Goal: Task Accomplishment & Management: Manage account settings

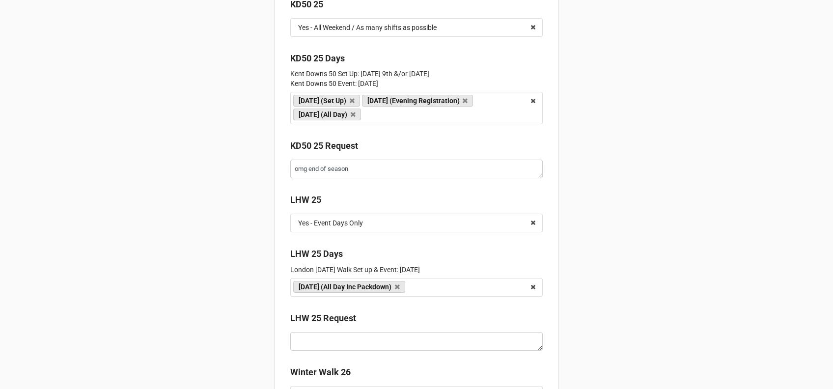
scroll to position [2030, 0]
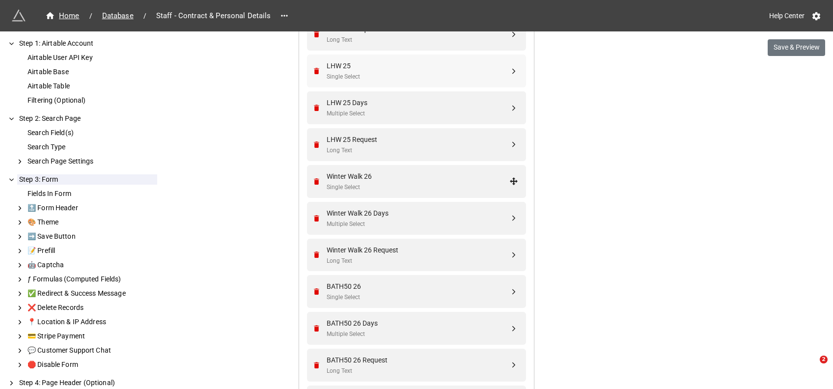
scroll to position [1438, 0]
click at [409, 217] on div "Winter Walk 26 Days Multiple Select" at bounding box center [418, 217] width 183 height 21
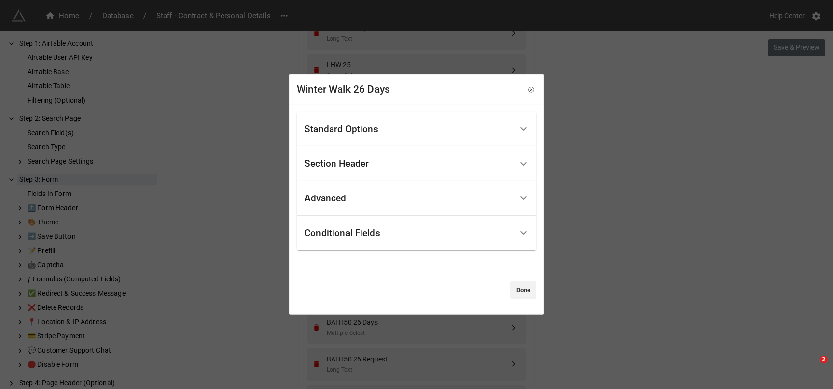
click at [395, 122] on div "Standard Options" at bounding box center [409, 128] width 208 height 23
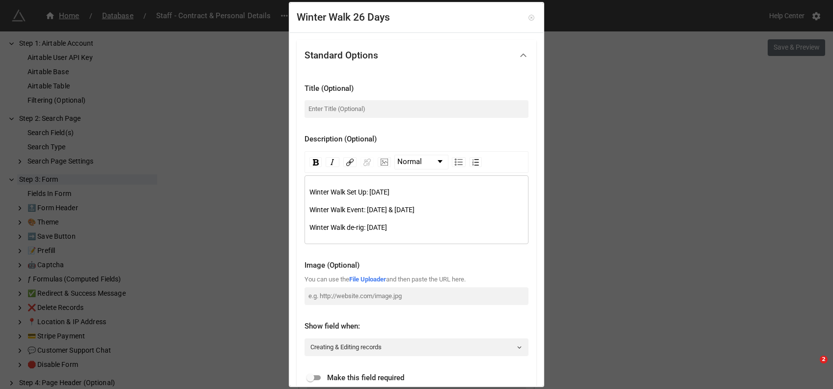
click at [528, 18] on icon at bounding box center [531, 17] width 7 height 7
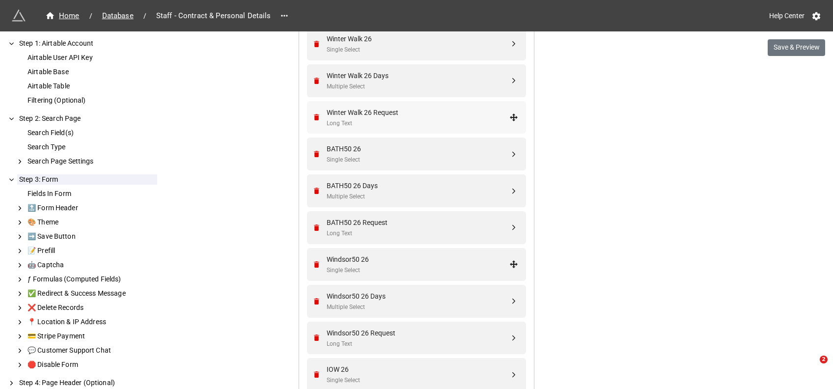
scroll to position [1575, 0]
click at [393, 195] on div "Multiple Select" at bounding box center [418, 195] width 183 height 9
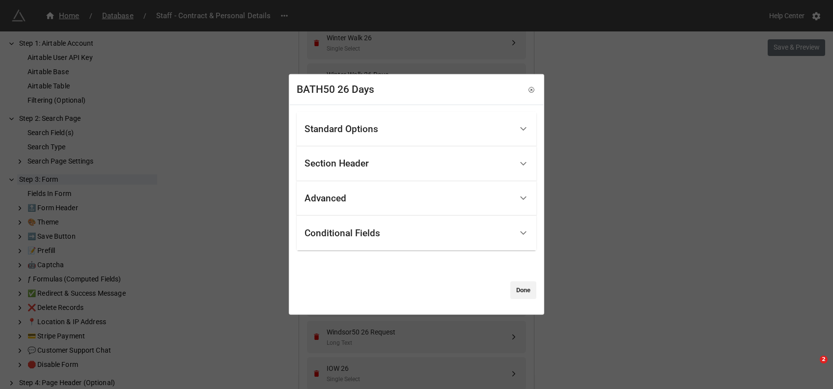
click at [383, 134] on div "Standard Options" at bounding box center [409, 128] width 208 height 23
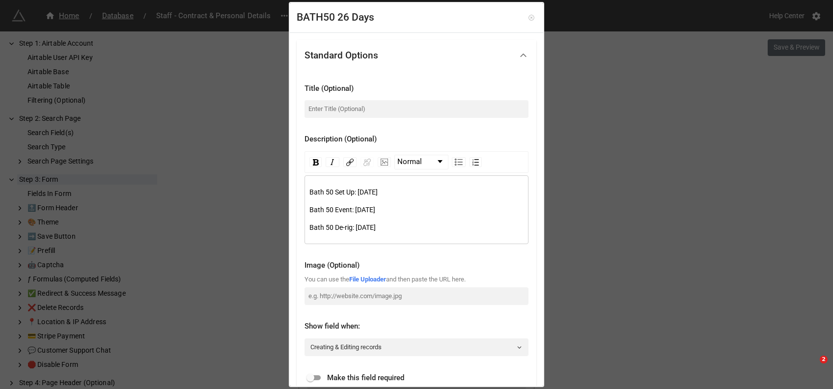
click at [528, 16] on icon at bounding box center [531, 17] width 7 height 7
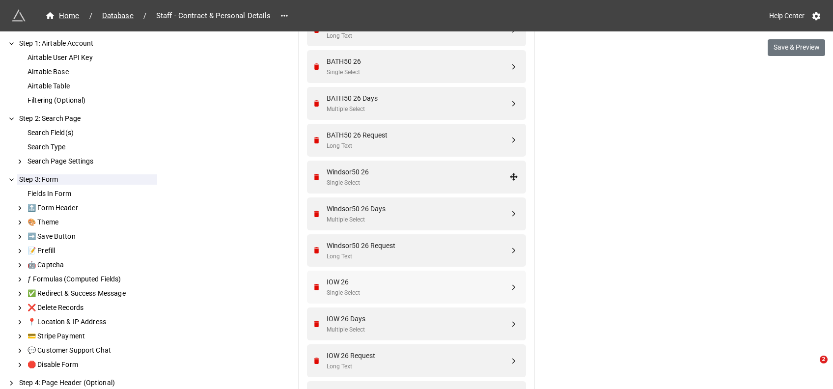
scroll to position [1662, 0]
click at [393, 211] on div "Windsor50 26 Days" at bounding box center [418, 208] width 183 height 11
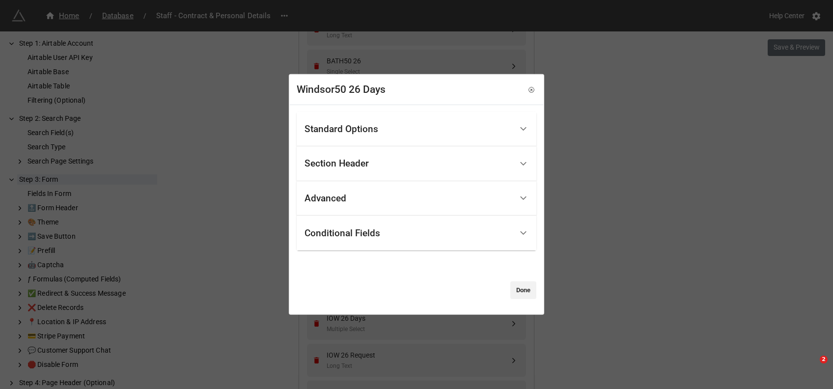
click at [374, 125] on div "Standard Options" at bounding box center [342, 129] width 74 height 10
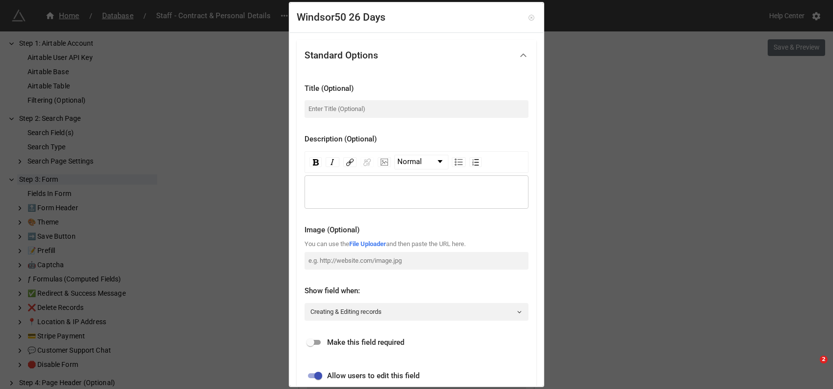
click at [528, 19] on icon at bounding box center [531, 17] width 7 height 7
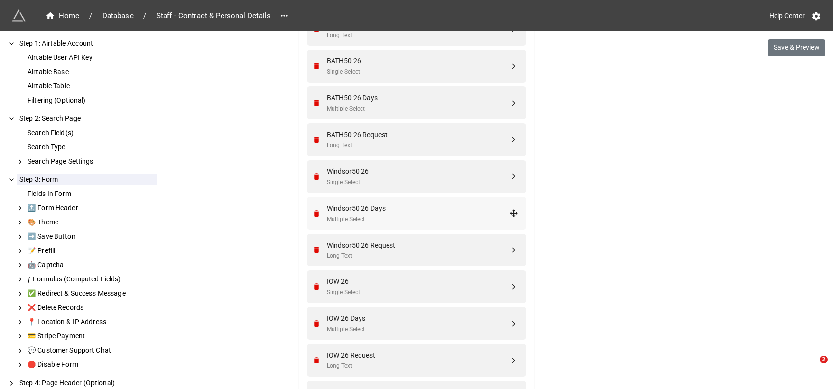
click at [387, 212] on div "Windsor50 26 Days" at bounding box center [418, 208] width 183 height 11
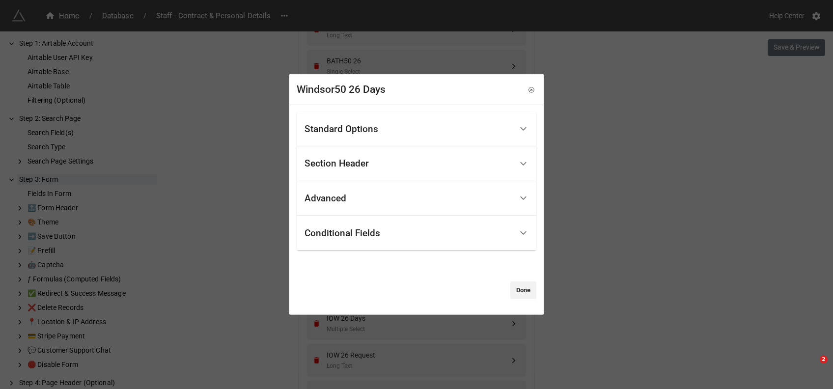
click at [358, 132] on div "Standard Options" at bounding box center [342, 129] width 74 height 10
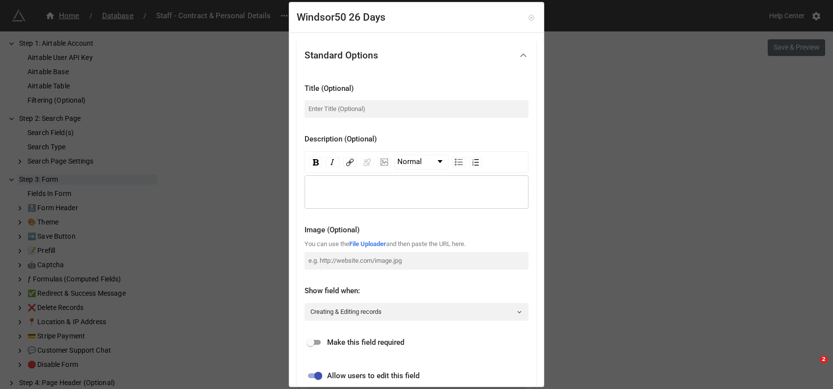
click at [530, 17] on icon at bounding box center [531, 18] width 2 height 2
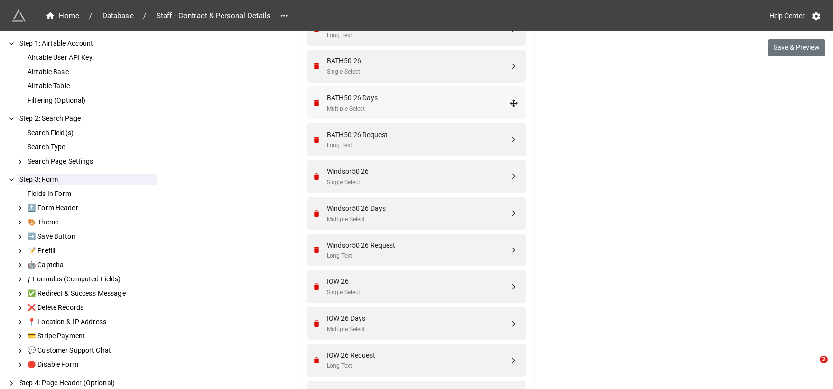
click at [383, 94] on div "BATH50 26 Days" at bounding box center [418, 97] width 183 height 11
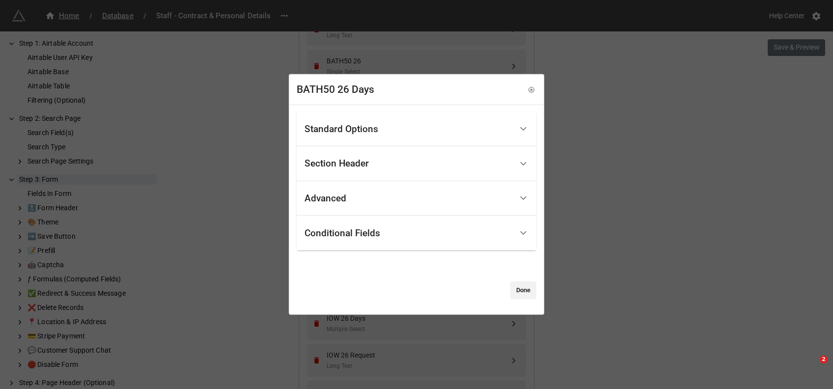
click at [390, 130] on div "Standard Options" at bounding box center [409, 128] width 208 height 23
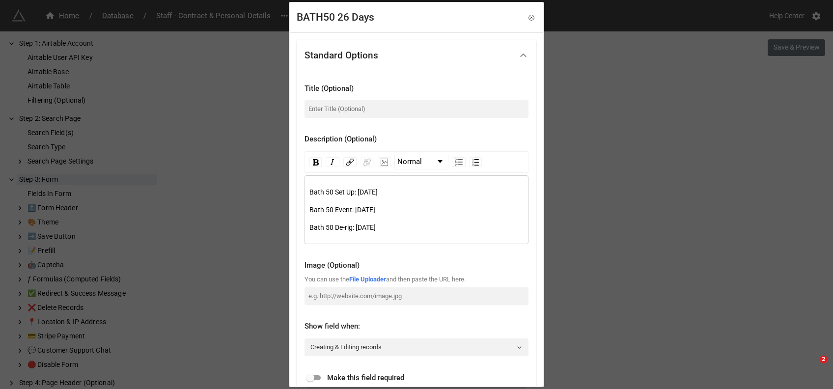
drag, startPoint x: 429, startPoint y: 226, endPoint x: 305, endPoint y: 186, distance: 130.9
click at [305, 186] on div "Bath 50 Set Up: Friday 27th March Bath 50 Event: Saturday 28th March Bath 50 De…" at bounding box center [417, 209] width 224 height 69
copy div "Bath 50 Set Up: Friday 27th March Bath 50 Event: Saturday 28th March Bath 50 De…"
click at [528, 20] on icon at bounding box center [531, 17] width 7 height 7
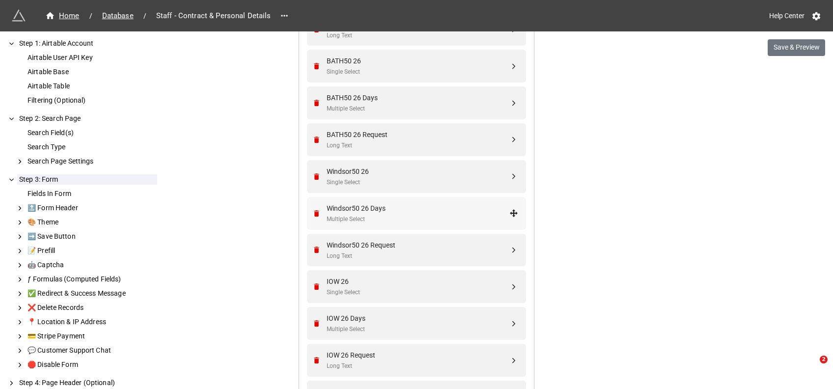
click at [406, 221] on div "Multiple Select" at bounding box center [418, 219] width 183 height 9
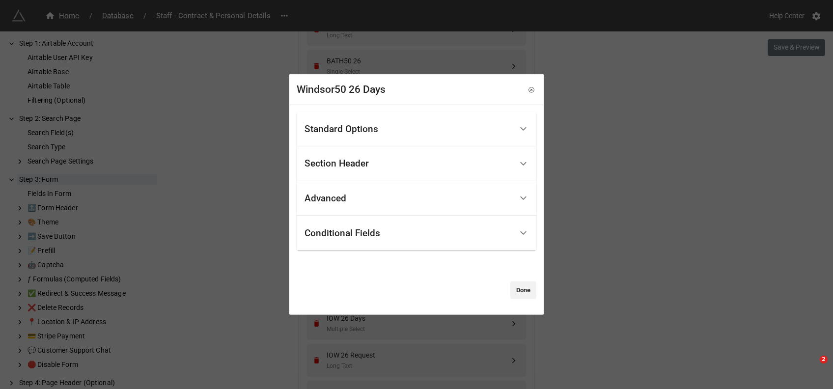
click at [358, 132] on div "Standard Options" at bounding box center [342, 129] width 74 height 10
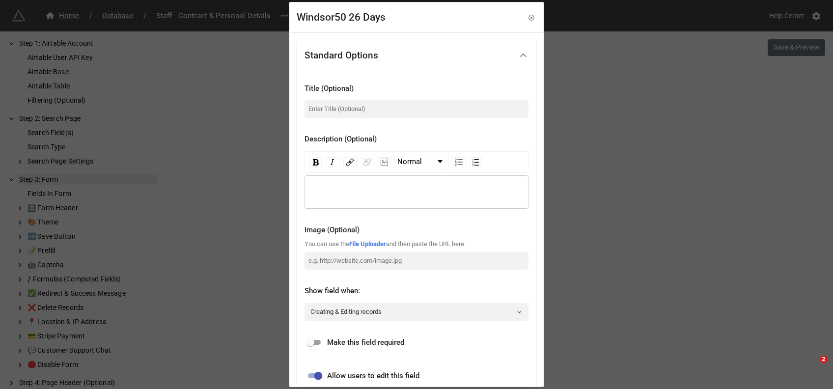
click at [316, 179] on div "rdw-wrapper" at bounding box center [417, 191] width 224 height 33
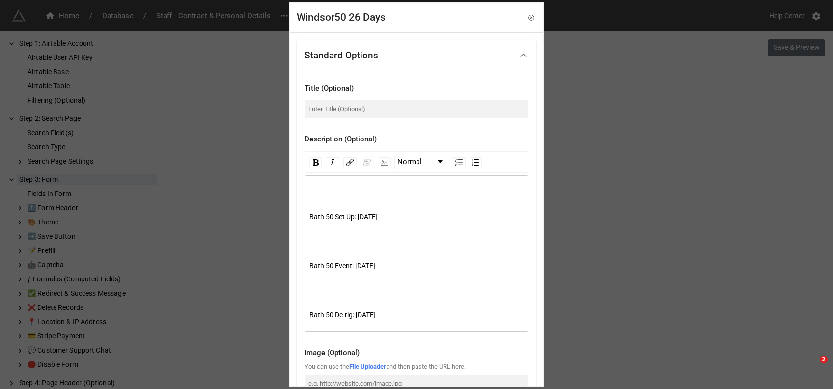
click at [315, 196] on div "rdw-editor" at bounding box center [416, 192] width 215 height 11
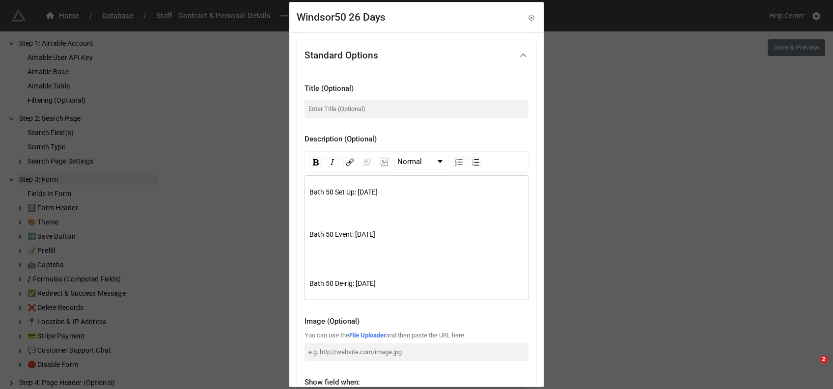
click at [315, 196] on div "Bath 50 Set Up: [DATE]" at bounding box center [416, 192] width 215 height 11
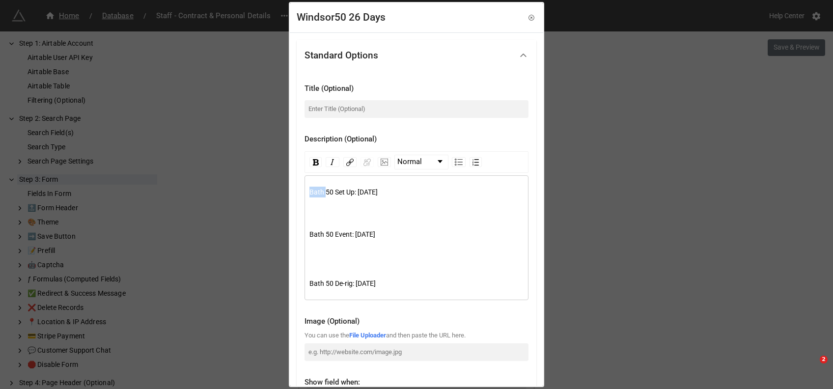
click at [315, 196] on div "Bath 50 Set Up: [DATE]" at bounding box center [416, 192] width 215 height 11
click at [388, 191] on span "Windsor 50 Set Up: Friday 27th March" at bounding box center [348, 192] width 79 height 8
click at [388, 189] on span "Windsor 50 Set Up: Friday 17th March" at bounding box center [348, 192] width 79 height 8
click at [333, 209] on div "rdw-editor" at bounding box center [416, 209] width 215 height 11
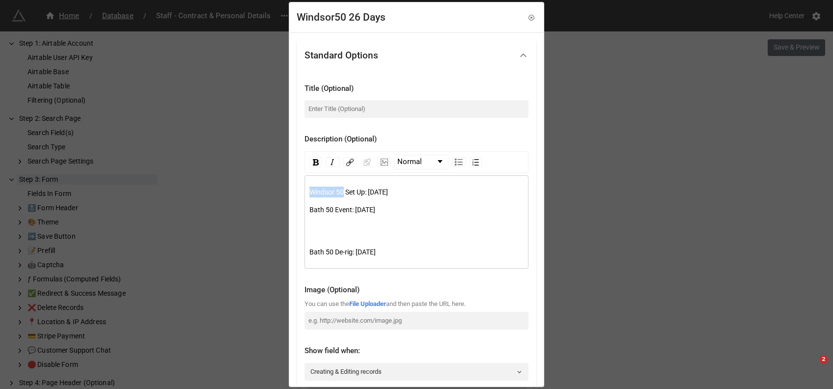
drag, startPoint x: 344, startPoint y: 190, endPoint x: 308, endPoint y: 190, distance: 35.4
click at [309, 190] on div "Windsor 50 Set Up: Friday 17th April Bath 50 Event: Saturday 28th March Bath 50…" at bounding box center [416, 226] width 215 height 78
copy span "Windsor 50"
drag, startPoint x: 333, startPoint y: 208, endPoint x: 305, endPoint y: 212, distance: 27.7
click at [305, 212] on div "Windsor 50 Set Up: Friday 17th April Bath 50 Event: Saturday 28th March Bath 50…" at bounding box center [417, 221] width 224 height 93
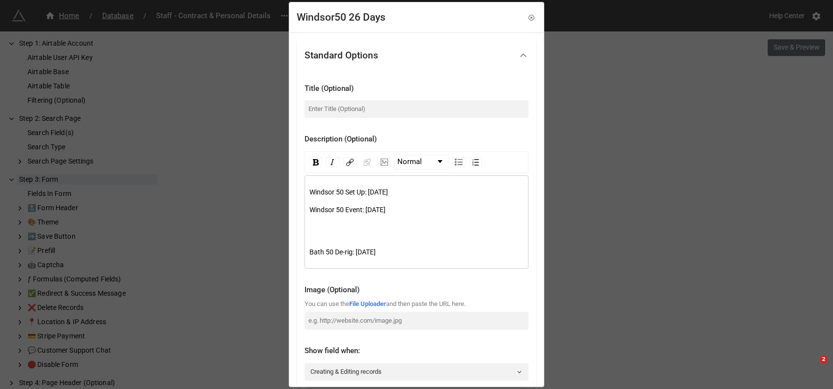
click at [386, 212] on span "Event: Saturday 28th March" at bounding box center [365, 210] width 40 height 8
click at [386, 210] on span "Event: Saturday 18th March" at bounding box center [365, 210] width 40 height 8
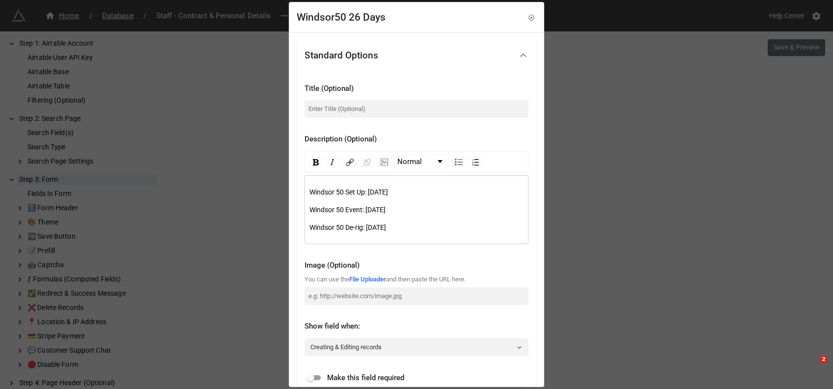
click at [386, 226] on span "De-rig: Sunday 29th March" at bounding box center [365, 227] width 41 height 8
click at [447, 227] on div "Windsor 50 De-rig: Sunday 19th March" at bounding box center [416, 227] width 215 height 11
click at [386, 228] on span "De-rig: Sunday 19th March" at bounding box center [365, 227] width 41 height 8
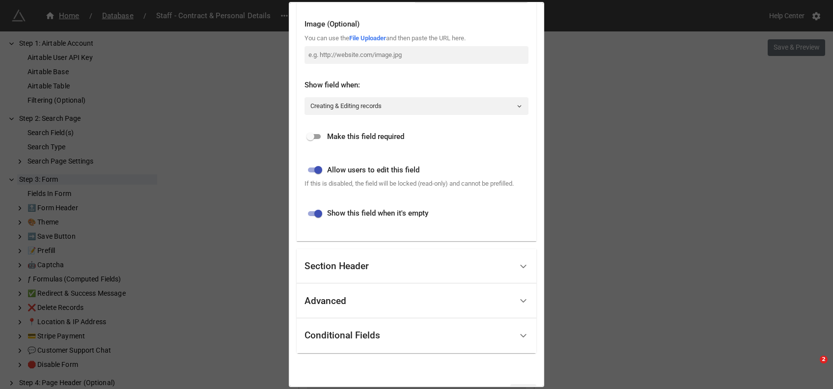
scroll to position [271, 0]
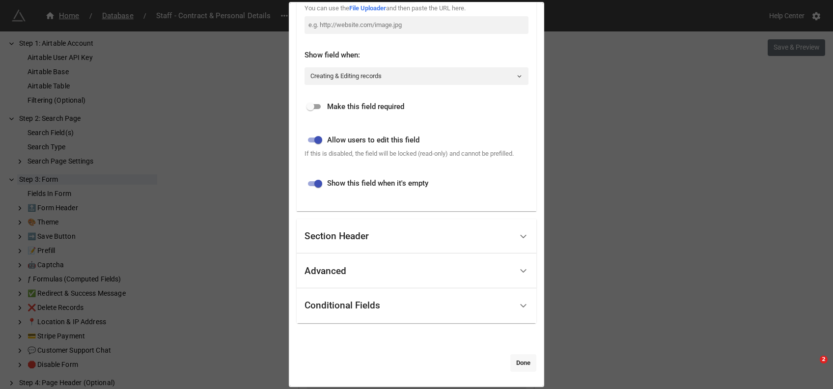
click at [521, 361] on link "Done" at bounding box center [523, 363] width 26 height 18
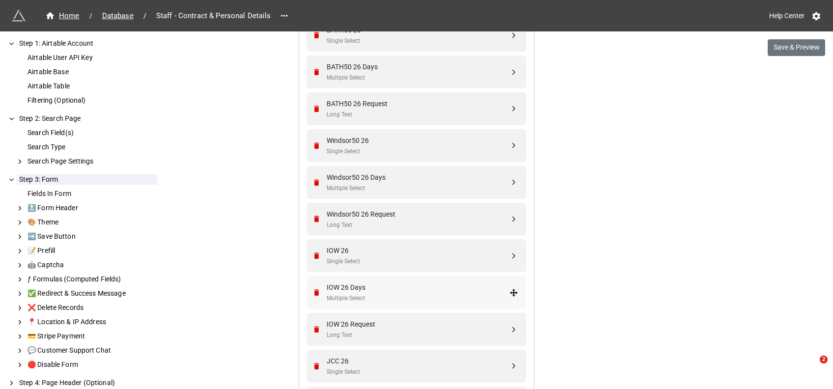
scroll to position [1694, 0]
click at [354, 285] on div "IOW 26 Days" at bounding box center [418, 286] width 183 height 11
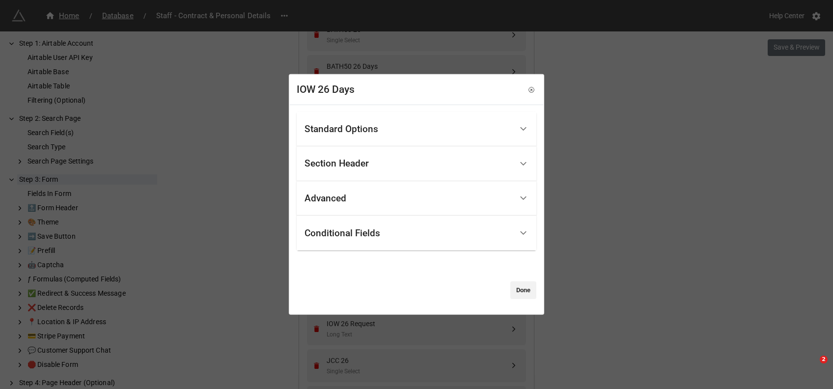
click at [339, 130] on div "Standard Options" at bounding box center [342, 129] width 74 height 10
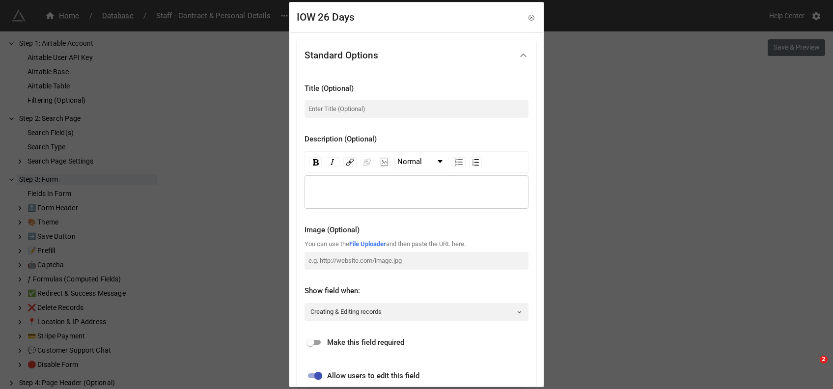
click at [313, 187] on div "rdw-editor" at bounding box center [416, 192] width 215 height 11
click at [528, 15] on icon at bounding box center [530, 17] width 5 height 5
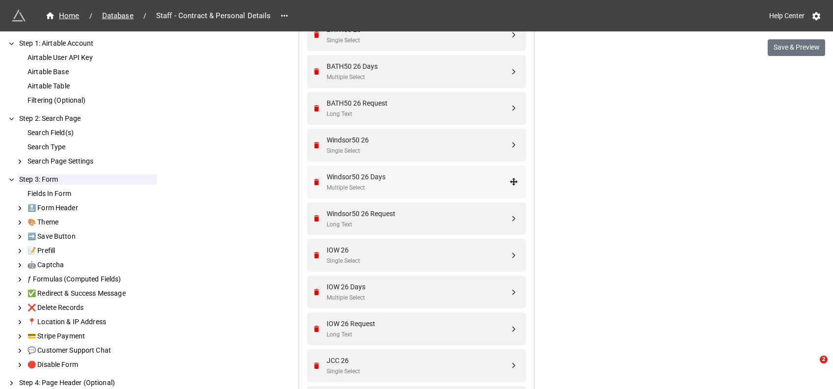
click at [389, 179] on div "Windsor50 26 Days" at bounding box center [418, 176] width 183 height 11
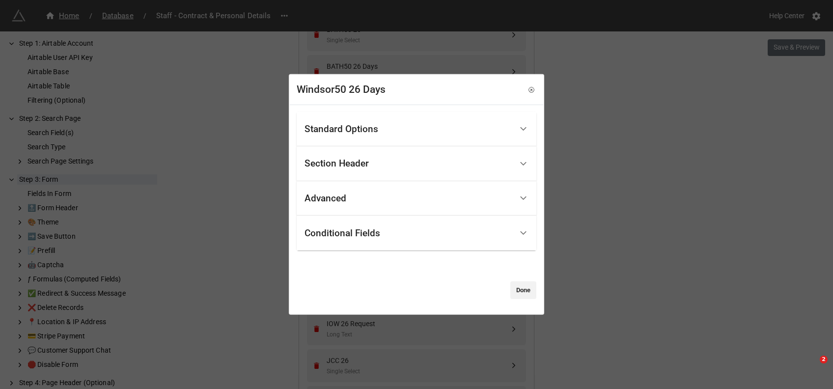
click at [388, 125] on div "Standard Options" at bounding box center [409, 128] width 208 height 23
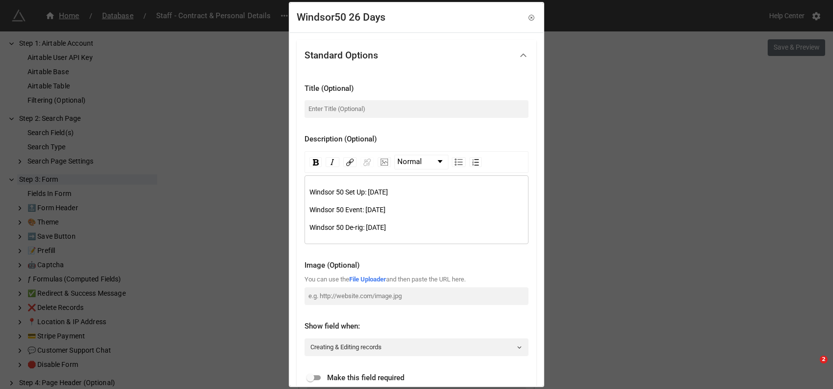
drag, startPoint x: 430, startPoint y: 224, endPoint x: 282, endPoint y: 181, distance: 154.6
click at [282, 181] on div "Windsor50 26 Days Standard Options Title (Optional) Description (Optional) Norm…" at bounding box center [416, 194] width 833 height 389
copy div "Windsor 50 Set Up: Friday 17th April Windsor 50 Event: Saturday 18th April Wind…"
click at [528, 15] on icon at bounding box center [531, 17] width 7 height 7
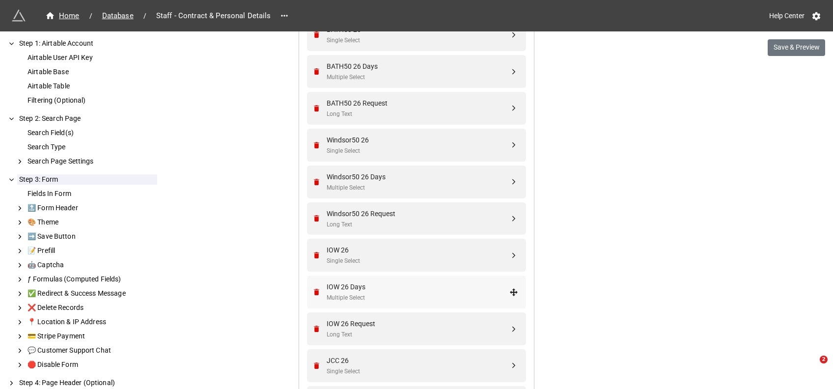
click at [354, 290] on div "IOW 26 Days" at bounding box center [418, 286] width 183 height 11
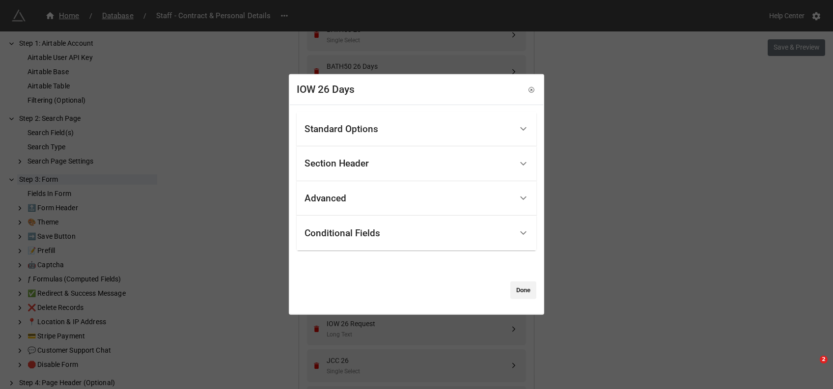
click at [345, 130] on div "Standard Options" at bounding box center [342, 129] width 74 height 10
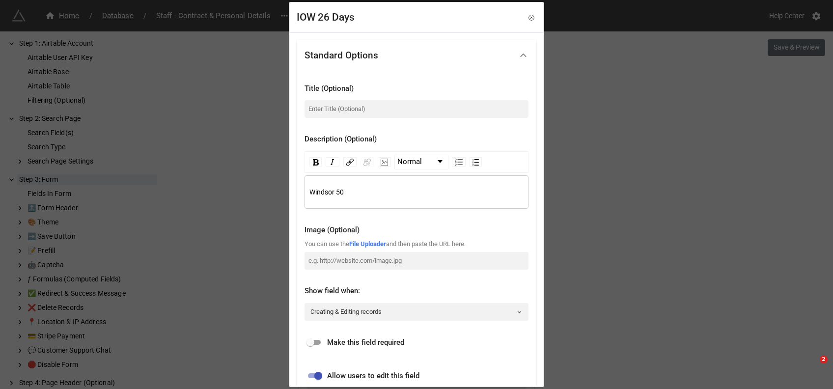
drag, startPoint x: 350, startPoint y: 192, endPoint x: 282, endPoint y: 179, distance: 69.0
click at [282, 179] on div "IOW 26 Days Standard Options Title (Optional) Description (Optional) Normal Win…" at bounding box center [416, 194] width 833 height 389
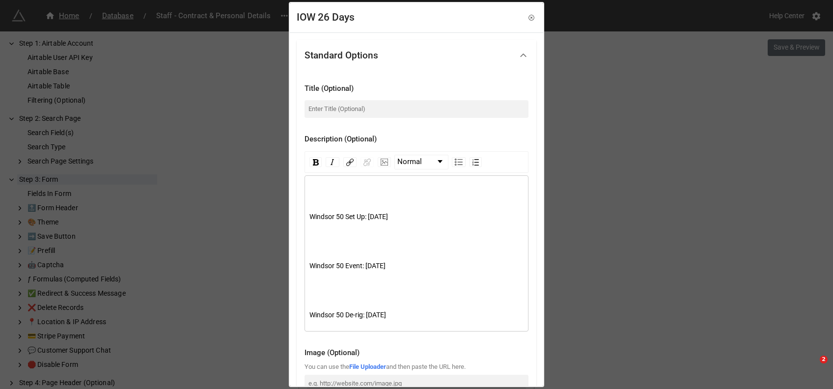
click at [330, 203] on div "Windsor 50 Set Up: Friday 17th April Windsor 50 Event: Saturday 18th April Wind…" at bounding box center [416, 257] width 215 height 140
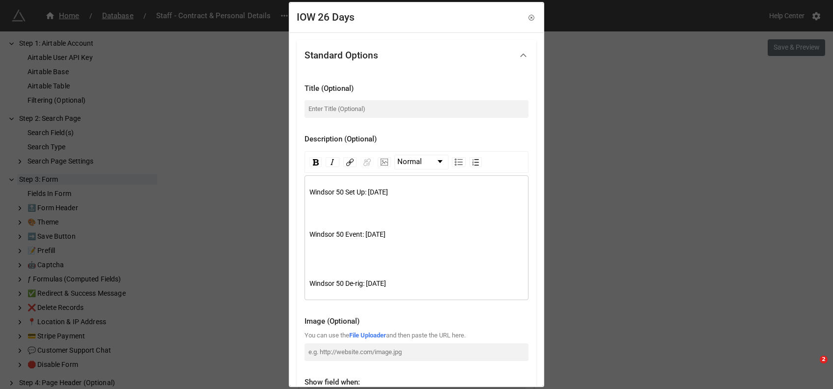
click at [310, 217] on div "Windsor 50 Set Up: Friday 17th April Windsor 50 Event: Saturday 18th April Wind…" at bounding box center [416, 241] width 215 height 109
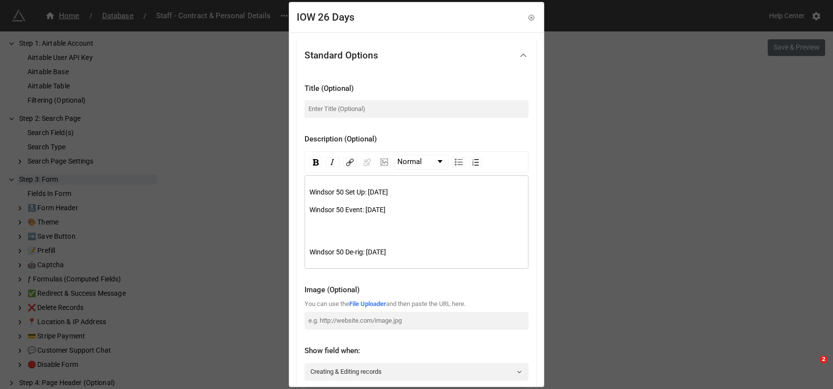
click at [314, 229] on div "rdw-editor" at bounding box center [416, 227] width 215 height 11
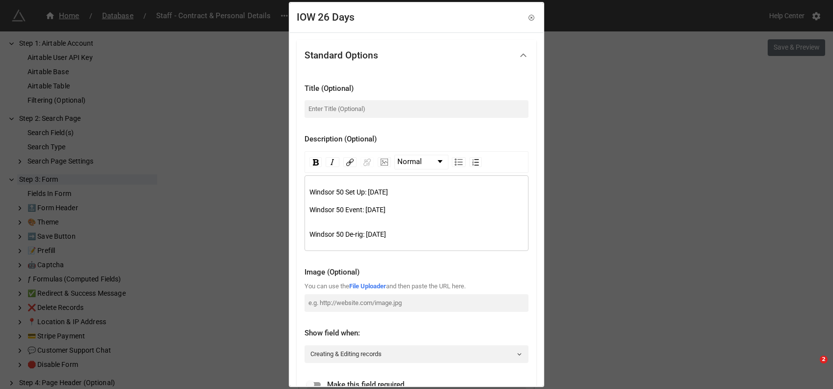
click at [327, 224] on div "Windsor 50 De-rig: [DATE]" at bounding box center [416, 234] width 215 height 25
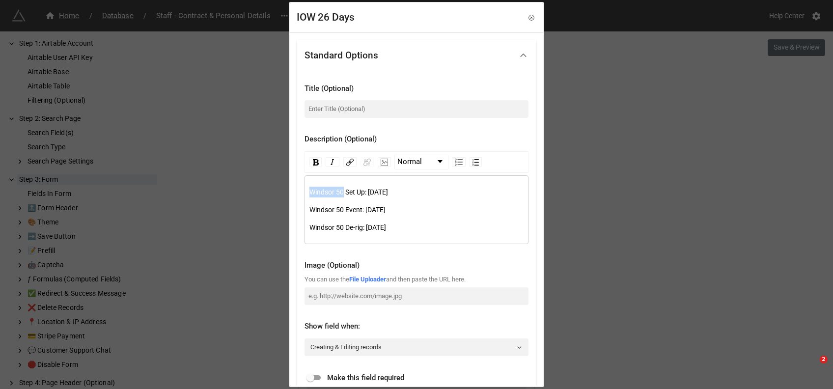
drag, startPoint x: 342, startPoint y: 192, endPoint x: 306, endPoint y: 193, distance: 36.4
click at [306, 193] on div "Windsor 50 Set Up: Friday 17th April Windsor 50 Event: Saturday 18th April Wind…" at bounding box center [417, 209] width 224 height 69
drag, startPoint x: 347, startPoint y: 188, endPoint x: 294, endPoint y: 189, distance: 53.5
click at [294, 189] on div "Standard Options Title (Optional) Description (Optional) Normal Isle of Wight S…" at bounding box center [416, 344] width 253 height 625
copy span "Isle of Wight"
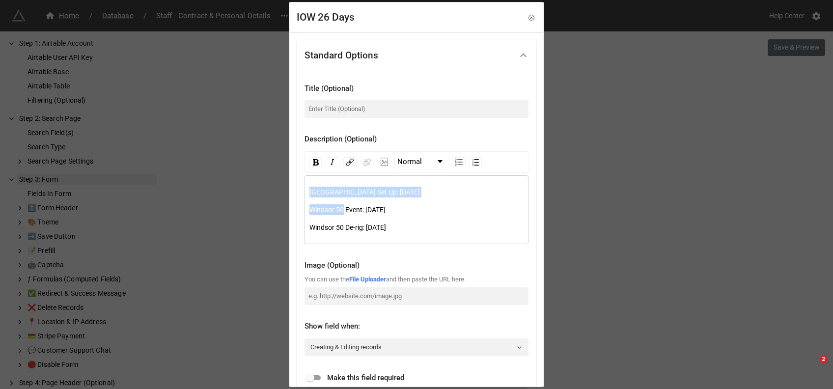
drag, startPoint x: 343, startPoint y: 208, endPoint x: 277, endPoint y: 208, distance: 66.3
click at [277, 208] on div "IOW 26 Days Standard Options Title (Optional) Description (Optional) Normal Isl…" at bounding box center [416, 194] width 833 height 389
click at [355, 210] on span "Windsor 50 Event: [DATE]" at bounding box center [347, 210] width 76 height 8
drag, startPoint x: 343, startPoint y: 208, endPoint x: 310, endPoint y: 211, distance: 33.0
click at [310, 211] on span "Windsor 50 Event: [DATE]" at bounding box center [347, 210] width 76 height 8
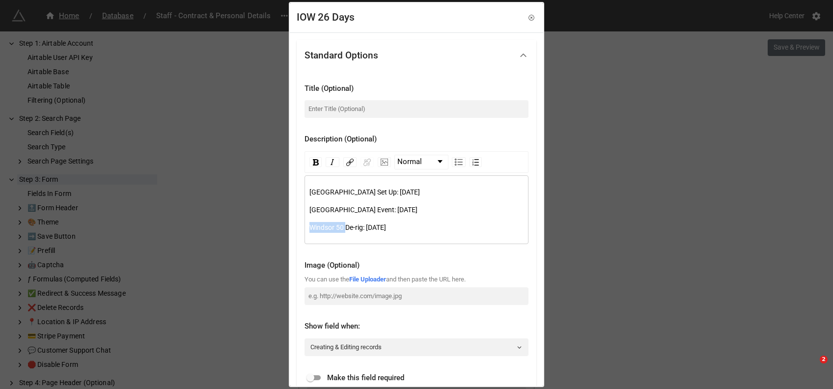
drag, startPoint x: 346, startPoint y: 225, endPoint x: 310, endPoint y: 227, distance: 35.9
click at [310, 227] on span "Windsor 50 De-rig: [DATE]" at bounding box center [347, 227] width 77 height 8
click at [441, 220] on div "Isle of Wight Set Up: Friday 17th April Isle of Wight Event: Saturday 18th Apri…" at bounding box center [416, 210] width 215 height 46
click at [373, 191] on span "Isle of Wight Set Up: Friday 17th April" at bounding box center [364, 192] width 111 height 8
click at [405, 189] on span "Isle of Wight Set Up: Thursday 20th April & Friday 17th April" at bounding box center [378, 192] width 138 height 8
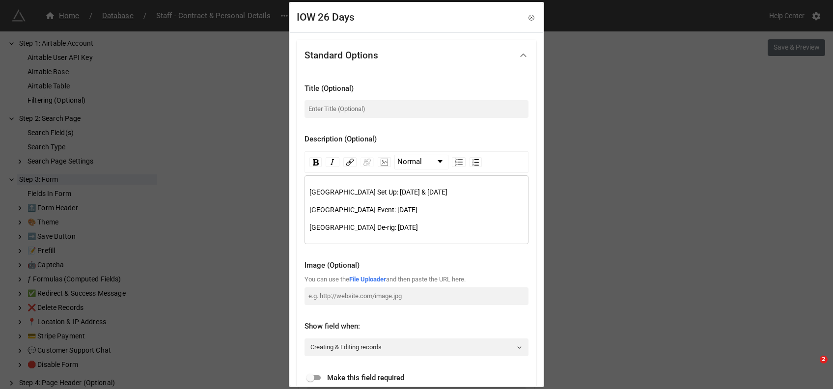
drag, startPoint x: 462, startPoint y: 192, endPoint x: 493, endPoint y: 192, distance: 30.5
click at [493, 192] on div "Isle of Wight Set Up: Thursday 30th April & Friday 17th April" at bounding box center [416, 192] width 215 height 11
click at [430, 210] on div "Isle of Wight Event: Saturday 18th April" at bounding box center [416, 209] width 215 height 11
click at [377, 230] on span "De-rig: Sunday 19th April" at bounding box center [397, 227] width 41 height 8
click at [445, 229] on div "Isle of Wight De-rig: Sunday 19th April" at bounding box center [416, 227] width 215 height 11
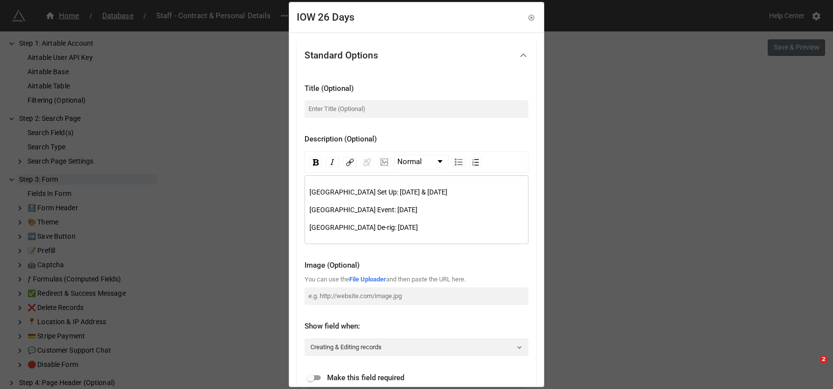
click at [377, 228] on span "De-rig: Sunday 19th April" at bounding box center [397, 227] width 41 height 8
click at [436, 229] on div "Isle of Wight De-rig: Sunday 19th April" at bounding box center [416, 227] width 215 height 11
click at [436, 207] on div "Isle of Wight Event: Saturday 18th April" at bounding box center [416, 209] width 215 height 11
drag, startPoint x: 436, startPoint y: 212, endPoint x: 399, endPoint y: 210, distance: 36.9
click at [399, 210] on div "Isle of Wight Event: Saturday 18th April" at bounding box center [416, 209] width 215 height 11
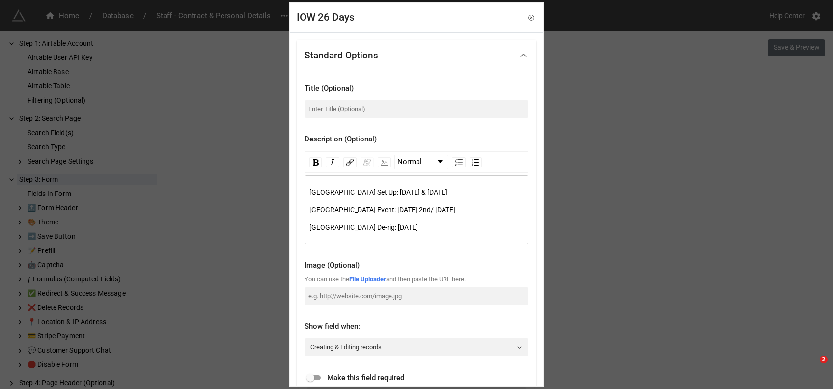
drag, startPoint x: 369, startPoint y: 208, endPoint x: 462, endPoint y: 211, distance: 92.9
click at [455, 211] on span "[GEOGRAPHIC_DATA] Event: [DATE] 2nd/ [DATE]" at bounding box center [382, 210] width 146 height 8
copy span "Saturday 2nd/ Sunday 3rd May"
drag, startPoint x: 439, startPoint y: 226, endPoint x: 372, endPoint y: 225, distance: 66.8
click at [372, 225] on div "Isle of Wight De-rig: Sunday 19th April" at bounding box center [416, 227] width 215 height 11
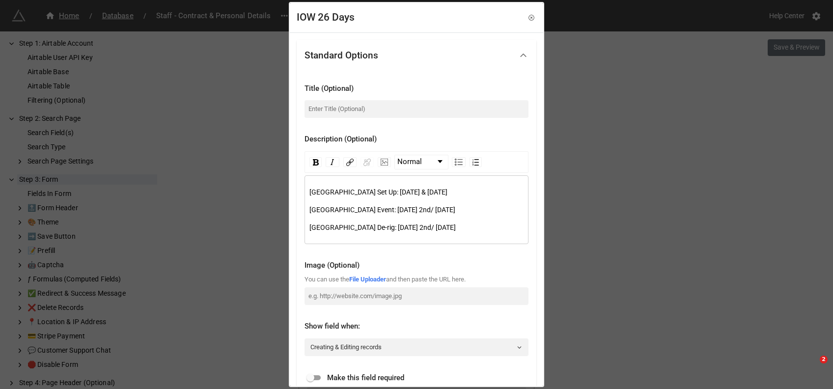
click at [467, 211] on div "[GEOGRAPHIC_DATA] Event: [DATE] 2nd/ [DATE]" at bounding box center [416, 209] width 215 height 11
click at [383, 201] on div "Isle of Wight Set Up: Thursday 30th April & Friday 1st May Isle of Wight Event:…" at bounding box center [416, 210] width 215 height 46
click at [401, 193] on span "[GEOGRAPHIC_DATA] Set Up: [DATE] & [DATE]" at bounding box center [378, 192] width 138 height 8
click at [447, 193] on span "[GEOGRAPHIC_DATA] Set Up: [DATE] & [DATE]" at bounding box center [378, 192] width 138 height 8
click at [398, 207] on span "[GEOGRAPHIC_DATA] Event: [DATE] 2nd/ [DATE]" at bounding box center [382, 210] width 146 height 8
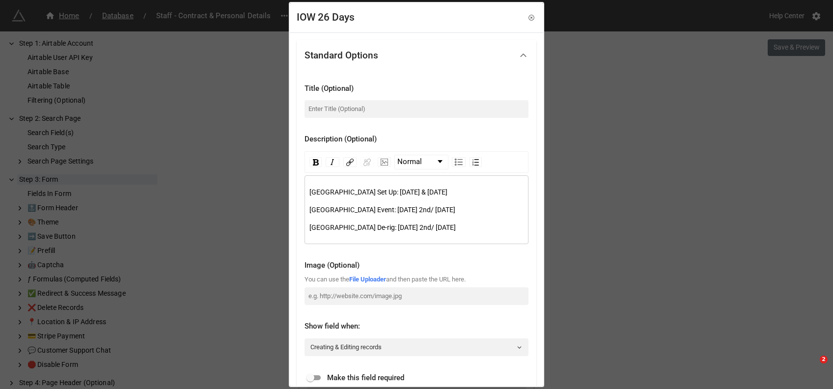
click at [444, 211] on span "[GEOGRAPHIC_DATA] Event: [DATE] 2nd/ [DATE]" at bounding box center [382, 210] width 146 height 8
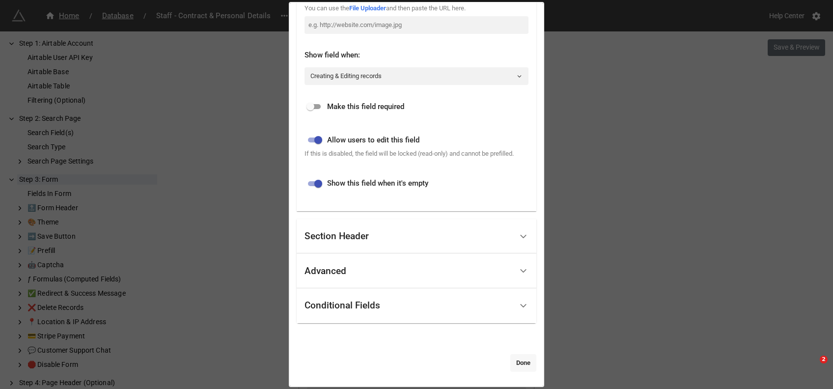
click at [516, 363] on link "Done" at bounding box center [523, 363] width 26 height 18
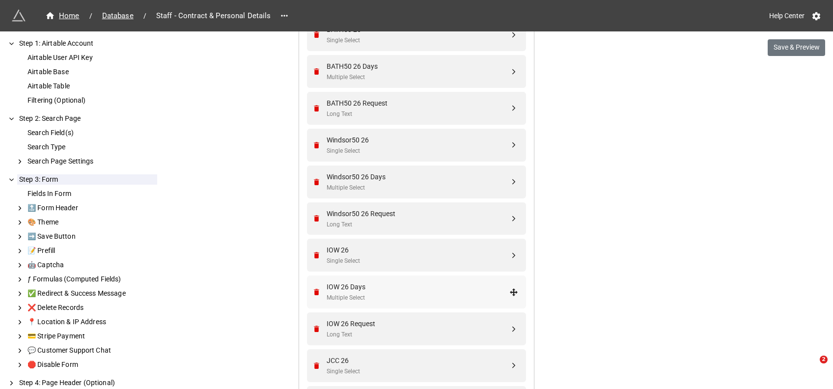
click at [357, 287] on div "IOW 26 Days" at bounding box center [418, 286] width 183 height 11
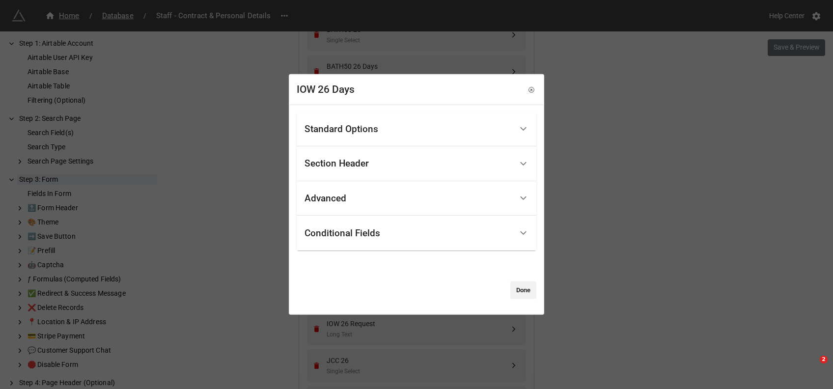
click at [376, 129] on div "Standard Options" at bounding box center [342, 129] width 74 height 10
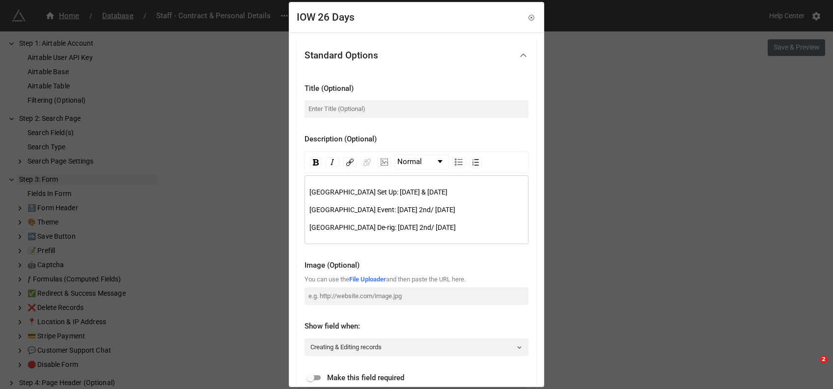
drag, startPoint x: 477, startPoint y: 229, endPoint x: 283, endPoint y: 183, distance: 199.4
click at [283, 183] on div "IOW 26 Days Standard Options Title (Optional) Description (Optional) Normal Isl…" at bounding box center [416, 194] width 833 height 389
copy div "Isle of Wight Set Up: Thursday 30th April & Friday 1st May Isle of Wight Event:…"
click at [530, 17] on icon at bounding box center [531, 18] width 2 height 2
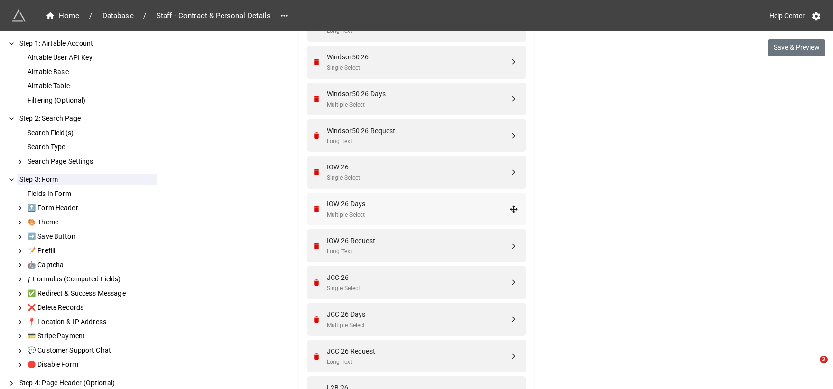
scroll to position [1777, 0]
click at [360, 308] on div "JCC 26 Days" at bounding box center [418, 313] width 183 height 11
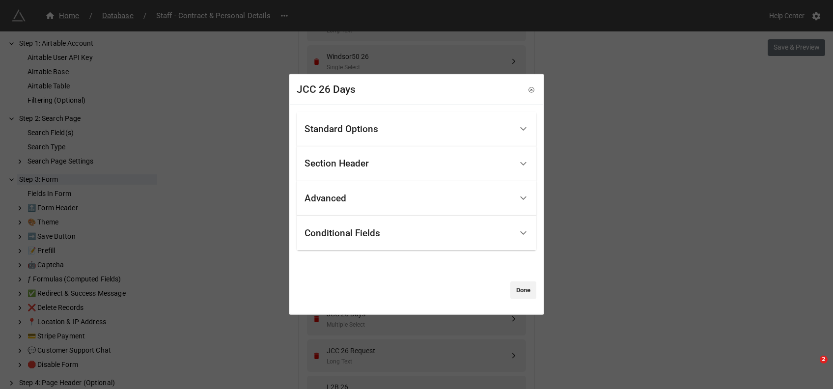
click at [361, 132] on div "Standard Options" at bounding box center [342, 129] width 74 height 10
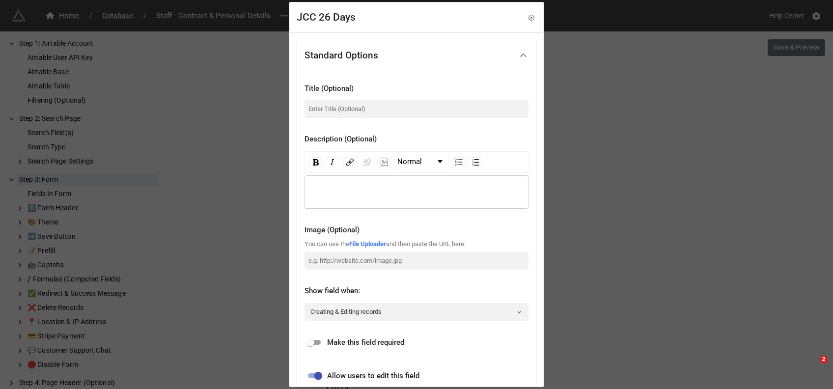
click at [322, 187] on div "rdw-editor" at bounding box center [416, 192] width 215 height 11
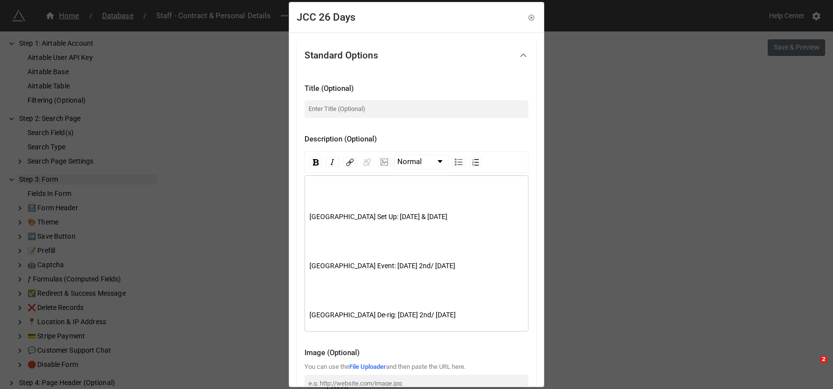
click at [326, 193] on div "rdw-editor" at bounding box center [416, 192] width 215 height 11
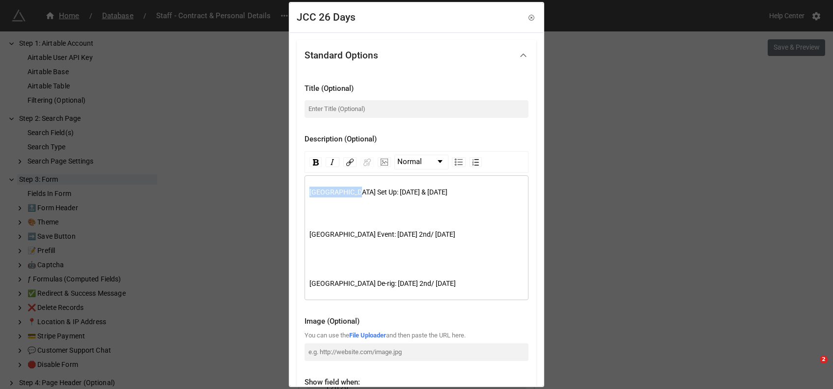
drag, startPoint x: 348, startPoint y: 192, endPoint x: 300, endPoint y: 193, distance: 48.6
click at [300, 193] on div "Title (Optional) Description (Optional) Normal Isle of Wight Set Up: Thursday 3…" at bounding box center [417, 304] width 240 height 467
click at [309, 209] on div "rdw-editor" at bounding box center [416, 209] width 215 height 11
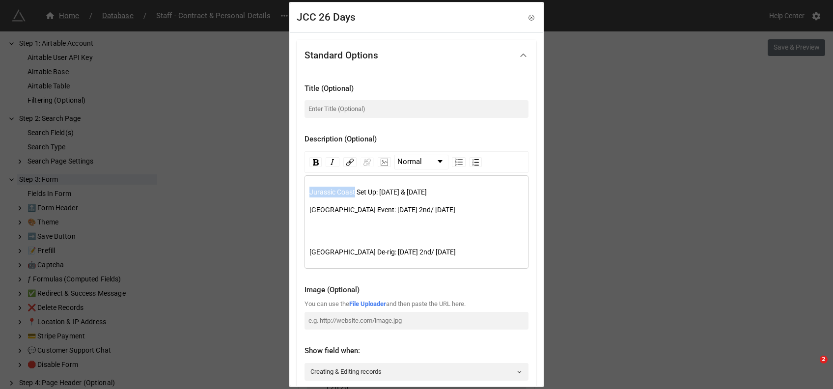
drag, startPoint x: 352, startPoint y: 191, endPoint x: 294, endPoint y: 190, distance: 57.5
click at [294, 190] on div "Standard Options Title (Optional) Description (Optional) Normal Jurassic Coast …" at bounding box center [416, 357] width 253 height 650
copy span "Jurassic Coast"
drag, startPoint x: 347, startPoint y: 207, endPoint x: 301, endPoint y: 209, distance: 46.2
click at [301, 209] on div "Title (Optional) Description (Optional) Normal Jurassic Coast Set Up: Thursday …" at bounding box center [417, 289] width 240 height 436
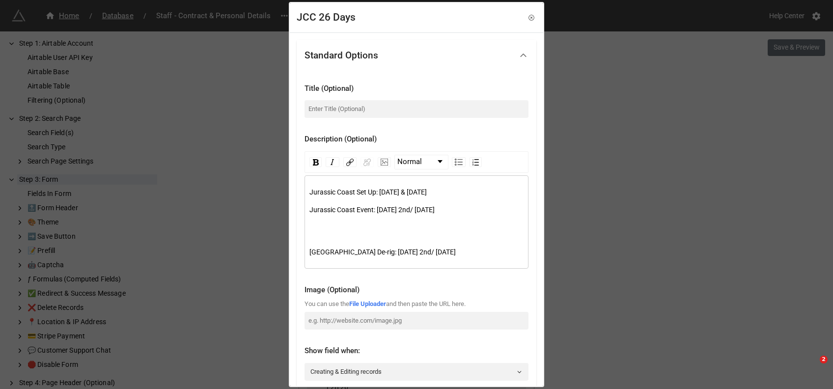
click at [349, 226] on div "rdw-editor" at bounding box center [416, 227] width 215 height 11
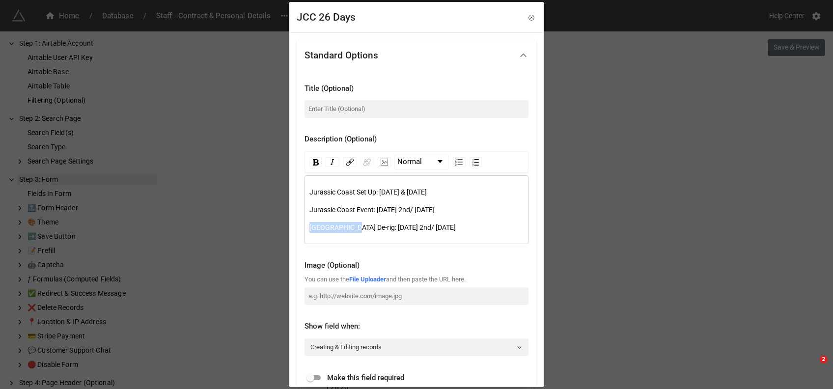
drag, startPoint x: 347, startPoint y: 227, endPoint x: 308, endPoint y: 224, distance: 38.4
click at [309, 224] on div "Jurassic Coast Set Up: Thursday 30th April & Friday 1st May Jurassic Coast Even…" at bounding box center [416, 210] width 215 height 46
click at [405, 192] on span "Jurassic Coast Set Up: Thursday 30th April & Friday 1st May" at bounding box center [367, 192] width 117 height 8
click at [443, 191] on span "Jurassic Coast Set Up: Thursday 14th & Friday 1st May" at bounding box center [375, 192] width 133 height 8
click at [403, 209] on span "Event: Saturday 2nd/ Sunday 3rd May" at bounding box center [396, 210] width 78 height 8
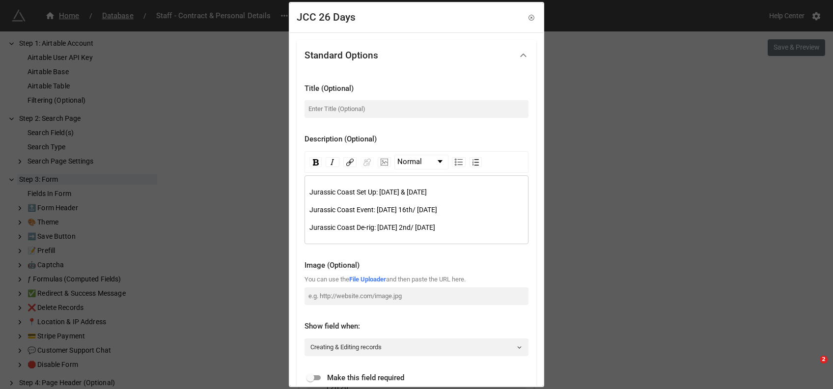
click at [437, 206] on span "Event: Saturday 16th/ Sunday 3rd May" at bounding box center [397, 210] width 81 height 8
drag, startPoint x: 477, startPoint y: 210, endPoint x: 373, endPoint y: 205, distance: 104.3
click at [373, 205] on div "Jurassic Coast Event: Saturday 16th/ Sunday 17th May" at bounding box center [416, 209] width 215 height 11
copy span "Saturday 16th/ Sunday 17th May"
drag, startPoint x: 483, startPoint y: 223, endPoint x: 376, endPoint y: 228, distance: 107.2
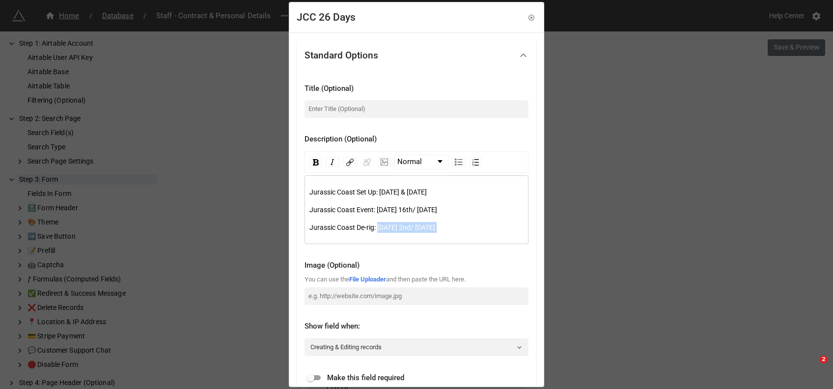
click at [376, 228] on div "Jurassic Coast De-rig: Saturday 2nd/ Sunday 3rd May" at bounding box center [416, 227] width 215 height 11
click at [413, 195] on span "Jurassic Coast Set Up: [DATE] & [DATE]" at bounding box center [367, 192] width 117 height 8
click at [427, 194] on span "Jurassic Coast Set Up: [DATE] & [DATE]" at bounding box center [367, 192] width 117 height 8
click at [396, 216] on div "Jurassic Coast Set Up: Thursday 14th & Friday 15th May Jurassic Coast Event: Sa…" at bounding box center [416, 210] width 215 height 46
click at [458, 216] on div "Jurassic Coast Set Up: Thursday 14th & Friday 15th May Jurassic Coast Event: Sa…" at bounding box center [416, 210] width 215 height 46
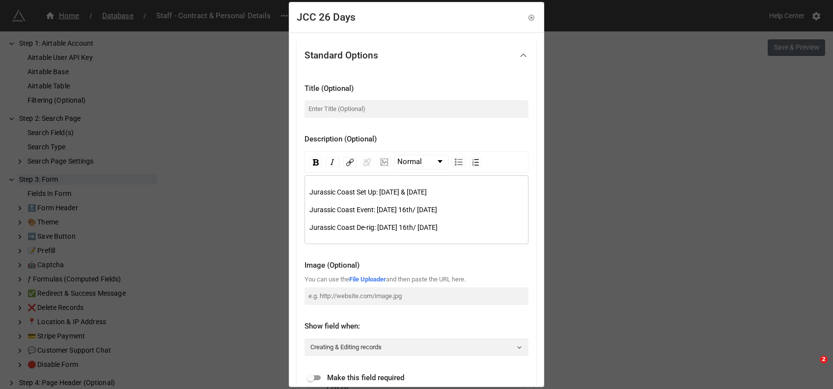
click at [396, 189] on span "Jurassic Coast Set Up: [DATE] & [DATE]" at bounding box center [367, 192] width 117 height 8
click at [427, 190] on span "Jurassic Coast Set Up: [DATE] & [DATE]" at bounding box center [367, 192] width 117 height 8
click at [403, 206] on span "Event: Saturday 16th/ Sunday 17th May" at bounding box center [397, 210] width 81 height 8
click at [434, 206] on span "Event: Saturday 16th/ Sunday 17th May" at bounding box center [397, 210] width 81 height 8
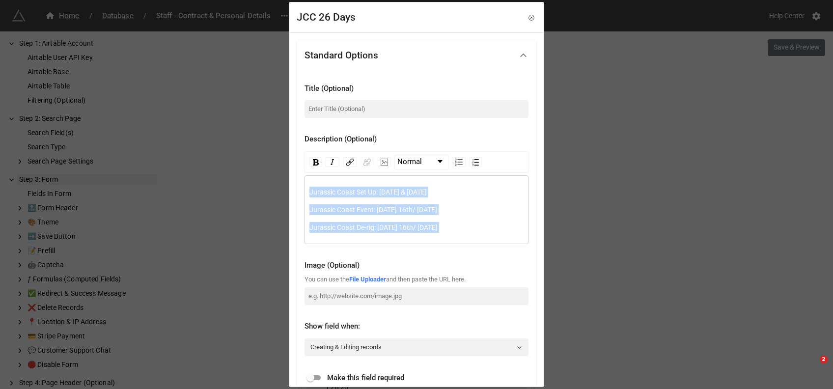
drag, startPoint x: 488, startPoint y: 230, endPoint x: 274, endPoint y: 179, distance: 220.6
click at [274, 179] on div "JCC 26 Days Standard Options Title (Optional) Description (Optional) Normal Jur…" at bounding box center [416, 194] width 833 height 389
copy div "Jurassic Coast Set Up: Thursday 14th & Friday 15th May Jurassic Coast Event: Sa…"
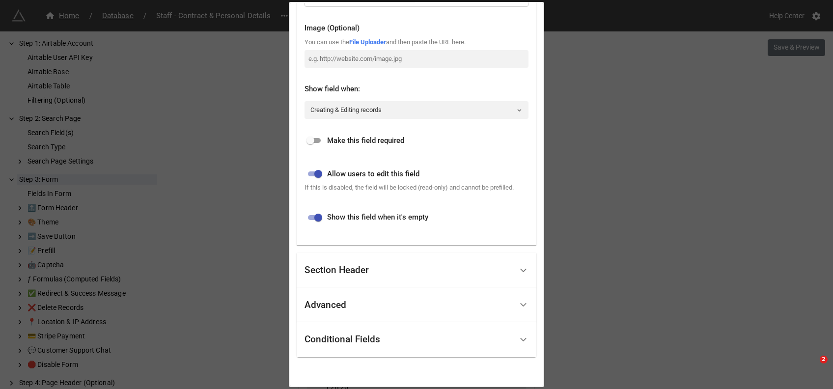
scroll to position [271, 0]
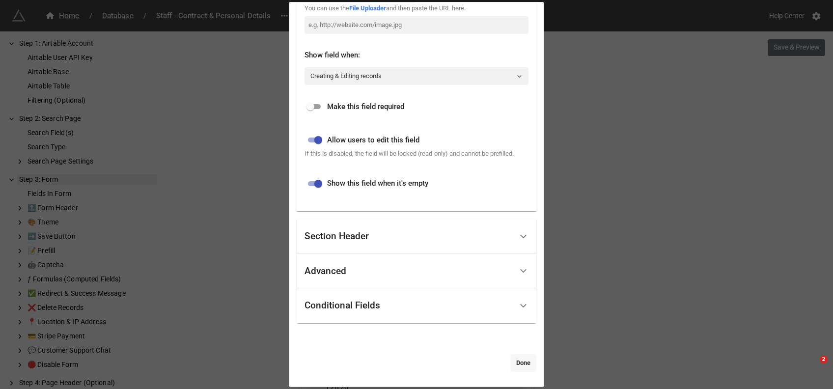
click at [516, 360] on link "Done" at bounding box center [523, 363] width 26 height 18
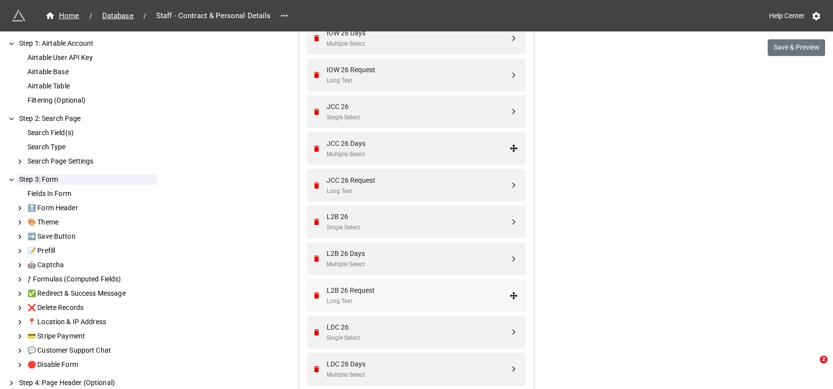
scroll to position [1948, 0]
click at [381, 258] on div "L2B 26 Days Multiple Select" at bounding box center [418, 257] width 183 height 21
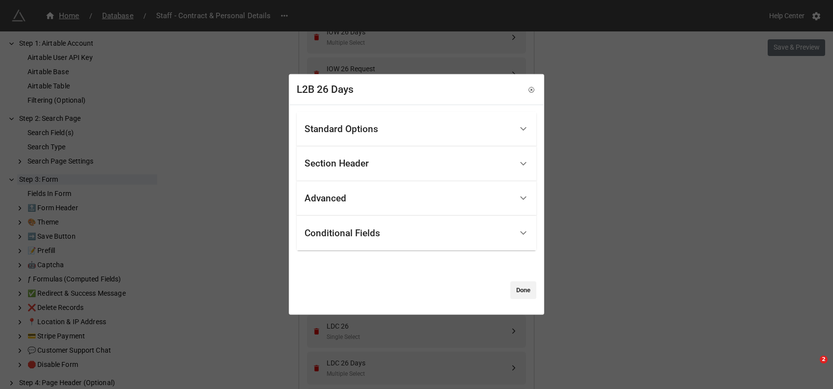
click at [354, 131] on div "Standard Options" at bounding box center [342, 129] width 74 height 10
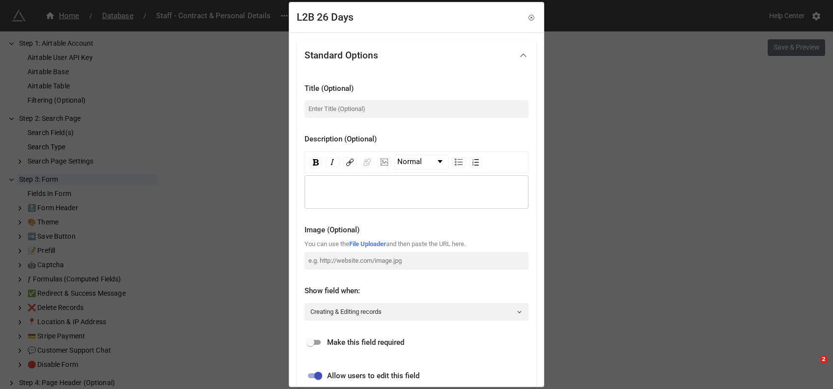
click at [333, 175] on div "rdw-wrapper" at bounding box center [417, 191] width 224 height 33
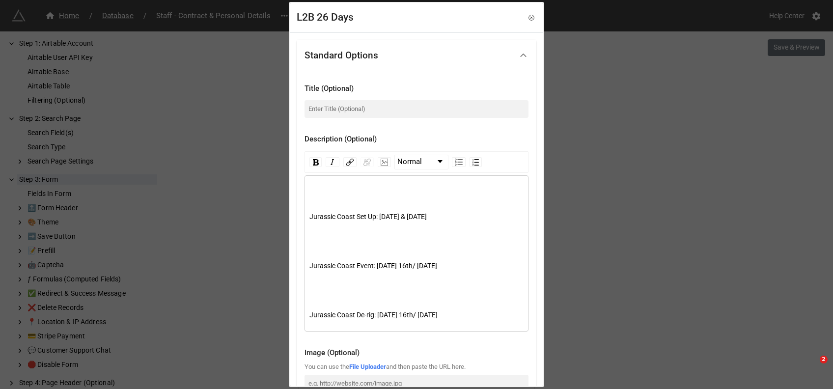
click at [354, 190] on div "rdw-editor" at bounding box center [416, 192] width 215 height 11
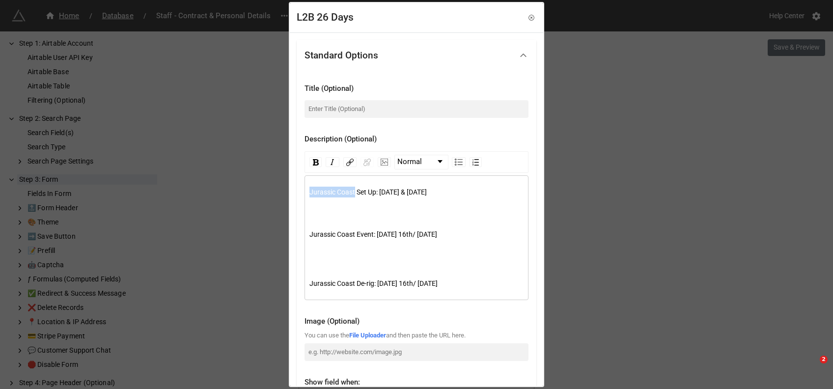
drag, startPoint x: 352, startPoint y: 192, endPoint x: 288, endPoint y: 193, distance: 63.9
click at [288, 193] on div "L2B 26 Days Standard Options Title (Optional) Description (Optional) Normal Jur…" at bounding box center [416, 194] width 833 height 389
click at [499, 193] on div "London 2 Brighton Set Up: Thursday 14th & Friday 15th May" at bounding box center [416, 192] width 215 height 11
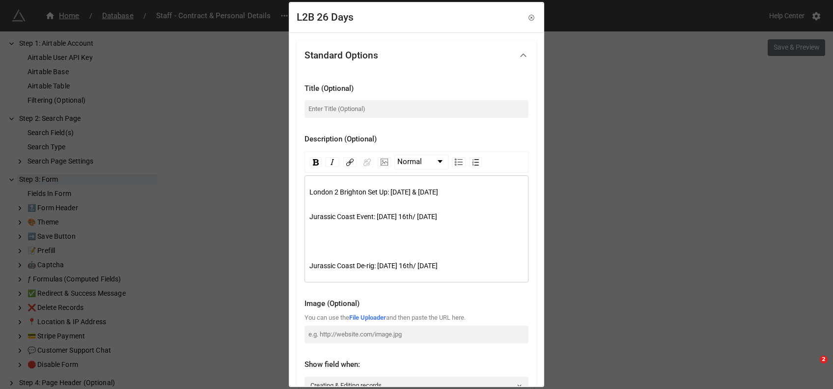
click at [429, 191] on span "London 2 Brighton Set Up: Thursday 14th & Friday 15th May" at bounding box center [373, 192] width 129 height 8
click at [453, 193] on span "London 2 Brighton Set Up: Thursday 21st & Friday 15th May" at bounding box center [381, 192] width 144 height 8
click at [400, 247] on div "London 2 Brighton Set Up: Thursday 21st & Friday 22nd May Jurassic Coast Event:…" at bounding box center [416, 232] width 215 height 91
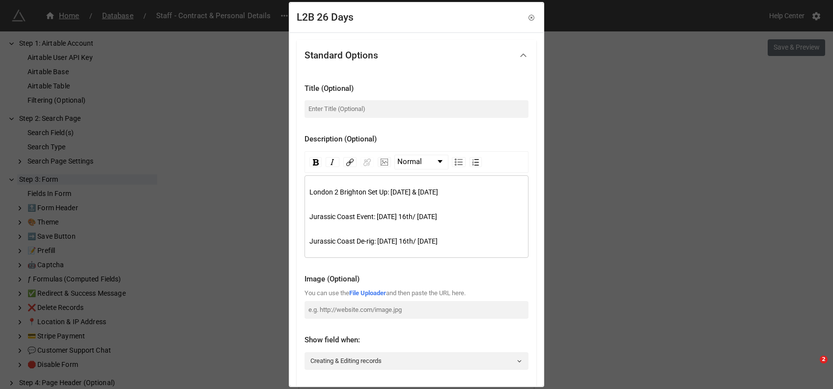
click at [404, 216] on span "Event: Saturday 16th/ Sunday 17th May" at bounding box center [397, 217] width 81 height 8
click at [437, 213] on span "Event: Saturday 23rd/ Sunday 17th May" at bounding box center [397, 217] width 81 height 8
click at [497, 239] on div "Jurassic Coast De-rig: Saturday 16th/ Sunday 17th May" at bounding box center [416, 241] width 215 height 11
drag, startPoint x: 431, startPoint y: 217, endPoint x: 374, endPoint y: 214, distance: 57.1
click at [374, 214] on div "Jurassic Coast Event: Saturday 23rd/ Sunday 24th May" at bounding box center [416, 216] width 215 height 25
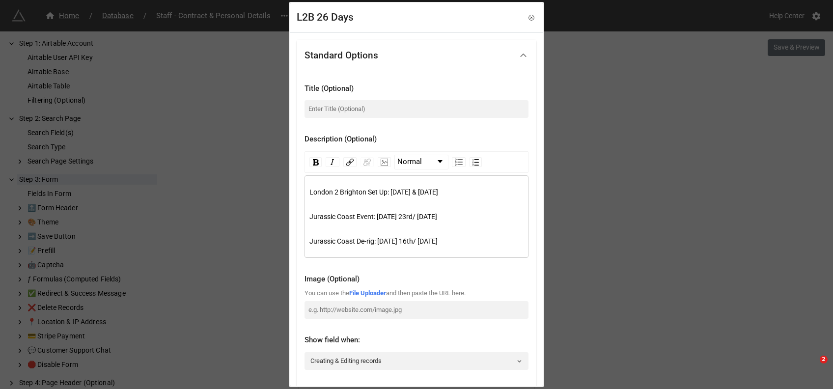
copy span "Saturday 23rd/ Sunday 24th May"
drag, startPoint x: 487, startPoint y: 234, endPoint x: 376, endPoint y: 238, distance: 111.1
click at [376, 238] on div "London 2 Brighton Set Up: Thursday 21st & Friday 22nd May Jurassic Coast Event:…" at bounding box center [416, 217] width 215 height 60
click at [479, 228] on div "Jurassic Coast Event: Saturday 23rd/ Sunday 24th May" at bounding box center [416, 216] width 215 height 25
click at [341, 234] on div "London 2 Brighton Set Up: Thursday 21st & Friday 22nd May Jurassic Coast Event:…" at bounding box center [416, 217] width 215 height 60
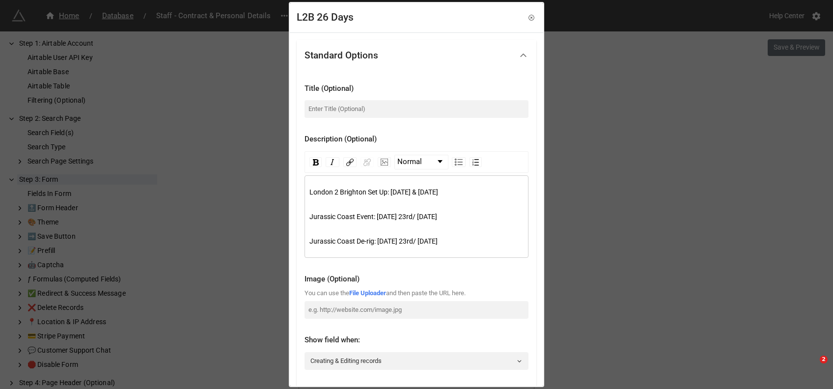
click at [361, 202] on div "London 2 Brighton Set Up: Thursday 21st & Friday 22nd May Jurassic Coast Event:…" at bounding box center [416, 217] width 215 height 60
drag, startPoint x: 367, startPoint y: 191, endPoint x: 298, endPoint y: 192, distance: 69.7
click at [298, 192] on div "Title (Optional) Description (Optional) Normal London 2 Brighton Set Up: Thursd…" at bounding box center [417, 283] width 240 height 425
drag, startPoint x: 352, startPoint y: 215, endPoint x: 263, endPoint y: 210, distance: 88.5
click at [263, 210] on div "L2B 26 Days Standard Options Title (Optional) Description (Optional) Normal Lon…" at bounding box center [416, 194] width 833 height 389
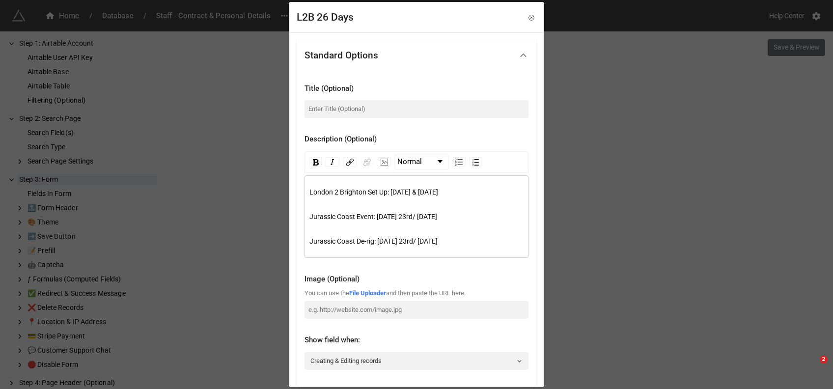
click at [331, 222] on div "Jurassic Coast Event: Saturday 23rd/ Sunday 24th May" at bounding box center [416, 216] width 215 height 25
drag, startPoint x: 352, startPoint y: 215, endPoint x: 296, endPoint y: 218, distance: 56.0
click at [296, 218] on div "Standard Options Title (Optional) Description (Optional) Normal London 2 Bright…" at bounding box center [416, 351] width 253 height 639
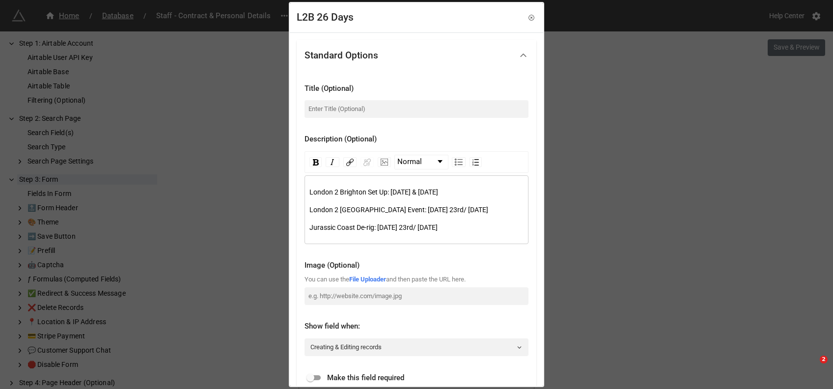
click at [519, 233] on div "London 2 Brighton Set Up: Thursday 21st & Friday 22nd May London 2 Brighton Eve…" at bounding box center [417, 209] width 224 height 69
drag, startPoint x: 490, startPoint y: 229, endPoint x: 292, endPoint y: 233, distance: 198.0
click at [292, 233] on div "Standard Options Title (Optional) Description (Optional) Normal London 2 Bright…" at bounding box center [416, 344] width 253 height 625
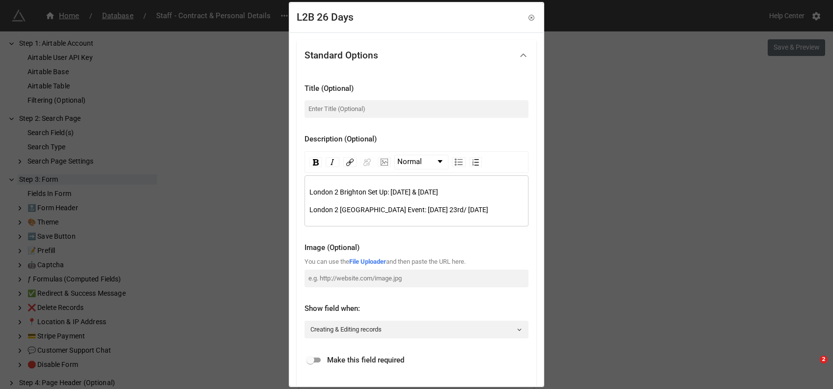
click at [380, 189] on span "London 2 Brighton Set Up: [DATE] & [DATE]" at bounding box center [373, 192] width 129 height 8
click at [419, 193] on span "London 2 Brighton Set Up: [DATE] & [DATE]" at bounding box center [373, 192] width 129 height 8
click at [438, 193] on span "London 2 Brighton Set Up: [DATE] & [DATE]" at bounding box center [373, 192] width 129 height 8
click at [343, 206] on span "London 2 Brighton" at bounding box center [357, 210] width 97 height 8
click at [408, 208] on span "Event: Saturday 23rd/ Sunday 24th May" at bounding box center [448, 210] width 81 height 8
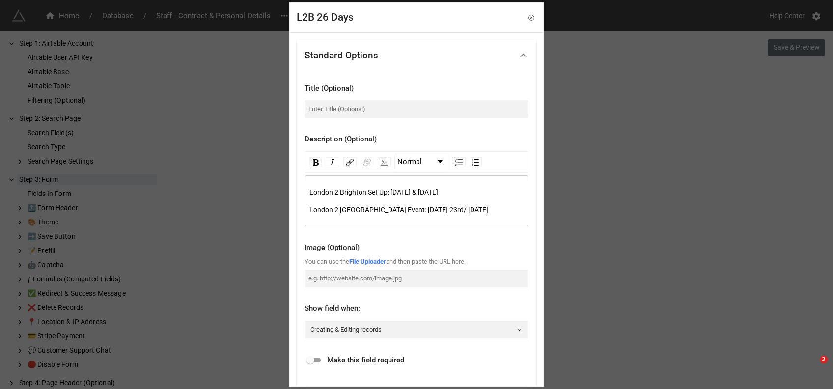
click at [406, 208] on span "rdw-editor" at bounding box center [406, 210] width 1 height 8
click at [337, 193] on span "London 2 Brighton Set Up: [DATE] & [DATE]" at bounding box center [373, 192] width 129 height 8
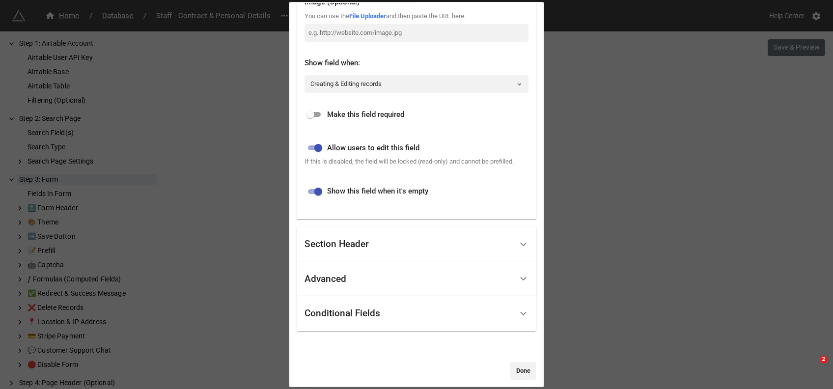
scroll to position [253, 0]
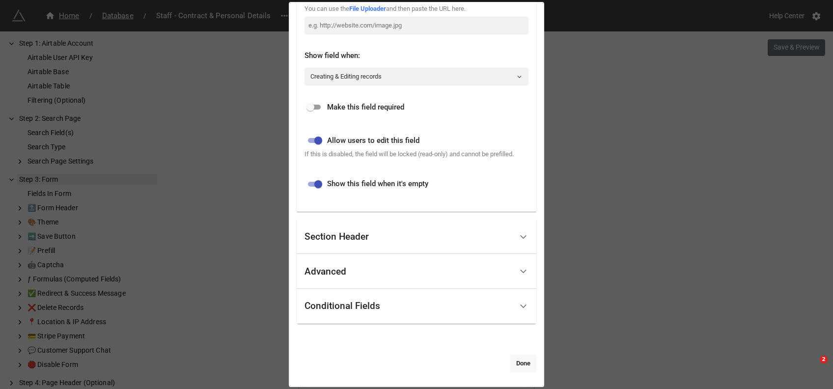
click at [516, 365] on link "Done" at bounding box center [523, 364] width 26 height 18
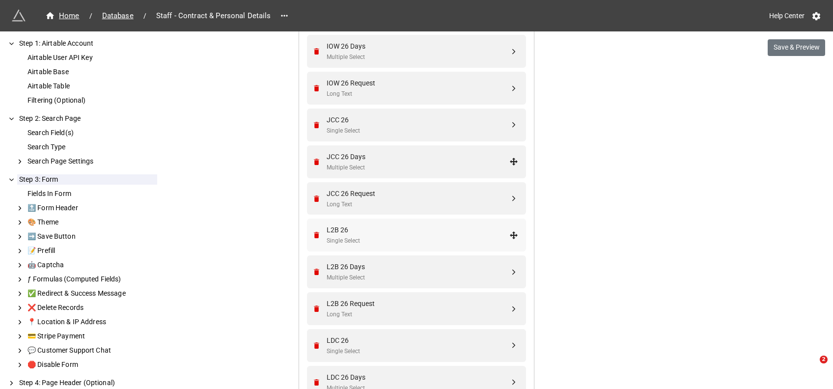
scroll to position [1933, 0]
click at [365, 197] on div "JCC 26 Request" at bounding box center [418, 195] width 183 height 11
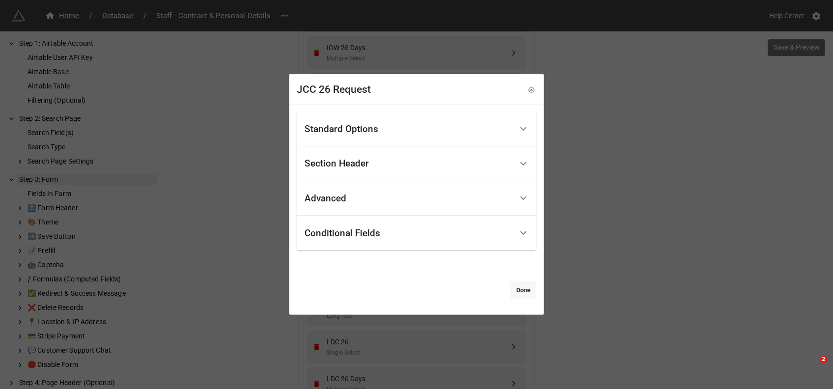
click at [518, 290] on link "Done" at bounding box center [523, 290] width 26 height 18
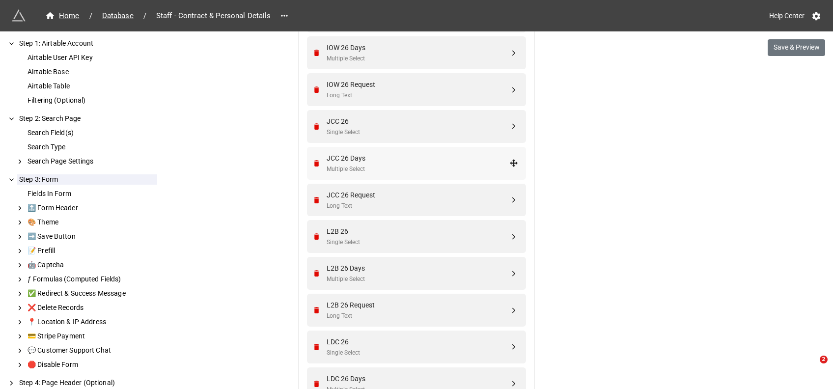
click at [368, 147] on div "JCC 26 Days Multiple Select" at bounding box center [415, 163] width 206 height 33
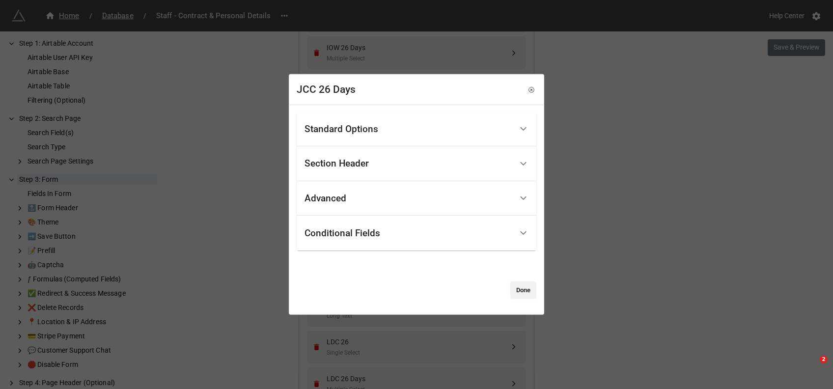
click at [372, 128] on div "Standard Options" at bounding box center [342, 129] width 74 height 10
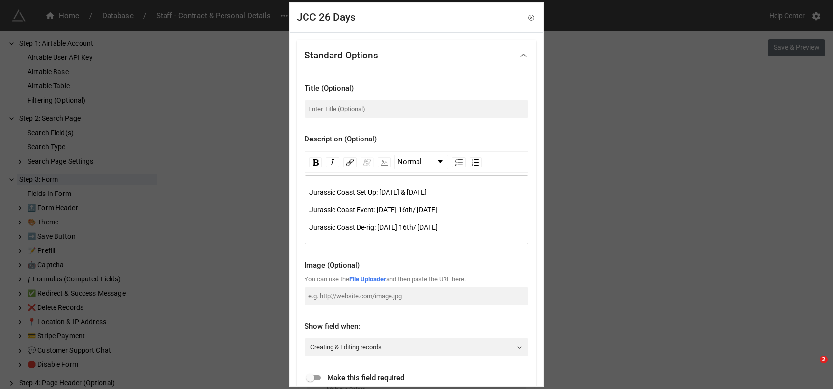
drag, startPoint x: 485, startPoint y: 225, endPoint x: 290, endPoint y: 227, distance: 195.0
click at [290, 227] on div "Standard Options Title (Optional) Description (Optional) Normal Jurassic Coast …" at bounding box center [416, 344] width 253 height 625
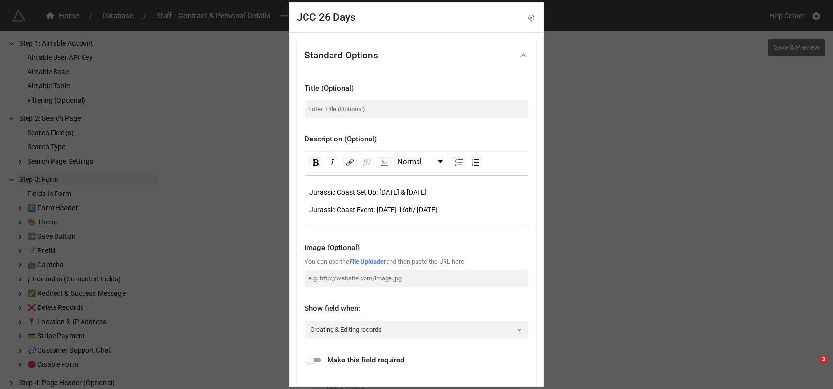
drag, startPoint x: 479, startPoint y: 209, endPoint x: 301, endPoint y: 191, distance: 179.2
click at [301, 191] on div "Title (Optional) Description (Optional) Normal Jurassic Coast Set Up: Thursday …" at bounding box center [417, 267] width 240 height 393
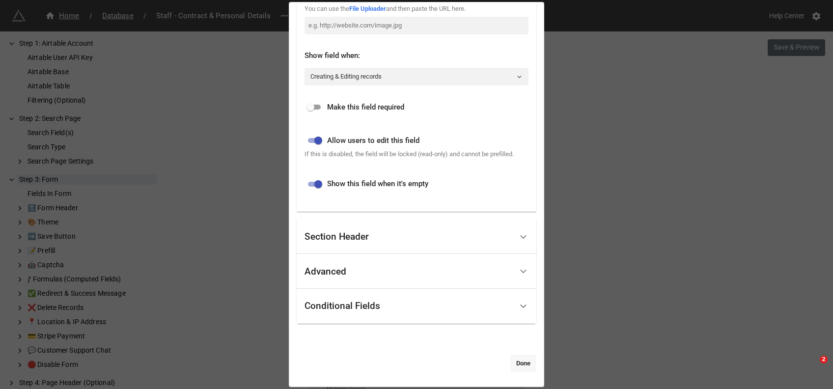
click at [523, 366] on link "Done" at bounding box center [523, 364] width 26 height 18
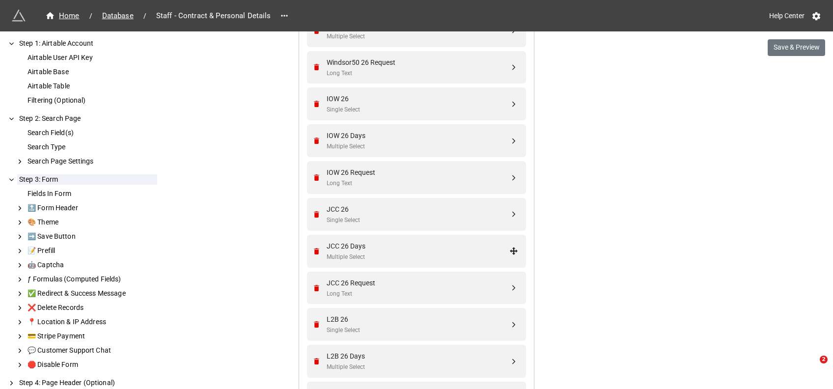
scroll to position [1844, 0]
click at [371, 145] on div "Multiple Select" at bounding box center [418, 147] width 183 height 9
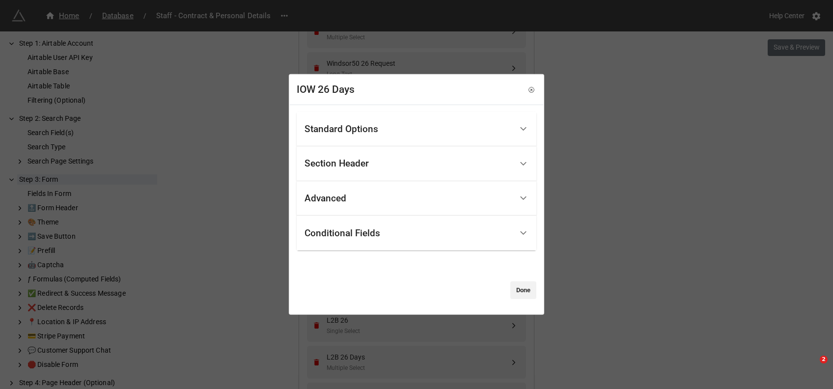
click at [386, 137] on div "Standard Options" at bounding box center [409, 128] width 208 height 23
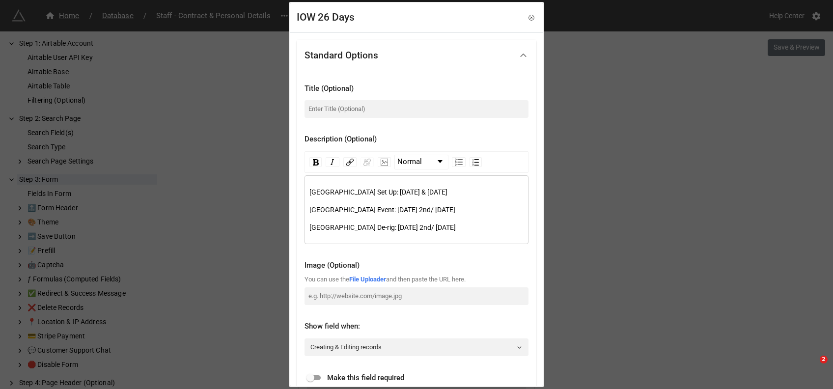
drag, startPoint x: 476, startPoint y: 225, endPoint x: 297, endPoint y: 222, distance: 178.8
click at [297, 222] on div "Title (Optional) Description (Optional) Normal Isle of Wight Set Up: Thursday 3…" at bounding box center [417, 276] width 240 height 411
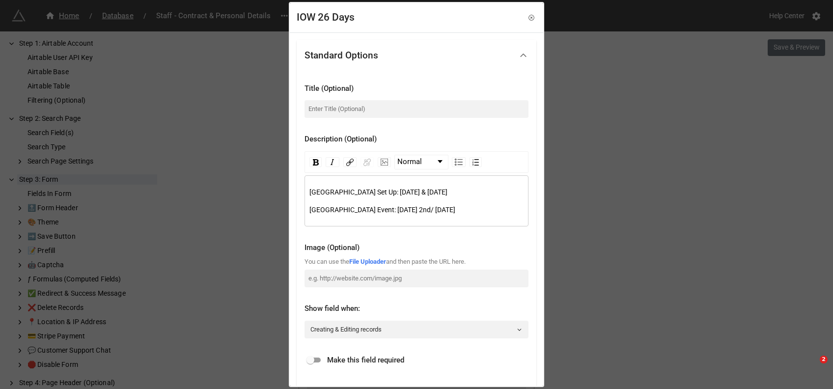
scroll to position [253, 0]
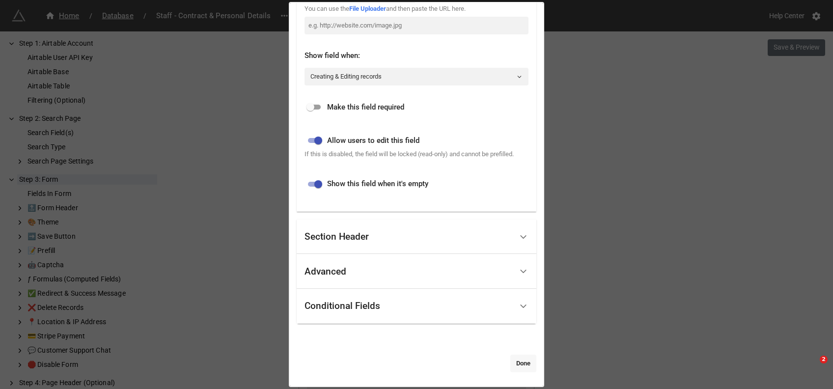
click at [528, 363] on link "Done" at bounding box center [523, 364] width 26 height 18
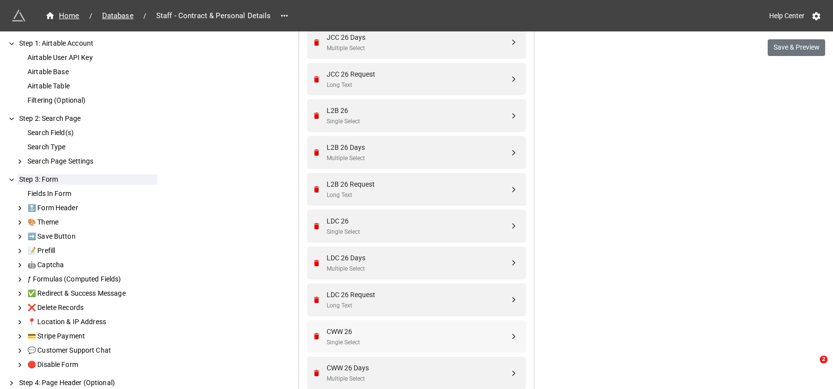
scroll to position [2055, 0]
click at [380, 264] on div "Multiple Select" at bounding box center [418, 267] width 183 height 9
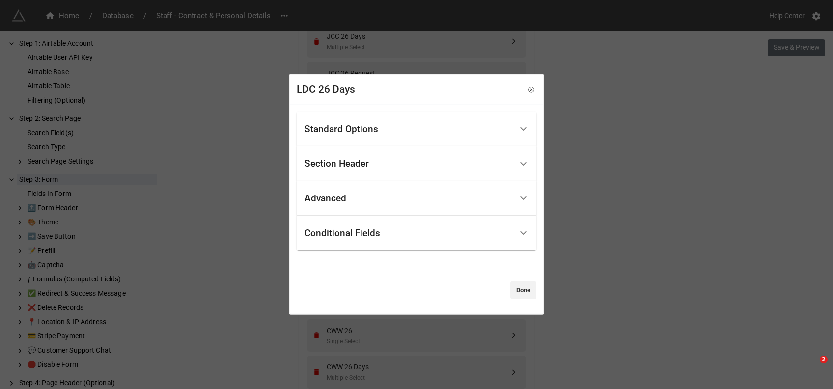
click at [367, 133] on div "Standard Options" at bounding box center [342, 129] width 74 height 10
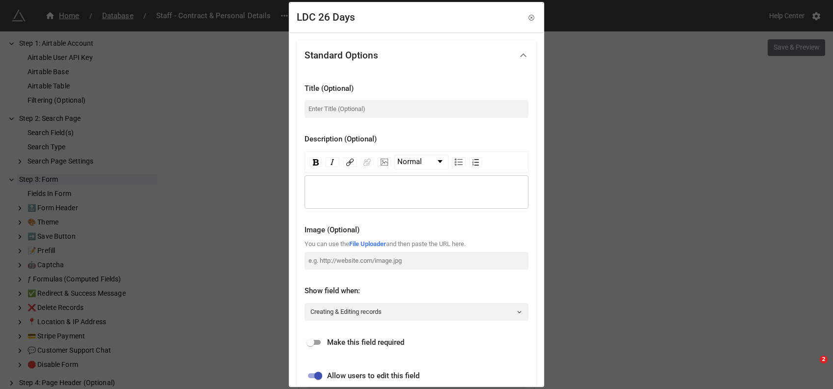
click at [337, 190] on div "rdw-editor" at bounding box center [416, 192] width 215 height 11
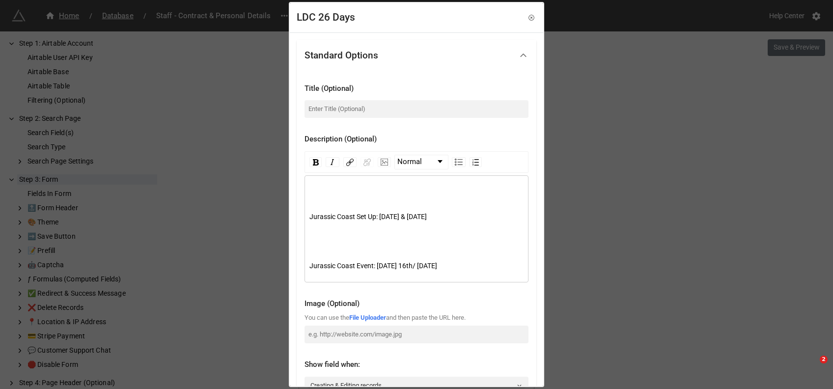
click at [330, 197] on div "Jurassic Coast Set Up: Thursday 14th & Friday 15th May Jurassic Coast Event: Sa…" at bounding box center [416, 232] width 215 height 91
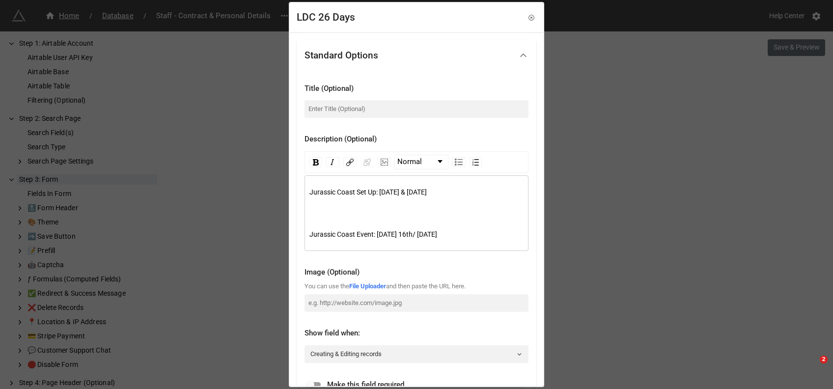
click at [321, 211] on div "rdw-editor" at bounding box center [416, 209] width 215 height 11
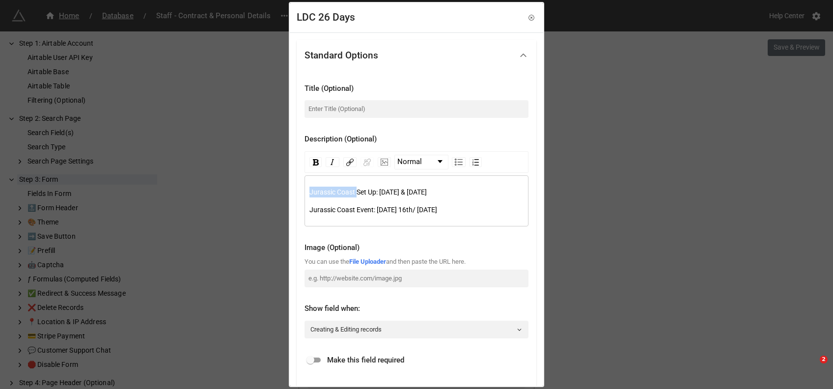
drag, startPoint x: 353, startPoint y: 192, endPoint x: 259, endPoint y: 185, distance: 93.6
click at [259, 185] on div "LDC 26 Days Standard Options Title (Optional) Description (Optional) Normal Jur…" at bounding box center [416, 194] width 833 height 389
click at [405, 191] on span "Lake District Set Up: Thursday 14th & Friday 15th May" at bounding box center [378, 192] width 138 height 8
click at [446, 193] on span "Lake District Set Up: Thursday 4th & Friday 15th May" at bounding box center [378, 192] width 138 height 8
click at [447, 194] on span "Lake District Set Up: Thursday 4th & Friday 5th May" at bounding box center [378, 192] width 138 height 8
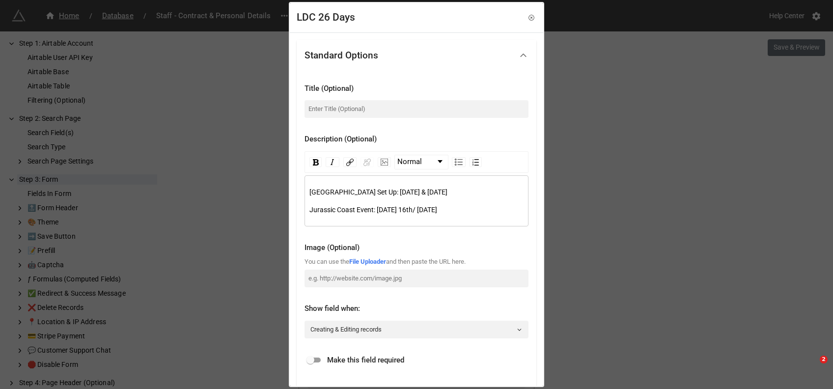
click at [447, 194] on span "Lake District Set Up: Thursday 4th & Friday 5th May" at bounding box center [378, 192] width 138 height 8
drag, startPoint x: 347, startPoint y: 192, endPoint x: 277, endPoint y: 192, distance: 70.2
click at [277, 192] on div "LDC 26 Days Standard Options Title (Optional) Description (Optional) Normal Lak…" at bounding box center [416, 194] width 833 height 389
drag, startPoint x: 348, startPoint y: 208, endPoint x: 252, endPoint y: 212, distance: 96.4
click at [252, 212] on div "LDC 26 Days Standard Options Title (Optional) Description (Optional) Normal Lak…" at bounding box center [416, 194] width 833 height 389
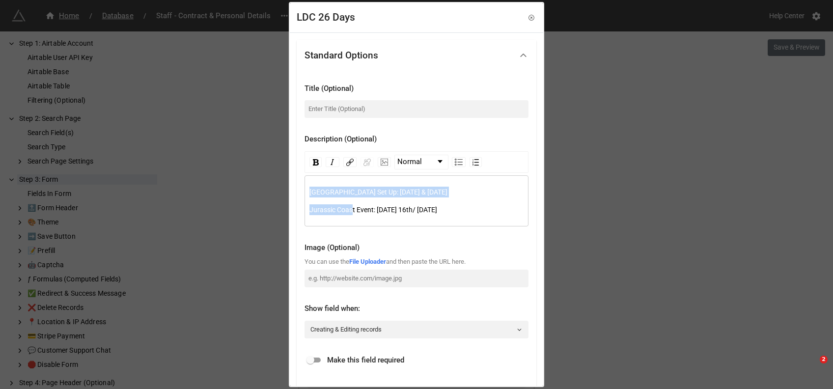
click at [330, 212] on span "Jurassic Coast Event: [DATE] 16th/ [DATE]" at bounding box center [373, 210] width 128 height 8
drag, startPoint x: 350, startPoint y: 209, endPoint x: 272, endPoint y: 212, distance: 78.7
click at [272, 212] on div "LDC 26 Days Standard Options Title (Optional) Description (Optional) Normal Lak…" at bounding box center [416, 194] width 833 height 389
click at [340, 208] on span "Jurassic Coast Event: [DATE] 16th/ [DATE]" at bounding box center [373, 210] width 128 height 8
click at [352, 211] on span "Jurassic Coast Event: [DATE] 16th/ [DATE]" at bounding box center [373, 210] width 128 height 8
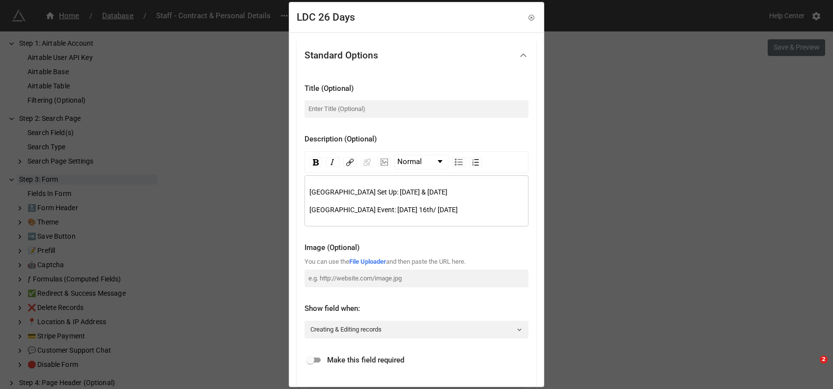
click at [401, 210] on span "Lake District Event: Saturday 16th/ Sunday 17th May" at bounding box center [383, 210] width 148 height 8
click at [440, 206] on span "Lake District Event: Saturday 6th/ Sunday 17th May" at bounding box center [381, 210] width 144 height 8
click at [454, 210] on span "Lake District Event: Saturday 6th/ Sunday 7th May" at bounding box center [381, 210] width 144 height 8
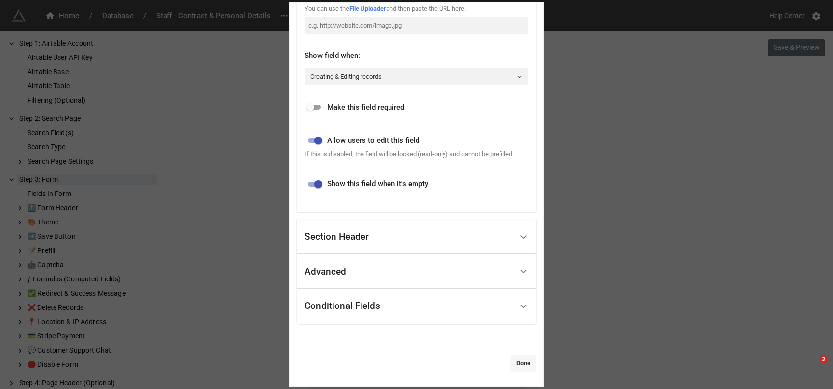
click at [521, 360] on link "Done" at bounding box center [523, 364] width 26 height 18
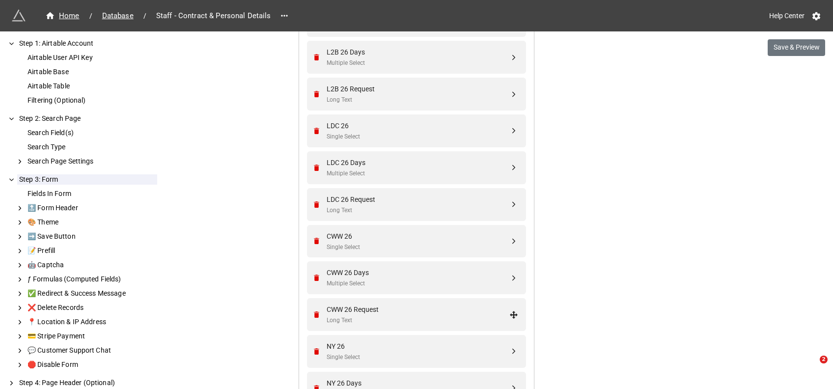
scroll to position [2149, 0]
click at [389, 275] on div "CWW 26 Days" at bounding box center [418, 272] width 183 height 11
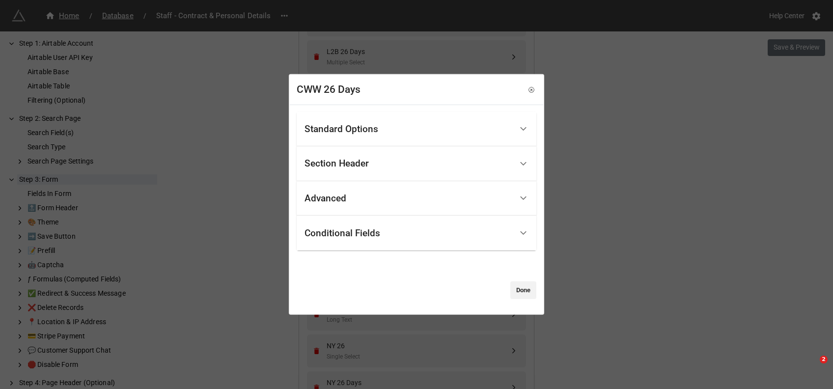
click at [359, 126] on div "Standard Options" at bounding box center [342, 129] width 74 height 10
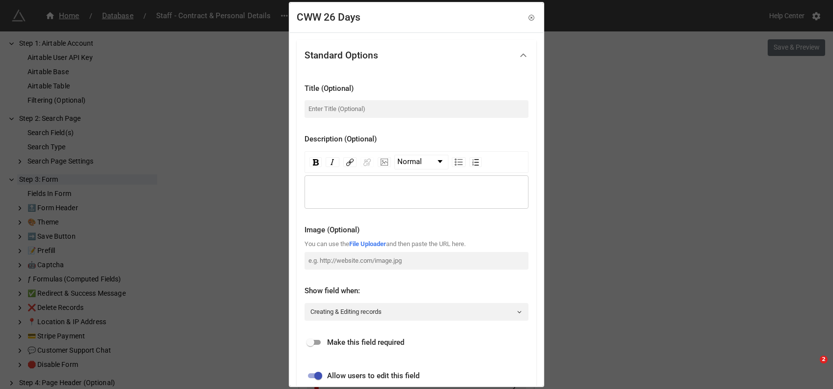
click at [330, 189] on div "rdw-editor" at bounding box center [416, 192] width 215 height 11
click at [528, 18] on icon at bounding box center [531, 17] width 7 height 7
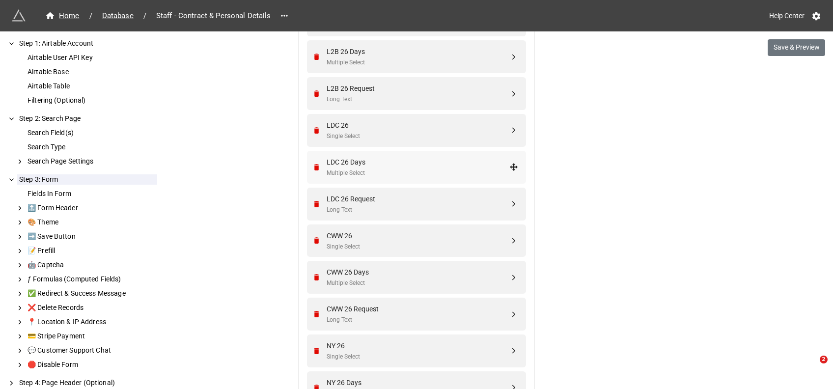
click at [400, 165] on div "LDC 26 Days" at bounding box center [418, 162] width 183 height 11
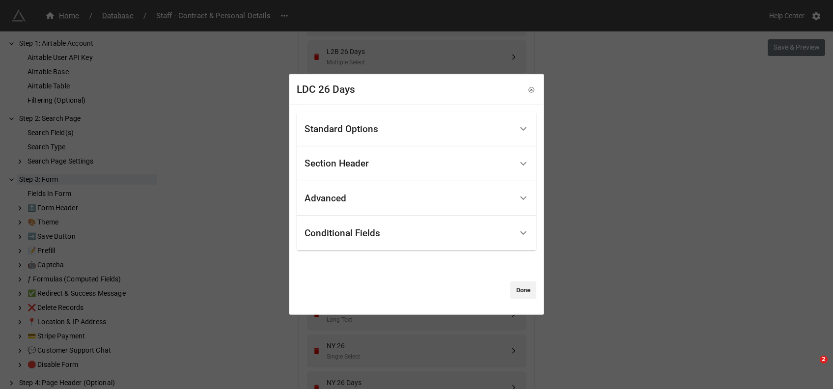
click at [397, 130] on div "Standard Options" at bounding box center [409, 128] width 208 height 23
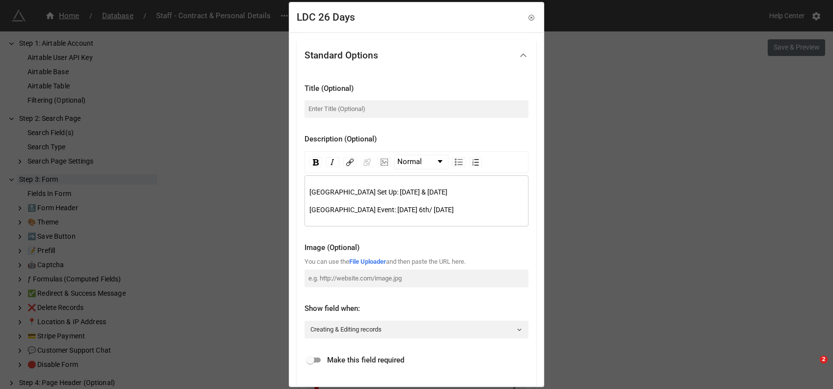
drag, startPoint x: 477, startPoint y: 208, endPoint x: 291, endPoint y: 189, distance: 187.7
click at [291, 189] on div "Standard Options Title (Optional) Description (Optional) Normal Lake District S…" at bounding box center [416, 336] width 253 height 608
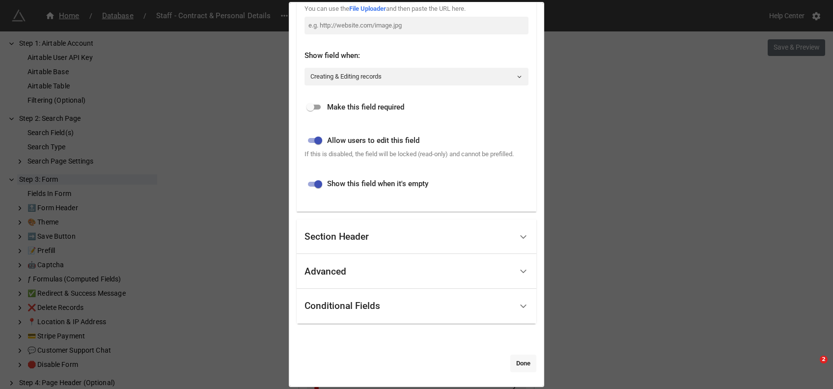
click at [515, 366] on link "Done" at bounding box center [523, 364] width 26 height 18
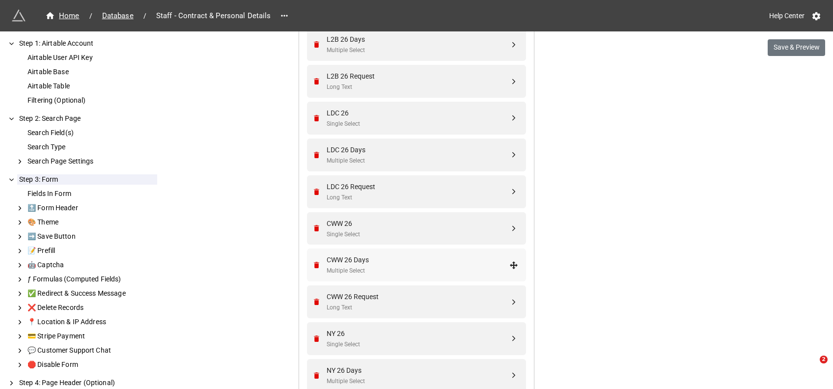
scroll to position [2162, 0]
click at [355, 258] on div "CWW 26 Days" at bounding box center [418, 259] width 183 height 11
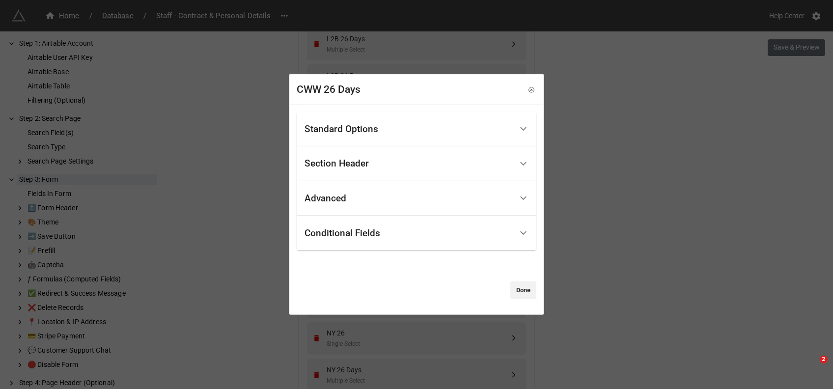
click at [354, 126] on div "Standard Options" at bounding box center [342, 129] width 74 height 10
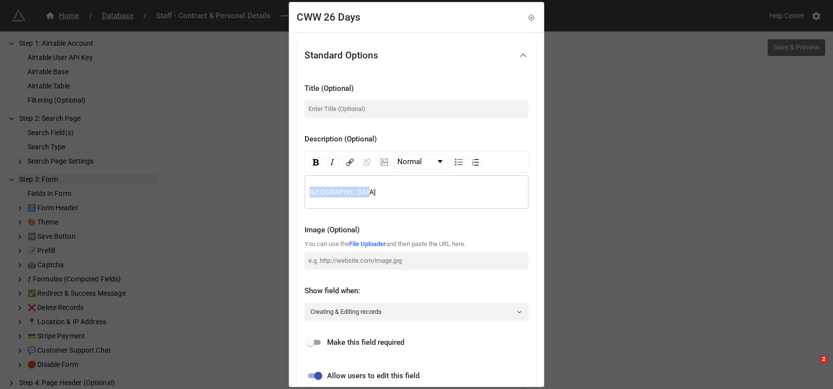
drag, startPoint x: 334, startPoint y: 192, endPoint x: 291, endPoint y: 191, distance: 42.7
click at [291, 191] on div "Standard Options Title (Optional) Description (Optional) Normal Lake District I…" at bounding box center [416, 327] width 253 height 590
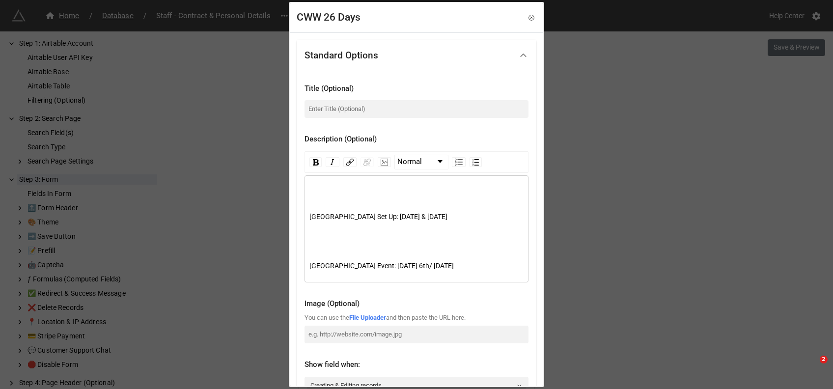
click at [346, 198] on div "Lake District Set Up: Thursday 4th & Friday 5th June Lake District Event: Satur…" at bounding box center [416, 232] width 215 height 91
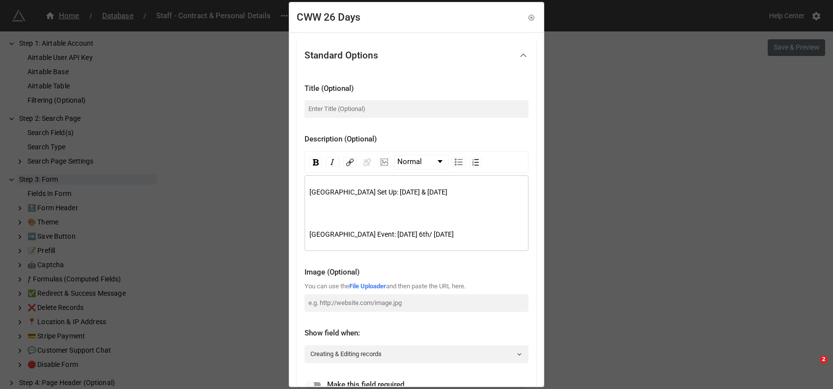
click at [326, 213] on div "rdw-editor" at bounding box center [416, 209] width 215 height 11
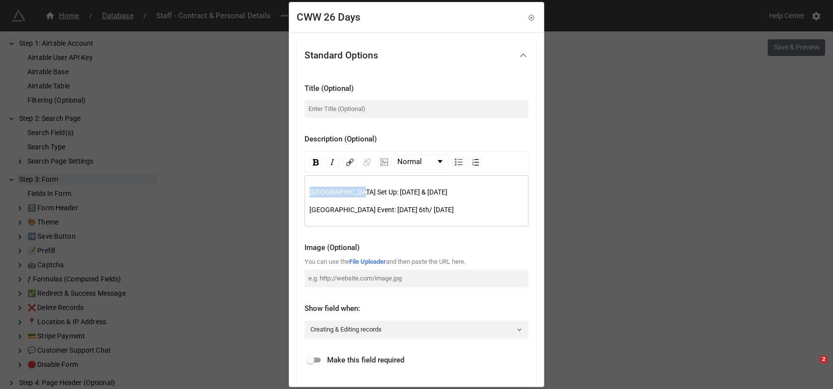
drag, startPoint x: 348, startPoint y: 193, endPoint x: 285, endPoint y: 185, distance: 63.9
click at [285, 185] on div "CWW 26 Days Standard Options Title (Optional) Description (Optional) Normal Lak…" at bounding box center [416, 194] width 833 height 389
click at [417, 193] on span "Cotswold Way Set Up: Thursday 4th & Friday 5th June" at bounding box center [366, 192] width 115 height 8
click at [441, 193] on span "Cotswold Way Set Up: Thursday 11th & Friday 5th June" at bounding box center [374, 192] width 131 height 8
drag, startPoint x: 375, startPoint y: 190, endPoint x: 303, endPoint y: 186, distance: 72.3
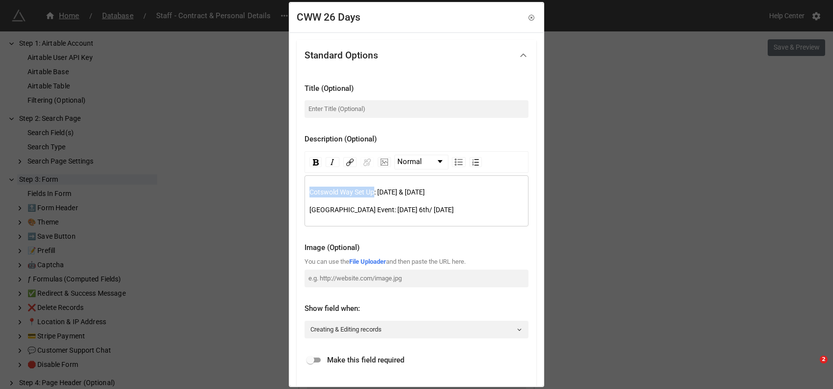
click at [303, 186] on div "Title (Optional) Description (Optional) Normal Cotswold Way Set Up: Thursday 11…" at bounding box center [417, 267] width 240 height 393
click at [354, 190] on span "Cotswold Way Set Up: [DATE] & [DATE]" at bounding box center [366, 192] width 115 height 8
drag, startPoint x: 354, startPoint y: 190, endPoint x: 306, endPoint y: 189, distance: 47.2
click at [306, 189] on div "Cotswold Way Set Up: Thursday 11th & Friday 12th June Lake District Event: Satu…" at bounding box center [417, 200] width 224 height 51
drag, startPoint x: 344, startPoint y: 210, endPoint x: 292, endPoint y: 206, distance: 52.2
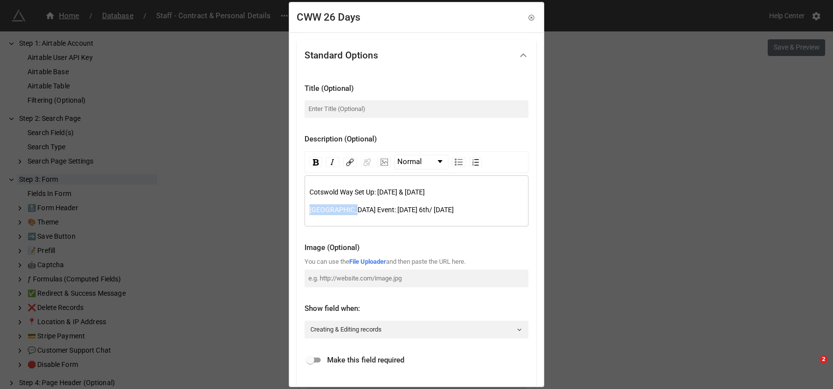
click at [292, 206] on div "Standard Options Title (Optional) Description (Optional) Normal Cotswold Way Se…" at bounding box center [416, 336] width 253 height 608
click at [406, 210] on span "Cotswold Way Event: Saturday 6th/ Sunday 7th June" at bounding box center [370, 210] width 122 height 8
click at [435, 211] on span "Cotswold Way Event: Saturday 13th/ Sunday 7th June" at bounding box center [372, 210] width 126 height 8
click at [510, 211] on div "Cotswold Way Event: [DATE] 13th/ [DATE]" at bounding box center [416, 209] width 215 height 11
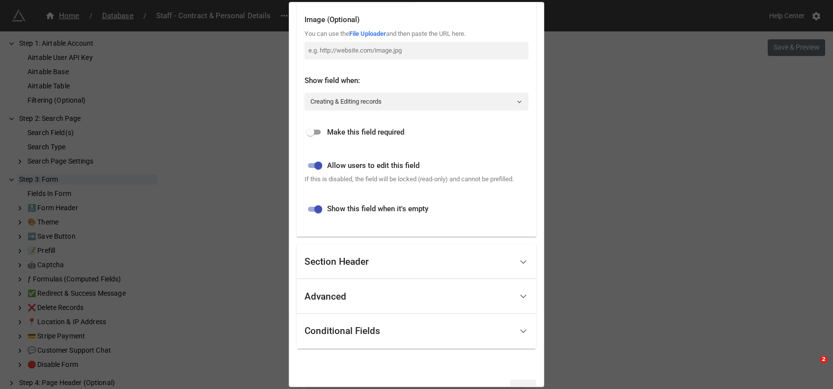
scroll to position [253, 0]
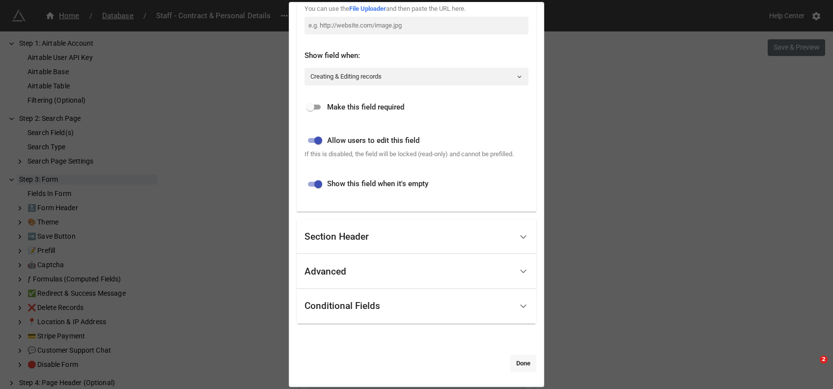
click at [510, 363] on link "Done" at bounding box center [523, 364] width 26 height 18
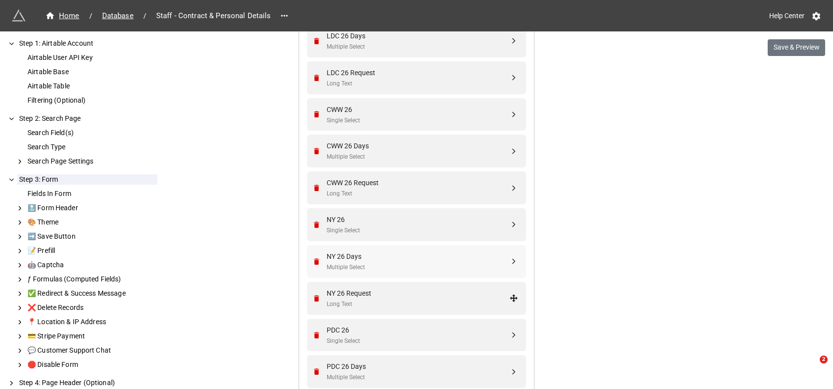
scroll to position [2276, 0]
click at [367, 253] on div "NY 26 Days" at bounding box center [418, 255] width 183 height 11
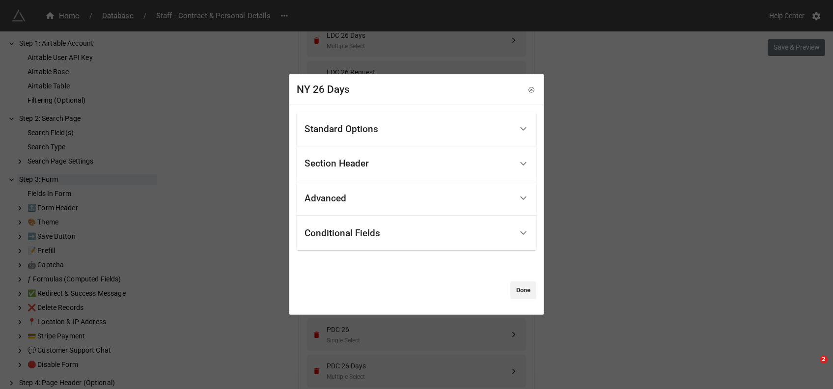
click at [378, 137] on div "Standard Options" at bounding box center [409, 128] width 208 height 23
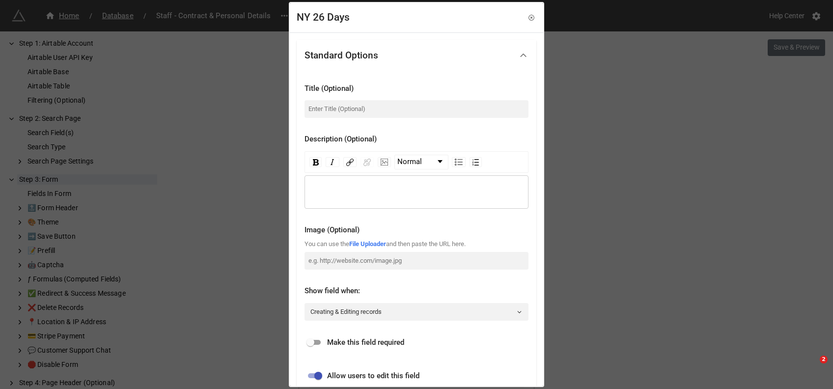
click at [316, 184] on div "rdw-wrapper" at bounding box center [417, 191] width 224 height 33
click at [528, 20] on icon at bounding box center [531, 17] width 7 height 7
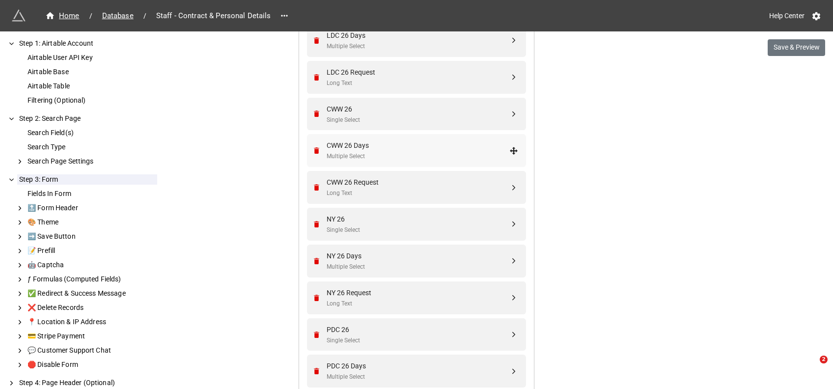
click at [392, 145] on div "CWW 26 Days" at bounding box center [418, 145] width 183 height 11
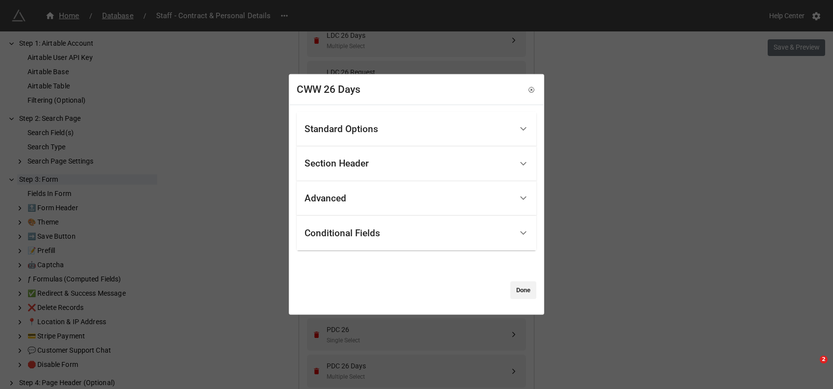
click at [357, 116] on div "Standard Options" at bounding box center [417, 128] width 240 height 35
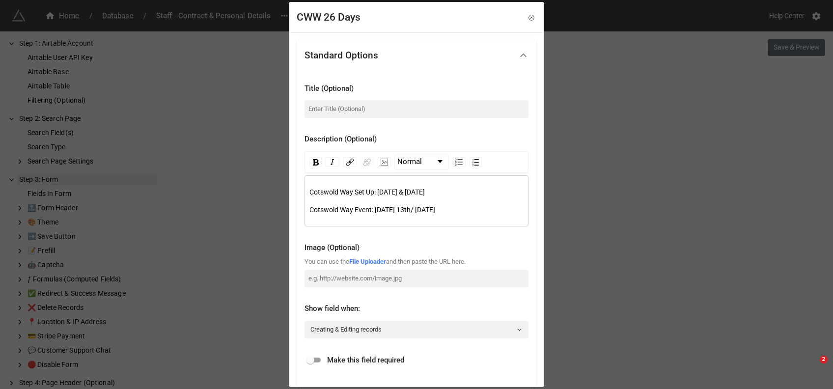
drag, startPoint x: 487, startPoint y: 216, endPoint x: 478, endPoint y: 214, distance: 8.6
click at [478, 214] on div "Cotswold Way Set Up: Thursday 11th & Friday 12th June Cotswold Way Event: Satur…" at bounding box center [417, 200] width 224 height 51
click at [528, 19] on icon at bounding box center [531, 17] width 7 height 7
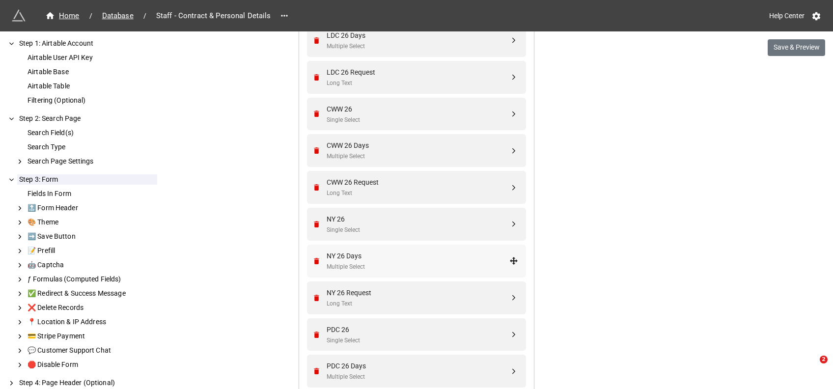
click at [385, 255] on div "NY 26 Days" at bounding box center [418, 255] width 183 height 11
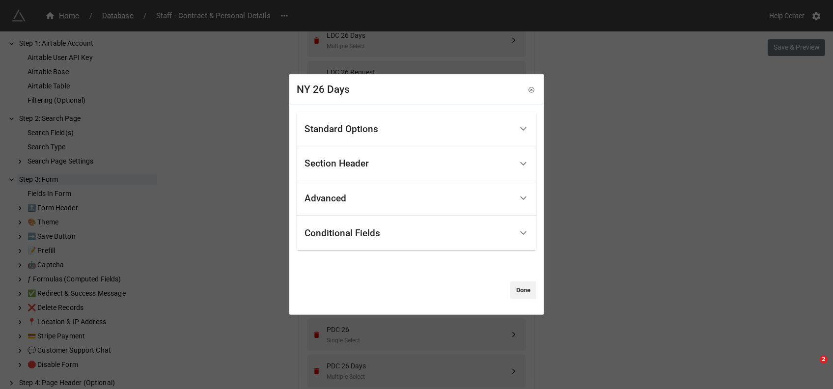
click at [381, 133] on div "Standard Options" at bounding box center [409, 128] width 208 height 23
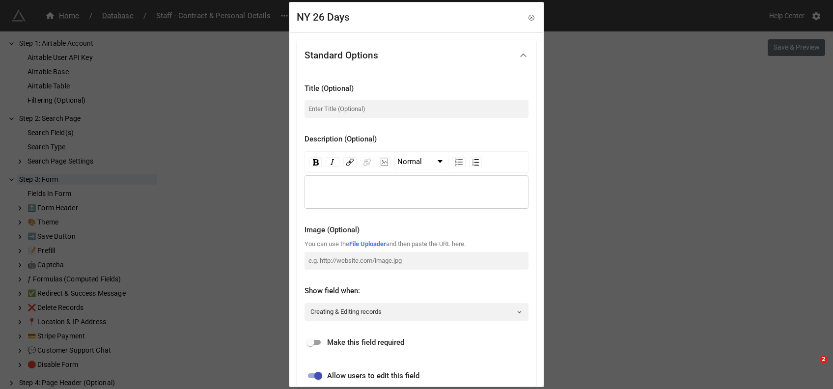
click at [326, 191] on div "rdw-editor" at bounding box center [416, 192] width 215 height 11
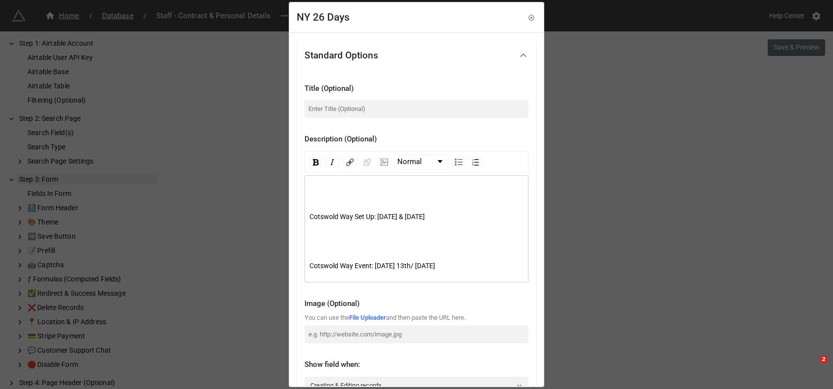
click at [342, 195] on div "rdw-editor" at bounding box center [416, 192] width 215 height 11
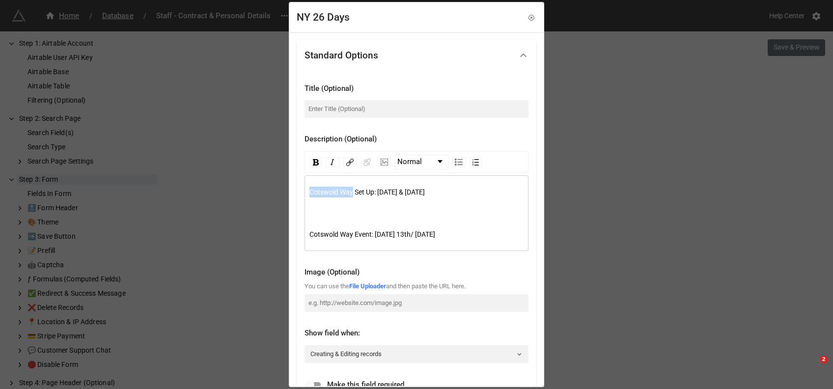
drag, startPoint x: 351, startPoint y: 193, endPoint x: 276, endPoint y: 191, distance: 75.7
click at [276, 191] on div "NY 26 Days Standard Options Title (Optional) Description (Optional) Normal Cots…" at bounding box center [416, 194] width 833 height 389
click at [306, 212] on div "North Yorks Set Up: Thursday 11th & Friday 12th June Cotswold Way Event: Saturd…" at bounding box center [417, 213] width 224 height 76
click at [308, 212] on div "North Yorks Set Up: Thursday 11th & Friday 12th June Cotswold Way Event: Saturd…" at bounding box center [417, 213] width 224 height 76
click at [314, 212] on div "rdw-editor" at bounding box center [416, 209] width 215 height 11
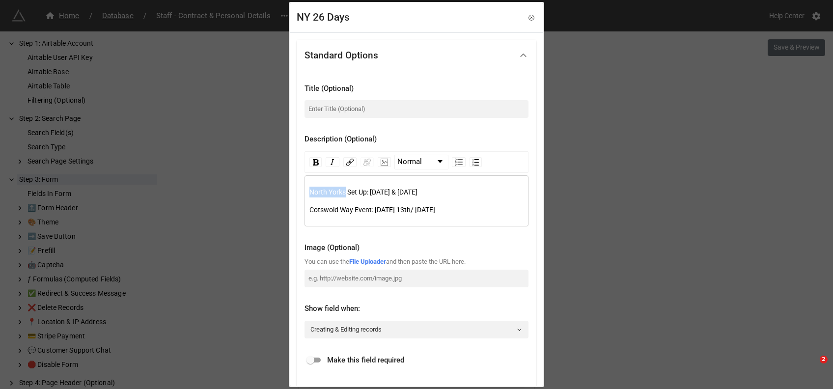
drag, startPoint x: 345, startPoint y: 189, endPoint x: 306, endPoint y: 189, distance: 39.3
click at [306, 189] on div "North Yorks Set Up: Thursday 11th & Friday 12th June Cotswold Way Event: Saturd…" at bounding box center [417, 200] width 224 height 51
drag, startPoint x: 352, startPoint y: 207, endPoint x: 292, endPoint y: 211, distance: 59.5
click at [292, 211] on div "Standard Options Title (Optional) Description (Optional) Normal North Yorks Set…" at bounding box center [416, 336] width 253 height 608
click at [389, 190] on span "North Yorks Set Up: Thursday 11th & Friday 12th June" at bounding box center [363, 192] width 108 height 8
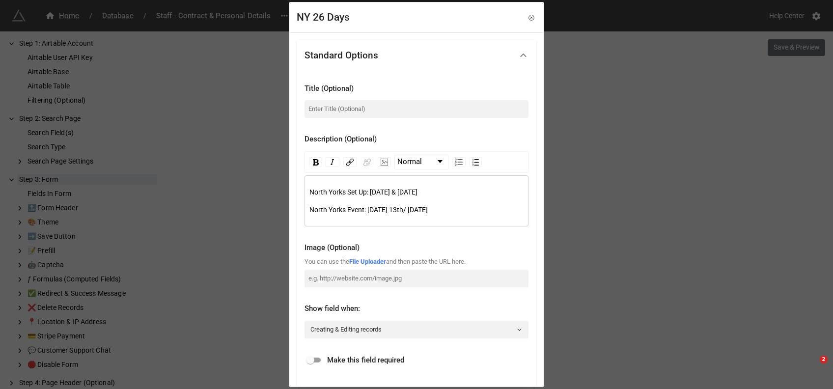
click at [408, 192] on span "North Yorks Set Up: Thursday 11th & Friday 12th June" at bounding box center [363, 192] width 108 height 8
click at [433, 192] on span "North Yorks Set Up: Thursday 18th & Friday 12th June" at bounding box center [371, 192] width 124 height 8
click at [405, 208] on span "North Yorks Event: Saturday 13th/ Sunday 14th June" at bounding box center [368, 210] width 118 height 8
click at [428, 210] on span "North Yorks Event: Saturday 20th/ Sunday 14th June" at bounding box center [368, 210] width 118 height 8
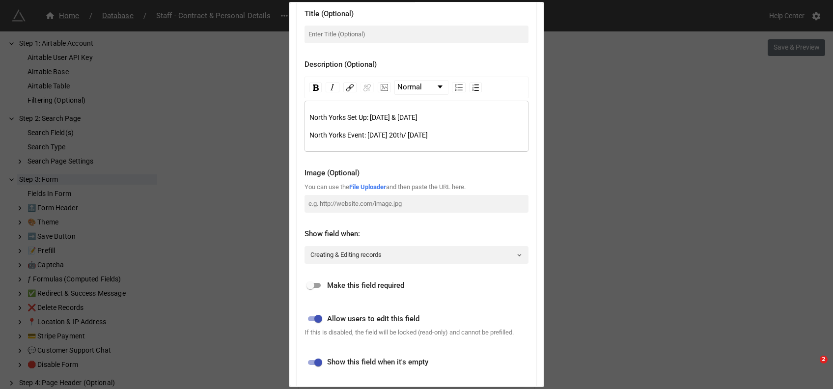
scroll to position [74, 0]
click at [343, 135] on span "North Yorks Event: Saturday 20th/ Sunday 21st June" at bounding box center [368, 136] width 118 height 8
click at [342, 115] on span "North Yorks Set Up: Thursday 18th & Friday 19th June" at bounding box center [363, 118] width 108 height 8
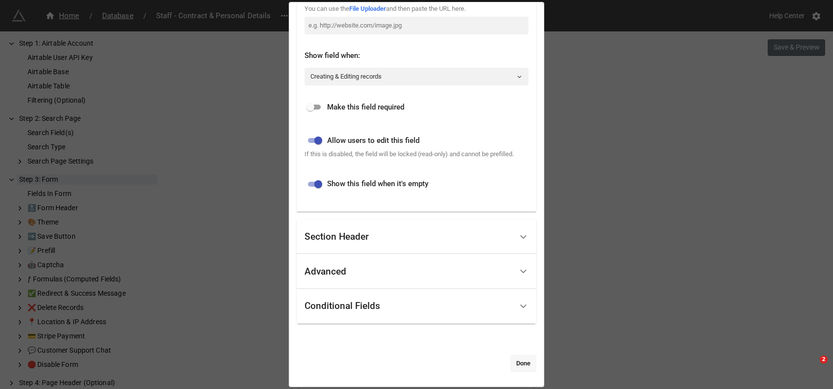
click at [514, 355] on link "Done" at bounding box center [523, 364] width 26 height 18
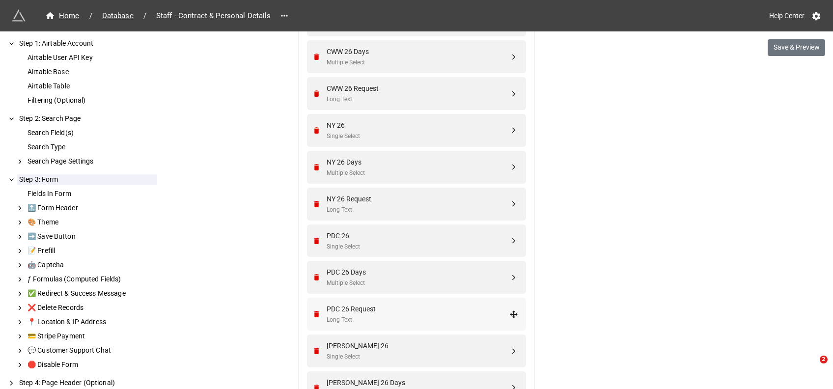
scroll to position [2370, 0]
click at [364, 269] on div "PDC 26 Days" at bounding box center [418, 271] width 183 height 11
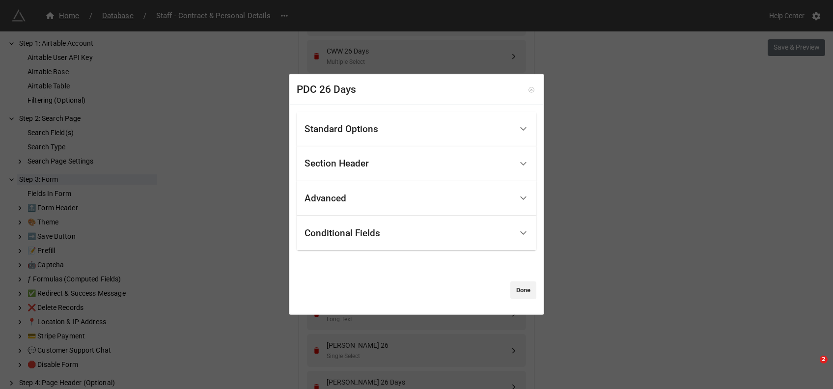
click at [530, 90] on icon at bounding box center [531, 89] width 2 height 2
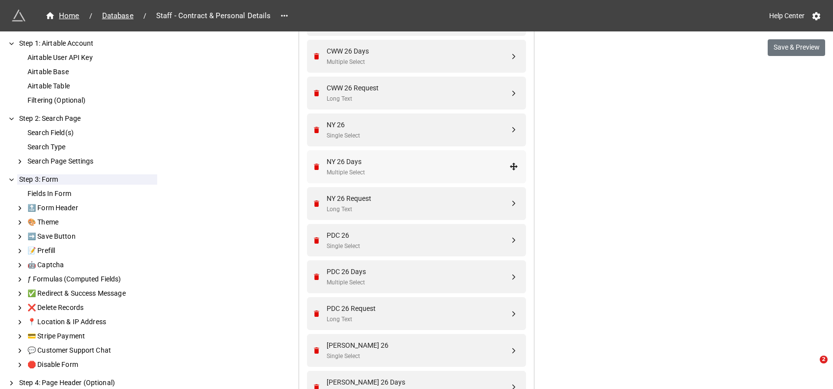
click at [366, 170] on div "Multiple Select" at bounding box center [418, 172] width 183 height 9
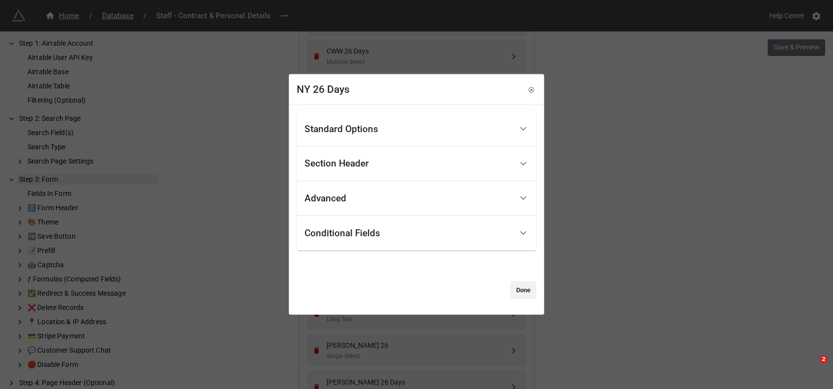
click at [395, 130] on div "Standard Options" at bounding box center [409, 128] width 208 height 23
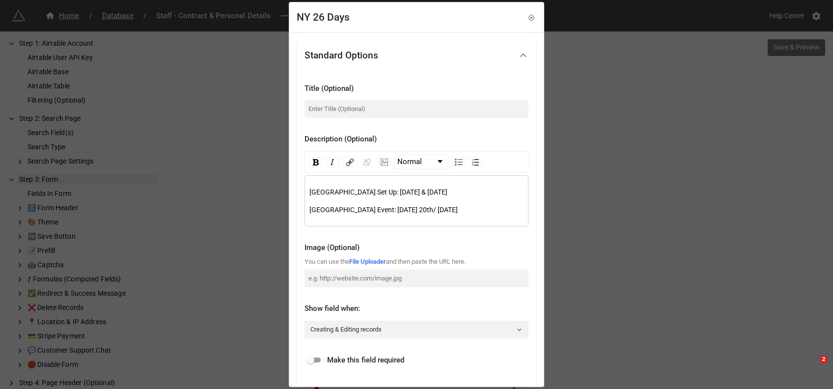
drag, startPoint x: 475, startPoint y: 203, endPoint x: 294, endPoint y: 186, distance: 182.6
click at [294, 186] on div "Standard Options Title (Optional) Description (Optional) Normal North York Set …" at bounding box center [416, 336] width 253 height 608
click at [528, 16] on icon at bounding box center [531, 17] width 7 height 7
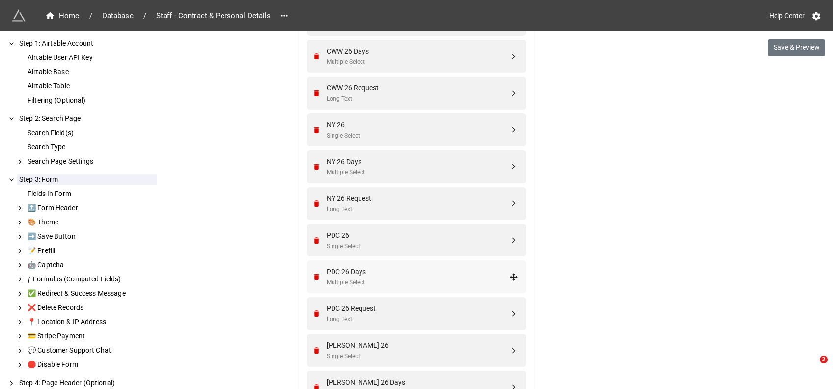
click at [362, 275] on div "PDC 26 Days" at bounding box center [418, 271] width 183 height 11
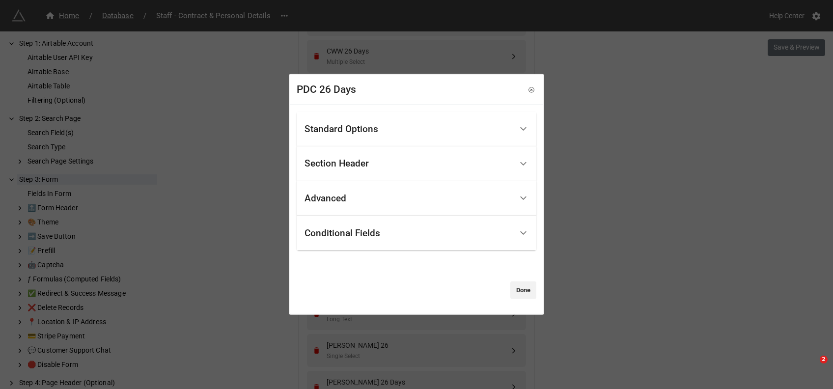
click at [351, 134] on div "Standard Options" at bounding box center [342, 129] width 74 height 10
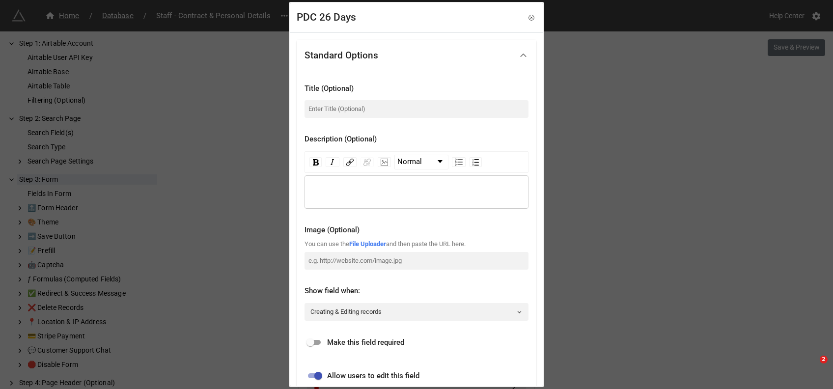
click at [350, 181] on div "rdw-wrapper" at bounding box center [417, 191] width 224 height 33
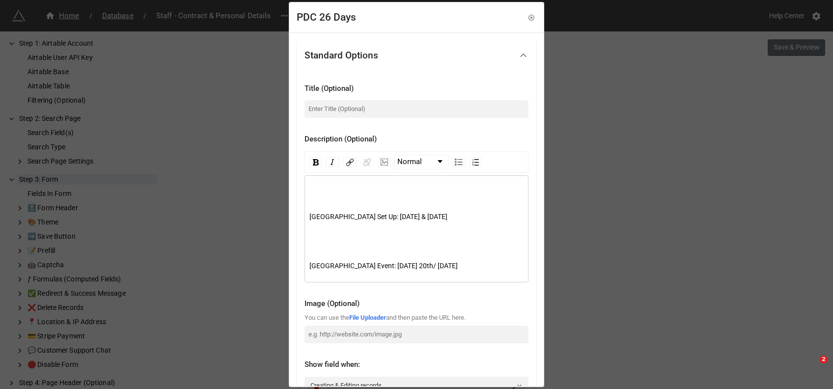
click at [354, 191] on div "rdw-editor" at bounding box center [416, 192] width 215 height 11
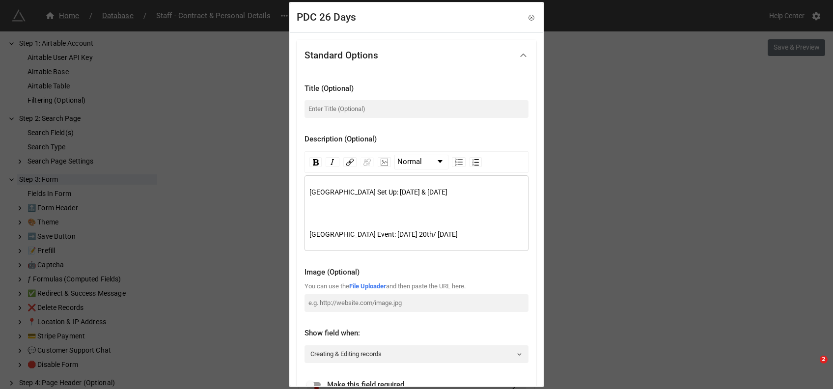
click at [336, 208] on div "rdw-editor" at bounding box center [416, 209] width 215 height 11
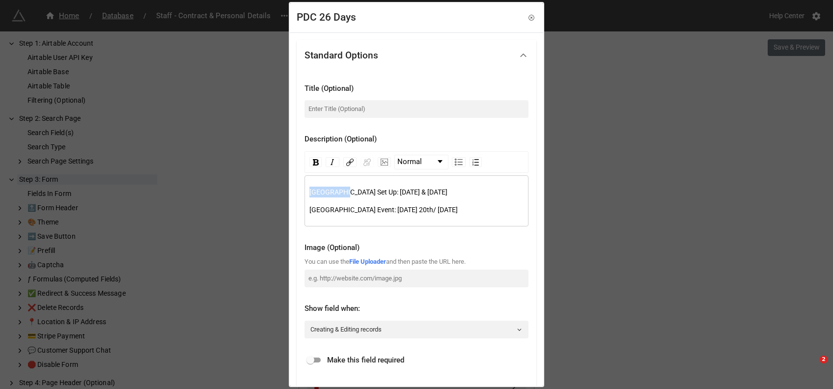
drag, startPoint x: 342, startPoint y: 192, endPoint x: 287, endPoint y: 192, distance: 55.0
click at [287, 192] on div "PDC 26 Days Standard Options Title (Optional) Description (Optional) Normal Nor…" at bounding box center [416, 194] width 833 height 389
click at [403, 191] on span "Peak District Set Up: Thursday 18th & Friday 19th June" at bounding box center [378, 192] width 138 height 8
click at [447, 190] on span "Peak District Set Up: Thursday 4th & Friday 19th June" at bounding box center [378, 192] width 138 height 8
drag, startPoint x: 346, startPoint y: 189, endPoint x: 286, endPoint y: 192, distance: 59.5
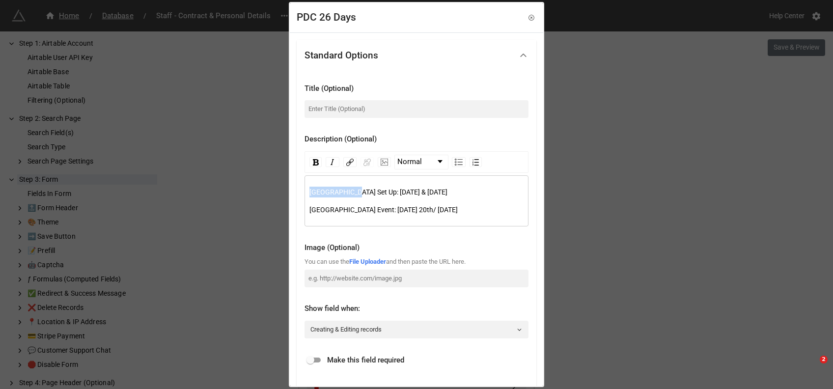
click at [286, 192] on div "PDC 26 Days Standard Options Title (Optional) Description (Optional) Normal Pea…" at bounding box center [416, 194] width 833 height 389
drag, startPoint x: 340, startPoint y: 209, endPoint x: 295, endPoint y: 209, distance: 45.2
click at [295, 209] on div "Standard Options Title (Optional) Description (Optional) Normal Peak District S…" at bounding box center [416, 336] width 253 height 608
click at [403, 209] on span "Peak District Event: Saturday 20th/ Sunday 21st June" at bounding box center [369, 210] width 120 height 8
click at [426, 209] on span "Peak District Event: Saturday 6th/ Sunday 21st June" at bounding box center [367, 210] width 116 height 8
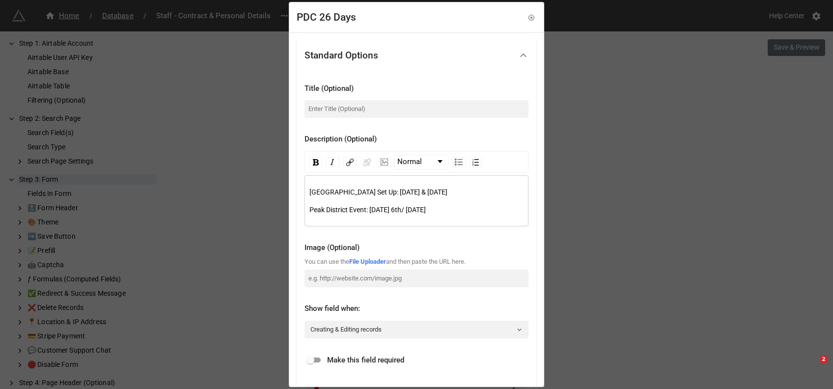
click at [447, 192] on span "Peak District Set Up: Thursday 4th & Friday 5th June" at bounding box center [378, 192] width 138 height 8
click at [426, 210] on span "Peak District Event: Saturday 6th/ Sunday 7th June" at bounding box center [367, 210] width 116 height 8
click at [413, 188] on span "[GEOGRAPHIC_DATA] Set Up: [DATE] & [DATE]" at bounding box center [378, 192] width 138 height 8
click at [477, 196] on div "[GEOGRAPHIC_DATA] Set Up: [DATE] & [DATE]" at bounding box center [416, 192] width 215 height 11
click at [393, 209] on span "Peak District Event: [DATE] 6th/ [DATE]" at bounding box center [367, 210] width 116 height 8
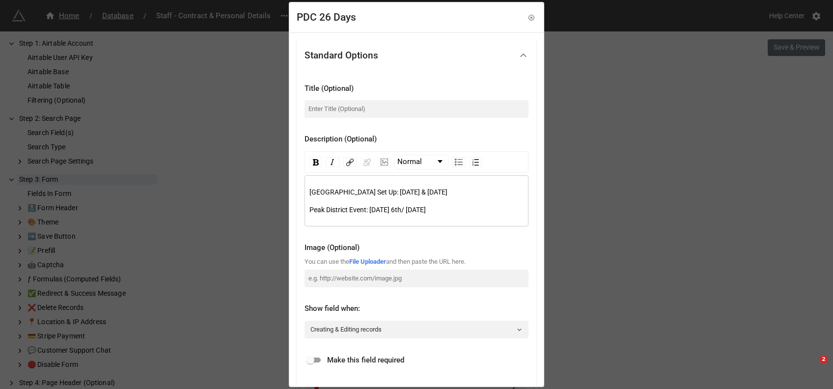
click at [424, 210] on span "Peak District Event: [DATE] 6th/ [DATE]" at bounding box center [367, 210] width 116 height 8
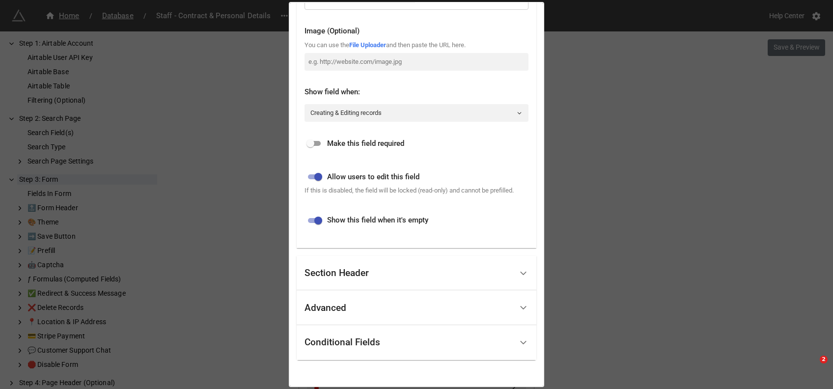
scroll to position [253, 0]
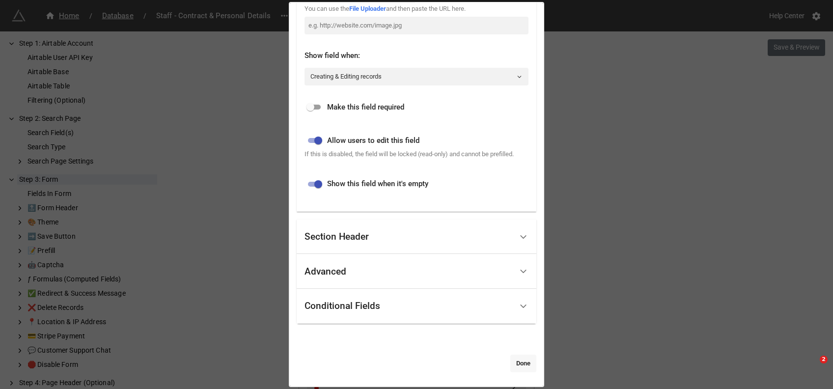
click at [515, 360] on link "Done" at bounding box center [523, 364] width 26 height 18
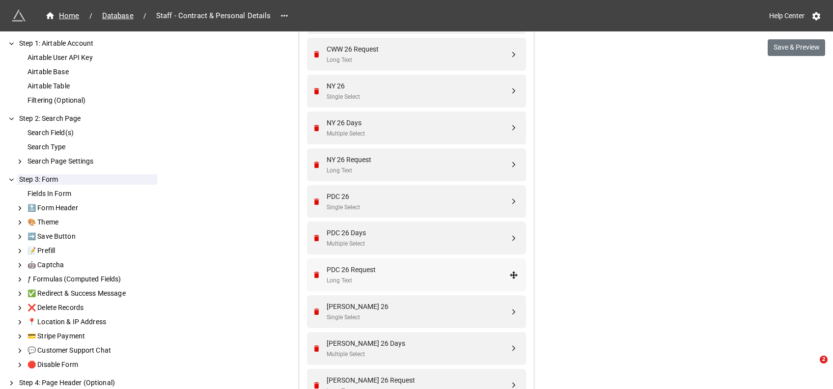
scroll to position [2411, 0]
click at [375, 240] on div "Multiple Select" at bounding box center [418, 242] width 183 height 9
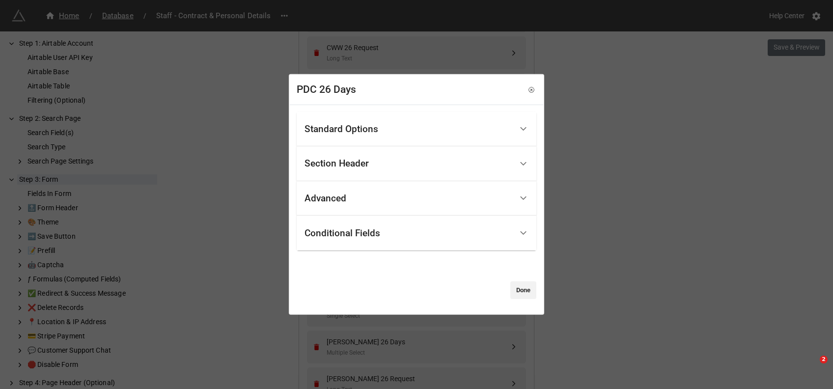
click at [376, 133] on div "Standard Options" at bounding box center [342, 129] width 74 height 10
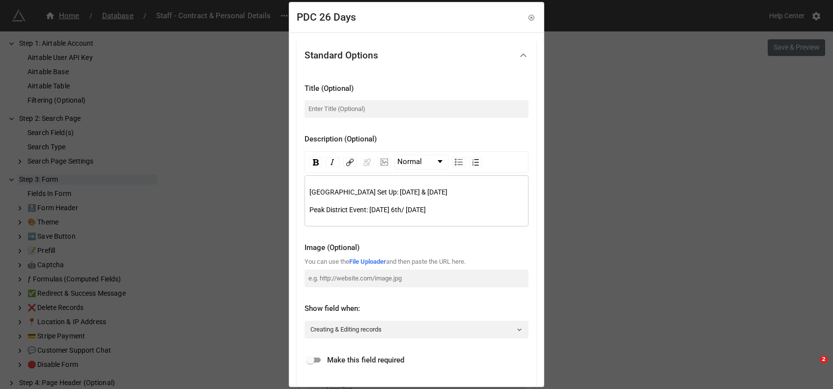
drag, startPoint x: 462, startPoint y: 208, endPoint x: 270, endPoint y: 178, distance: 194.4
click at [270, 178] on div "PDC 26 Days Standard Options Title (Optional) Description (Optional) Normal Pea…" at bounding box center [416, 194] width 833 height 389
click at [528, 18] on icon at bounding box center [531, 17] width 7 height 7
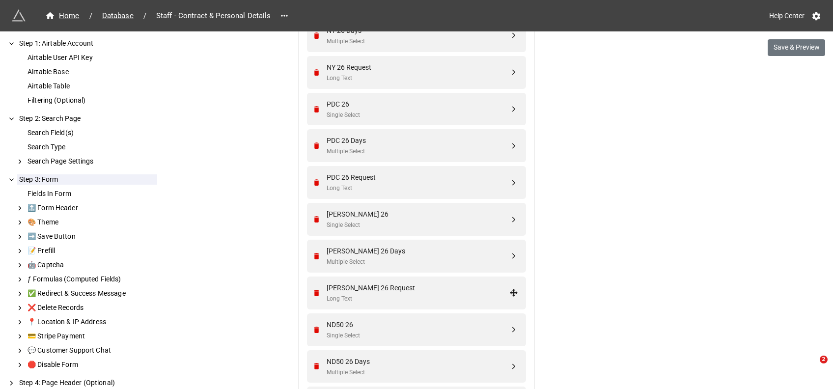
scroll to position [2503, 0]
click at [361, 251] on div "[PERSON_NAME] 26 Days" at bounding box center [418, 249] width 183 height 11
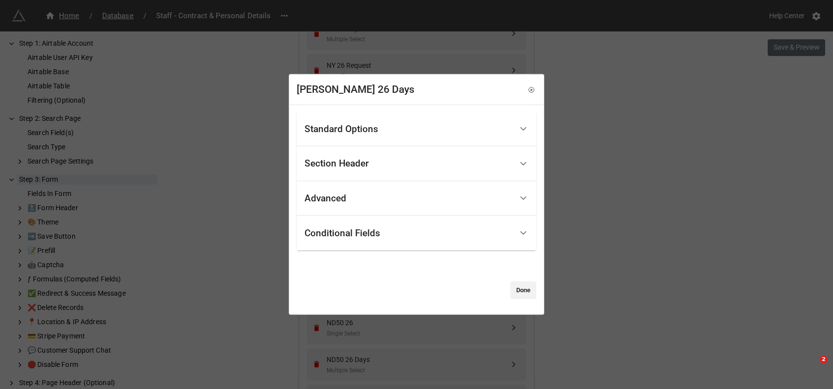
click at [341, 133] on div "Standard Options" at bounding box center [342, 129] width 74 height 10
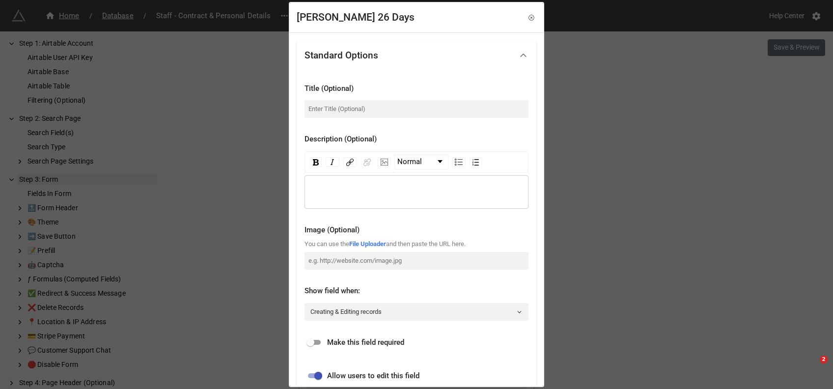
click at [349, 187] on div "rdw-editor" at bounding box center [416, 192] width 215 height 11
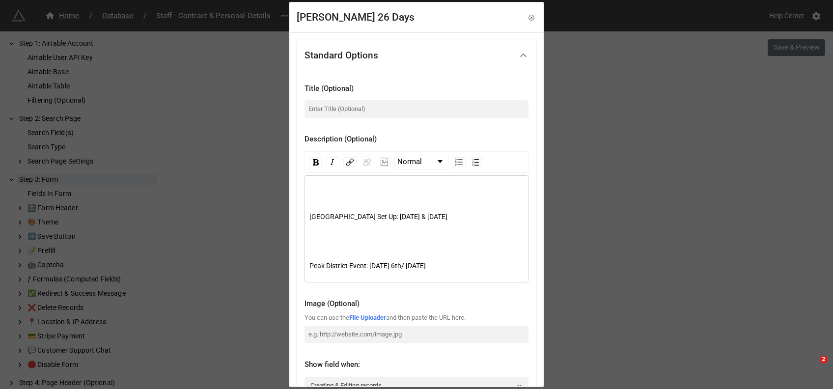
click at [339, 193] on div "rdw-editor" at bounding box center [416, 192] width 215 height 11
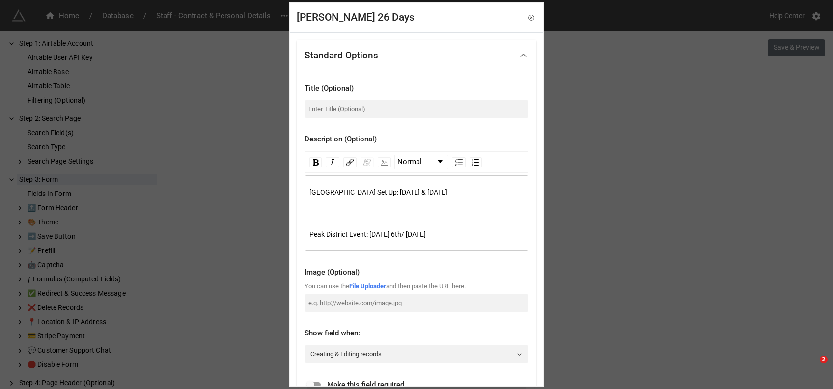
click at [325, 207] on div "rdw-editor" at bounding box center [416, 209] width 215 height 11
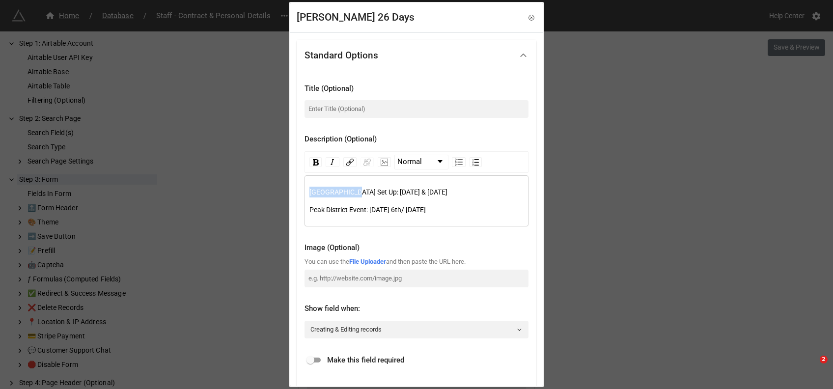
drag, startPoint x: 346, startPoint y: 193, endPoint x: 267, endPoint y: 193, distance: 79.1
click at [267, 193] on div "GOWER 26 Days Standard Options Title (Optional) Description (Optional) Normal P…" at bounding box center [416, 194] width 833 height 389
click at [417, 192] on span "Gower Peninsula Set Up: Thursday 4th & Friday 5th July" at bounding box center [404, 192] width 191 height 8
click at [458, 191] on span "Gower Peninsula Set Up: Thursday 16th & Friday 5th July" at bounding box center [412, 192] width 206 height 8
click at [400, 209] on span "Peak District Event: [DATE] 6th/ [DATE]" at bounding box center [367, 210] width 116 height 8
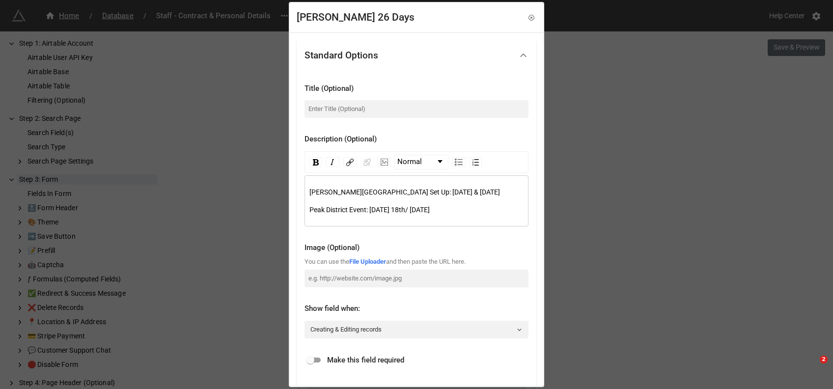
click at [430, 208] on span "Peak District Event: Saturday 18th/ Sunday 7th July" at bounding box center [369, 210] width 120 height 8
drag, startPoint x: 358, startPoint y: 193, endPoint x: 290, endPoint y: 192, distance: 68.3
click at [290, 192] on div "Standard Options Title (Optional) Description (Optional) Normal Gower Peninsula…" at bounding box center [416, 336] width 253 height 608
drag, startPoint x: 346, startPoint y: 209, endPoint x: 292, endPoint y: 211, distance: 53.6
click at [292, 211] on div "Standard Options Title (Optional) Description (Optional) Normal Gower Peninsula…" at bounding box center [416, 336] width 253 height 608
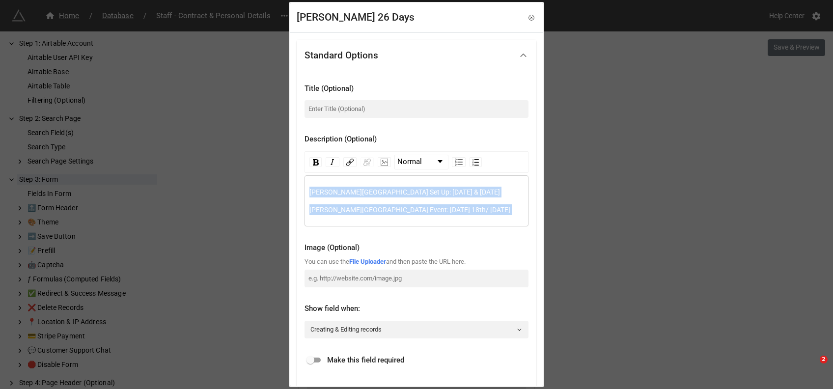
drag, startPoint x: 486, startPoint y: 209, endPoint x: 259, endPoint y: 178, distance: 228.5
click at [259, 178] on div "GOWER 26 Days Standard Options Title (Optional) Description (Optional) Normal G…" at bounding box center [416, 194] width 833 height 389
drag, startPoint x: 436, startPoint y: 189, endPoint x: 378, endPoint y: 205, distance: 59.7
click at [378, 206] on span "[PERSON_NAME][GEOGRAPHIC_DATA] Event: [DATE] 18th/ [DATE]" at bounding box center [409, 210] width 201 height 8
click at [425, 203] on div "Gower Peninsula Set Up: Thursday 16th & Friday 17th July Gower Peninsula Event:…" at bounding box center [416, 201] width 215 height 28
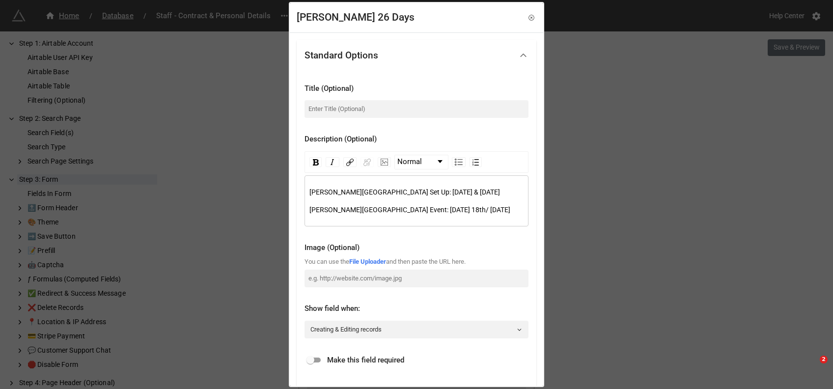
scroll to position [253, 0]
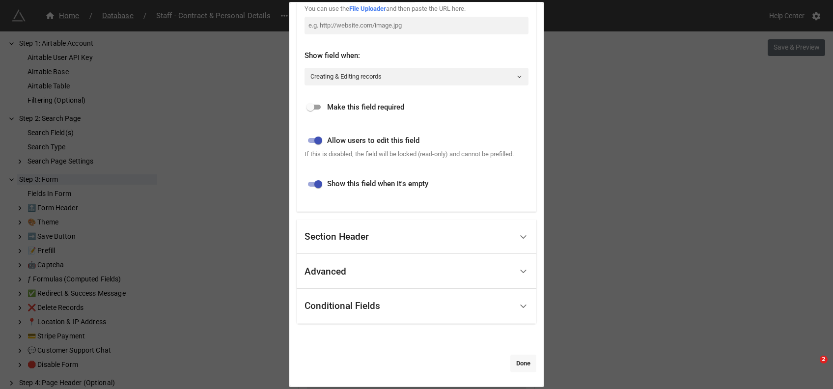
click at [521, 366] on link "Done" at bounding box center [523, 364] width 26 height 18
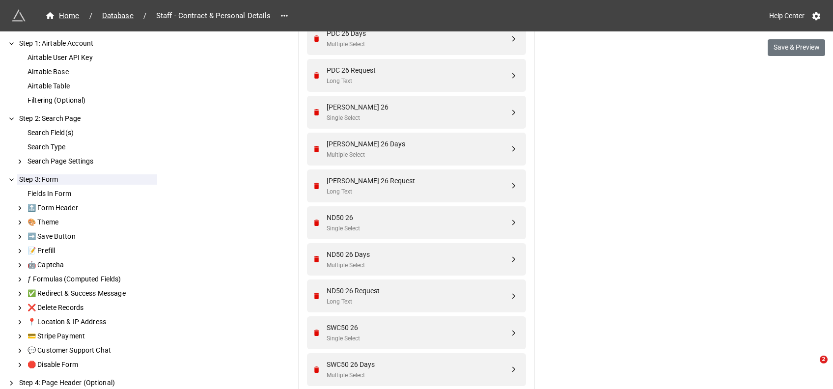
scroll to position [2610, 0]
click at [346, 253] on div "ND50 26 Days" at bounding box center [418, 253] width 183 height 11
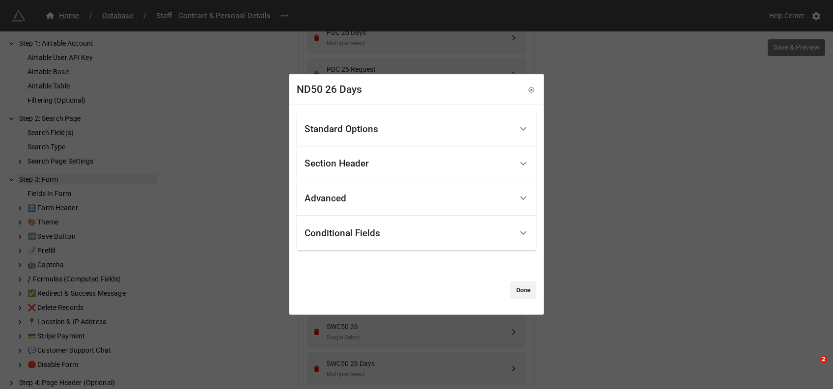
click at [362, 131] on div "Standard Options" at bounding box center [342, 129] width 74 height 10
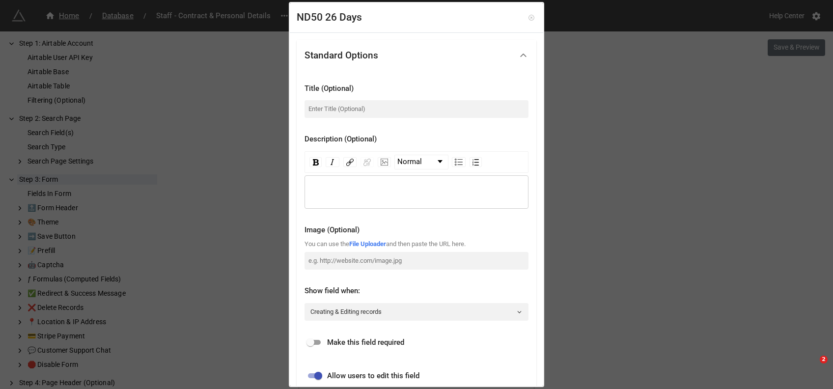
click at [530, 16] on icon at bounding box center [531, 17] width 7 height 7
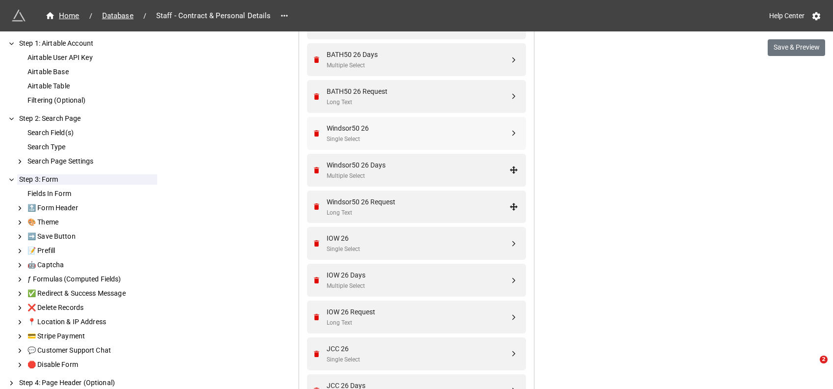
scroll to position [1705, 0]
click at [379, 166] on div "Windsor50 26 Days" at bounding box center [418, 165] width 183 height 11
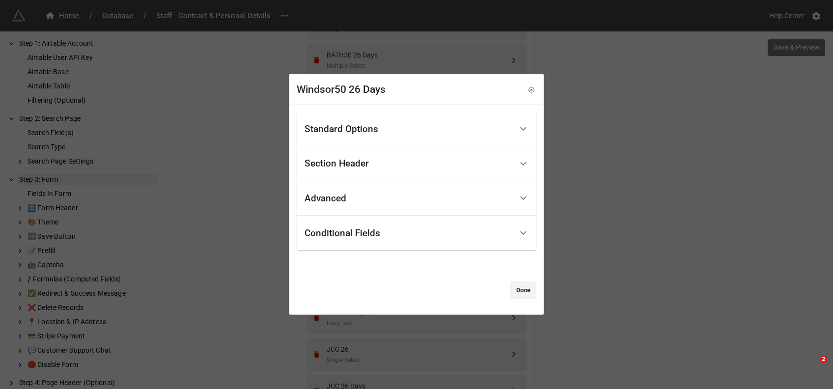
click at [358, 124] on div "Standard Options" at bounding box center [342, 129] width 74 height 10
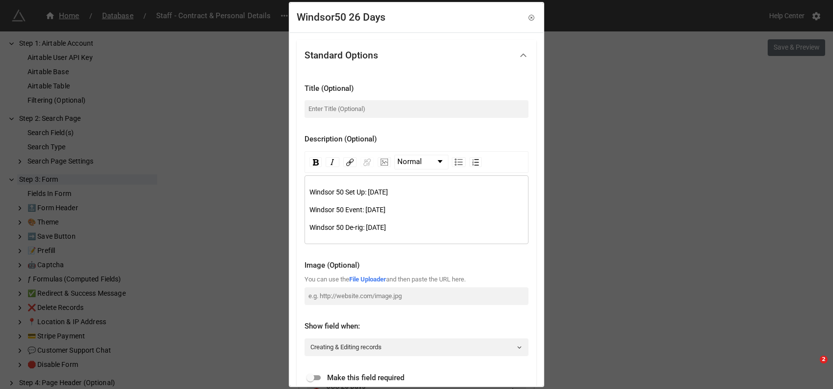
drag, startPoint x: 432, startPoint y: 227, endPoint x: 299, endPoint y: 192, distance: 137.7
click at [299, 192] on div "Title (Optional) Description (Optional) Normal Windsor 50 Set Up: Friday 17th A…" at bounding box center [417, 276] width 240 height 411
click at [528, 14] on icon at bounding box center [531, 17] width 7 height 7
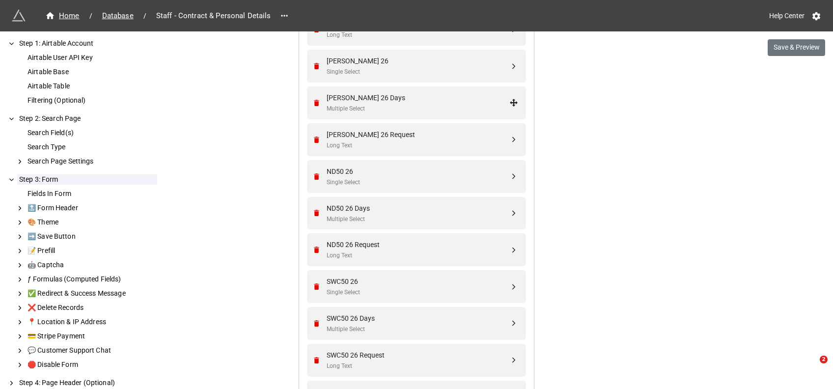
scroll to position [2656, 0]
click at [371, 210] on div "ND50 26 Days" at bounding box center [418, 207] width 183 height 11
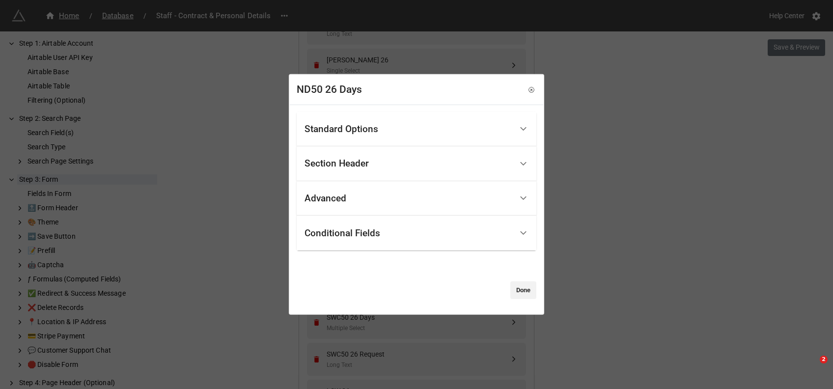
click at [342, 131] on div "Standard Options" at bounding box center [342, 129] width 74 height 10
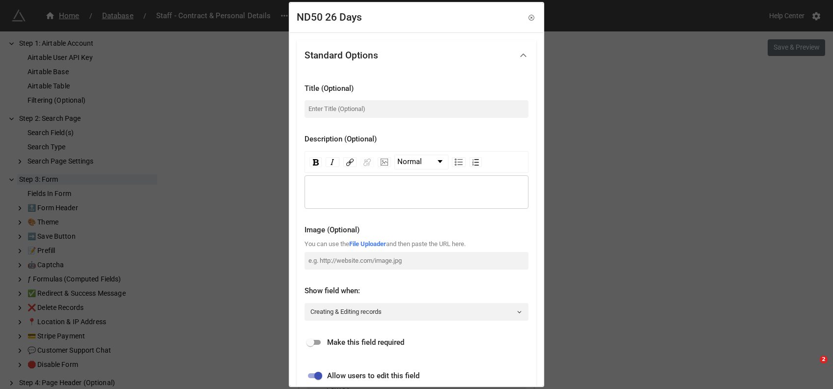
click at [334, 185] on div "rdw-wrapper" at bounding box center [417, 191] width 224 height 33
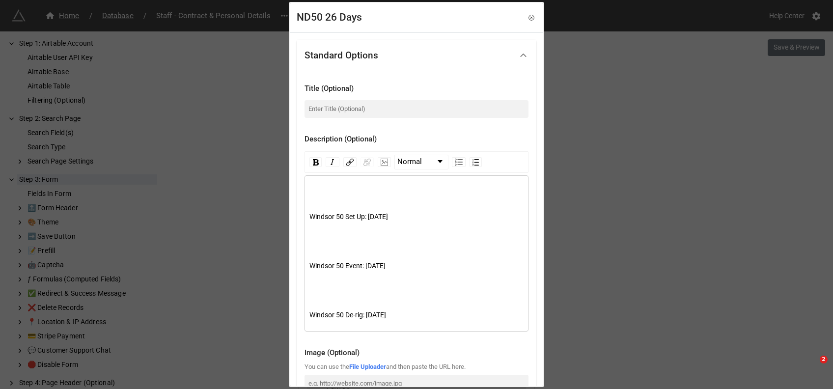
click at [362, 197] on div "Windsor 50 Set Up: Friday 17th April Windsor 50 Event: Saturday 18th April Wind…" at bounding box center [416, 257] width 215 height 140
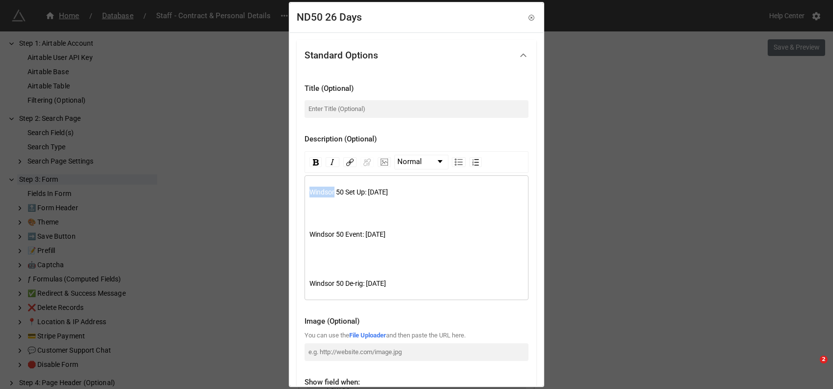
drag, startPoint x: 334, startPoint y: 189, endPoint x: 254, endPoint y: 190, distance: 79.6
click at [254, 190] on div "ND50 26 Days Standard Options Title (Optional) Description (Optional) Normal Wi…" at bounding box center [416, 194] width 833 height 389
click at [317, 215] on div "North Downs 50 Set Up: Friday 17th April Windsor 50 Event: Saturday 18th April …" at bounding box center [416, 241] width 215 height 109
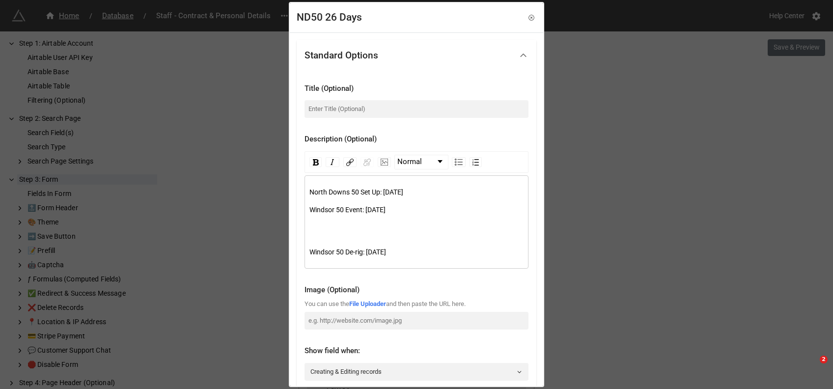
click at [314, 227] on div "rdw-editor" at bounding box center [416, 227] width 215 height 11
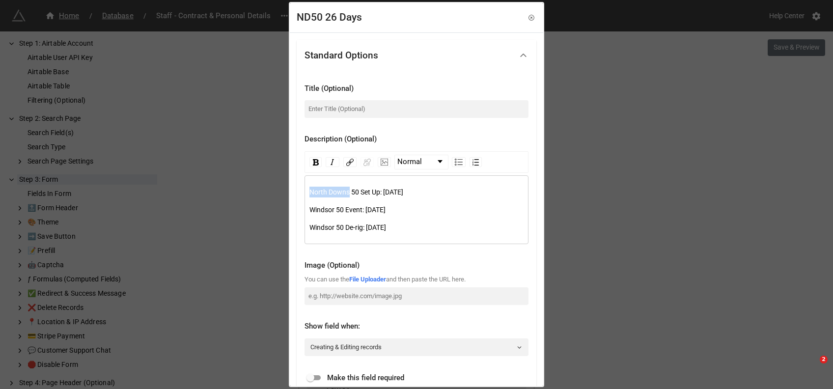
drag, startPoint x: 350, startPoint y: 194, endPoint x: 300, endPoint y: 191, distance: 50.2
click at [300, 191] on div "Title (Optional) Description (Optional) Normal North Downs 50 Set Up: Friday 17…" at bounding box center [417, 276] width 240 height 411
click at [318, 212] on span "Windsor 50 Event: [DATE]" at bounding box center [347, 210] width 76 height 8
click at [320, 228] on span "Windsor 50 De-rig: [DATE]" at bounding box center [347, 227] width 77 height 8
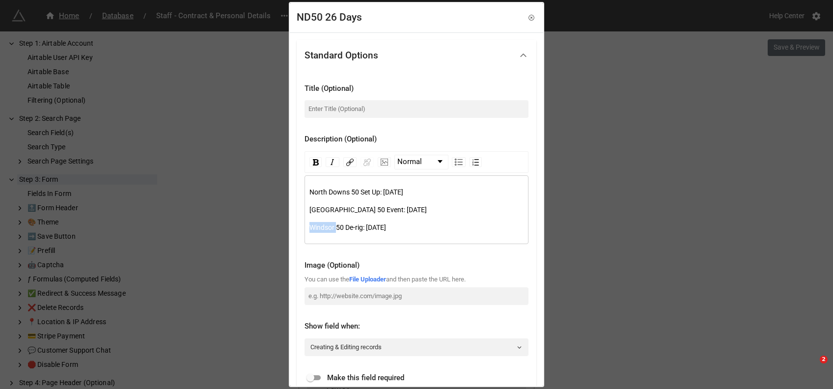
click at [320, 228] on span "Windsor 50 De-rig: [DATE]" at bounding box center [347, 227] width 77 height 8
drag, startPoint x: 440, startPoint y: 193, endPoint x: 405, endPoint y: 192, distance: 34.9
click at [405, 192] on div "North Downs 50 Set Up: Friday 17th April" at bounding box center [416, 192] width 215 height 11
drag, startPoint x: 454, startPoint y: 213, endPoint x: 410, endPoint y: 210, distance: 43.8
click at [410, 210] on div "North Downs 50 Event: Saturday 18th April" at bounding box center [416, 209] width 215 height 11
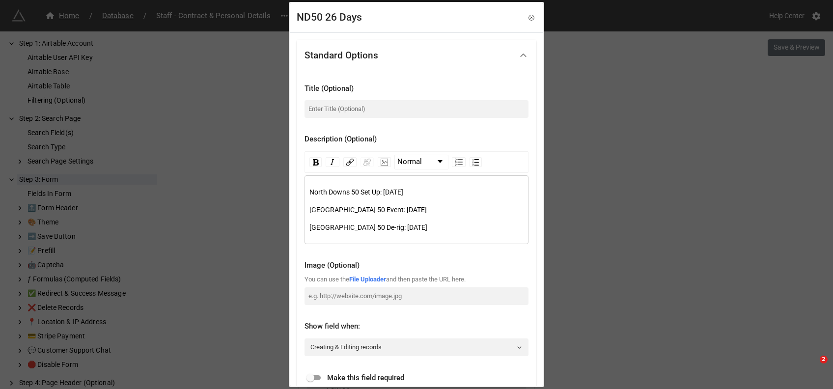
drag, startPoint x: 451, startPoint y: 227, endPoint x: 409, endPoint y: 226, distance: 41.8
click at [409, 226] on div "North Downs 50 De-rig: Sunday 19th April" at bounding box center [416, 227] width 215 height 11
click at [308, 189] on div "North Downs 50 Set Up: Friday 31st July North Downs 50 Event: Saturday 1st Augu…" at bounding box center [417, 209] width 224 height 69
click at [309, 190] on span "North Downs 50 Set Up: Friday 31st July" at bounding box center [356, 192] width 94 height 8
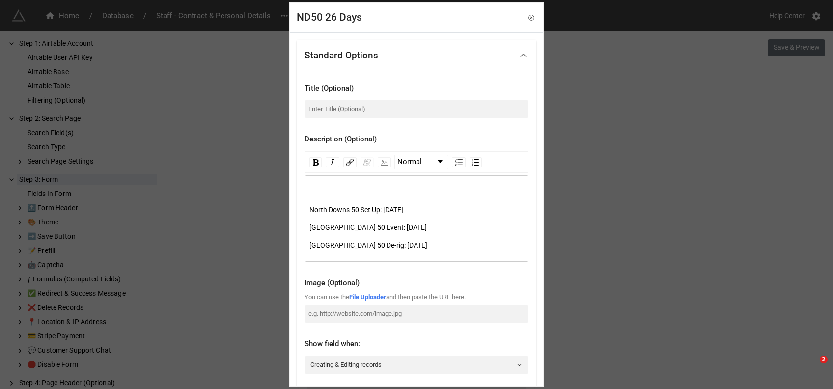
drag, startPoint x: 436, startPoint y: 207, endPoint x: 312, endPoint y: 220, distance: 124.9
click at [312, 220] on div "North Downs 50 Set Up: Friday 31st July North Downs 50 Event: Saturday 1st Augu…" at bounding box center [416, 219] width 215 height 64
click at [389, 215] on div "North Downs 50 Set Up: Friday 31st July North Downs 50 Event: Saturday 1st Augu…" at bounding box center [416, 219] width 215 height 64
drag, startPoint x: 413, startPoint y: 207, endPoint x: 312, endPoint y: 194, distance: 101.5
click at [312, 194] on div "North Downs 50 Set Up: Friday 31st July North Downs 50 Event: Saturday 1st Augu…" at bounding box center [416, 219] width 215 height 64
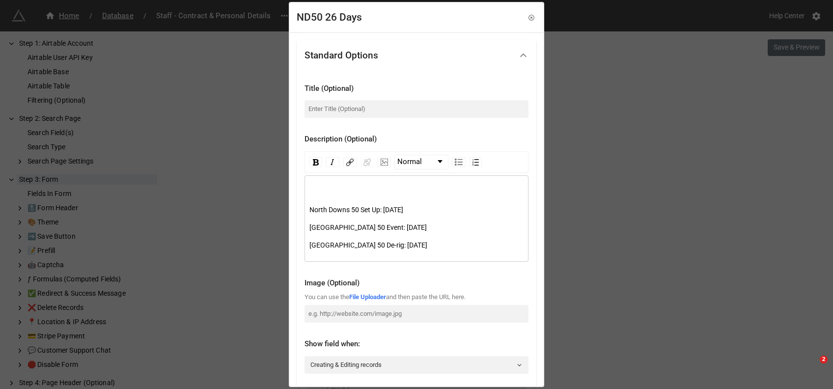
click at [312, 209] on span "North Downs 50 Set Up: Friday 31st July" at bounding box center [356, 210] width 94 height 8
drag, startPoint x: 437, startPoint y: 209, endPoint x: 301, endPoint y: 210, distance: 136.1
click at [301, 210] on div "Title (Optional) Description (Optional) Normal North Downs 50 Set Up: Friday 31…" at bounding box center [417, 285] width 240 height 429
click at [316, 187] on div "rdw-editor" at bounding box center [416, 192] width 215 height 11
click at [390, 196] on div "North Downs 50 Set Up: Friday 31st July" at bounding box center [416, 192] width 215 height 11
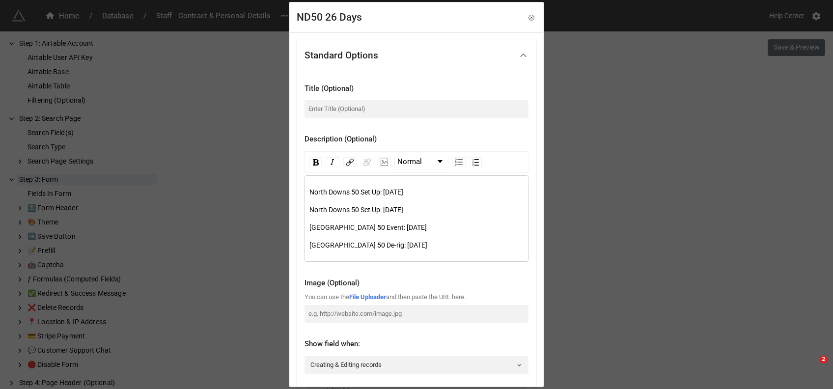
click at [390, 196] on div "North Downs 50 Set Up: Friday 31st July" at bounding box center [416, 192] width 215 height 11
click at [458, 191] on div "North Downs 50 Set Up: Thrusday 30th July" at bounding box center [416, 192] width 215 height 11
click at [380, 192] on span "North Downs 50 Set Up: Thrusday 30th July" at bounding box center [371, 192] width 124 height 8
drag, startPoint x: 417, startPoint y: 195, endPoint x: 207, endPoint y: 181, distance: 210.2
click at [207, 181] on div "ND50 26 Days Standard Options Title (Optional) Description (Optional) Normal No…" at bounding box center [416, 194] width 833 height 389
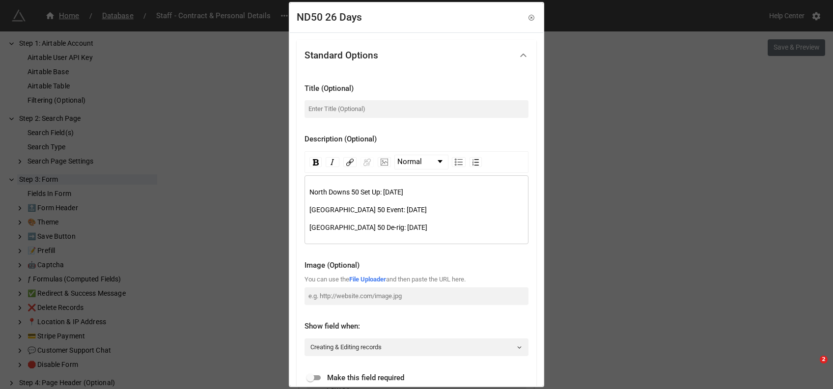
click at [403, 194] on span "North Downs 50 Set Up: Friday 31st July" at bounding box center [356, 192] width 94 height 8
click at [461, 214] on div "North Downs 50 Event: Saturday 1st August" at bounding box center [416, 209] width 215 height 11
click at [446, 228] on div "North Downs 50 De-rig: Sunday 2nd August" at bounding box center [416, 227] width 215 height 11
click at [403, 192] on span "North Downs 50 Set Up: Friday 31st July" at bounding box center [356, 192] width 94 height 8
click at [418, 216] on div "North Downs 50 Set Up: Friday 31st July North Downs 50 Event: Saturday 1st Augu…" at bounding box center [416, 210] width 215 height 46
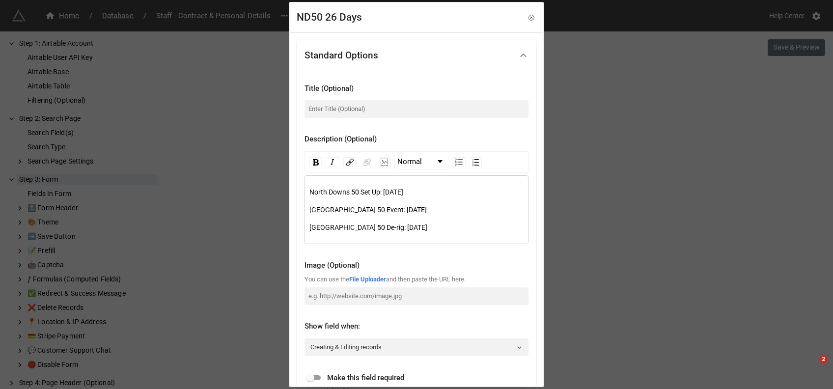
click at [417, 223] on span "50 De-rig: Sunday 2nd August" at bounding box center [402, 227] width 50 height 8
click at [440, 222] on div "North Downs 50 De-rig: Sunday 2nd August" at bounding box center [416, 227] width 215 height 11
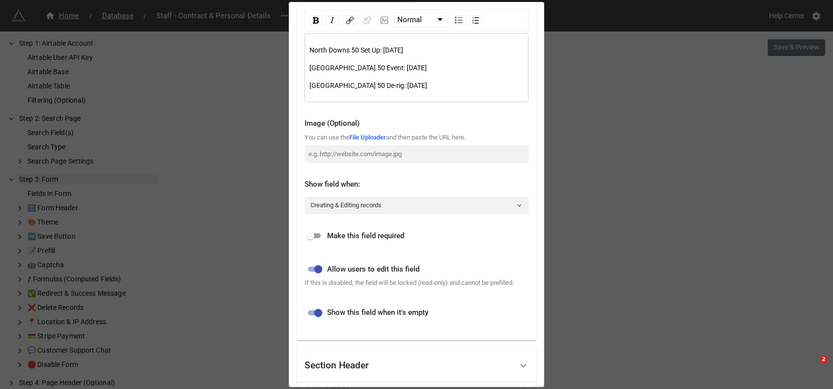
scroll to position [271, 0]
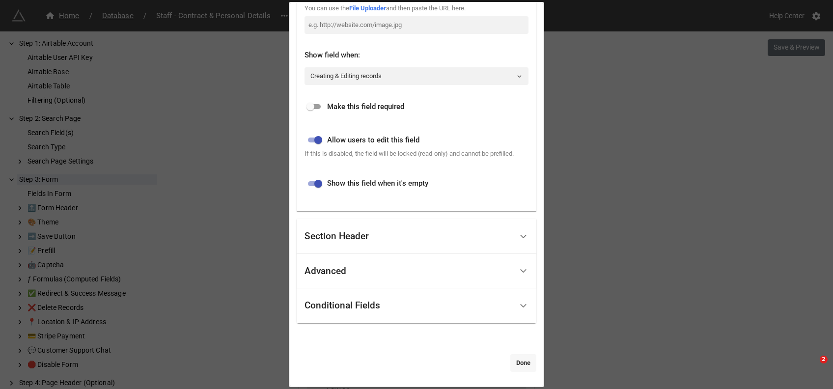
click at [517, 357] on link "Done" at bounding box center [523, 363] width 26 height 18
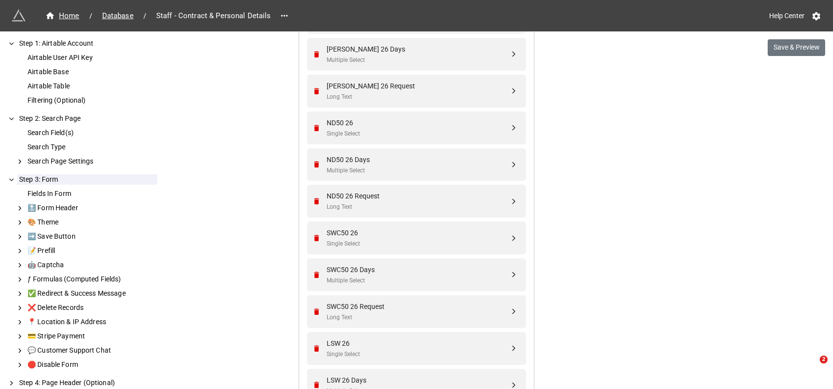
scroll to position [2704, 0]
drag, startPoint x: 338, startPoint y: 236, endPoint x: 343, endPoint y: 155, distance: 81.2
drag, startPoint x: 515, startPoint y: 234, endPoint x: 517, endPoint y: 123, distance: 110.5
drag, startPoint x: 514, startPoint y: 273, endPoint x: 517, endPoint y: 155, distance: 117.4
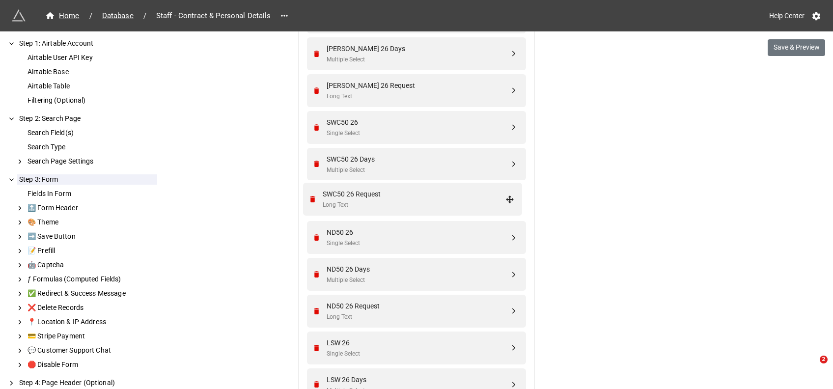
drag, startPoint x: 513, startPoint y: 310, endPoint x: 511, endPoint y: 198, distance: 112.0
click at [352, 269] on div "ND50 26 Days" at bounding box center [418, 269] width 183 height 11
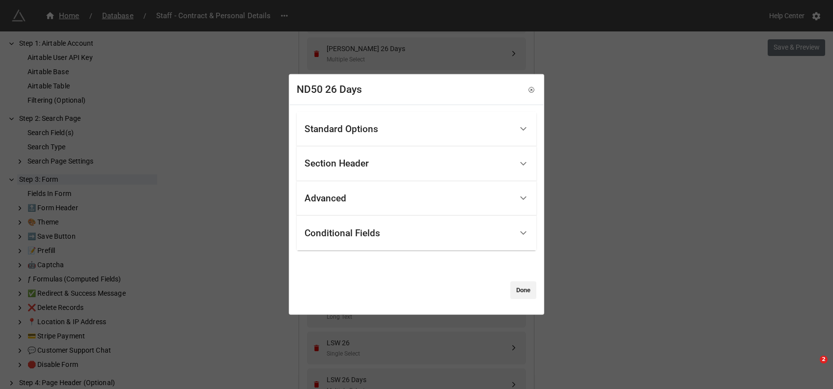
click at [397, 126] on div "Standard Options" at bounding box center [409, 128] width 208 height 23
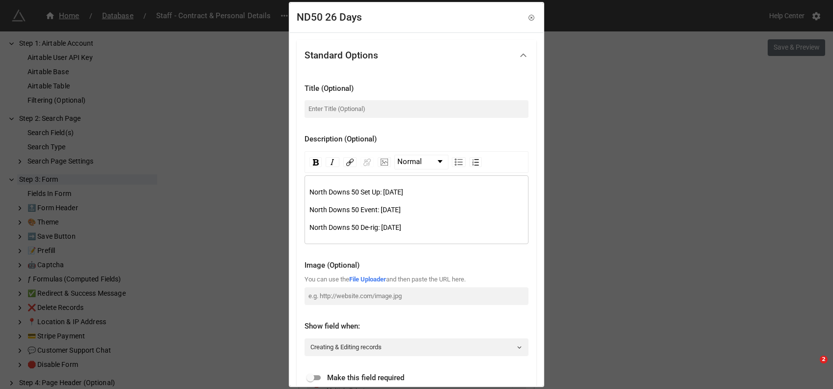
drag, startPoint x: 460, startPoint y: 225, endPoint x: 265, endPoint y: 151, distance: 208.4
click at [265, 151] on div "ND50 26 Days Standard Options Title (Optional) Description (Optional) Normal No…" at bounding box center [416, 194] width 833 height 389
click at [528, 15] on icon at bounding box center [531, 17] width 7 height 7
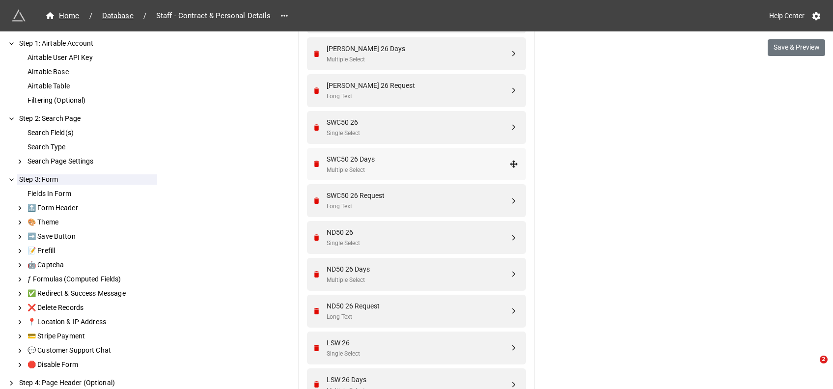
click at [377, 159] on div "SWC50 26 Days" at bounding box center [418, 159] width 183 height 11
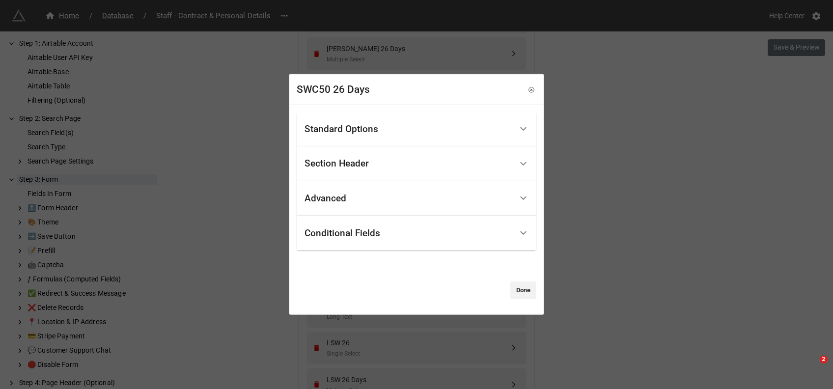
click at [364, 119] on div "Standard Options" at bounding box center [409, 128] width 208 height 23
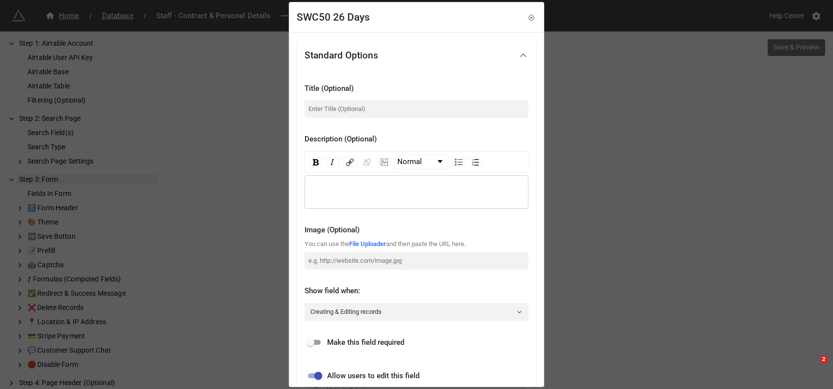
click at [329, 188] on div "rdw-editor" at bounding box center [416, 192] width 215 height 11
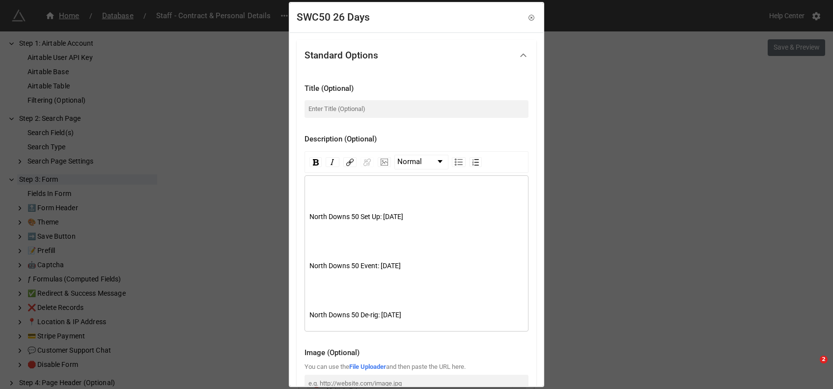
click at [338, 196] on div "rdw-editor" at bounding box center [416, 192] width 215 height 11
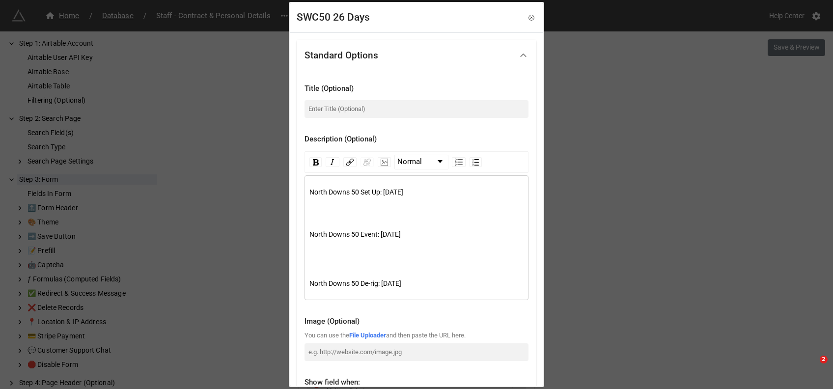
click at [322, 206] on div "rdw-editor" at bounding box center [416, 209] width 215 height 11
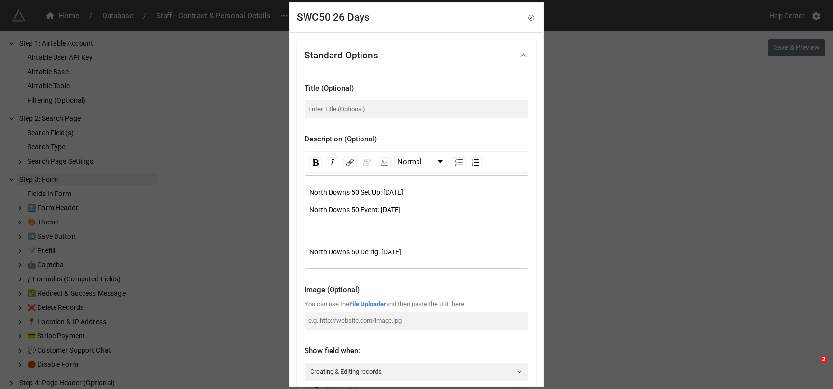
click at [317, 229] on div "rdw-editor" at bounding box center [416, 227] width 215 height 11
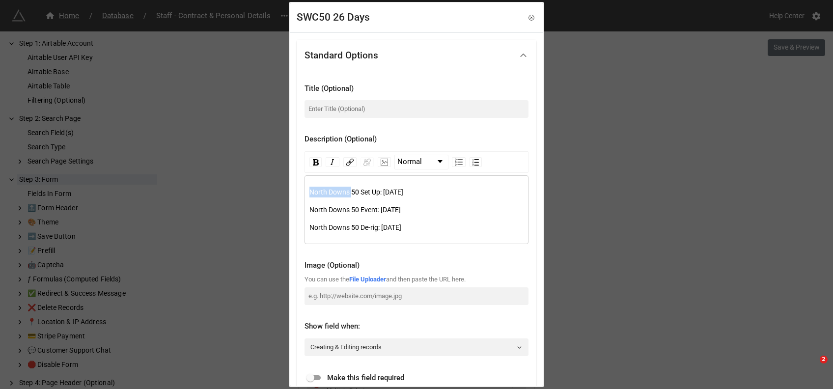
drag, startPoint x: 351, startPoint y: 193, endPoint x: 279, endPoint y: 195, distance: 71.7
click at [279, 195] on div "SWC50 26 Days Standard Options Title (Optional) Description (Optional) Normal N…" at bounding box center [416, 194] width 833 height 389
click at [401, 211] on span "North Downs 50 Event: [DATE]" at bounding box center [354, 210] width 91 height 8
click at [401, 225] on span "North Downs 50 De-rig: [DATE]" at bounding box center [355, 227] width 92 height 8
click at [443, 189] on div "South West 50 Set Up: Friday 31st July" at bounding box center [416, 192] width 215 height 11
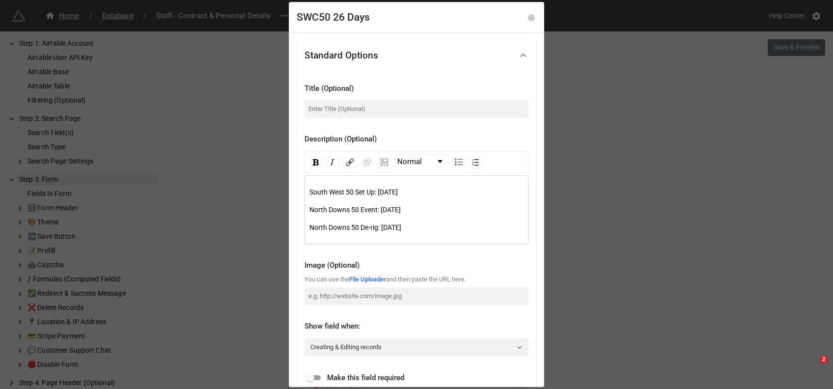
drag, startPoint x: 436, startPoint y: 192, endPoint x: 420, endPoint y: 193, distance: 15.7
click at [420, 193] on div "South West 50 Set Up: Friday 31st July" at bounding box center [416, 192] width 215 height 11
click at [398, 193] on span "South West 50 Set Up: Friday 31st July" at bounding box center [353, 192] width 88 height 8
drag, startPoint x: 436, startPoint y: 188, endPoint x: 307, endPoint y: 189, distance: 128.7
click at [307, 189] on div "South West 50 Set Up: Friday 24th July North Downs 50 Event: Saturday 25th July…" at bounding box center [417, 209] width 224 height 69
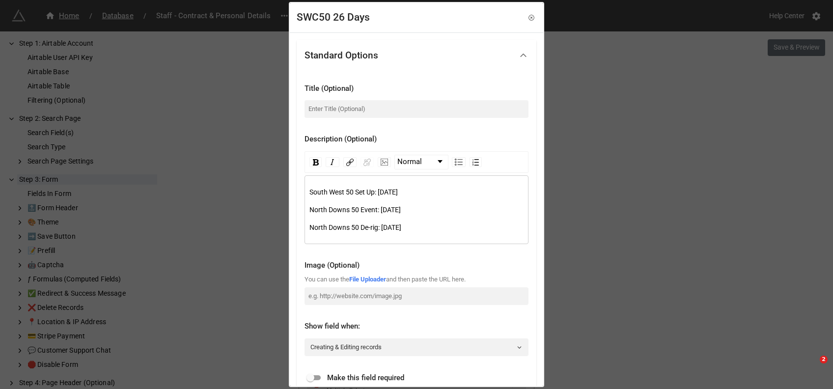
click at [310, 192] on span "South West 50 Set Up: Friday 24th July" at bounding box center [353, 192] width 88 height 8
click at [379, 193] on span "South West 50 Set Up: Friday 24th July" at bounding box center [353, 192] width 88 height 8
click at [401, 214] on span "North Downs 50 Event: Saturday 25th July" at bounding box center [354, 210] width 91 height 8
drag, startPoint x: 373, startPoint y: 189, endPoint x: 311, endPoint y: 189, distance: 61.9
click at [311, 189] on span "South West 50 Set Up: [DATE] (smaller team) & [DATE]" at bounding box center [390, 192] width 162 height 8
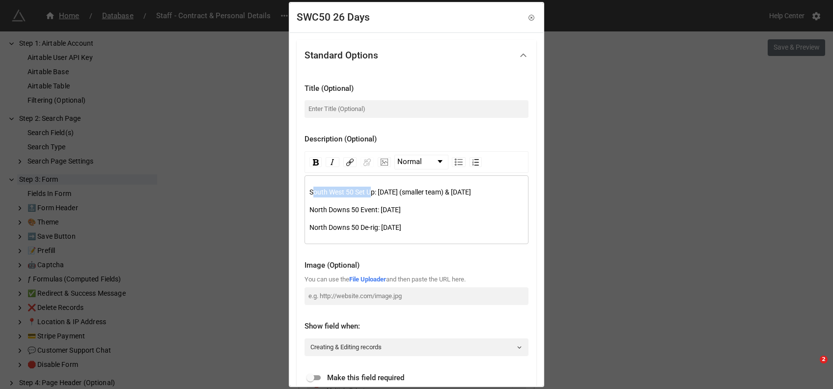
click at [352, 195] on span "South West 50 Set Up: [DATE] (smaller team) & [DATE]" at bounding box center [390, 192] width 162 height 8
drag, startPoint x: 329, startPoint y: 190, endPoint x: 306, endPoint y: 190, distance: 22.6
click at [306, 190] on div "South West 50 Set Up: Thursday 23rd July (smaller team) & Friday 24th July Nort…" at bounding box center [417, 209] width 224 height 69
drag, startPoint x: 349, startPoint y: 222, endPoint x: 303, endPoint y: 222, distance: 46.7
click at [303, 222] on div "Title (Optional) Description (Optional) Normal South West 50 Set Up: Thursday 2…" at bounding box center [417, 276] width 240 height 411
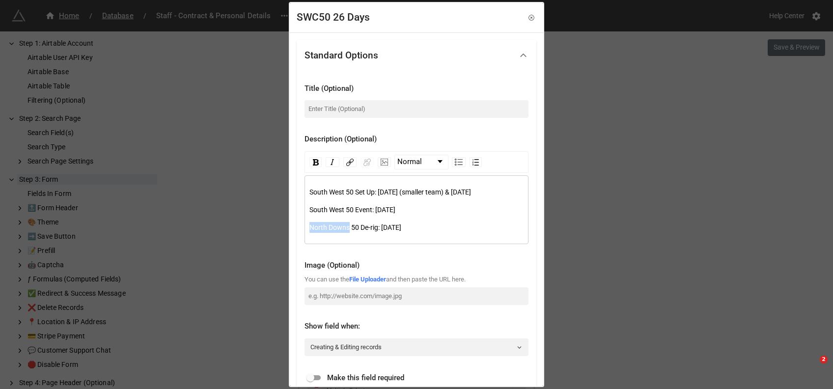
drag, startPoint x: 350, startPoint y: 237, endPoint x: 299, endPoint y: 244, distance: 51.5
click at [299, 244] on div "Title (Optional) Description (Optional) Normal South West 50 Set Up: Thursday 2…" at bounding box center [417, 276] width 240 height 411
click at [411, 191] on span "South West 50 Set Up: [DATE] (smaller team) & [DATE]" at bounding box center [390, 192] width 162 height 8
click at [401, 197] on div "South West 50 Set Up: [DATE] (smaller team) & [DATE]" at bounding box center [416, 192] width 215 height 11
drag, startPoint x: 403, startPoint y: 189, endPoint x: 439, endPoint y: 194, distance: 35.6
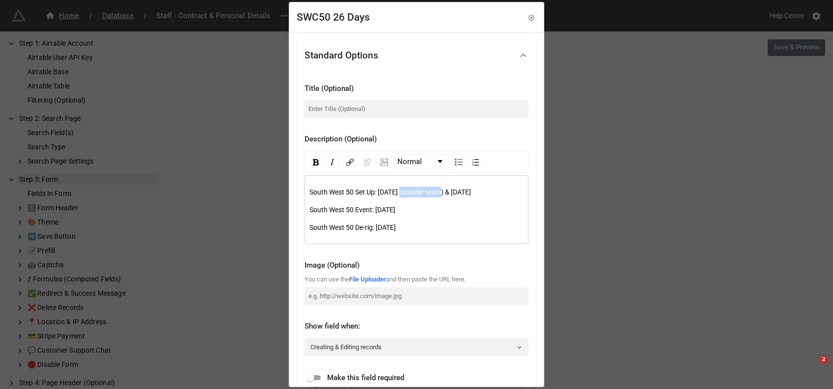
click at [439, 194] on span "South West 50 Set Up: [DATE] (smaller team) & [DATE]" at bounding box center [390, 192] width 162 height 8
click at [440, 197] on div "South West 50 Set Up: [DATE] (smaller team) & [DATE]" at bounding box center [416, 192] width 215 height 11
click at [395, 214] on span "South West 50 Event: [DATE]" at bounding box center [352, 210] width 86 height 8
click at [396, 231] on span "South West 50 De-rig: [DATE]" at bounding box center [352, 227] width 86 height 8
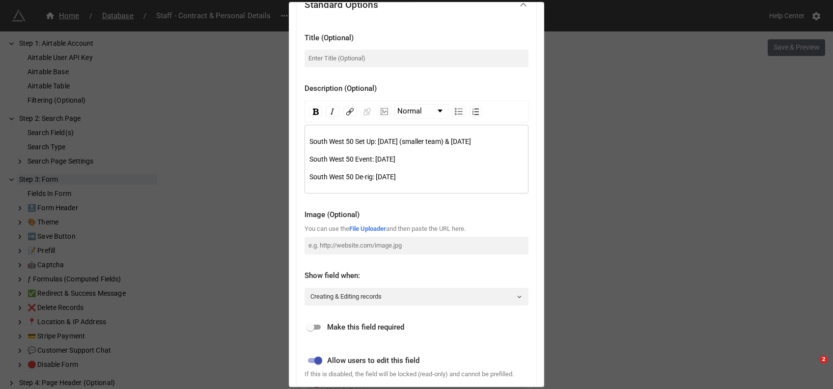
scroll to position [281, 0]
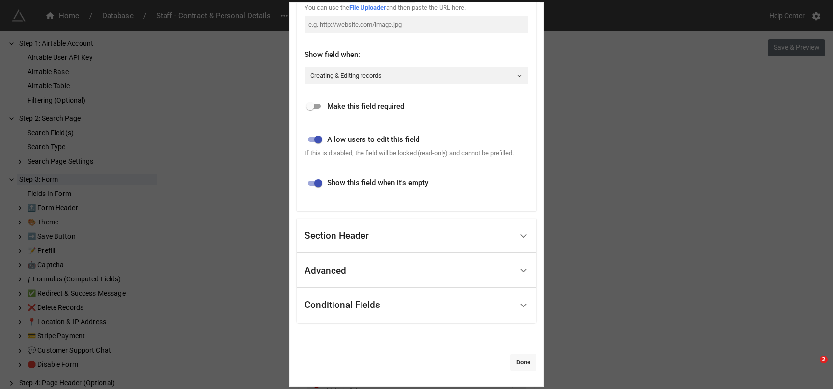
click at [517, 365] on link "Done" at bounding box center [523, 363] width 26 height 18
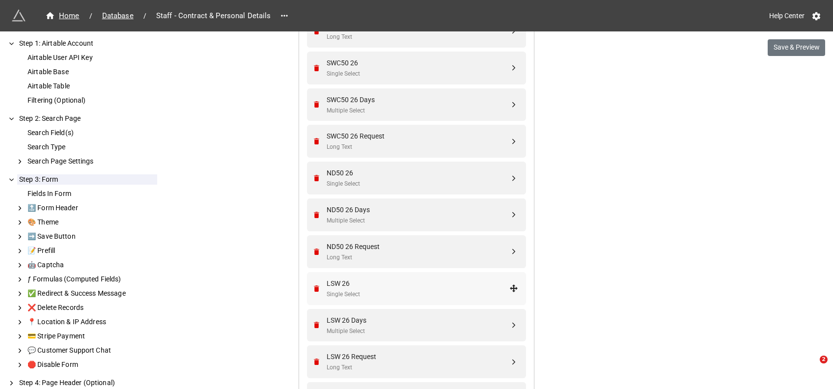
scroll to position [2781, 0]
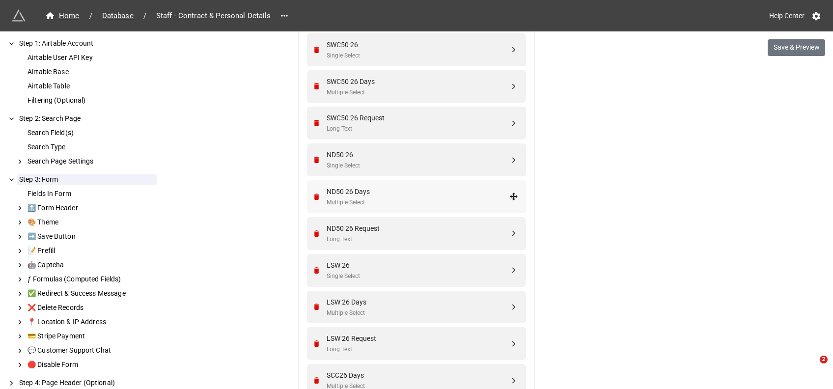
click at [382, 188] on div "ND50 26 Days" at bounding box center [418, 191] width 183 height 11
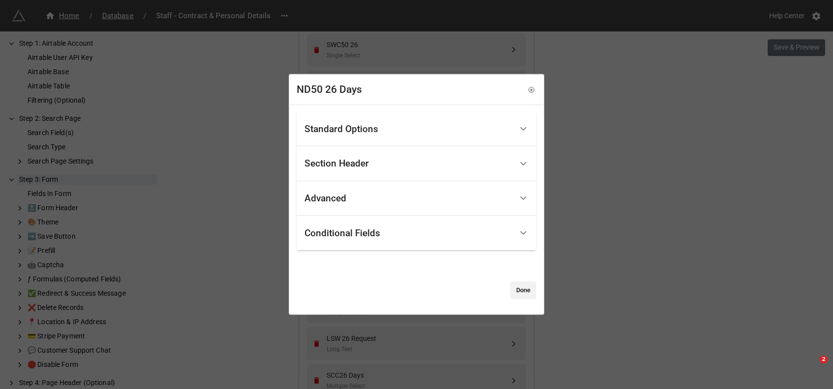
click at [378, 133] on div "Standard Options" at bounding box center [409, 128] width 208 height 23
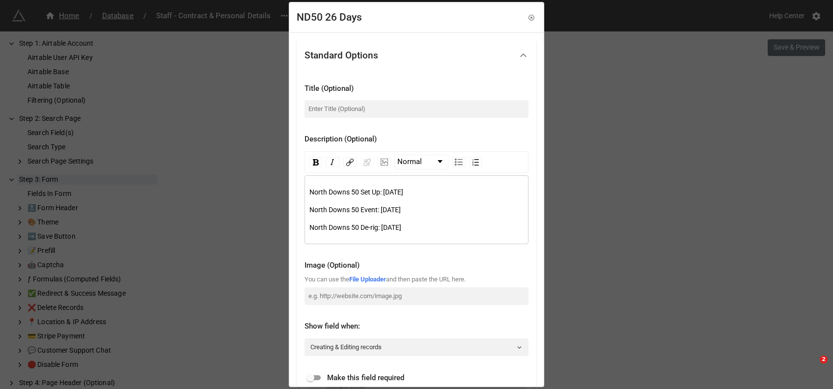
click at [385, 189] on span "North Downs 50 Set Up: Friday 31st July" at bounding box center [356, 192] width 94 height 8
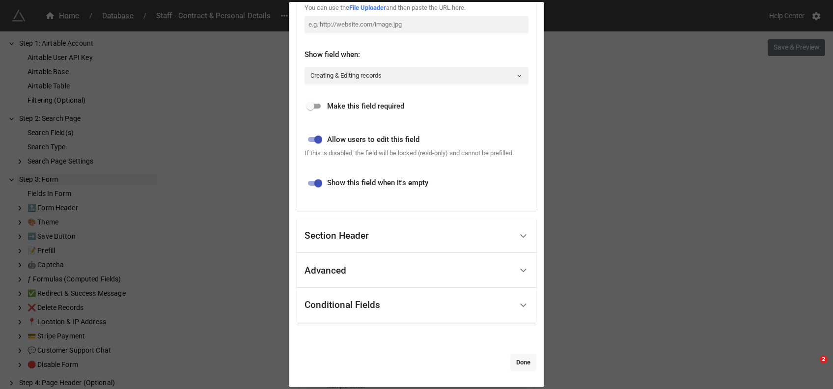
click at [512, 358] on link "Done" at bounding box center [523, 363] width 26 height 18
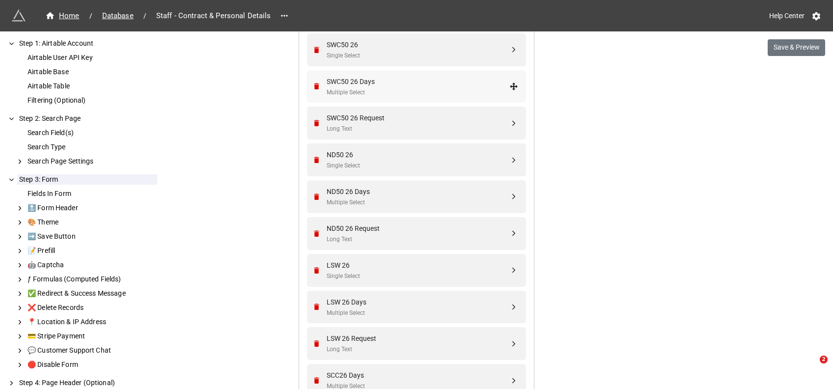
click at [378, 82] on div "SWC50 26 Days" at bounding box center [418, 81] width 183 height 11
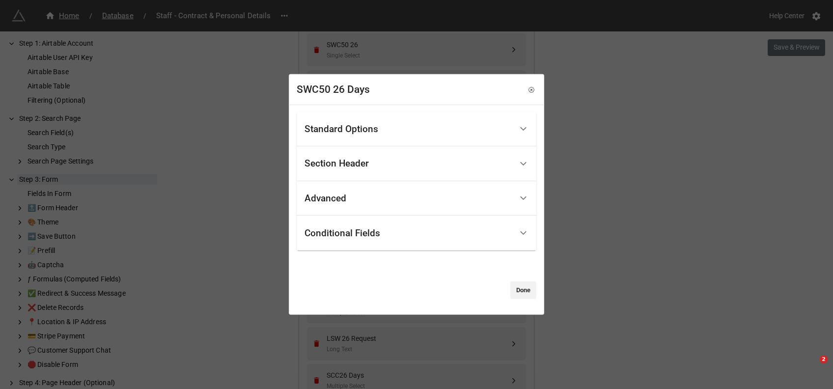
click at [404, 120] on div "Standard Options" at bounding box center [409, 128] width 208 height 23
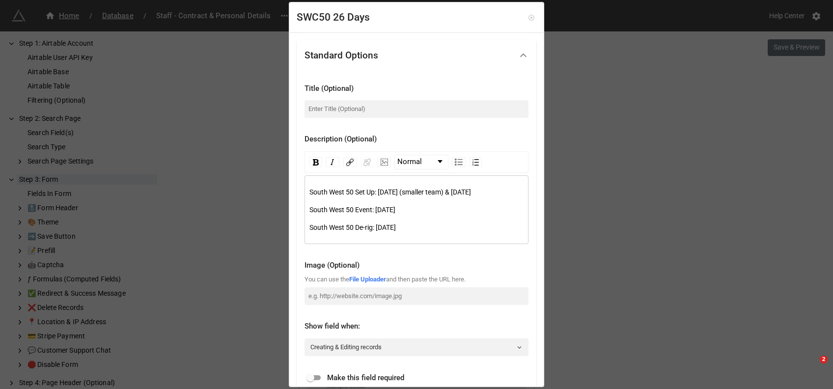
click at [530, 17] on icon at bounding box center [531, 18] width 2 height 2
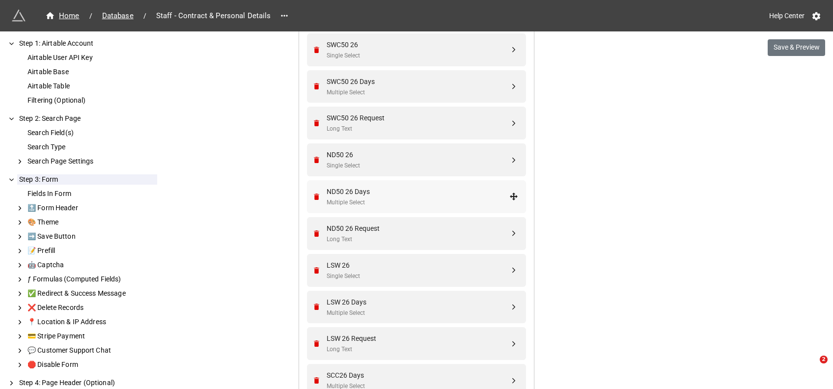
click at [375, 198] on div "Multiple Select" at bounding box center [418, 202] width 183 height 9
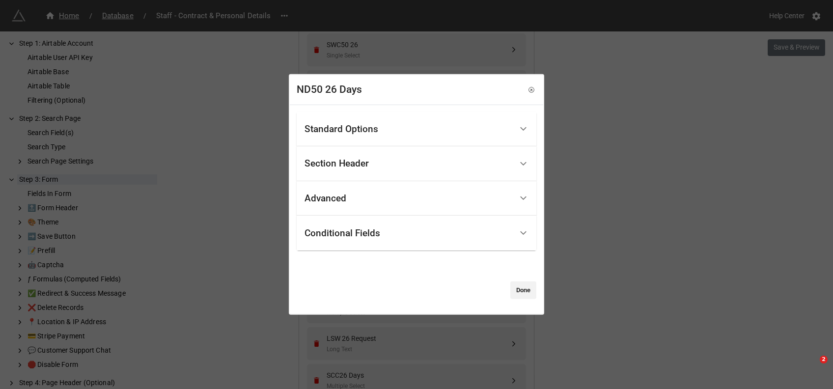
click at [390, 147] on div "Section Header" at bounding box center [417, 163] width 240 height 35
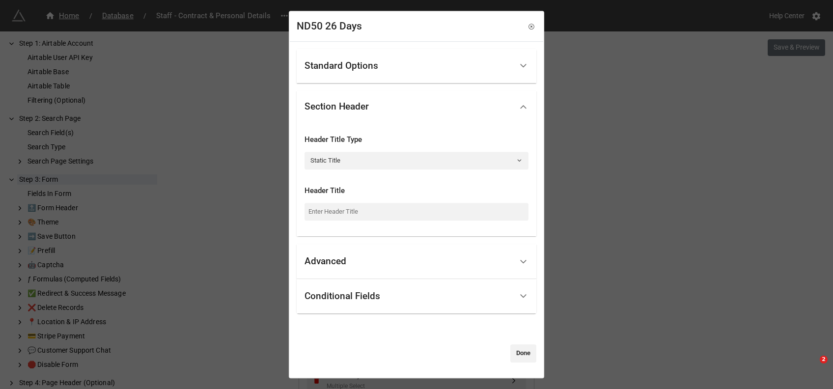
click at [370, 70] on div "Standard Options" at bounding box center [342, 66] width 74 height 10
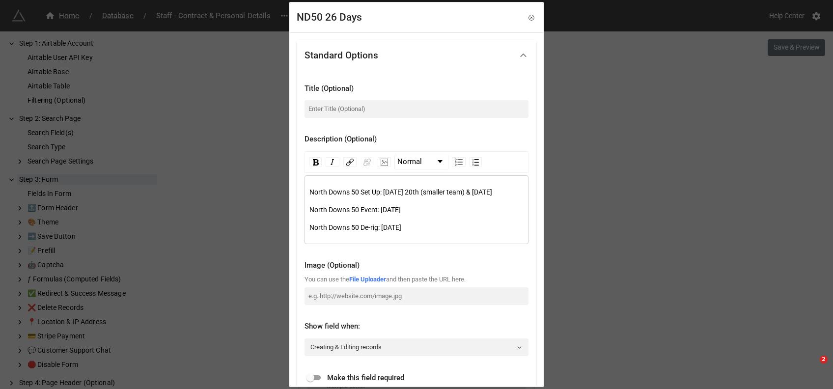
click at [428, 194] on span "North Downs 50 Set Up: Thursday 20th (smaller team) & Friday 31st July" at bounding box center [400, 192] width 183 height 8
click at [415, 197] on div "North Downs 50 Set Up: Thursday 20th July (smaller team) & Friday 31st July" at bounding box center [416, 192] width 215 height 11
click at [417, 194] on span "North Downs 50 Set Up: Thursday 20th July (smaller team) & Friday 31st July" at bounding box center [392, 192] width 167 height 8
click at [499, 197] on div "North Downs 50 Set Up: [DATE] (smaller team) & [DATE]" at bounding box center [416, 192] width 215 height 11
click at [460, 215] on div "North Downs 50 Event: [DATE]" at bounding box center [416, 209] width 215 height 11
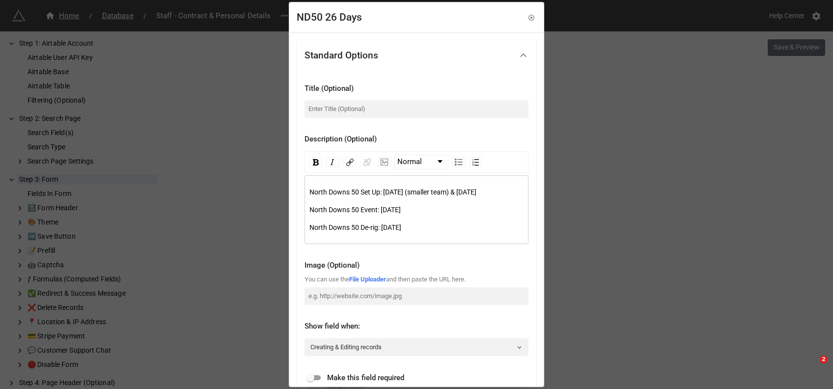
click at [410, 196] on div "North Downs 50 Set Up: [DATE] (smaller team) & [DATE]" at bounding box center [416, 192] width 215 height 11
click at [459, 197] on div "North Downs 50 Set Up: [DATE] (smaller team) & [DATE]" at bounding box center [416, 192] width 215 height 11
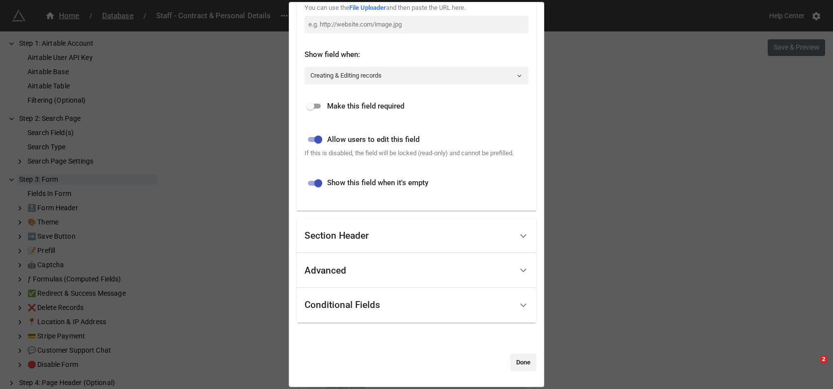
scroll to position [0, 0]
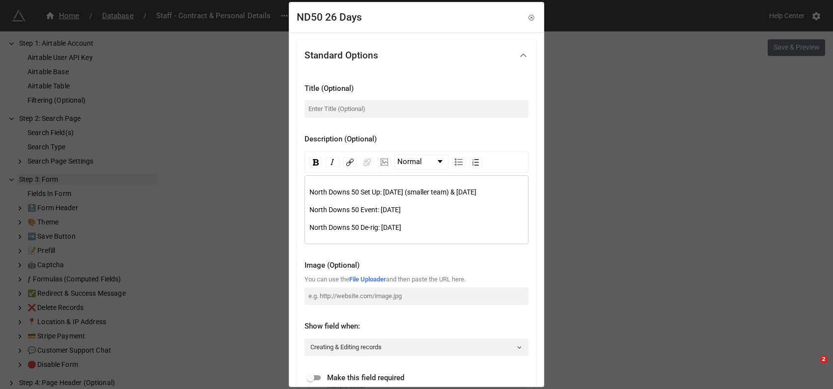
drag, startPoint x: 455, startPoint y: 241, endPoint x: 280, endPoint y: 193, distance: 180.8
click at [280, 193] on div "ND50 26 Days Standard Options Title (Optional) Description (Optional) Normal No…" at bounding box center [416, 194] width 833 height 389
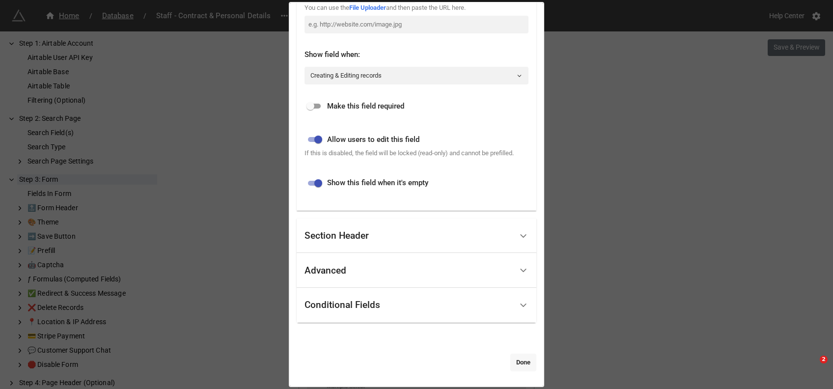
click at [512, 361] on link "Done" at bounding box center [523, 363] width 26 height 18
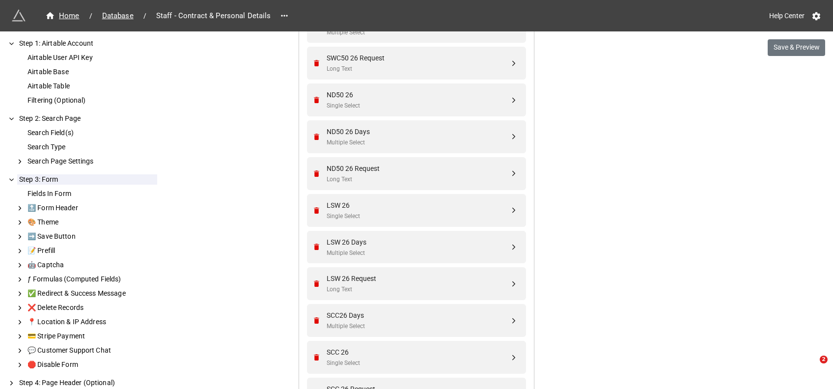
scroll to position [2849, 0]
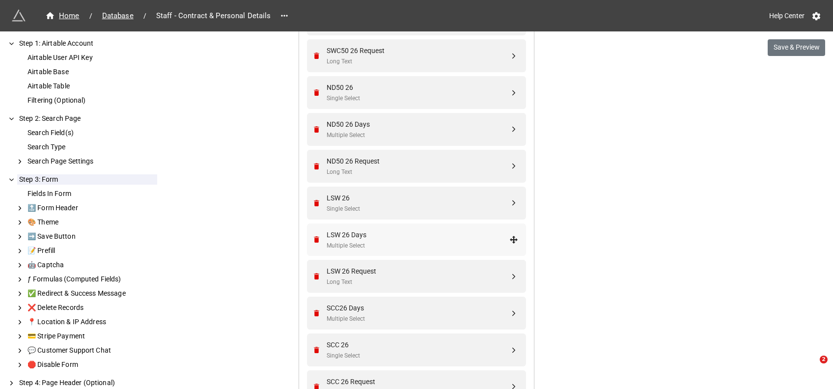
click at [349, 232] on div "LSW 26 Days" at bounding box center [418, 234] width 183 height 11
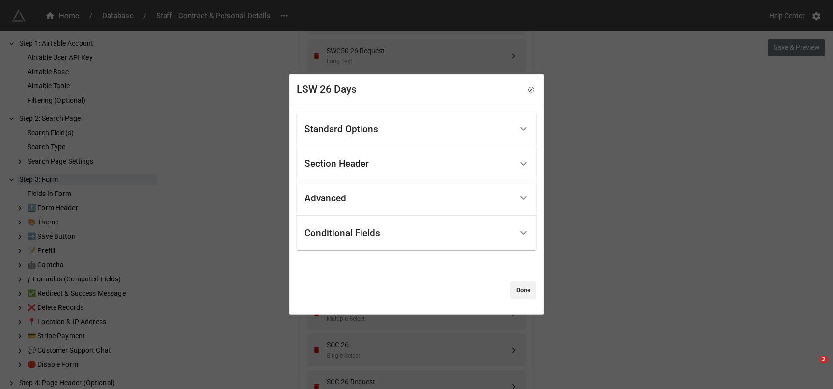
click at [358, 130] on div "Standard Options" at bounding box center [342, 129] width 74 height 10
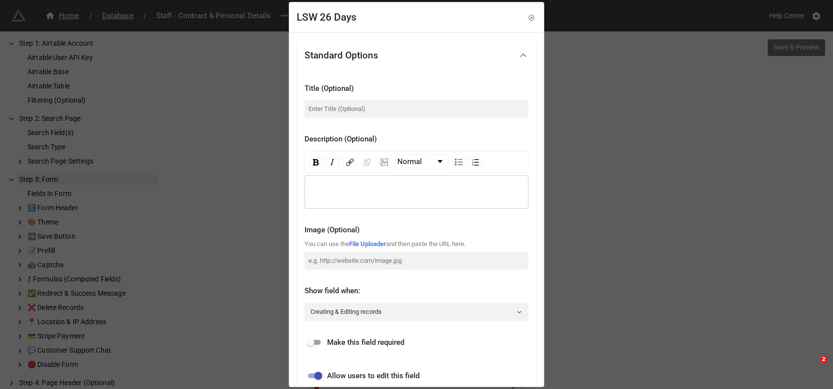
click at [320, 183] on div "rdw-wrapper" at bounding box center [417, 191] width 224 height 33
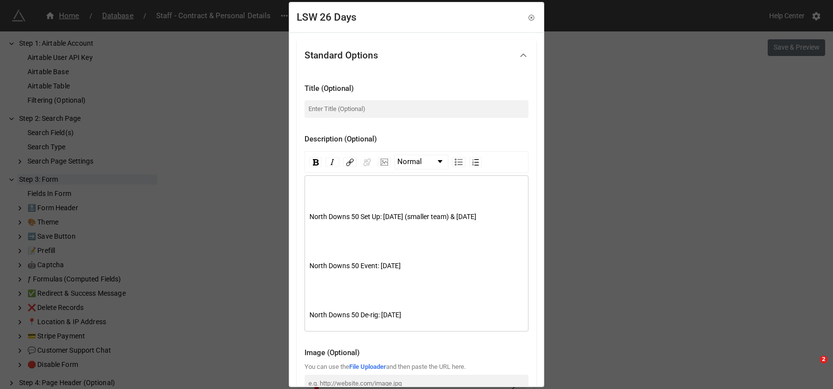
click at [341, 197] on div "North Downs 50 Set Up: Thursday 30th July (smaller team) & Friday 31st July Nor…" at bounding box center [416, 257] width 215 height 140
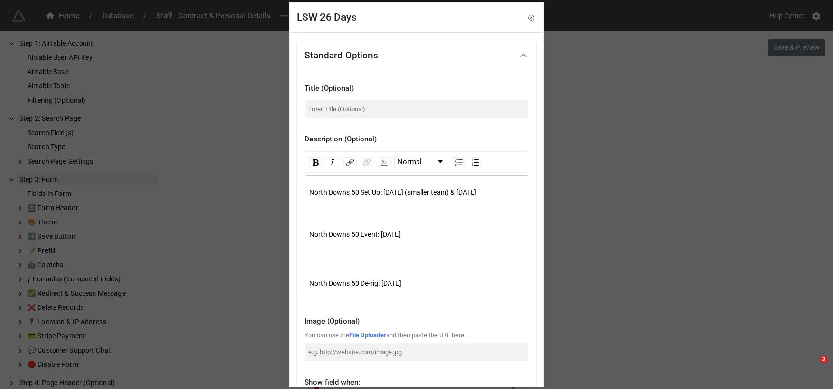
click at [324, 215] on div "rdw-editor" at bounding box center [416, 209] width 215 height 11
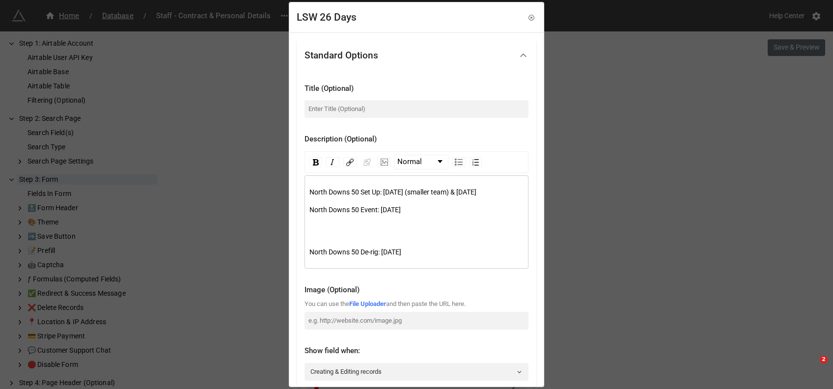
click at [312, 233] on div "rdw-editor" at bounding box center [416, 227] width 215 height 11
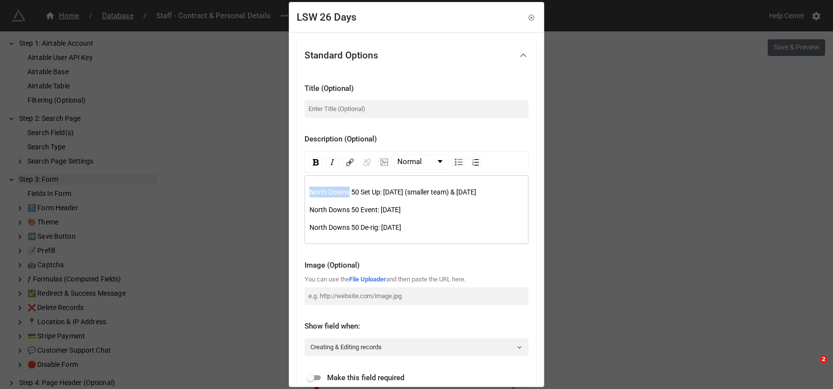
drag, startPoint x: 350, startPoint y: 190, endPoint x: 275, endPoint y: 189, distance: 74.7
click at [275, 189] on div "LSW 26 Days Standard Options Title (Optional) Description (Optional) Normal Nor…" at bounding box center [416, 194] width 833 height 389
drag, startPoint x: 404, startPoint y: 192, endPoint x: 511, endPoint y: 189, distance: 106.6
click at [494, 189] on span "London Summer Walk Set Up: Thursday 30th July (smaller team) & Friday 31st July" at bounding box center [401, 192] width 184 height 8
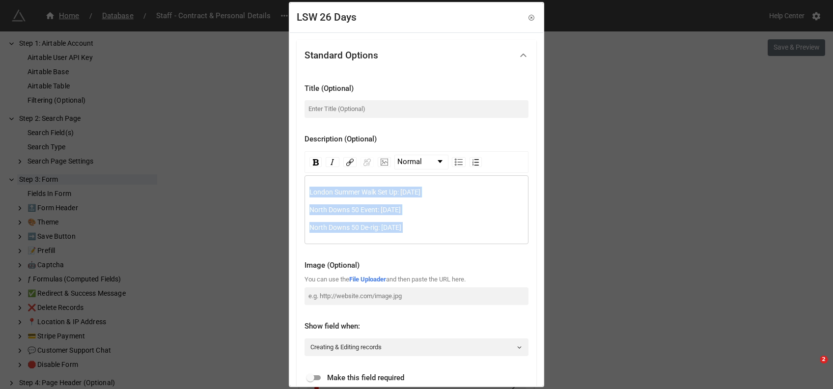
drag, startPoint x: 461, startPoint y: 227, endPoint x: 284, endPoint y: 231, distance: 176.9
click at [284, 231] on div "LSW 26 Days Standard Options Title (Optional) Description (Optional) Normal Lon…" at bounding box center [416, 194] width 833 height 389
click at [387, 228] on span "North Downs 50 De-rig: [DATE]" at bounding box center [355, 227] width 92 height 8
drag, startPoint x: 461, startPoint y: 228, endPoint x: 303, endPoint y: 229, distance: 158.2
click at [303, 229] on div "Title (Optional) Description (Optional) Normal London Summer Walk Set Up: Frida…" at bounding box center [417, 276] width 240 height 411
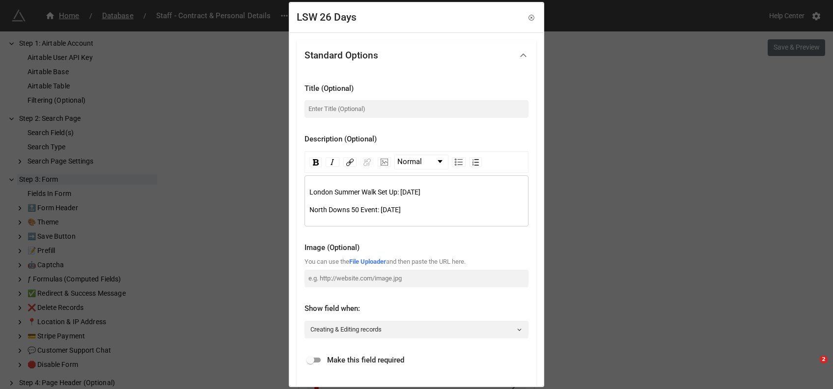
click at [374, 211] on span "North Downs 50 Event: [DATE]" at bounding box center [354, 210] width 91 height 8
click at [420, 192] on span "London Summer Walk Set Up: Friday 31st July" at bounding box center [364, 192] width 111 height 8
click at [420, 193] on span "London Summer Walk Set Up: Friday 21st July" at bounding box center [364, 192] width 111 height 8
click at [426, 208] on span "North Downs 50 Event & De-rig: Saturday 1st August" at bounding box center [367, 210] width 116 height 8
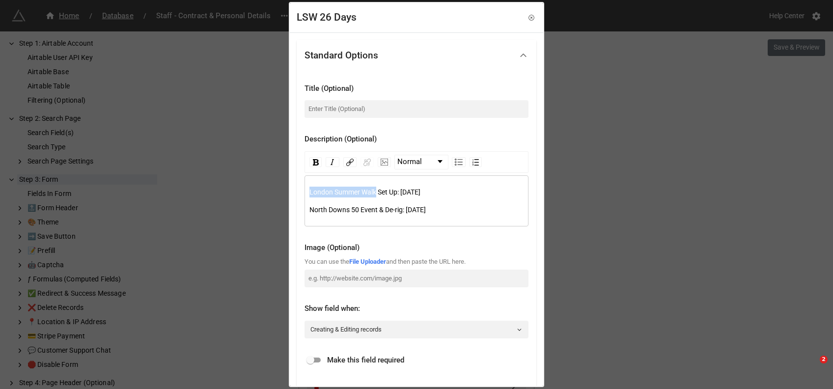
drag, startPoint x: 377, startPoint y: 191, endPoint x: 310, endPoint y: 187, distance: 66.4
click at [310, 188] on span "London Summer Walk Set Up: [DATE]" at bounding box center [364, 192] width 111 height 8
drag, startPoint x: 361, startPoint y: 211, endPoint x: 299, endPoint y: 211, distance: 62.9
click at [299, 211] on div "Title (Optional) Description (Optional) Normal London Summer Walk Set Up: Frida…" at bounding box center [417, 267] width 240 height 393
click at [389, 211] on span "Event & De-rig: Saturday 22nd August" at bounding box center [410, 210] width 65 height 8
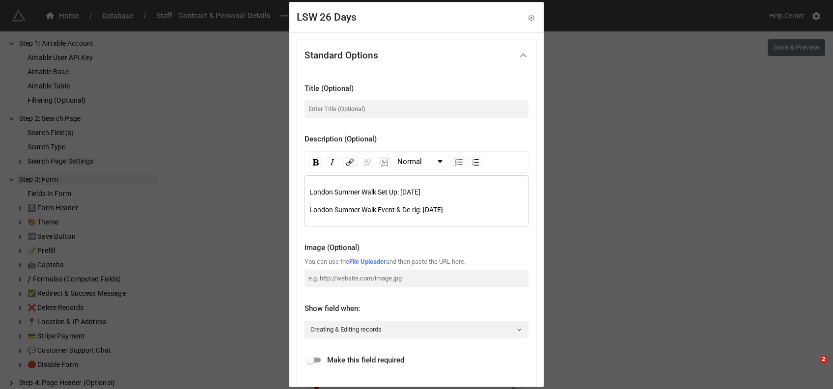
click at [417, 211] on span "Event & De-rig: Saturday 22nd August" at bounding box center [410, 210] width 65 height 8
drag, startPoint x: 334, startPoint y: 193, endPoint x: 412, endPoint y: 195, distance: 77.6
click at [412, 195] on span "London Summer Walk Set Up: [DATE]" at bounding box center [364, 192] width 111 height 8
click at [337, 211] on span "London Summer Walk" at bounding box center [342, 210] width 67 height 8
drag, startPoint x: 398, startPoint y: 207, endPoint x: 443, endPoint y: 208, distance: 44.7
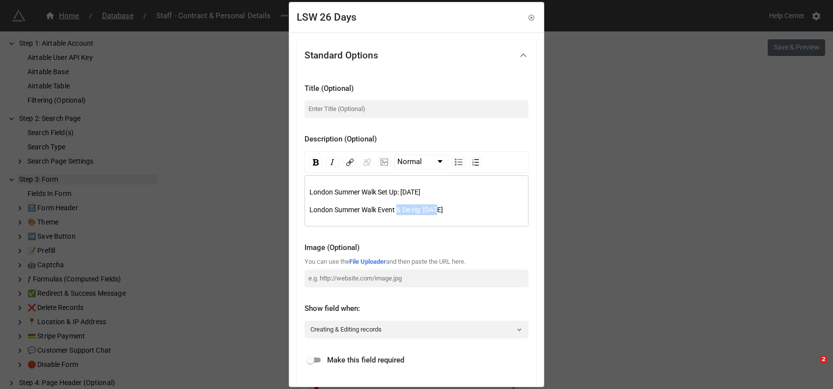
click at [443, 208] on span "Event & De-rig: Saturday 22nd August" at bounding box center [410, 210] width 65 height 8
click at [443, 209] on span "Event & De-rig: Saturday 22nd August" at bounding box center [410, 210] width 65 height 8
click at [511, 208] on div "London Summer Walk Event & De-rig: Saturday 22nd August" at bounding box center [416, 209] width 215 height 11
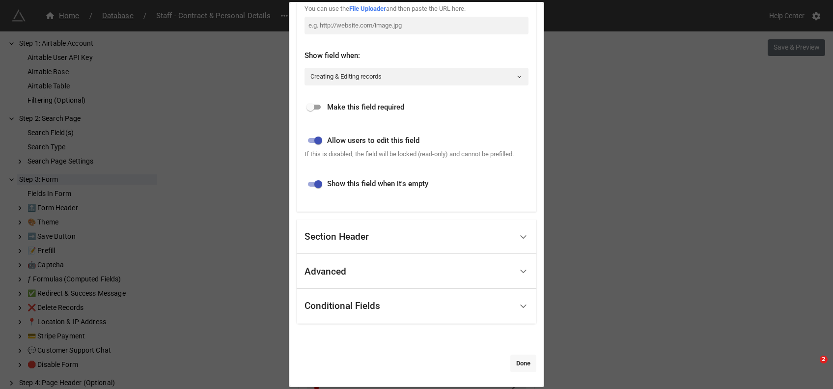
click at [512, 359] on link "Done" at bounding box center [523, 364] width 26 height 18
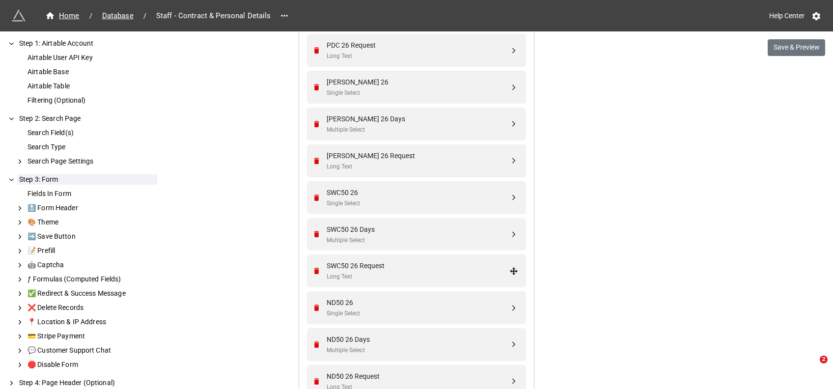
scroll to position [2533, 0]
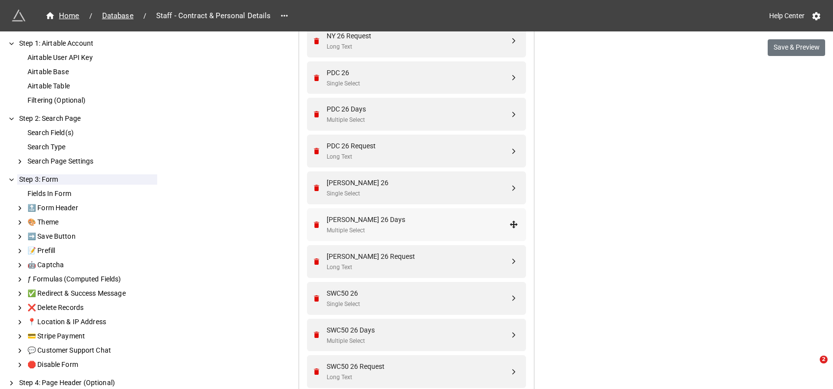
click at [366, 224] on div "GOWER 26 Days Multiple Select" at bounding box center [418, 224] width 183 height 21
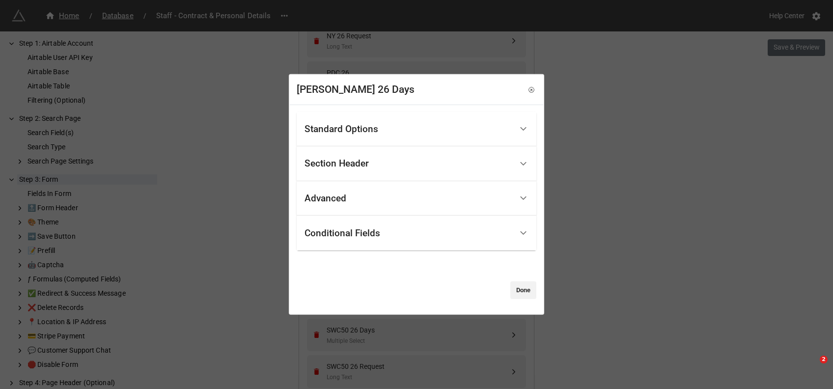
click at [385, 133] on div "Standard Options" at bounding box center [409, 128] width 208 height 23
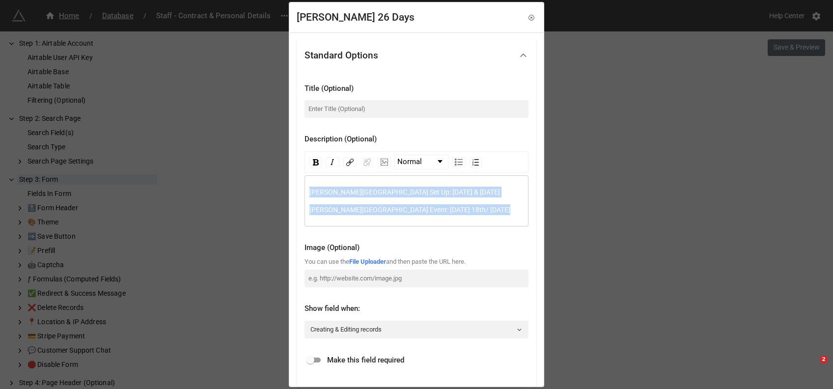
drag, startPoint x: 491, startPoint y: 208, endPoint x: 254, endPoint y: 167, distance: 240.3
click at [254, 167] on div "GOWER 26 Days Standard Options Title (Optional) Description (Optional) Normal G…" at bounding box center [416, 194] width 833 height 389
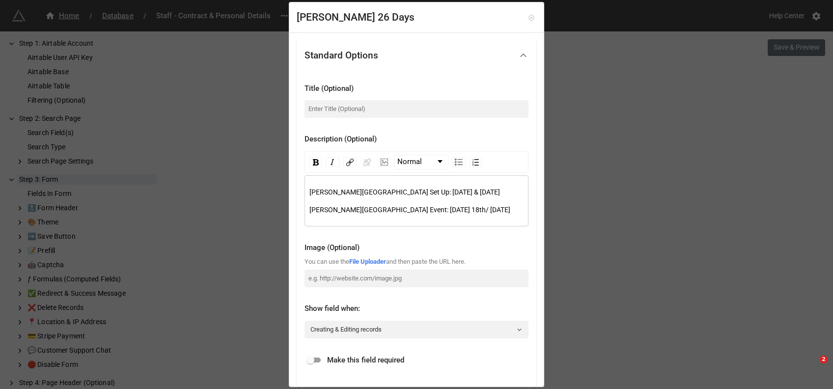
click at [528, 15] on icon at bounding box center [531, 17] width 7 height 7
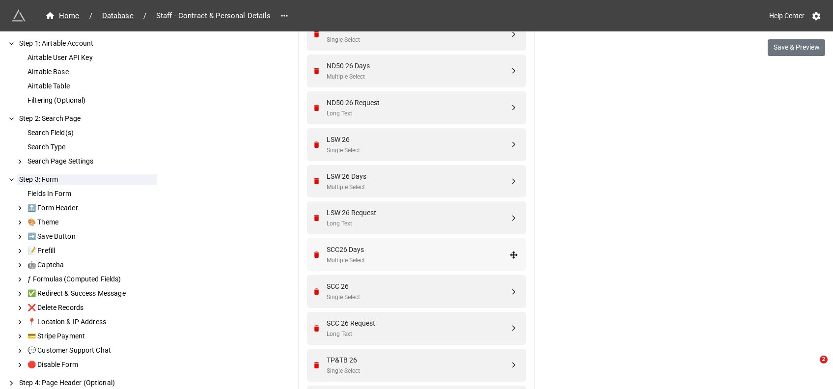
scroll to position [2928, 0]
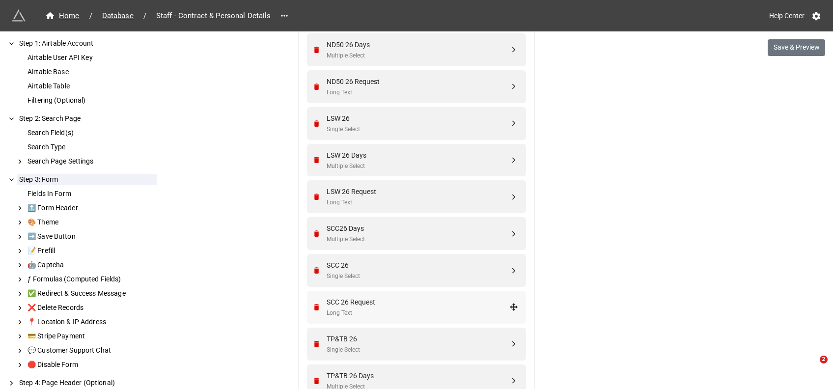
click at [369, 302] on div "SCC 26 Request" at bounding box center [418, 302] width 183 height 11
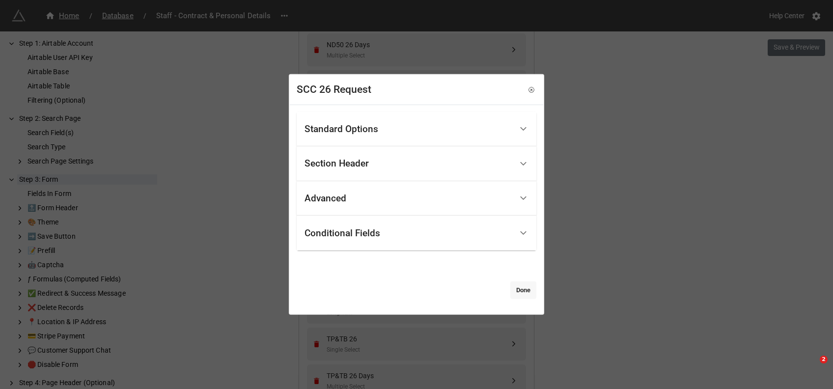
click at [519, 291] on link "Done" at bounding box center [523, 290] width 26 height 18
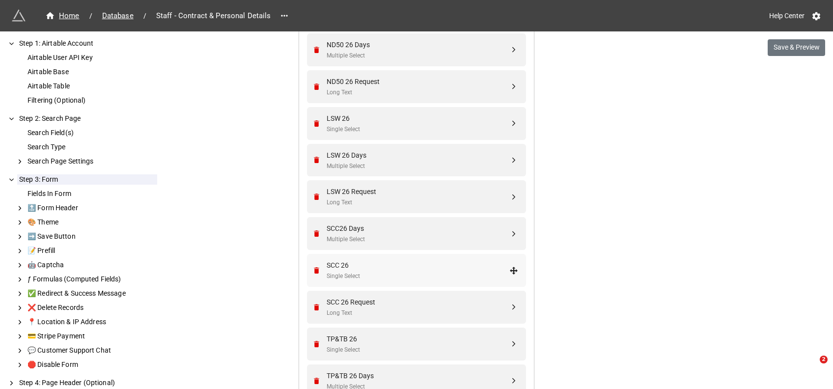
click at [358, 268] on div "SCC 26" at bounding box center [418, 265] width 183 height 11
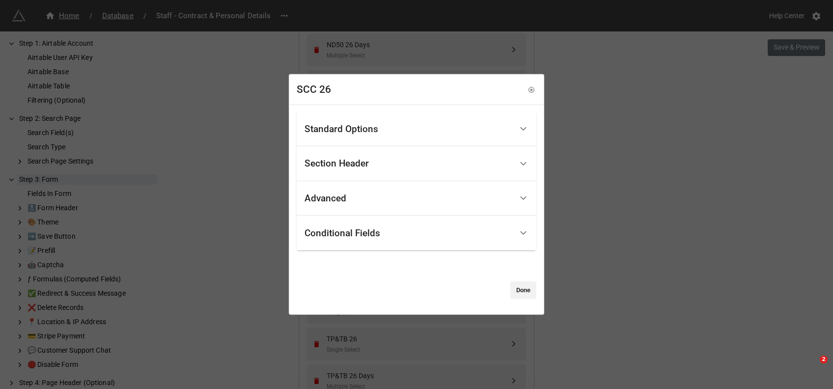
click at [315, 130] on div "Standard Options" at bounding box center [342, 129] width 74 height 10
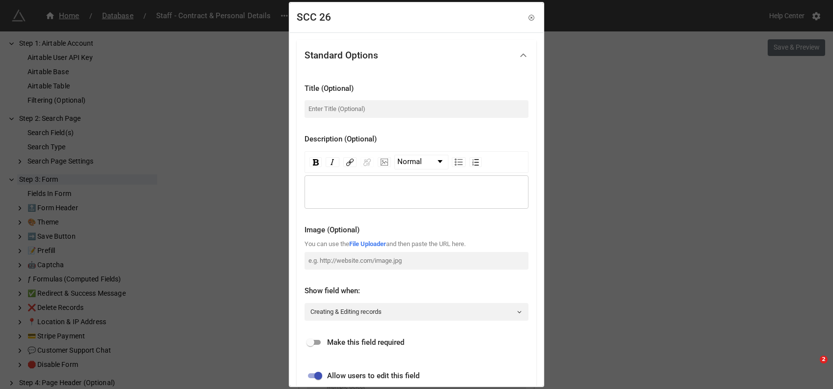
click at [354, 180] on div "rdw-wrapper" at bounding box center [417, 191] width 224 height 33
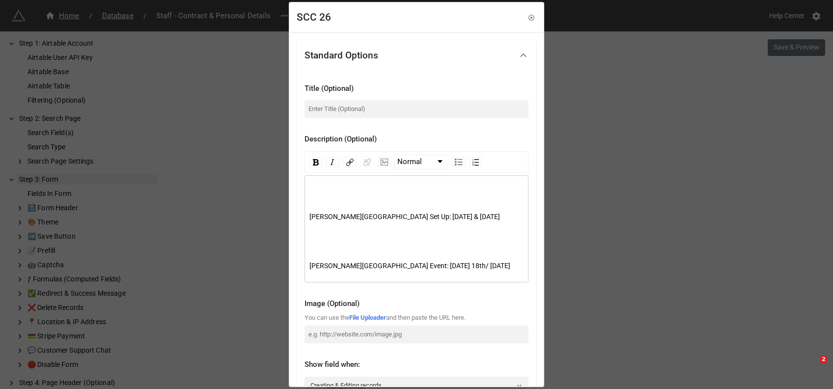
click at [336, 193] on div "rdw-editor" at bounding box center [416, 192] width 215 height 11
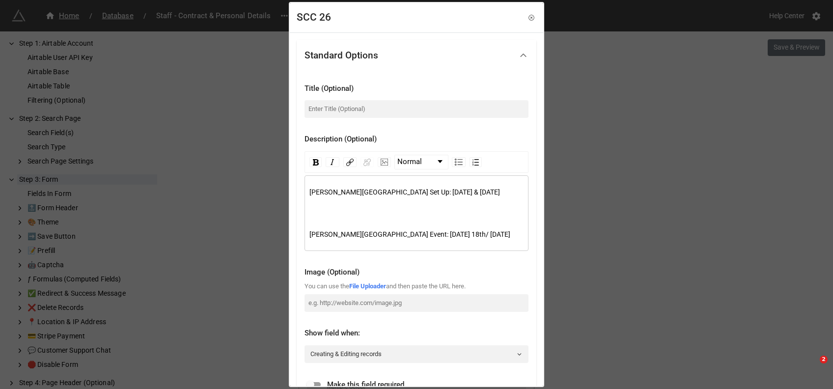
click at [319, 212] on div "rdw-editor" at bounding box center [416, 209] width 215 height 11
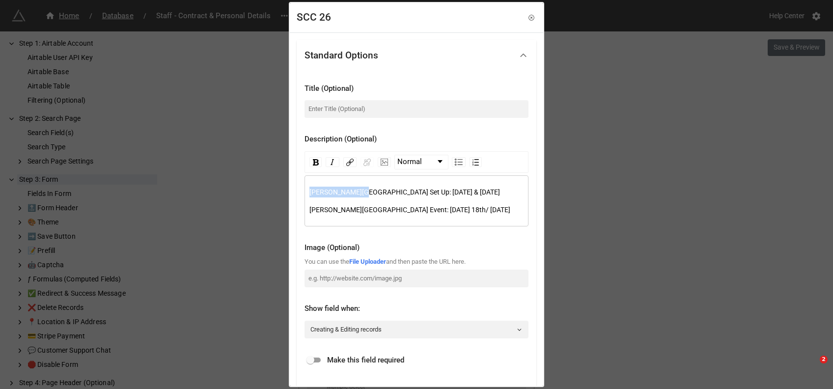
drag, startPoint x: 359, startPoint y: 192, endPoint x: 271, endPoint y: 194, distance: 88.0
click at [271, 194] on div "SCC 26 Standard Options Title (Optional) Description (Optional) Normal Gower Pe…" at bounding box center [416, 194] width 833 height 389
click at [400, 193] on span "South Coast Set Up: Thursday 16th & Friday 17th July" at bounding box center [364, 192] width 110 height 8
click at [419, 193] on span "South Coast Set Up: Thursday 3rd & Friday 17th July" at bounding box center [364, 192] width 110 height 8
click at [462, 193] on div "South Coast Set Up: Thursday 3rd & Friday 4th Jly" at bounding box center [416, 192] width 215 height 11
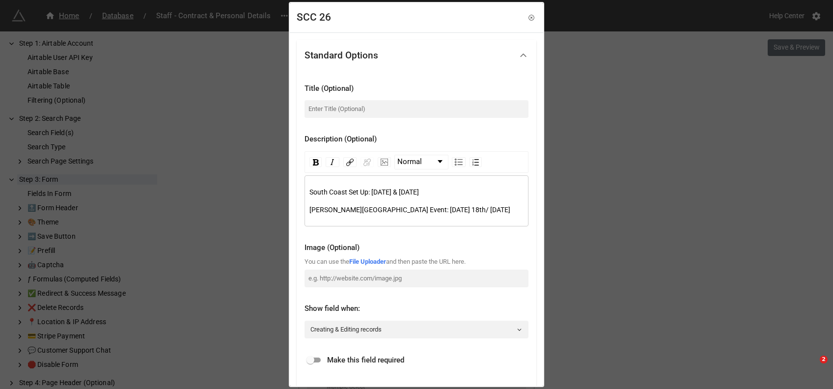
click at [380, 194] on span "South Coast Set Up: [DATE] & [DATE]" at bounding box center [364, 192] width 110 height 8
click at [419, 194] on span "South Coast Set Up: [DATE] & [DATE]" at bounding box center [364, 192] width 110 height 8
click at [389, 191] on span "South Coast Set Up: [DATE] & [DATE]" at bounding box center [364, 192] width 110 height 8
click at [389, 211] on span "[PERSON_NAME][GEOGRAPHIC_DATA] Event: [DATE] 18th/ [DATE]" at bounding box center [409, 210] width 201 height 8
click at [411, 210] on span "[PERSON_NAME][GEOGRAPHIC_DATA] Event: [DATE] 18th/ [DATE]" at bounding box center [409, 210] width 201 height 8
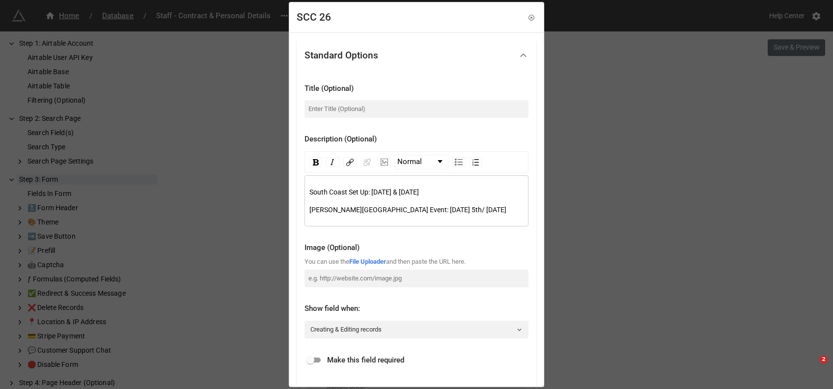
click at [451, 208] on span "Gower Peninsula Event: Saturday 5th/ Sunday 19th July" at bounding box center [407, 210] width 197 height 8
click at [468, 208] on span "Gower Peninsula Event: Saturday 5th/ Sunday 6th July" at bounding box center [390, 210] width 162 height 8
drag, startPoint x: 346, startPoint y: 190, endPoint x: 294, endPoint y: 189, distance: 52.6
click at [294, 189] on div "Standard Options Title (Optional) Description (Optional) Normal South Coast Set…" at bounding box center [416, 336] width 253 height 608
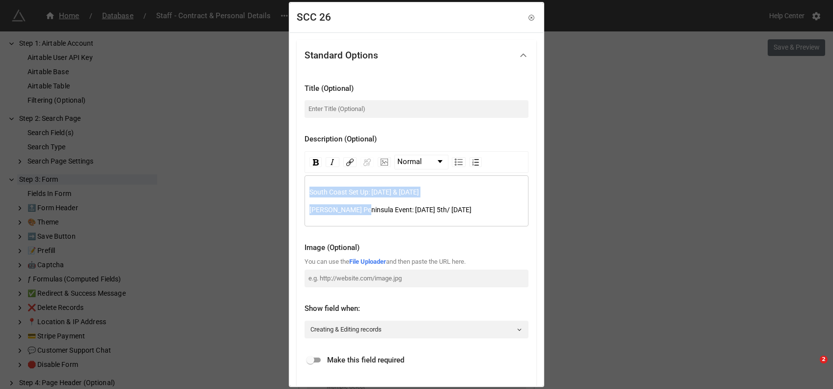
drag, startPoint x: 361, startPoint y: 209, endPoint x: 270, endPoint y: 203, distance: 91.5
click at [270, 203] on div "SCC 26 Standard Options Title (Optional) Description (Optional) Normal South Co…" at bounding box center [416, 194] width 833 height 389
click at [353, 218] on div "South Coast Set Up: Thursday 3rd & Friday 4th September Gower Peninsula Event: …" at bounding box center [417, 200] width 224 height 51
click at [357, 211] on span "Gower Peninsula Event: Saturday 5th/ Sunday 6th September" at bounding box center [390, 210] width 162 height 8
drag, startPoint x: 359, startPoint y: 210, endPoint x: 306, endPoint y: 209, distance: 52.1
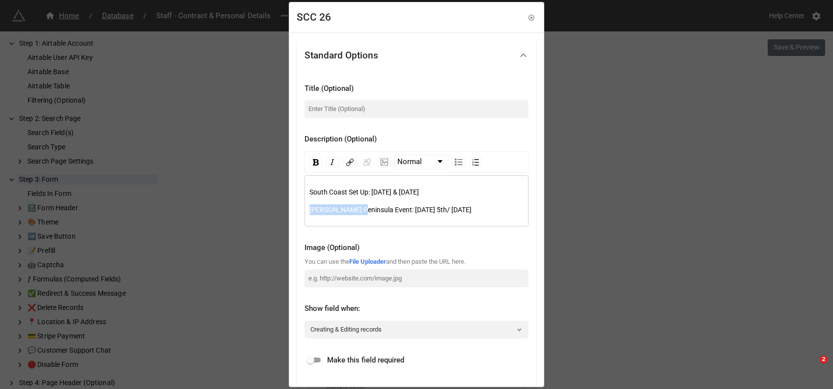
click at [306, 209] on div "South Coast Set Up: Thursday 3rd & Friday 4th September Gower Peninsula Event: …" at bounding box center [417, 200] width 224 height 51
click at [348, 185] on div "South Coast Set Up: Thursday 3rd & Friday 4th September South Coast Event: Satu…" at bounding box center [417, 200] width 224 height 51
click at [347, 201] on div "South Coast Set Up: Thursday 3rd & Friday 4th September South Coast Event: Satu…" at bounding box center [416, 201] width 215 height 28
click at [347, 192] on span "South Coast Set Up: [DATE] & [DATE]" at bounding box center [364, 192] width 110 height 8
drag, startPoint x: 377, startPoint y: 193, endPoint x: 451, endPoint y: 188, distance: 74.3
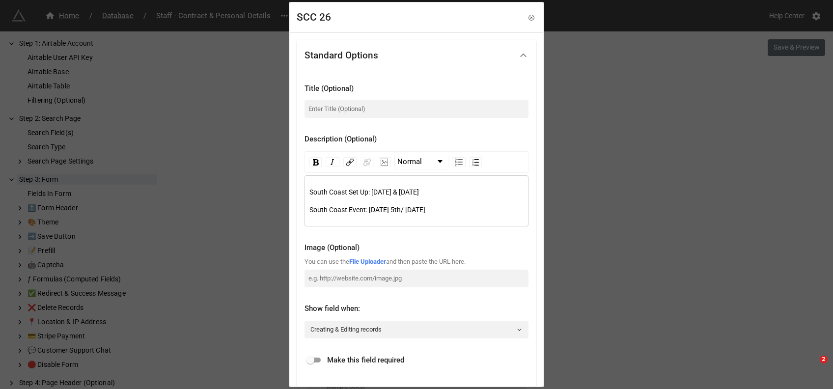
click at [419, 188] on span "South Coast Set Up: [DATE] & [DATE]" at bounding box center [364, 192] width 110 height 8
click at [419, 190] on span "South Coast Set Up: [DATE] & [DATE]" at bounding box center [364, 192] width 110 height 8
click at [500, 191] on div "South Coast Set Up: [DATE] & [DATE]" at bounding box center [416, 192] width 215 height 11
drag, startPoint x: 318, startPoint y: 192, endPoint x: 460, endPoint y: 192, distance: 141.9
click at [419, 192] on span "South Coast Set Up: [DATE] & [DATE]" at bounding box center [364, 192] width 110 height 8
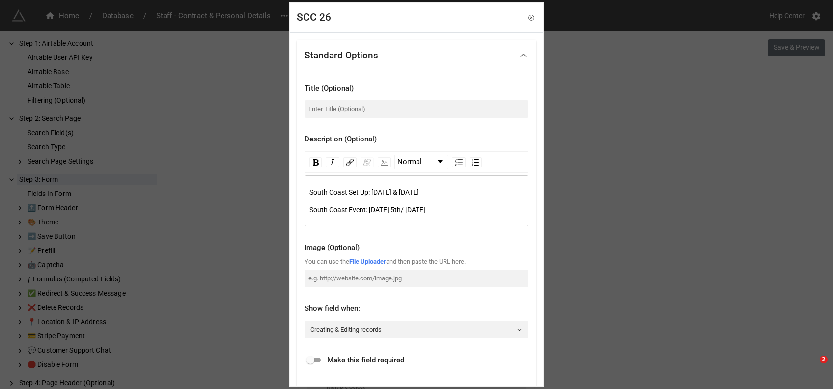
click at [419, 192] on span "South Coast Set Up: [DATE] & [DATE]" at bounding box center [364, 192] width 110 height 8
click at [500, 192] on div "South Coast Set Up: [DATE] & [DATE]" at bounding box center [416, 192] width 215 height 11
click at [351, 188] on span "South Coast Set Up: [DATE] & [DATE]" at bounding box center [364, 192] width 110 height 8
click at [383, 211] on span "South Coast Event: [DATE] 5th/ [DATE]" at bounding box center [367, 210] width 116 height 8
click at [425, 212] on span "South Coast Event: [DATE] 5th/ [DATE]" at bounding box center [367, 210] width 116 height 8
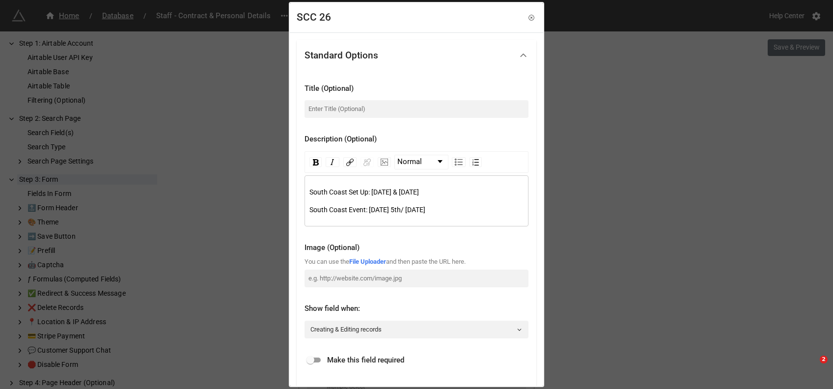
drag, startPoint x: 491, startPoint y: 211, endPoint x: 293, endPoint y: 179, distance: 199.9
click at [293, 179] on div "Standard Options Title (Optional) Description (Optional) Normal South Coast Set…" at bounding box center [416, 336] width 253 height 608
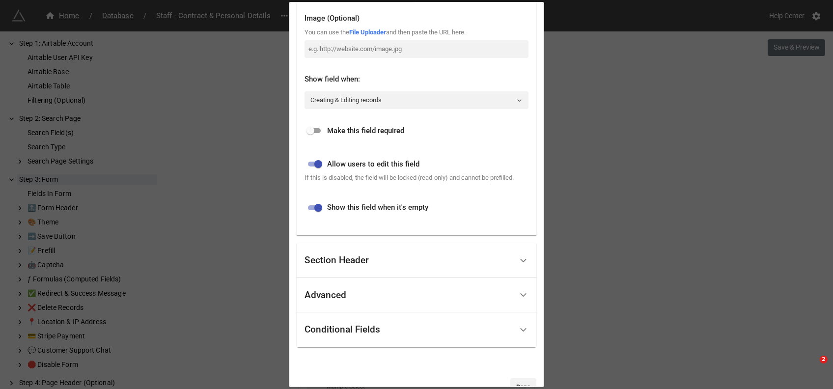
scroll to position [253, 0]
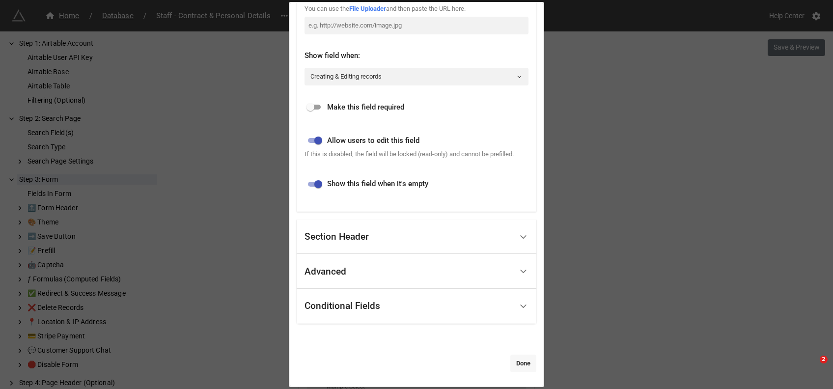
click at [528, 365] on link "Done" at bounding box center [523, 364] width 26 height 18
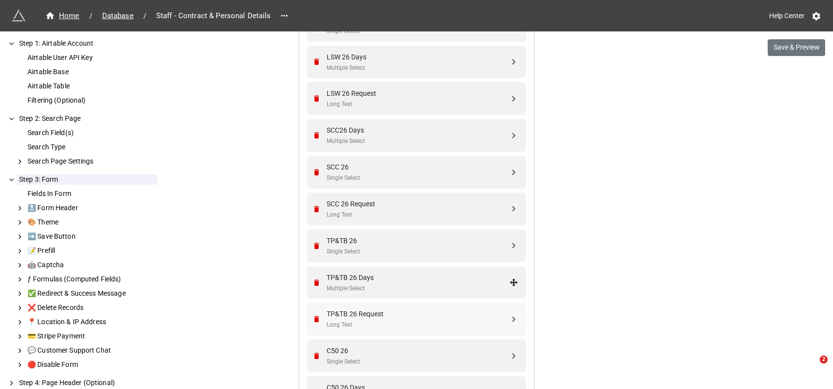
scroll to position [3030, 0]
click at [364, 279] on div "TP&TB 26 Days Multiple Select" at bounding box center [418, 279] width 183 height 21
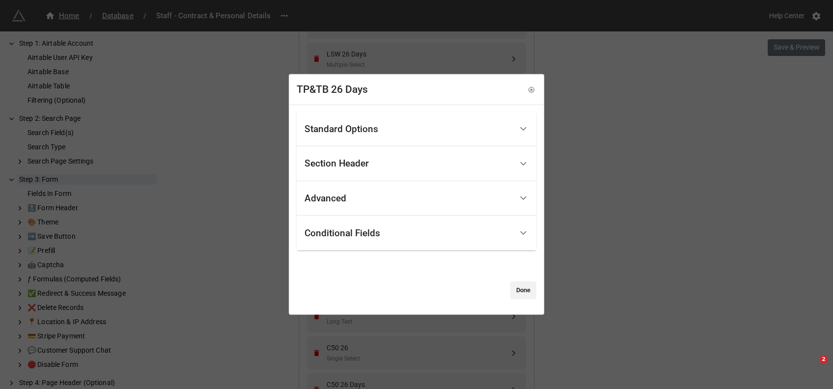
click at [342, 130] on div "Standard Options" at bounding box center [342, 129] width 74 height 10
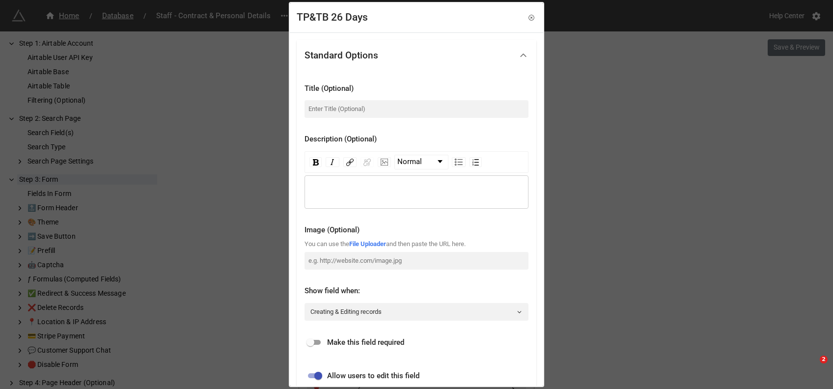
click at [327, 190] on div "rdw-editor" at bounding box center [416, 192] width 215 height 11
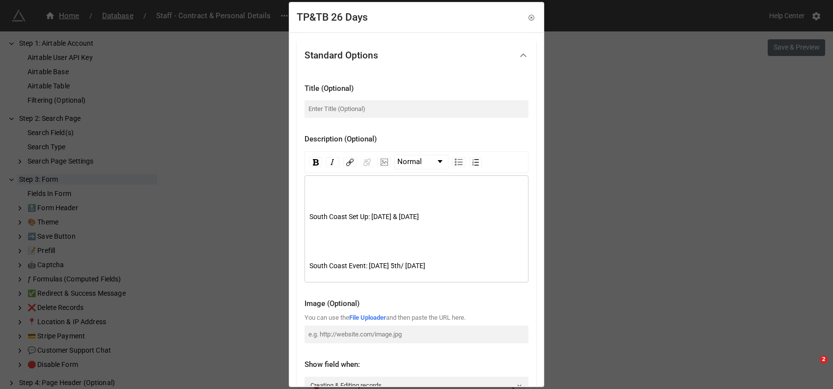
click at [340, 189] on div "rdw-editor" at bounding box center [416, 192] width 215 height 11
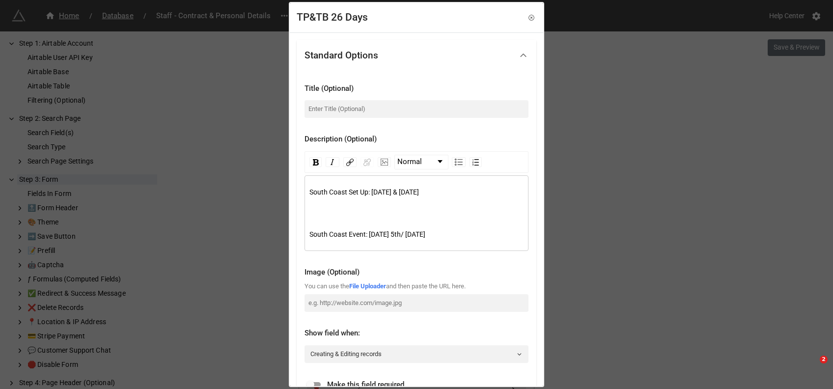
click at [322, 210] on div "rdw-editor" at bounding box center [416, 209] width 215 height 11
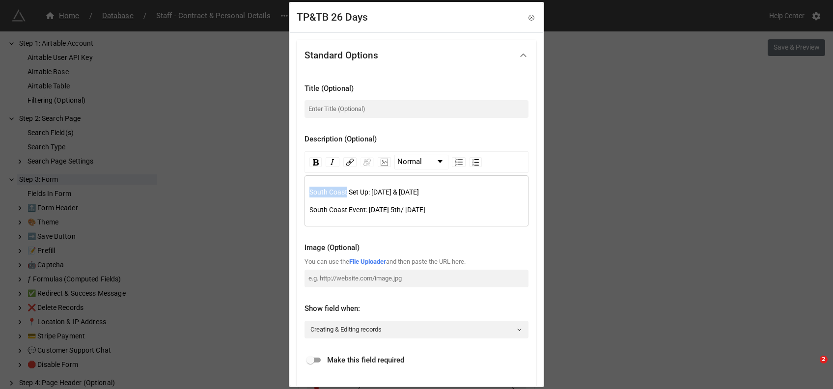
drag, startPoint x: 346, startPoint y: 192, endPoint x: 295, endPoint y: 192, distance: 51.6
click at [295, 192] on div "Standard Options Title (Optional) Description (Optional) Normal South Coast Set…" at bounding box center [416, 336] width 253 height 608
drag, startPoint x: 341, startPoint y: 208, endPoint x: 289, endPoint y: 211, distance: 52.6
click at [289, 211] on div "TP&TB 26 Days Standard Options Title (Optional) Description (Optional) Normal T…" at bounding box center [416, 194] width 255 height 385
click at [504, 193] on div "Thames Path Set Up: Thursday 3rd & Friday 4th September" at bounding box center [416, 192] width 215 height 11
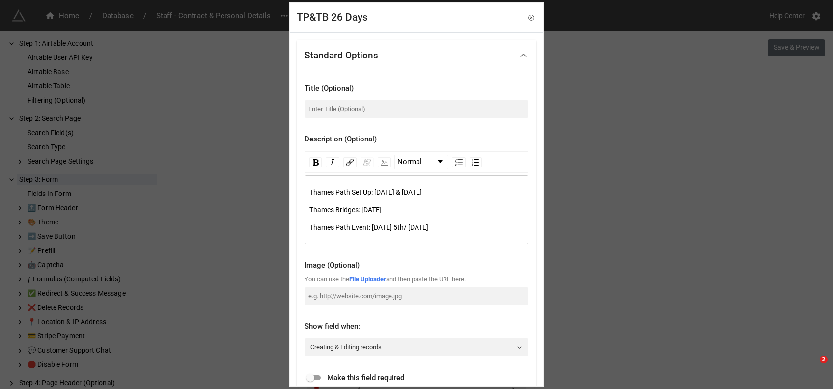
click at [402, 226] on span "Thames Path Event: Saturday 5th/ Sunday 6th September" at bounding box center [368, 227] width 119 height 8
click at [432, 227] on span "Thames Path Event: Saturday 12th/ Sunday 6th September" at bounding box center [370, 227] width 123 height 8
click at [393, 213] on div "Thames Bridges: Saturday" at bounding box center [416, 209] width 215 height 11
click at [326, 214] on div "Thames Bridges: [DATE]" at bounding box center [416, 209] width 215 height 11
click at [350, 192] on span "Thames Path Set Up: Thursday 3rd & Friday 4th September" at bounding box center [365, 192] width 112 height 8
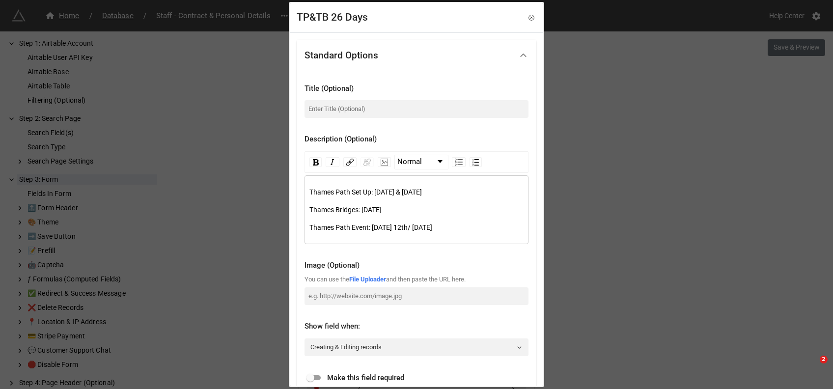
click at [397, 191] on span "Thames Path Set Up: Thursday 3rd & Friday 4th September" at bounding box center [365, 192] width 112 height 8
click at [344, 196] on div "Thames Path Set Up: Thursday 3rd & Friday 4th September" at bounding box center [416, 192] width 215 height 11
click at [348, 190] on span "Thames Path Set Up: Thursday 3rd & Friday 4th September" at bounding box center [365, 192] width 112 height 8
click at [430, 189] on span "Thames Path/Bridges Set Up: Thursday 3rd & Friday 4th September" at bounding box center [378, 192] width 139 height 8
click at [464, 191] on span "Thames Path/Bridges Set Up: Thursday 10th & Friday 4th September" at bounding box center [386, 192] width 154 height 8
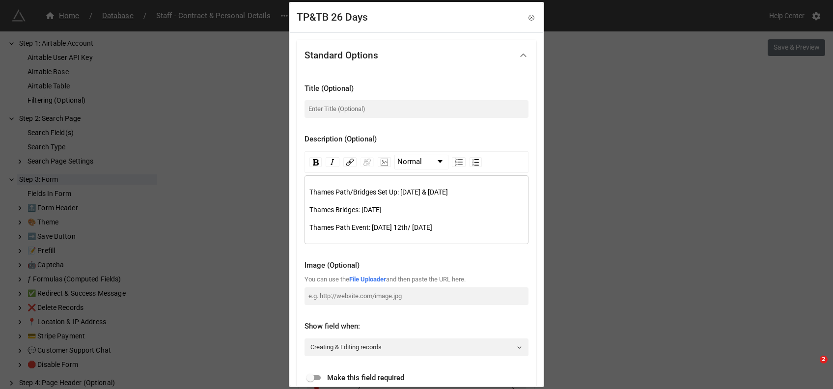
click at [413, 197] on div "Thames Path/Bridges Set Up: [DATE] & [DATE]" at bounding box center [416, 192] width 215 height 11
click at [310, 190] on span "Thames Path/Bridges Set Up: [DATE] & [DATE]" at bounding box center [378, 192] width 139 height 8
click at [379, 197] on div "Thames Path/Bridges Set Up: [DATE] & [DATE]" at bounding box center [416, 192] width 215 height 11
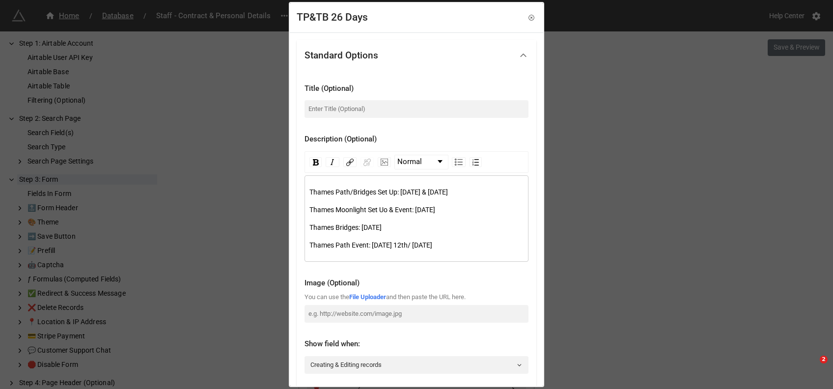
click at [381, 197] on div "Thames Path/Bridges Set Up: [DATE] & [DATE]" at bounding box center [416, 192] width 215 height 11
click at [427, 196] on div "Thames Path/Bridges Set Up: [DATE] & [DATE]" at bounding box center [416, 192] width 215 height 11
click at [399, 214] on div "Thames Path/Bridges Set Up: Thursday 10th & Friday 11th September Thames Moonli…" at bounding box center [416, 219] width 215 height 64
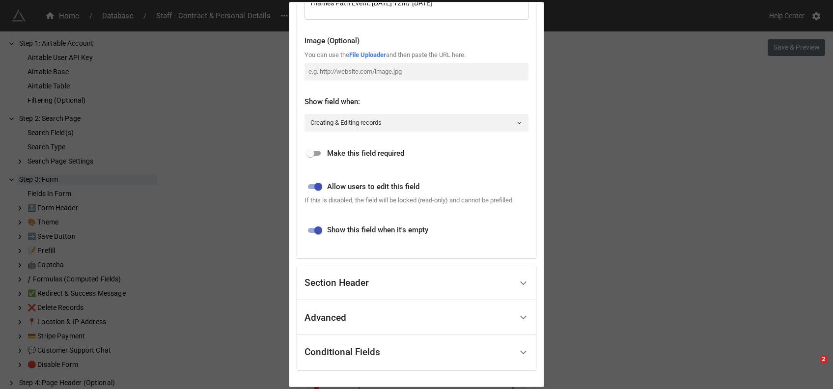
scroll to position [299, 0]
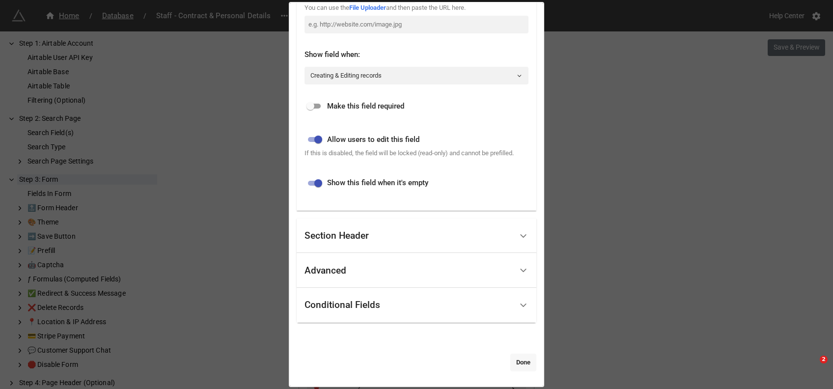
click at [511, 359] on link "Done" at bounding box center [523, 363] width 26 height 18
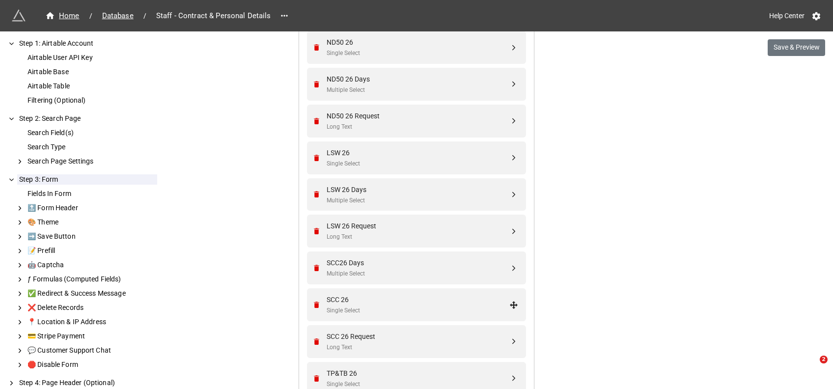
scroll to position [2848, 0]
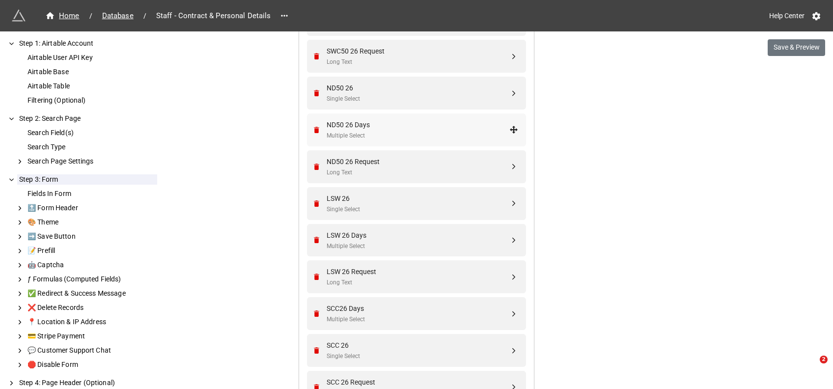
click at [363, 123] on div "ND50 26 Days" at bounding box center [418, 124] width 183 height 11
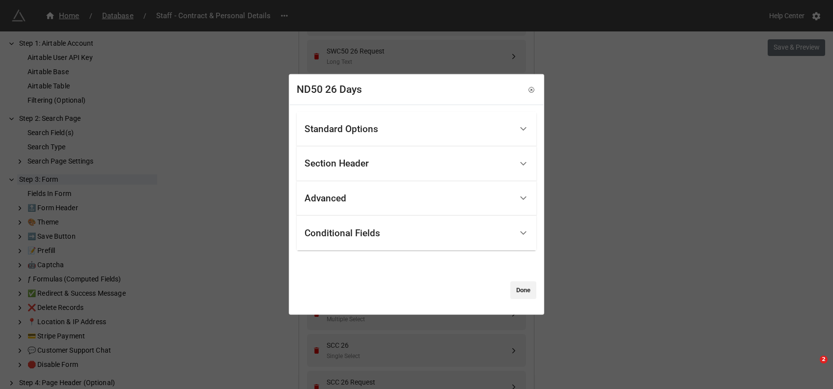
click at [377, 125] on div "Standard Options" at bounding box center [342, 129] width 74 height 10
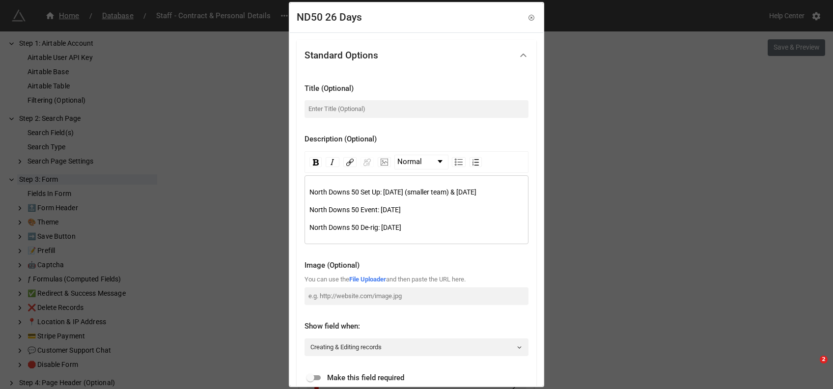
drag, startPoint x: 447, startPoint y: 235, endPoint x: 258, endPoint y: 172, distance: 199.3
click at [258, 172] on div "ND50 26 Days Standard Options Title (Optional) Description (Optional) Normal No…" at bounding box center [416, 194] width 833 height 389
click at [528, 16] on icon at bounding box center [531, 17] width 7 height 7
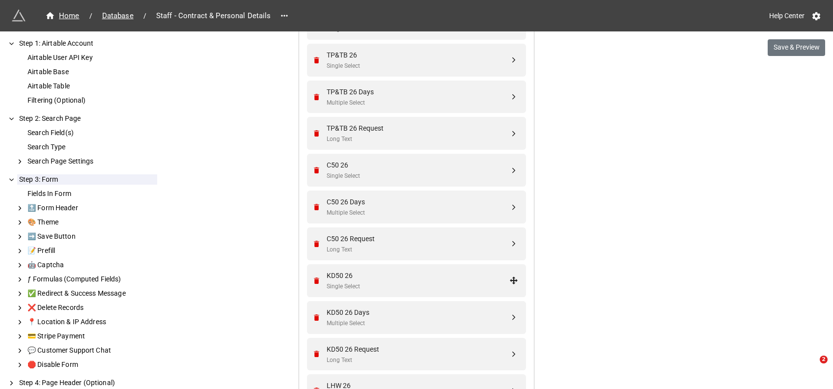
scroll to position [3262, 0]
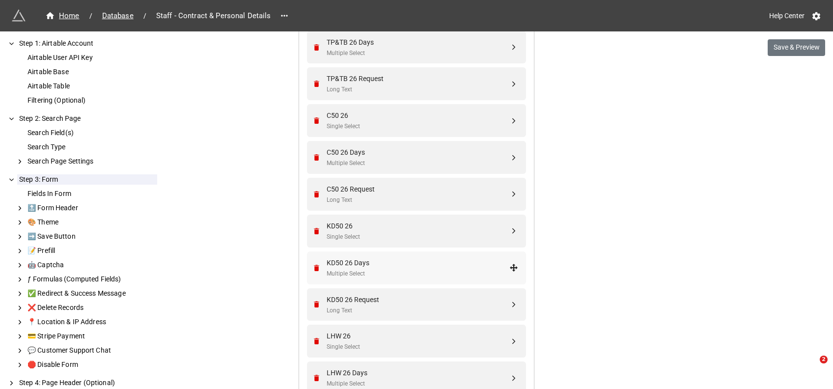
click at [359, 265] on div "KD50 26 Days" at bounding box center [418, 262] width 183 height 11
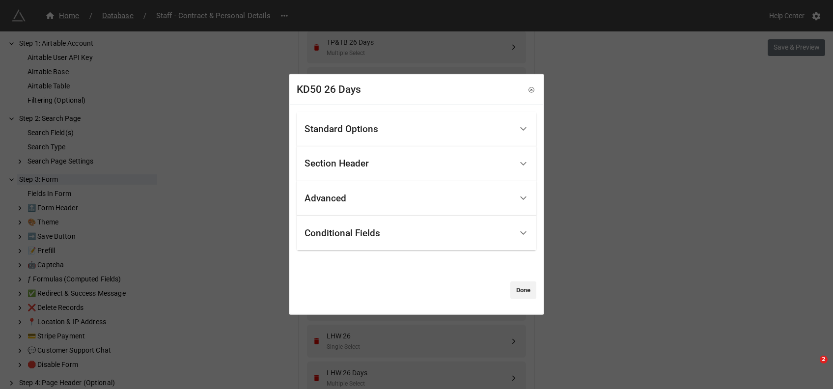
click at [345, 130] on div "Standard Options" at bounding box center [342, 129] width 74 height 10
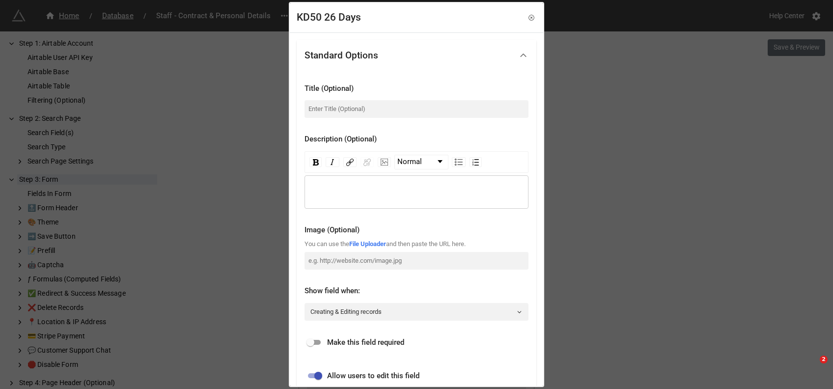
click at [328, 184] on div "rdw-wrapper" at bounding box center [417, 191] width 224 height 33
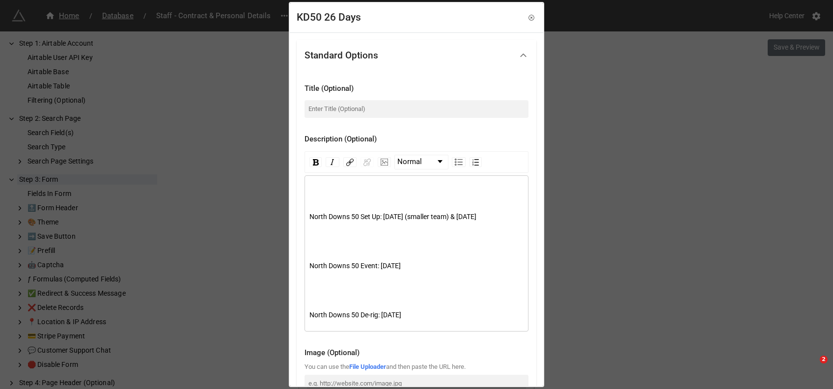
click at [351, 181] on div "North Downs 50 Set Up: Thursday 30th July (smaller team) & Friday 31st July Nor…" at bounding box center [417, 253] width 224 height 156
click at [314, 193] on div "rdw-editor" at bounding box center [416, 192] width 215 height 11
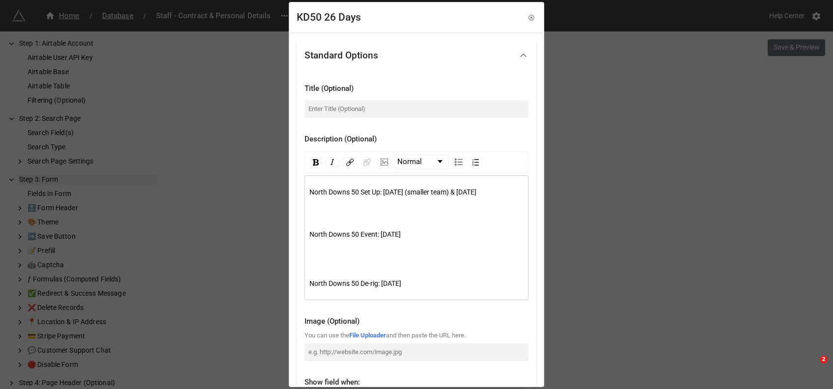
click at [311, 215] on div "rdw-editor" at bounding box center [416, 209] width 215 height 11
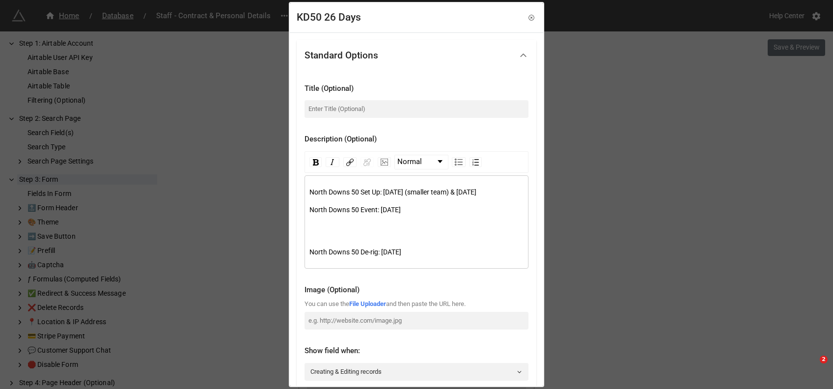
click at [314, 245] on div "North Downs 50 Set Up: Thursday 30th July (smaller team) & Friday 31st July Nor…" at bounding box center [416, 226] width 215 height 78
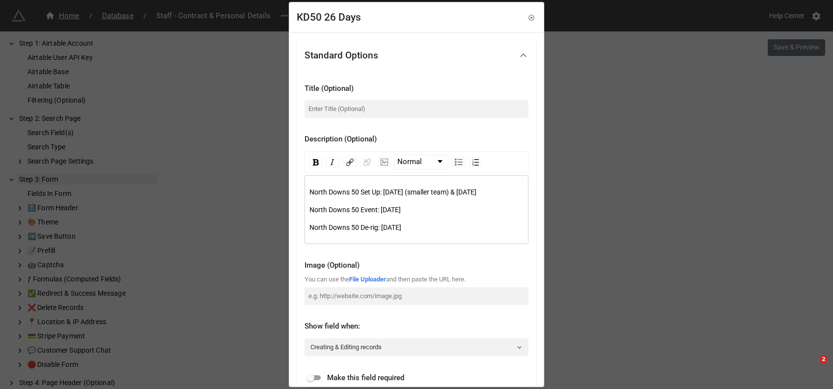
click at [441, 192] on span "North Downs 50 Set Up: [DATE] (smaller team) & [DATE]" at bounding box center [392, 192] width 167 height 8
click at [431, 192] on span "North Downs 50 Set Up: Thursday 30th July & Friday 31st July" at bounding box center [369, 192] width 121 height 8
drag, startPoint x: 358, startPoint y: 191, endPoint x: 299, endPoint y: 193, distance: 59.5
click at [299, 193] on div "Title (Optional) Description (Optional) Normal North Downs 50 Set Up: Thursday …" at bounding box center [417, 276] width 240 height 411
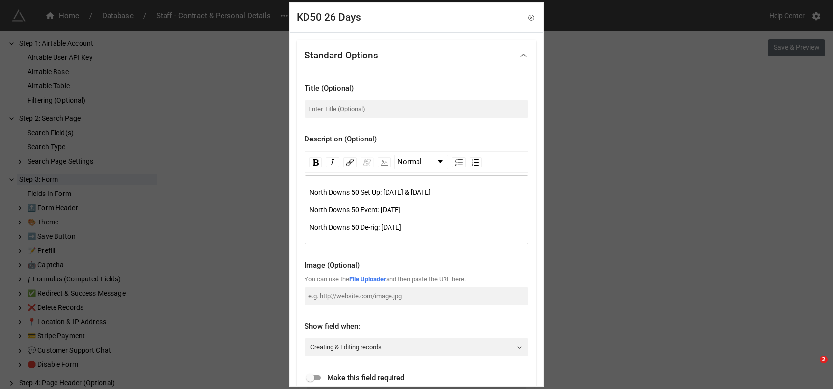
click at [306, 193] on div "North Downs 50 Set Up: Thursday 26th & Friday 27th July North Downs 50 Event: S…" at bounding box center [417, 209] width 224 height 69
click at [346, 194] on span "North Downs 50 Set Up: Thursday 26th & Friday 27th July" at bounding box center [369, 192] width 121 height 8
drag, startPoint x: 351, startPoint y: 193, endPoint x: 307, endPoint y: 193, distance: 43.7
click at [307, 193] on div "North Downs 50 Set Up: Thursday 26th & Friday 27th July North Downs 50 Event: S…" at bounding box center [417, 209] width 224 height 69
click at [330, 195] on span "Chiltern 50 Set Up: Thursday 26th & Friday 27th July" at bounding box center [361, 192] width 105 height 8
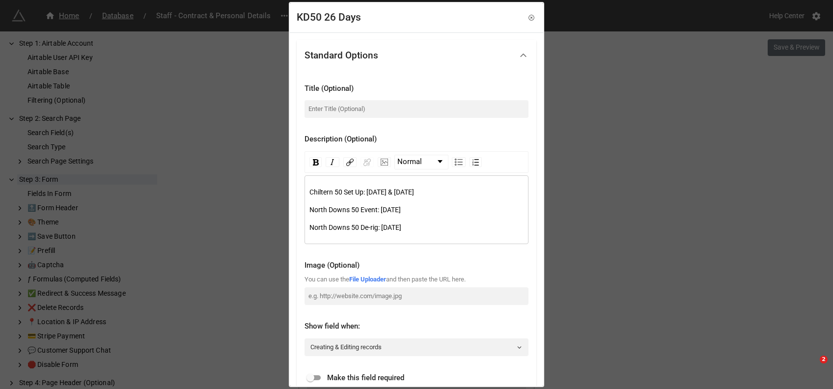
click at [322, 200] on div "Chiltern 50 Set Up: Thursday 26th & Friday 27th July North Downs 50 Event: Satu…" at bounding box center [416, 210] width 215 height 46
click at [322, 195] on span "Chiltern 50 Set Up: Thursday 26th & Friday 27th July" at bounding box center [361, 192] width 105 height 8
drag, startPoint x: 319, startPoint y: 206, endPoint x: 316, endPoint y: 212, distance: 6.8
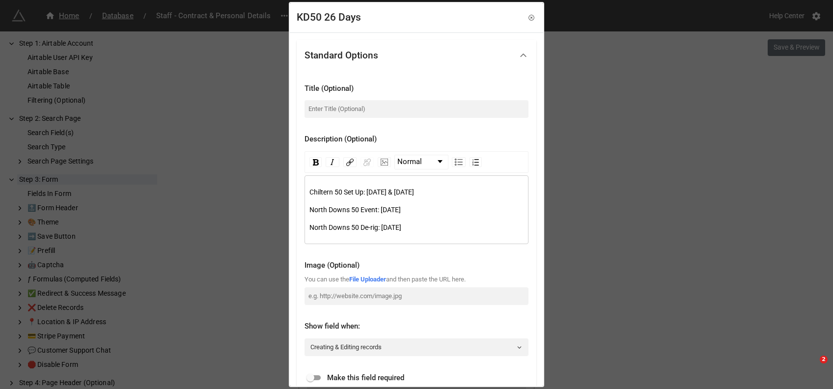
click at [316, 212] on span "North Downs 50 Event: [DATE]" at bounding box center [354, 210] width 91 height 8
click at [318, 209] on span "North Downs 50 Event: [DATE]" at bounding box center [354, 210] width 91 height 8
click at [320, 230] on span "North Downs 50 De-rig: [DATE]" at bounding box center [355, 227] width 92 height 8
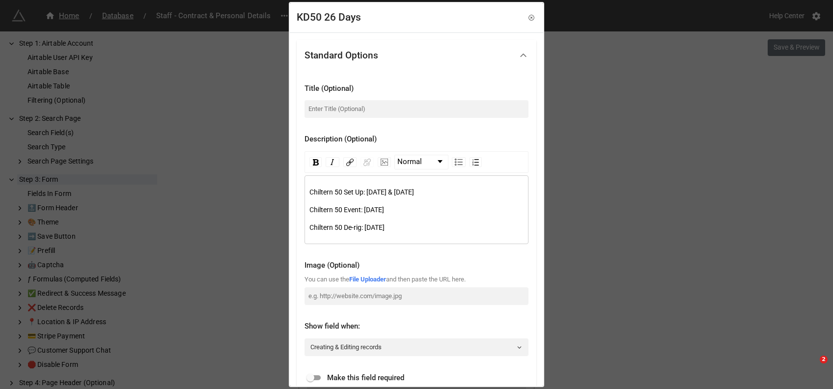
click at [385, 224] on span "Chiltern 50 De-rig: Sunday 2nd August" at bounding box center [346, 227] width 75 height 8
click at [427, 212] on div "Chiltern 50 Event: Saturday 1st August" at bounding box center [416, 209] width 215 height 11
click at [389, 199] on div "Chiltern 50 Set Up: Thursday 26th & Friday 27th July Chiltern 50 Event: Saturda…" at bounding box center [416, 210] width 215 height 46
click at [448, 197] on div "Chiltern 50 Set Up: Thursday 26th & Friday 27th July Chiltern 50 Event: Saturda…" at bounding box center [416, 210] width 215 height 46
click at [414, 191] on span "Chiltern 50 Set Up: Thursday 26th & Friday 27th July" at bounding box center [361, 192] width 105 height 8
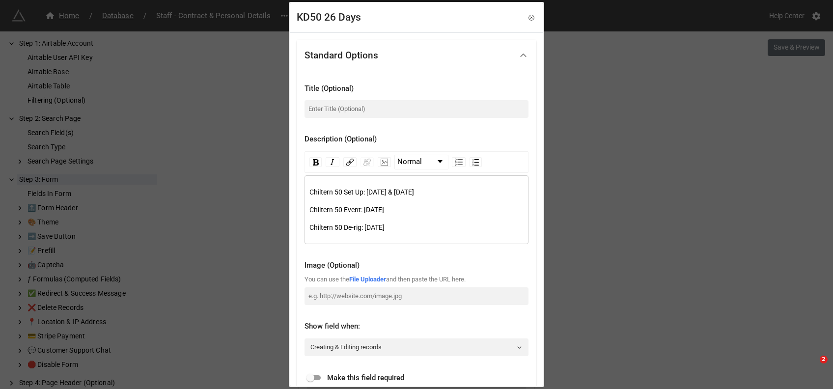
click at [414, 191] on span "Chiltern 50 Set Up: Thursday 26th & Friday 27th July" at bounding box center [361, 192] width 105 height 8
click at [414, 195] on span "Chiltern 50 Set Up: [DATE] & [DATE]" at bounding box center [361, 192] width 105 height 8
click at [384, 207] on span "Chiltern 50 Event: Saturday 1st August" at bounding box center [346, 210] width 75 height 8
click at [386, 195] on span "Chiltern 50 Set Up: [DATE] & [DATE]" at bounding box center [361, 192] width 105 height 8
click at [414, 195] on span "Chiltern 50 Set Up: [DATE] & [DATE]" at bounding box center [361, 192] width 105 height 8
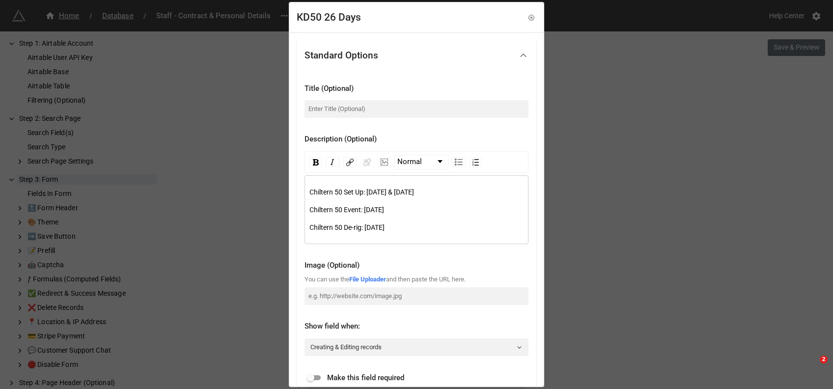
click at [428, 216] on div "Chiltern 50 Set Up: Thursday 26th & Friday 27th September Chiltern 50 Event: Sa…" at bounding box center [416, 210] width 215 height 46
click at [430, 207] on div "Chiltern 50 Event: Saturday 1st August" at bounding box center [416, 209] width 215 height 11
click at [366, 192] on span "Chiltern 50 Set Up: [DATE] & [DATE]" at bounding box center [361, 192] width 105 height 8
click at [414, 189] on span "Chiltern 50 Set Up: [DATE] & [DATE]" at bounding box center [361, 192] width 105 height 8
click at [414, 192] on span "Chiltern 50 Set Up: [DATE] & [DATE]" at bounding box center [361, 192] width 105 height 8
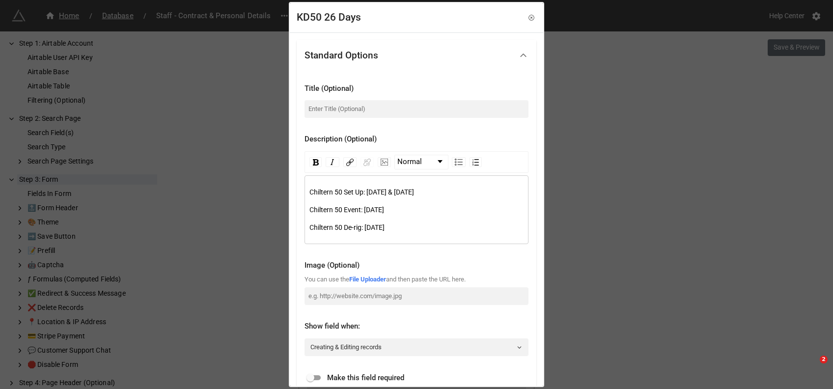
click at [414, 193] on span "Chiltern 50 Set Up: [DATE] & [DATE]" at bounding box center [361, 192] width 105 height 8
click at [442, 200] on div "Chiltern 50 Set Up: Thursday 26th & Friday 27th September Chiltern 50 Event: Sa…" at bounding box center [416, 210] width 215 height 46
drag, startPoint x: 355, startPoint y: 193, endPoint x: 419, endPoint y: 185, distance: 64.8
click at [419, 185] on div "Chiltern 50 Set Up: Thursday 26th & Friday 27th September Chiltern 50 Event: Sa…" at bounding box center [417, 209] width 224 height 69
click at [413, 189] on span "Chiltern 50 Set Up: [DATE] & [DATE]" at bounding box center [361, 192] width 105 height 8
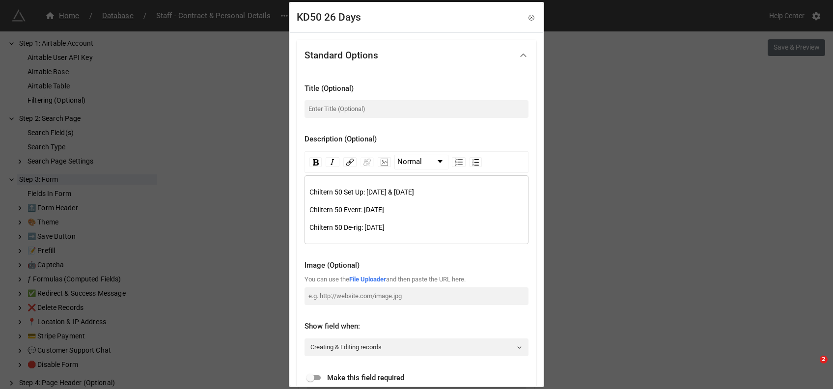
click at [444, 203] on div "Chiltern 50 Set Up: Thursday 26th & Friday 27th September Chiltern 50 Event: Sa…" at bounding box center [416, 210] width 215 height 46
click at [394, 195] on span "Chiltern 50 Set Up: [DATE] & [DATE]" at bounding box center [361, 192] width 105 height 8
click at [431, 203] on div "Chiltern 50 Set Up: Thursday 26th & Friday 27th September Chiltern 50 Event: Sa…" at bounding box center [416, 210] width 215 height 46
drag, startPoint x: 334, startPoint y: 190, endPoint x: 403, endPoint y: 193, distance: 69.3
click at [403, 193] on span "Chiltern 50 Set Up: [DATE] & [DATE]" at bounding box center [361, 192] width 105 height 8
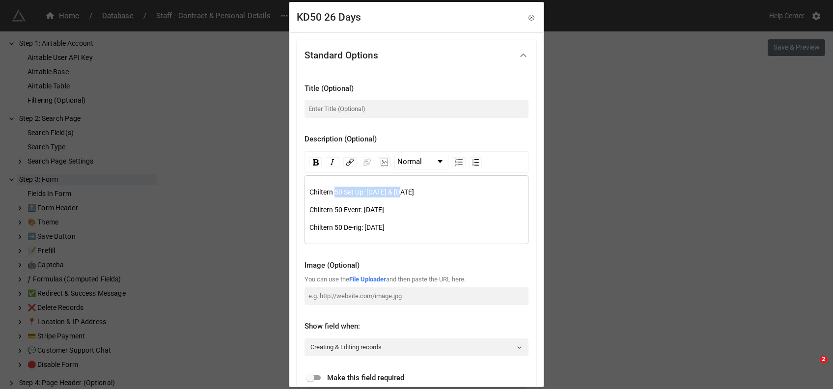
click at [396, 194] on span "Chiltern 50 Set Up: [DATE] & [DATE]" at bounding box center [361, 192] width 105 height 8
click at [432, 213] on div "Chiltern 50 Event: Saturday 1st August" at bounding box center [416, 209] width 215 height 11
drag, startPoint x: 354, startPoint y: 190, endPoint x: 431, endPoint y: 197, distance: 76.9
click at [431, 197] on div "Chiltern 50 Set Up: Thursday 26th & Friday 27th September Chiltern 50 Event: Sa…" at bounding box center [416, 210] width 215 height 46
click at [426, 207] on div "Chiltern 50 Event: Saturday 1st August" at bounding box center [416, 209] width 215 height 11
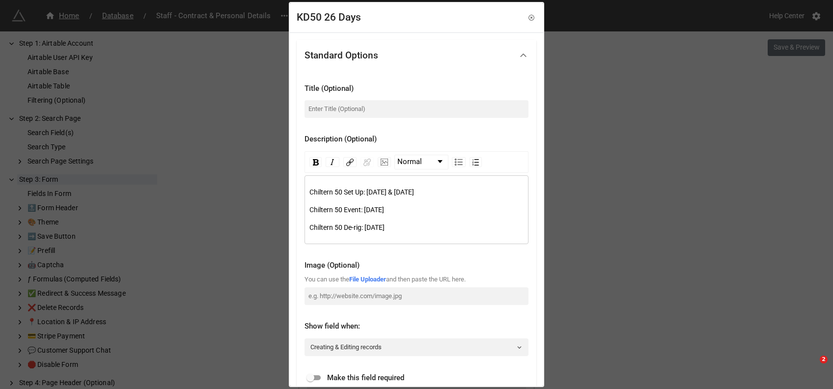
click at [414, 195] on span "Chiltern 50 Set Up: [DATE] & [DATE]" at bounding box center [361, 192] width 105 height 8
click at [390, 193] on span "Chiltern 50 Set Up: [DATE] & [DATE]" at bounding box center [361, 192] width 105 height 8
click at [443, 196] on div "Chiltern 50 Set Up: [DATE] & [DATE]" at bounding box center [416, 192] width 215 height 11
click at [445, 202] on div "Chiltern 50 Set Up: Thursday 26th & Friday 27th September Chiltern 50 Event: Sa…" at bounding box center [416, 210] width 215 height 46
click at [384, 197] on div "Chiltern 50 Set Up: Thursday 26th & Friday 27th September Chiltern 50 Event: Sa…" at bounding box center [416, 210] width 215 height 46
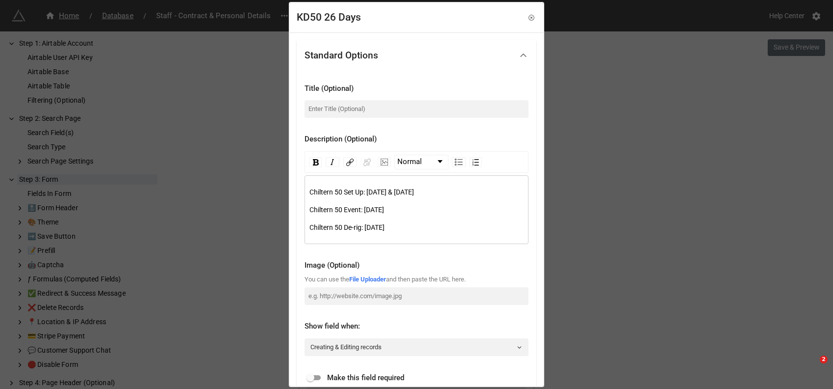
click at [414, 195] on span "Chiltern 50 Set Up: [DATE] & [DATE]" at bounding box center [361, 192] width 105 height 8
click at [444, 212] on div "Chiltern 50 Event: Saturday 1st August" at bounding box center [416, 209] width 215 height 11
drag, startPoint x: 446, startPoint y: 225, endPoint x: 393, endPoint y: 228, distance: 53.1
click at [393, 228] on div "Chiltern 50 De-rig: Sunday 2nd August" at bounding box center [416, 227] width 215 height 11
drag, startPoint x: 472, startPoint y: 229, endPoint x: 291, endPoint y: 188, distance: 184.8
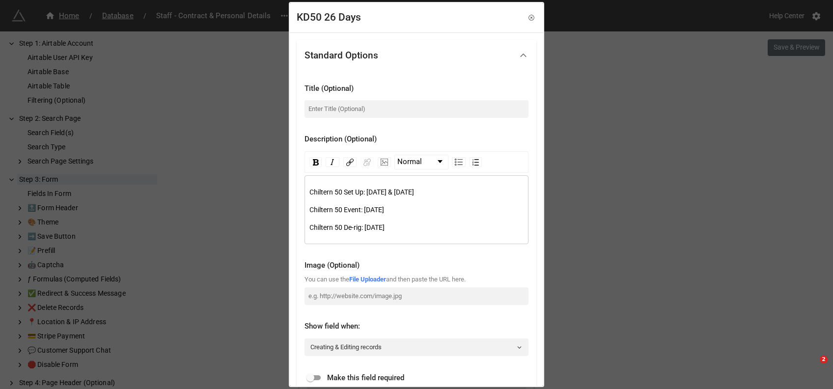
click at [291, 188] on div "Standard Options Title (Optional) Description (Optional) Normal Chiltern 50 Set…" at bounding box center [416, 344] width 253 height 625
click at [374, 201] on div "Chiltern 50 Set Up: Thursday 26th & Friday 27th September Chiltern 50 Event: Sa…" at bounding box center [416, 210] width 215 height 46
drag, startPoint x: 459, startPoint y: 231, endPoint x: 418, endPoint y: 220, distance: 42.3
click at [418, 220] on div "Chiltern 50 Set Up: Thursday 26th & Friday 27th September Chiltern 50 Event: Sa…" at bounding box center [416, 210] width 215 height 46
click at [385, 229] on span "Chiltern 50 De-rig: [DATE]" at bounding box center [346, 227] width 75 height 8
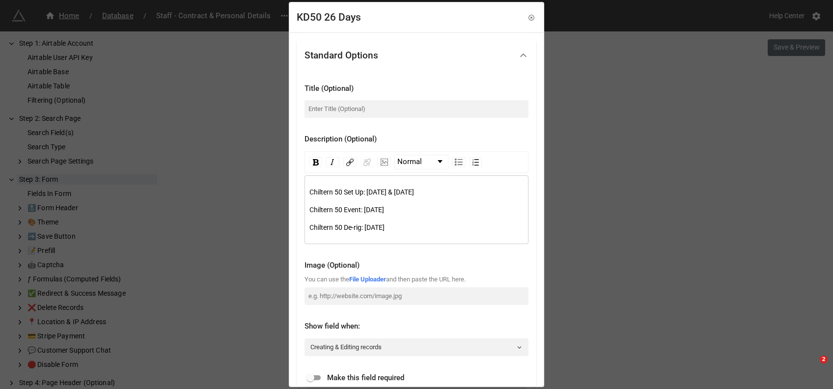
drag, startPoint x: 447, startPoint y: 228, endPoint x: 291, endPoint y: 192, distance: 160.3
click at [291, 192] on div "Standard Options Title (Optional) Description (Optional) Normal Chiltern 50 Set…" at bounding box center [416, 344] width 253 height 625
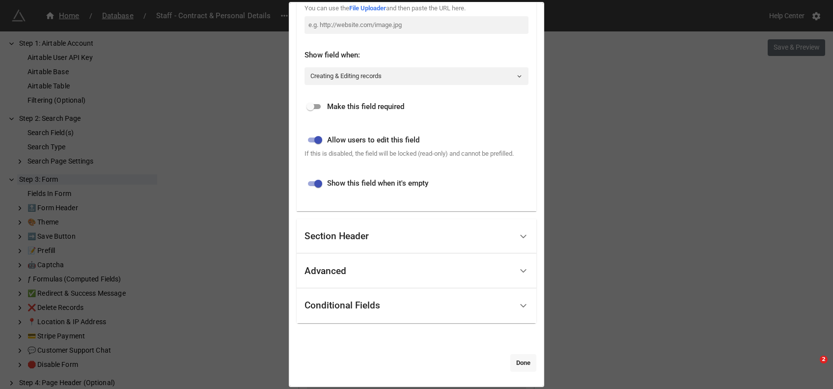
click at [518, 362] on link "Done" at bounding box center [523, 363] width 26 height 18
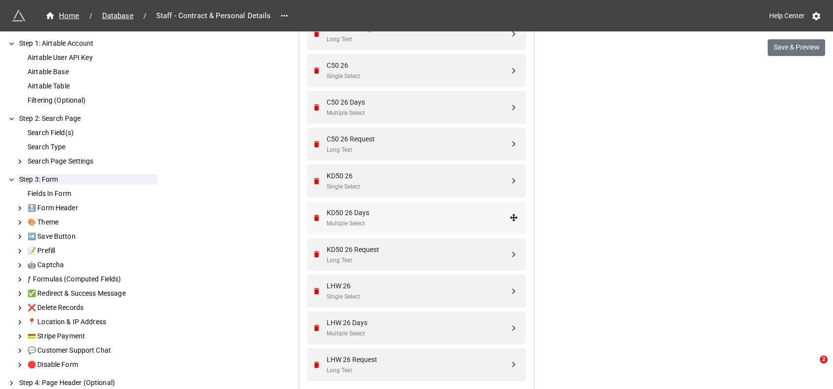
scroll to position [3318, 0]
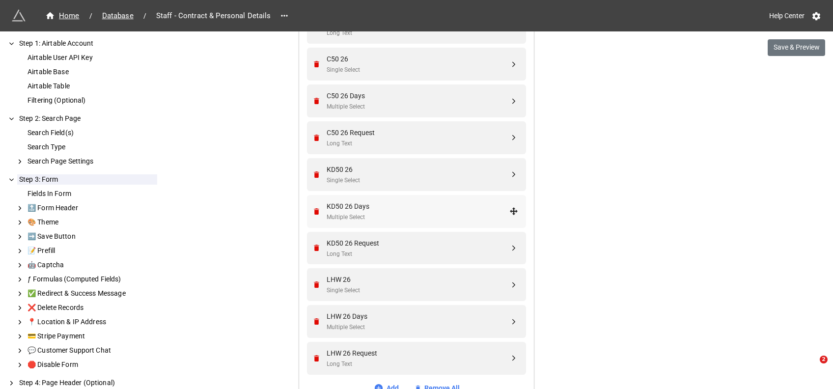
click at [377, 207] on div "KD50 26 Days" at bounding box center [418, 206] width 183 height 11
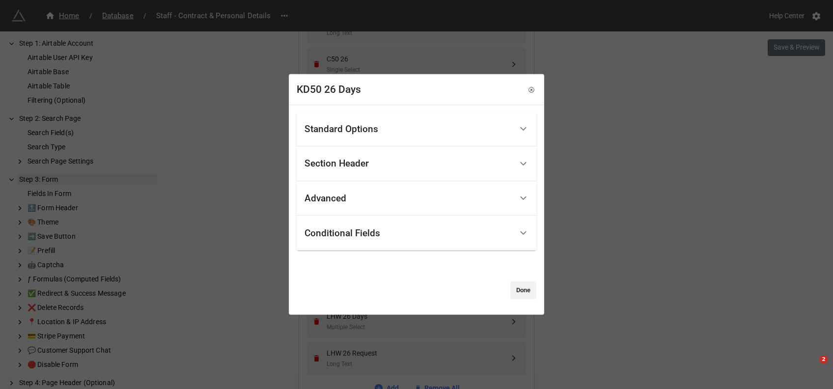
click at [354, 124] on div "Standard Options" at bounding box center [342, 129] width 74 height 10
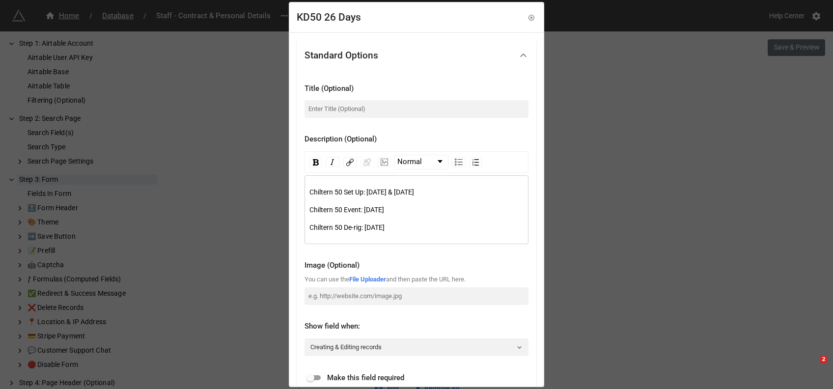
drag, startPoint x: 459, startPoint y: 226, endPoint x: 241, endPoint y: 163, distance: 227.4
click at [241, 163] on div "KD50 26 Days Standard Options Title (Optional) Description (Optional) Normal Ch…" at bounding box center [416, 194] width 833 height 389
click at [528, 16] on icon at bounding box center [531, 17] width 7 height 7
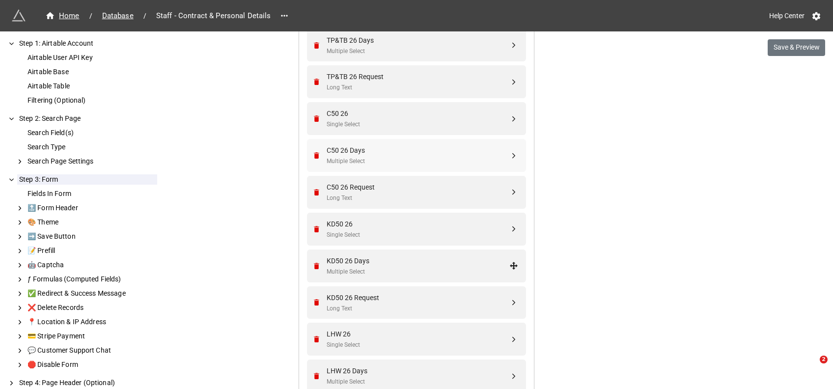
scroll to position [3263, 0]
drag, startPoint x: 361, startPoint y: 153, endPoint x: 338, endPoint y: 152, distance: 23.6
drag, startPoint x: 338, startPoint y: 152, endPoint x: 334, endPoint y: 150, distance: 5.1
click at [334, 150] on div "C50 26 Days" at bounding box center [418, 150] width 183 height 11
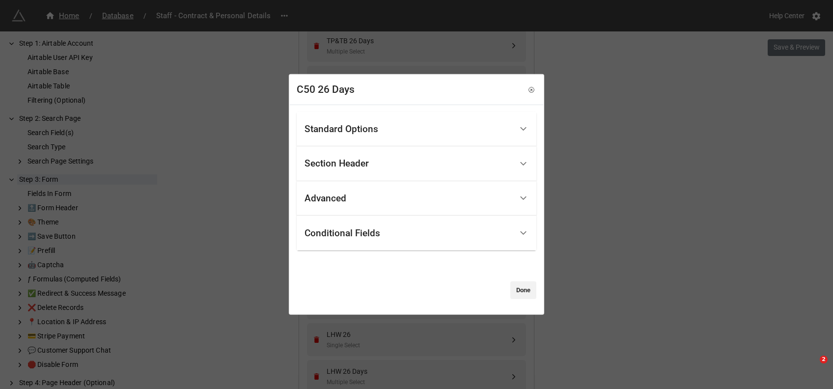
click at [401, 130] on div "Standard Options" at bounding box center [409, 128] width 208 height 23
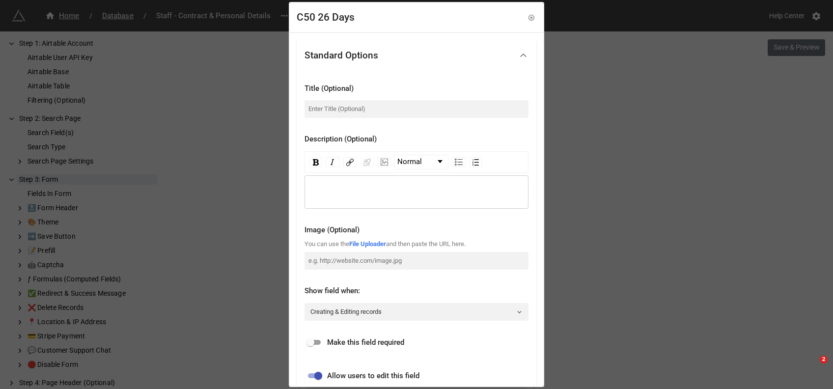
click at [368, 175] on div "rdw-wrapper" at bounding box center [417, 191] width 224 height 33
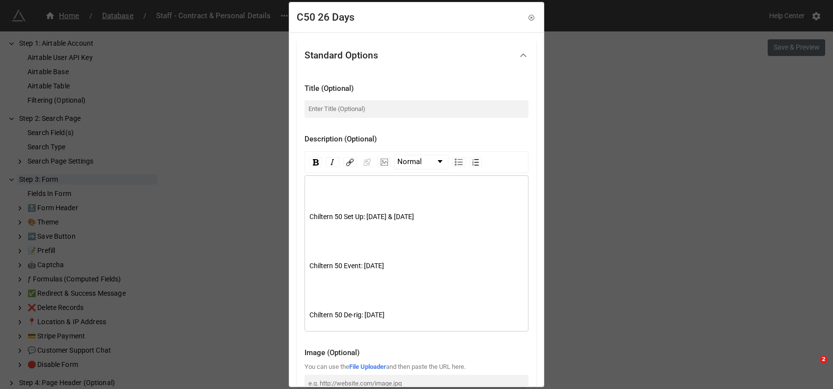
drag, startPoint x: 333, startPoint y: 185, endPoint x: 322, endPoint y: 193, distance: 13.5
click at [321, 193] on div "rdw-editor" at bounding box center [416, 192] width 215 height 11
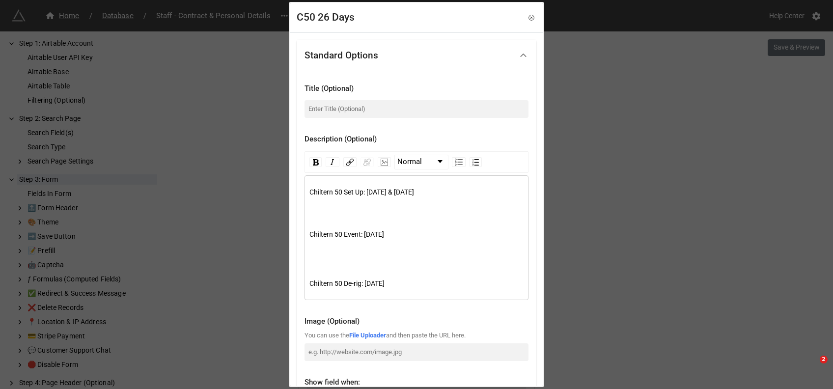
click at [316, 208] on div "rdw-editor" at bounding box center [416, 209] width 215 height 11
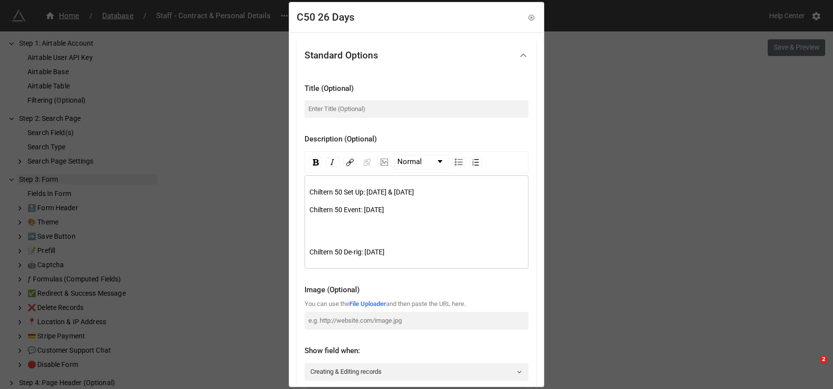
click at [314, 224] on div "rdw-editor" at bounding box center [416, 227] width 215 height 11
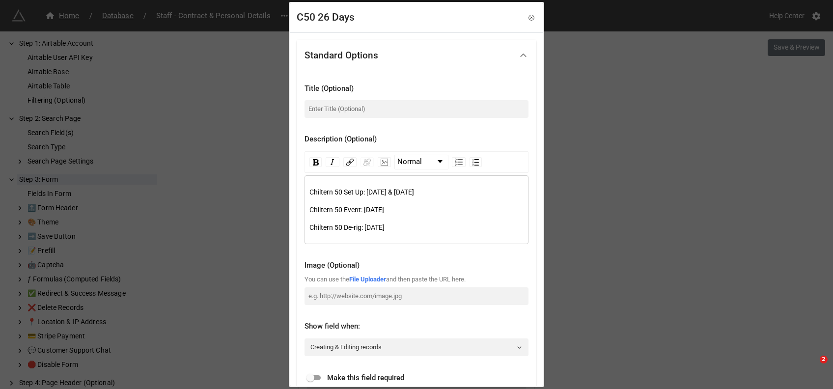
click at [323, 191] on span "Chiltern 50 Set Up: [DATE] & [DATE]" at bounding box center [361, 192] width 105 height 8
drag, startPoint x: 344, startPoint y: 193, endPoint x: 309, endPoint y: 192, distance: 34.9
click at [309, 192] on span "Kent Downs 50 Set Up: Thursday 26th & Friday 27th September" at bounding box center [368, 192] width 118 height 8
click at [321, 208] on span "Chiltern 50 Event: [DATE]" at bounding box center [346, 210] width 75 height 8
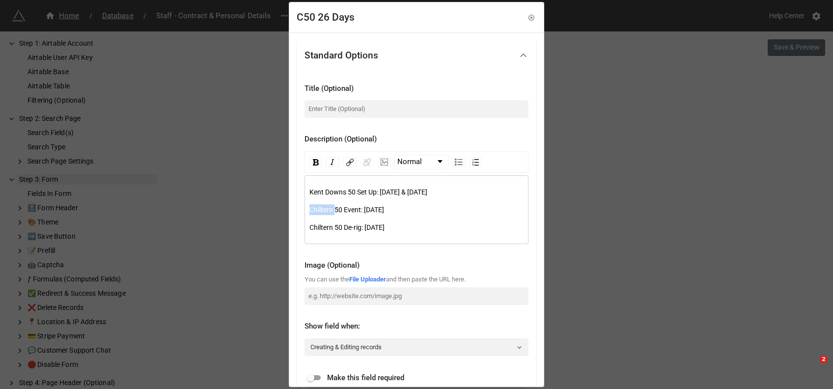
click at [321, 208] on span "Chiltern 50 Event: [DATE]" at bounding box center [346, 210] width 75 height 8
click at [320, 228] on span "Chiltern 50 De-rig: [DATE]" at bounding box center [346, 227] width 75 height 8
click at [366, 190] on span "Kent Downs 50 Set Up: Thursday 26th & Friday 27th September" at bounding box center [368, 192] width 118 height 8
click at [416, 193] on span "Kent Downs 50 Set Up: Thursday 26th & Friday 27th September" at bounding box center [368, 192] width 118 height 8
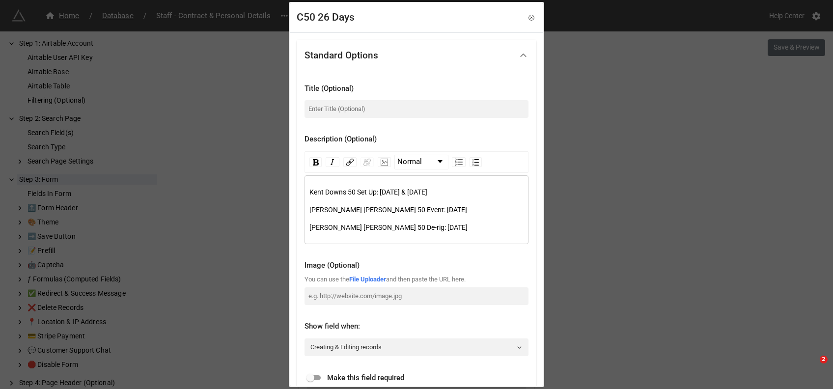
click at [427, 192] on span "Kent Downs 50 Set Up: Thursday 8th & Friday 27th September" at bounding box center [368, 192] width 118 height 8
click at [427, 191] on span "Kent Downs 50 Set Up: Thursday 8th & Friday 9th September" at bounding box center [368, 192] width 118 height 8
click at [417, 210] on span "50 Event: Saturday 28th September" at bounding box center [442, 210] width 50 height 8
click at [424, 210] on span "50 Event: Saturday 10th September" at bounding box center [442, 210] width 50 height 8
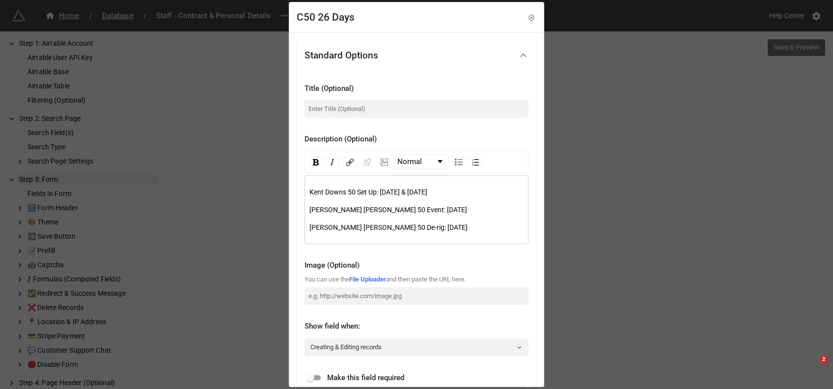
click at [424, 210] on span "50 Event: Saturday 10th September" at bounding box center [442, 210] width 50 height 8
click at [417, 225] on span "50 De-rig: Sunday 29th September" at bounding box center [442, 227] width 50 height 8
click at [432, 226] on span "50 De-rig: Sunday 11th September" at bounding box center [442, 227] width 50 height 8
click at [330, 200] on div "Kent Downs 50 Set Up: Thursday 8th & Friday 9th October Kent Downs 50 Event: Sa…" at bounding box center [416, 210] width 215 height 46
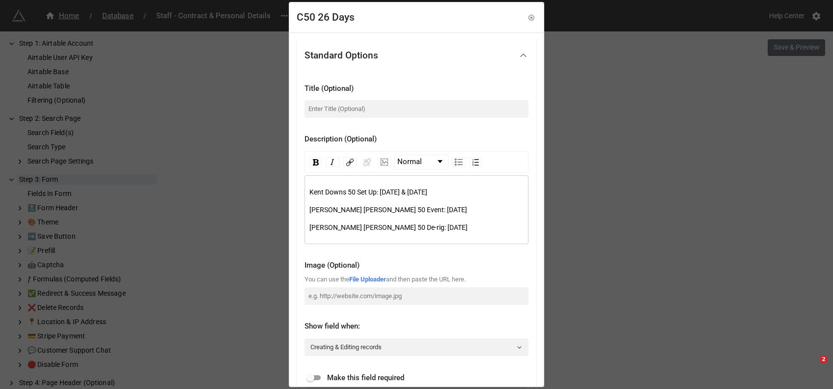
click at [420, 209] on span "50 Event: Saturday 10th October" at bounding box center [442, 210] width 50 height 8
click at [413, 188] on span "Kent Downs 50 Set Up: Thursday 8th & Friday 9th October" at bounding box center [368, 192] width 118 height 8
click at [463, 197] on div "Kent Downs 50 Set Up: Thursday 8th & Friday 9th October Kent Downs 50 Event: Sa…" at bounding box center [416, 210] width 215 height 46
click at [417, 208] on span "50 Event: Saturday 10th October" at bounding box center [442, 210] width 50 height 8
click at [417, 224] on span "50 De-rig: Sunday 11th October" at bounding box center [442, 227] width 50 height 8
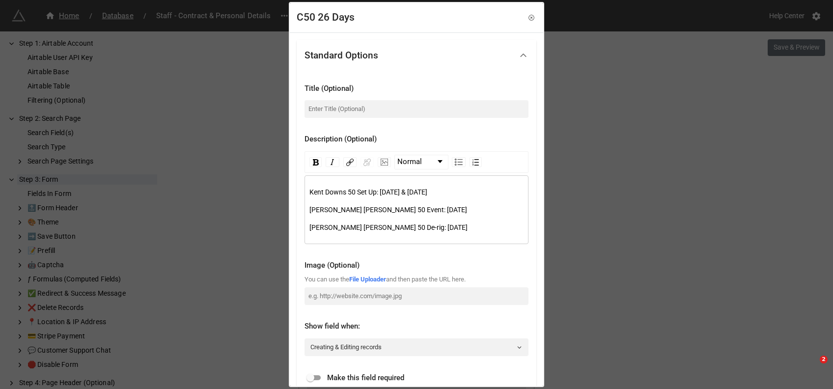
scroll to position [271, 0]
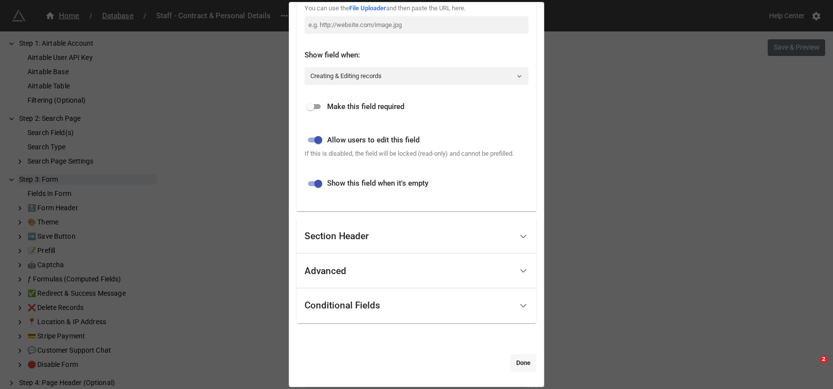
click at [519, 366] on link "Done" at bounding box center [523, 363] width 26 height 18
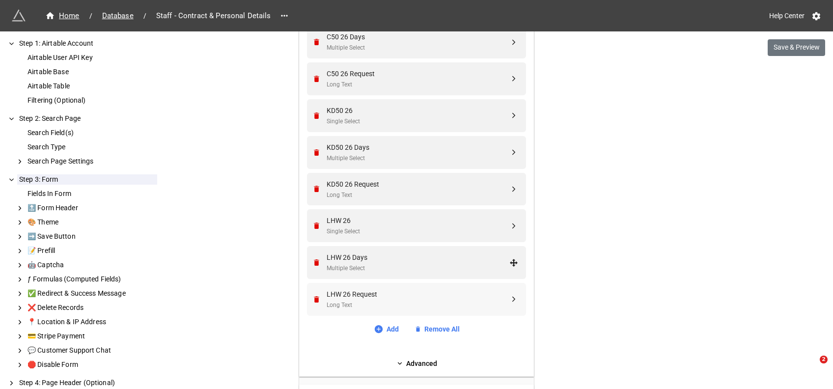
scroll to position [3379, 0]
click at [363, 254] on div "LHW 26 Days" at bounding box center [418, 255] width 183 height 11
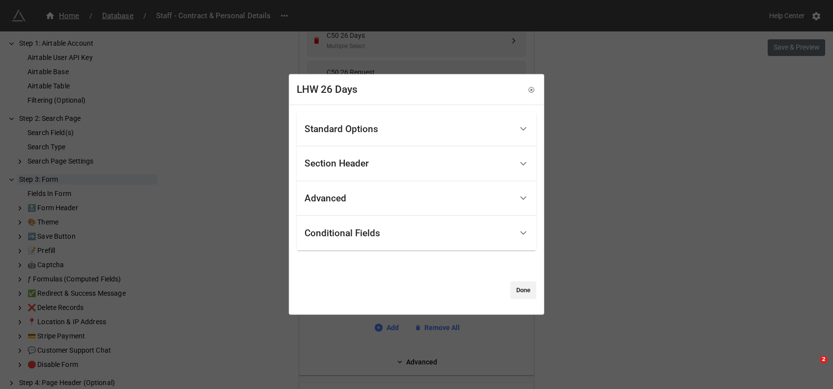
click at [343, 133] on div "Standard Options" at bounding box center [342, 129] width 74 height 10
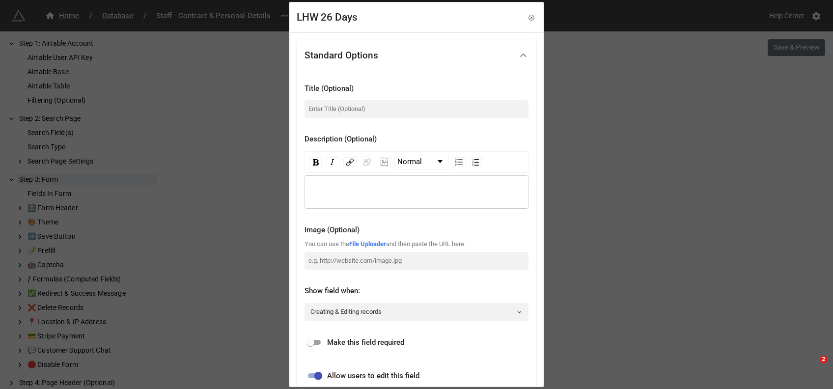
click at [328, 181] on div "rdw-wrapper" at bounding box center [417, 191] width 224 height 33
drag, startPoint x: 528, startPoint y: 16, endPoint x: 586, endPoint y: 282, distance: 273.1
click at [586, 282] on div "LHW 26 Days Standard Options Title (Optional) Description (Optional) Normal Ken…" at bounding box center [416, 194] width 833 height 389
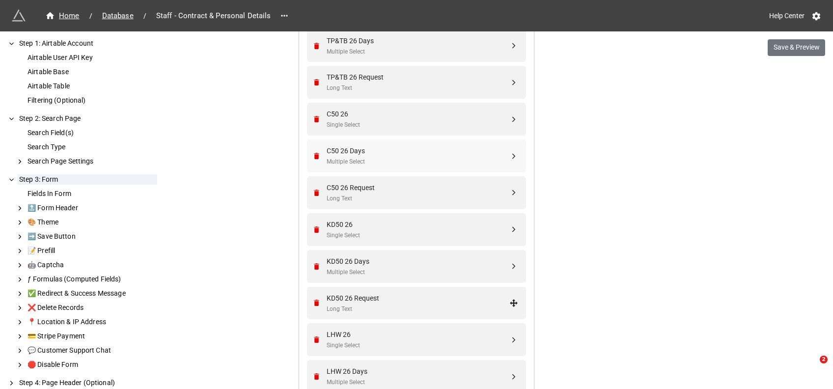
scroll to position [3262, 0]
click at [366, 153] on div "C50 26 Days" at bounding box center [418, 151] width 183 height 11
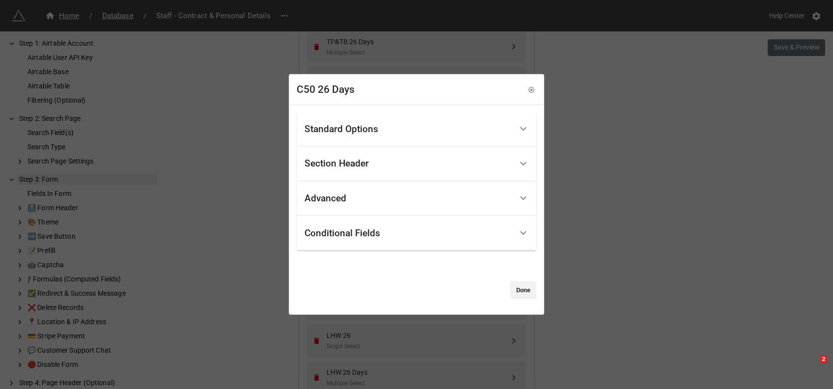
click at [339, 133] on div "Standard Options" at bounding box center [342, 129] width 74 height 10
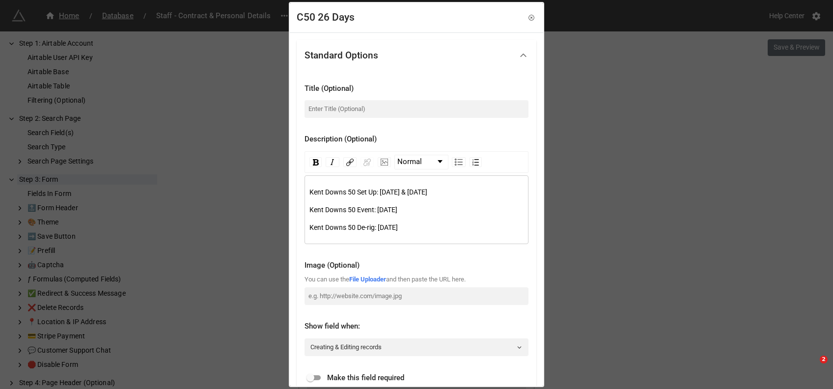
click at [319, 194] on span "Kent Downs 50 Set Up: Thursday 8th & Friday 9th October" at bounding box center [368, 192] width 118 height 8
click at [319, 194] on span "Chiltern 50 Set Up: Thursday 8th & Friday 9th October" at bounding box center [361, 192] width 105 height 8
click at [315, 210] on span "Kent Downs 50 Event: Saturday 10th October" at bounding box center [353, 210] width 88 height 8
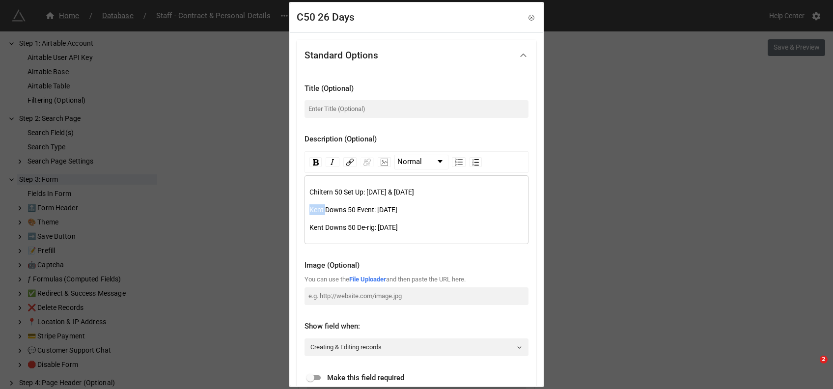
click at [315, 210] on span "Kent Downs 50 Event: Saturday 10th October" at bounding box center [353, 210] width 88 height 8
click at [317, 232] on div "Chiltern 50 Set Up: Thursday 8th & Friday 9th October Chiltern 50 Event: Saturd…" at bounding box center [417, 209] width 224 height 69
drag, startPoint x: 317, startPoint y: 232, endPoint x: 316, endPoint y: 227, distance: 5.5
click at [316, 227] on span "Kent Downs 50 De-rig: Sunday 11th October" at bounding box center [353, 227] width 88 height 8
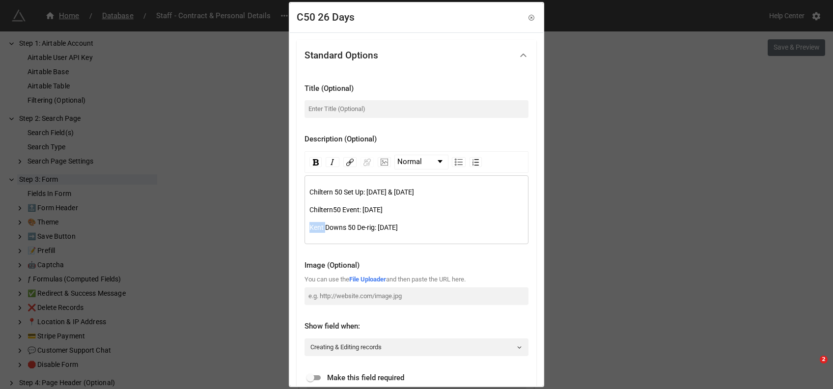
click at [316, 227] on span "Kent Downs 50 De-rig: Sunday 11th October" at bounding box center [353, 227] width 88 height 8
click at [372, 208] on span "50 Event: Saturday 10th October" at bounding box center [358, 210] width 50 height 8
click at [414, 194] on span "Chiltern 50 Set Up: Thursday 8th & Friday 9th October" at bounding box center [361, 192] width 105 height 8
click at [459, 202] on div "Chiltern 50 Set Up: Thursday 8th & Friday 9th October Chiltern 50 Event: Saturd…" at bounding box center [416, 210] width 215 height 46
click at [397, 192] on span "Chiltern 50 Set Up: Thursday 8th & Friday 9th October" at bounding box center [361, 192] width 105 height 8
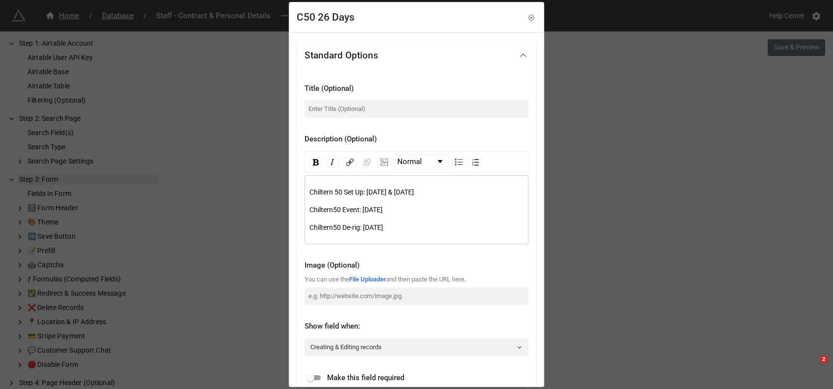
click at [436, 208] on div "Chiltern 50 Event: Saturday 10th October" at bounding box center [416, 209] width 215 height 11
click at [407, 194] on span "Chiltern 50 Set Up: Thursday 8th & Friday 9th October" at bounding box center [361, 192] width 105 height 8
click at [400, 192] on span "Chiltern 50 Set Up: Thursday 8th & Friday 9th October" at bounding box center [361, 192] width 105 height 8
click at [430, 192] on span "Chiltern 50 Set Up: Thursday 26th & Friday 9th October" at bounding box center [369, 192] width 120 height 8
click at [414, 193] on span "Chiltern 50 Set Up: Thursday 26th & Friday 27th October" at bounding box center [361, 192] width 105 height 8
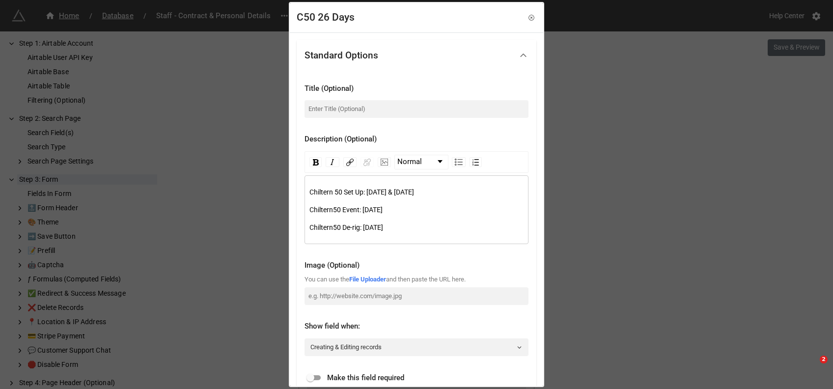
click at [414, 193] on span "Chiltern 50 Set Up: Thursday 26th & Friday 27th October" at bounding box center [361, 192] width 105 height 8
click at [383, 209] on span "50 Event: Saturday 10th October" at bounding box center [358, 210] width 50 height 8
click at [383, 211] on span "50 Event: Saturday 28th October" at bounding box center [358, 210] width 50 height 8
click at [383, 228] on span "50 De-rig: Sunday 11th October" at bounding box center [358, 227] width 50 height 8
click at [397, 191] on span "Chiltern 50 Set Up: [DATE] & [DATE]" at bounding box center [361, 192] width 105 height 8
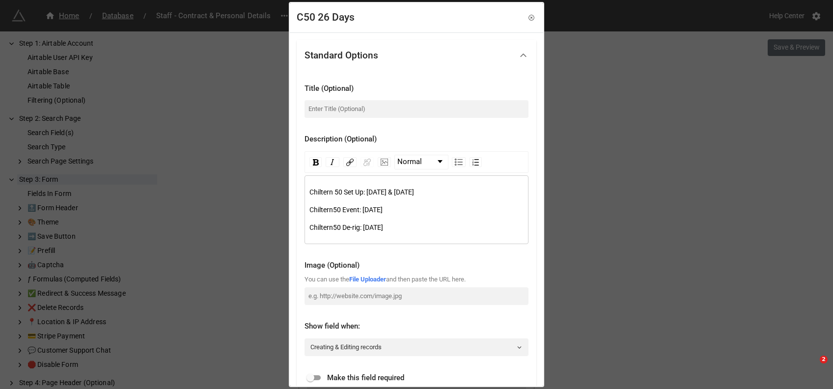
click at [449, 196] on div "Chiltern 50 Set Up: [DATE] & [DATE]" at bounding box center [416, 192] width 215 height 11
click at [383, 213] on span "50 Event: Saturday 28th September" at bounding box center [358, 210] width 50 height 8
click at [383, 224] on span "50 De-rig: Sunday 11th October" at bounding box center [358, 227] width 50 height 8
click at [383, 224] on span "50 De-rig: Sunday 29th October" at bounding box center [358, 227] width 50 height 8
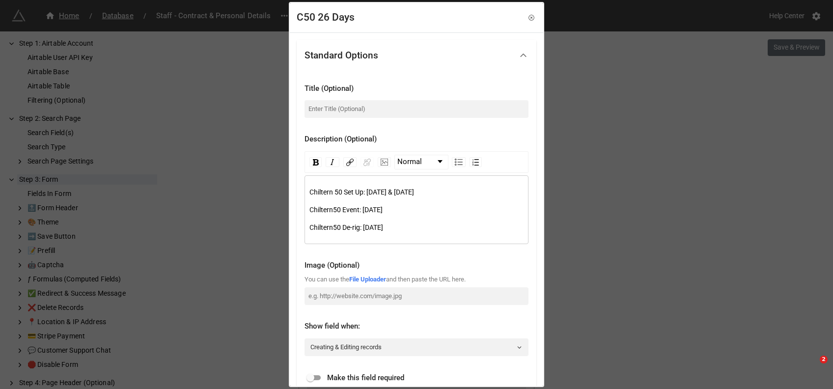
click at [373, 190] on span "Chiltern 50 Set Up: [DATE] & [DATE]" at bounding box center [361, 192] width 105 height 8
click at [365, 212] on span "50 Event: Saturday 28th September" at bounding box center [358, 210] width 50 height 8
click at [359, 229] on span "50 De-rig: Sunday 29th September" at bounding box center [358, 227] width 50 height 8
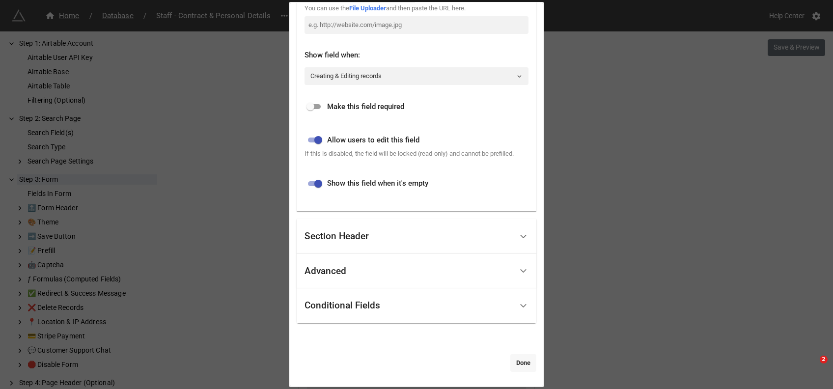
click at [511, 357] on link "Done" at bounding box center [523, 363] width 26 height 18
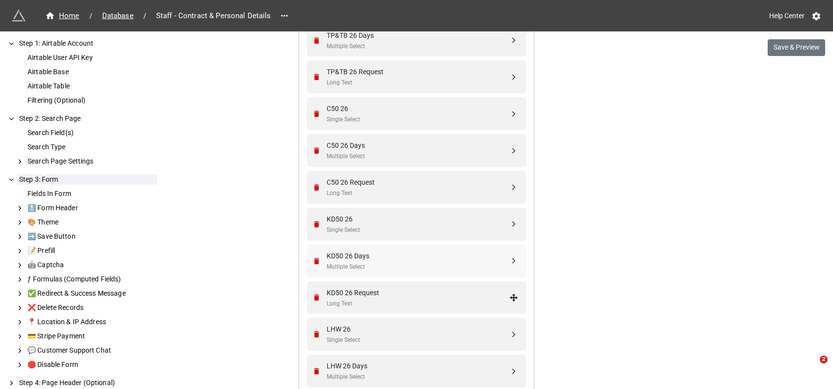
scroll to position [3269, 0]
click at [361, 247] on div "KD50 26 Days Multiple Select" at bounding box center [415, 260] width 206 height 33
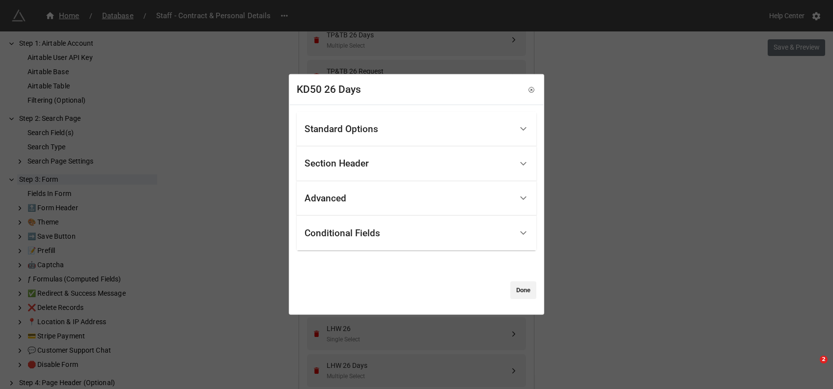
click at [397, 138] on div "Standard Options" at bounding box center [409, 128] width 208 height 23
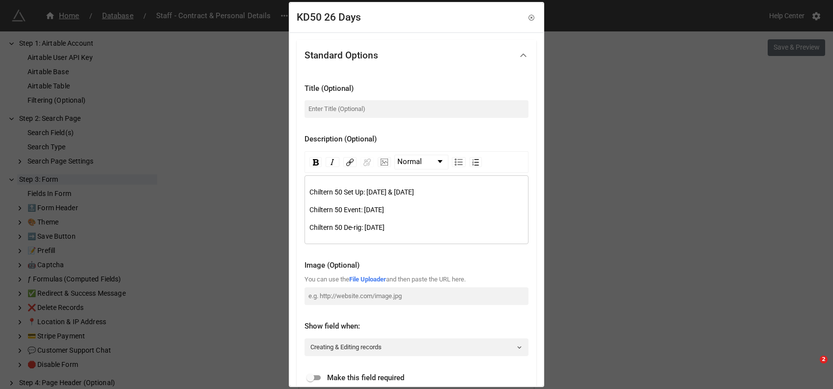
drag, startPoint x: 452, startPoint y: 210, endPoint x: 306, endPoint y: 208, distance: 145.9
click at [306, 208] on div "Chiltern 50 Set Up: Thursday 26th & Friday 27th September Chiltern 50 Event: Sa…" at bounding box center [417, 209] width 224 height 69
click at [528, 17] on icon at bounding box center [531, 17] width 7 height 7
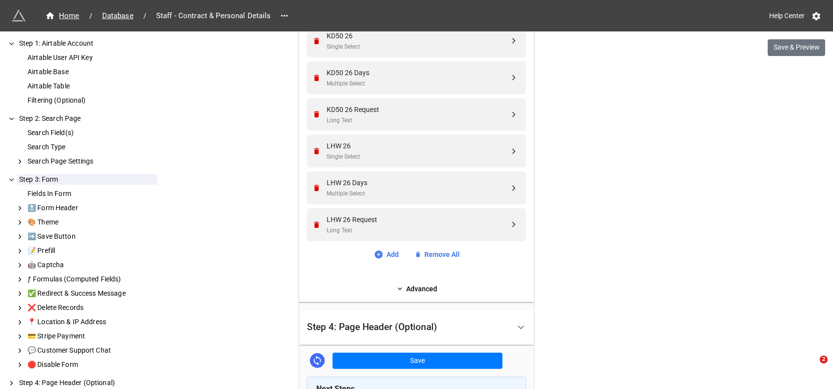
scroll to position [3458, 0]
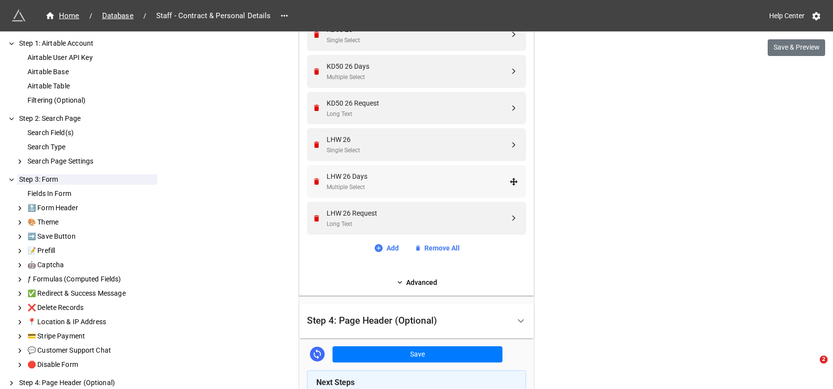
click at [363, 180] on div "LHW 26 Days" at bounding box center [418, 176] width 183 height 11
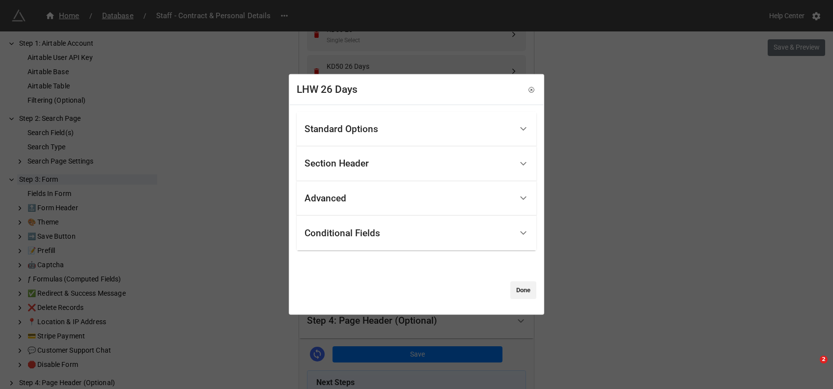
click at [352, 132] on div "Standard Options" at bounding box center [342, 129] width 74 height 10
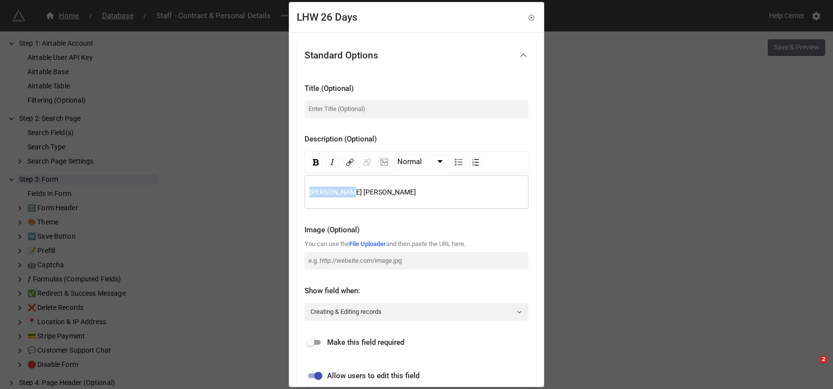
drag, startPoint x: 358, startPoint y: 192, endPoint x: 268, endPoint y: 180, distance: 90.2
click at [268, 180] on div "LHW 26 Days Standard Options Title (Optional) Description (Optional) Normal Ken…" at bounding box center [416, 194] width 833 height 389
paste div "rdw-editor"
click at [325, 194] on span "Chiltern 50 Event: [DATE]" at bounding box center [346, 192] width 75 height 8
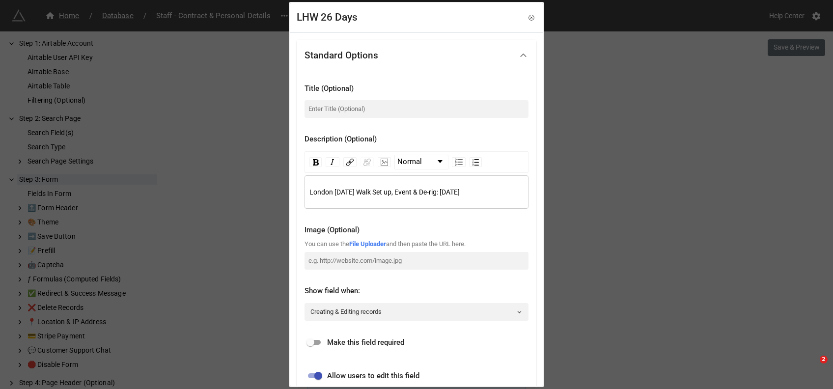
click at [460, 189] on span "London Halloween Walk Set up, Event & De-rig: Saturday 28th September" at bounding box center [384, 192] width 150 height 8
click at [332, 196] on span "London Halloween Walk Set up, Event & De-rig: Saturday 31st September" at bounding box center [409, 192] width 200 height 8
click at [379, 191] on span "London [DATE] Walk Set up, Event & De-rig: [DATE]" at bounding box center [384, 192] width 150 height 8
click at [329, 196] on span "London [DATE] Walk Set up, Event & De-rig: [DATE]" at bounding box center [384, 192] width 150 height 8
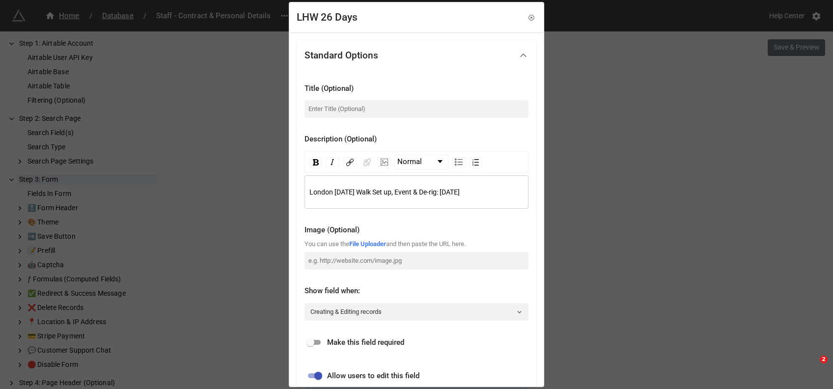
click at [389, 193] on span "London [DATE] Walk Set up, Event & De-rig: [DATE]" at bounding box center [384, 192] width 150 height 8
click at [422, 193] on span "London [DATE] Walk Set up, Event & De-rig: [DATE]" at bounding box center [384, 192] width 150 height 8
click at [444, 193] on span "London [DATE] Walk Set up, Event & De-rig: [DATE]" at bounding box center [384, 192] width 150 height 8
click at [361, 209] on div "London [DATE] Walk Set up, Event & De-rig: [DATE]" at bounding box center [417, 191] width 224 height 33
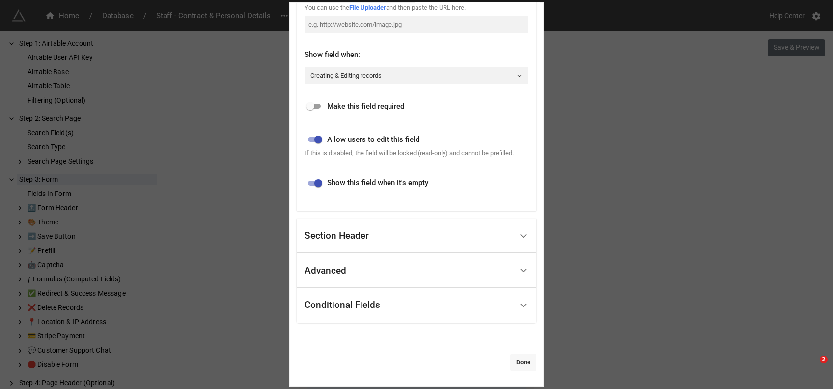
click at [523, 360] on link "Done" at bounding box center [523, 363] width 26 height 18
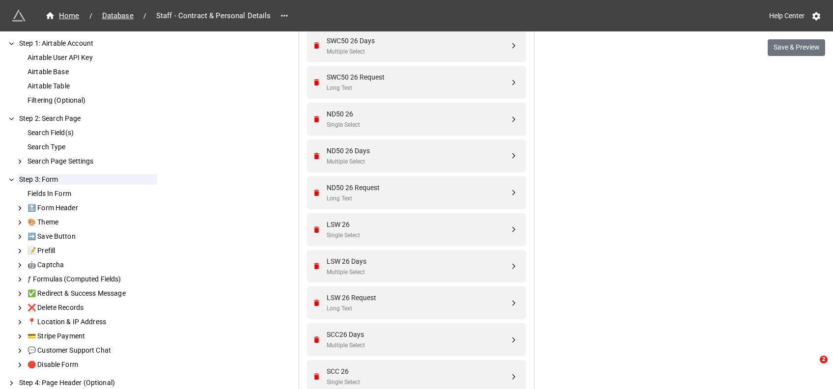
scroll to position [2802, 0]
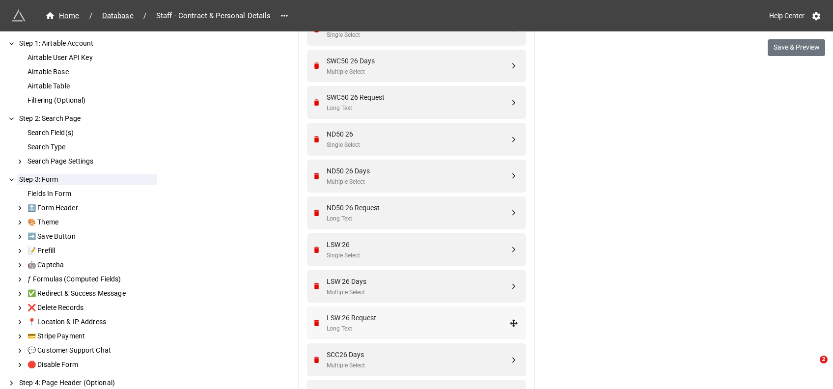
click at [372, 321] on div "LSW 26 Request" at bounding box center [418, 317] width 183 height 11
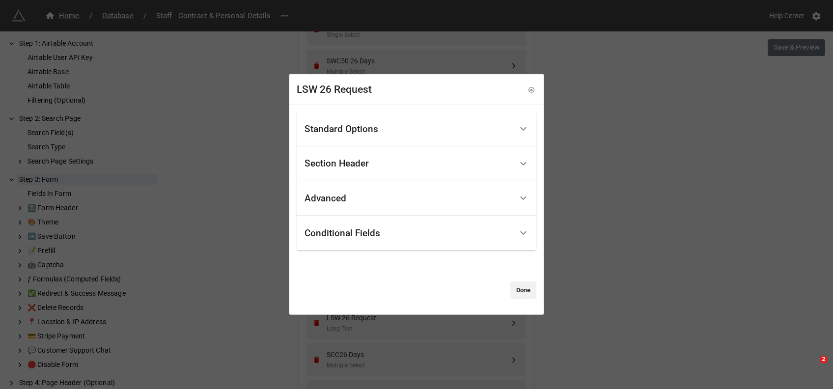
click at [535, 286] on div "Standard Options Title (Optional) Description (Optional) Normal Image (Optional…" at bounding box center [416, 209] width 253 height 209
click at [529, 289] on link "Done" at bounding box center [523, 290] width 26 height 18
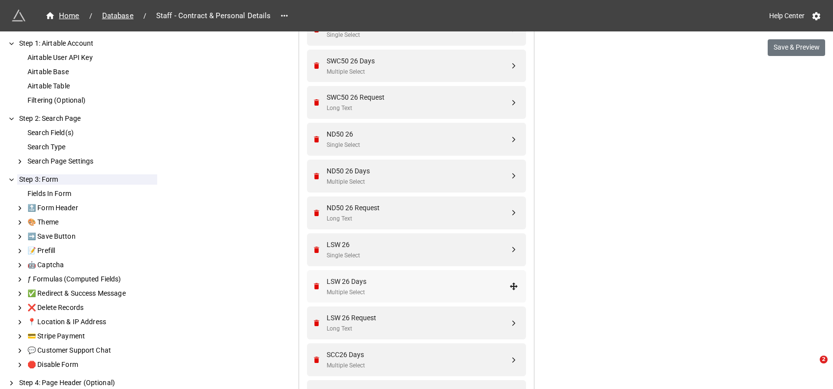
click at [367, 283] on div "LSW 26 Days" at bounding box center [418, 281] width 183 height 11
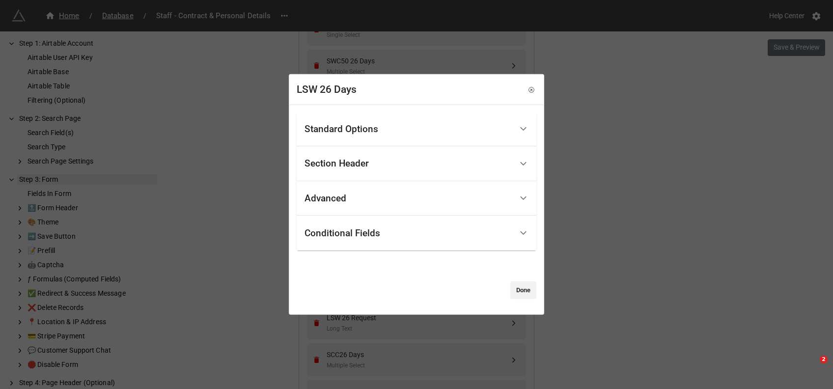
click at [354, 128] on div "Standard Options" at bounding box center [342, 129] width 74 height 10
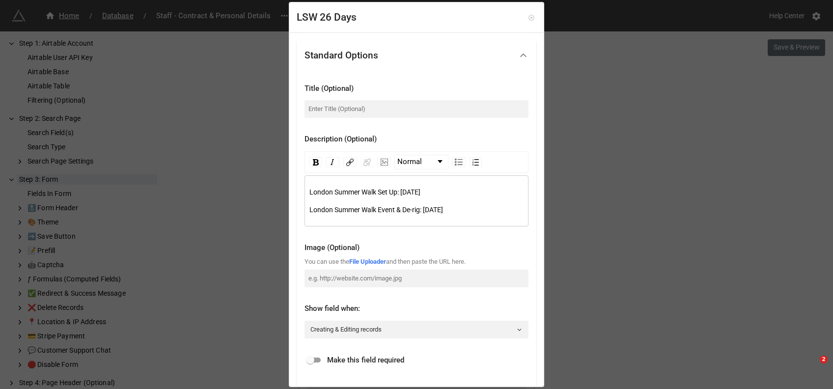
click at [530, 17] on icon at bounding box center [531, 18] width 2 height 2
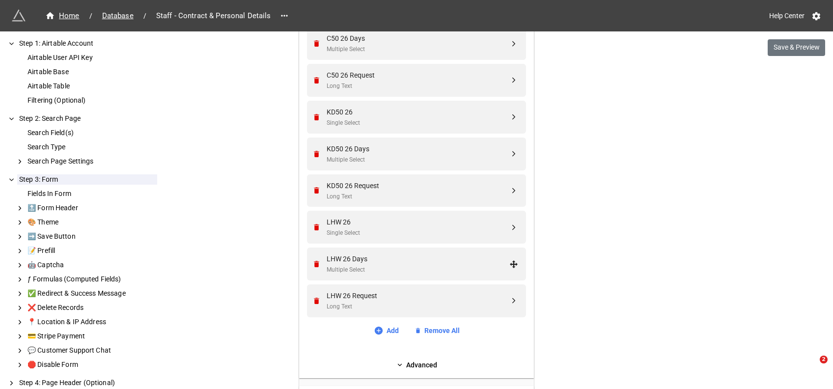
scroll to position [3539, 0]
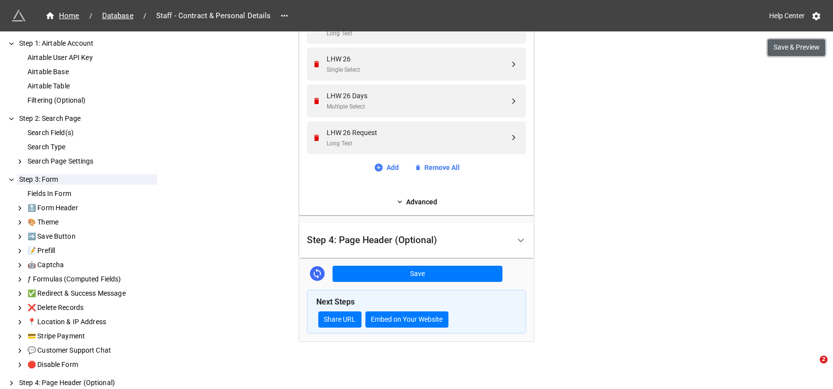
click at [811, 46] on button "Save & Preview" at bounding box center [796, 47] width 57 height 17
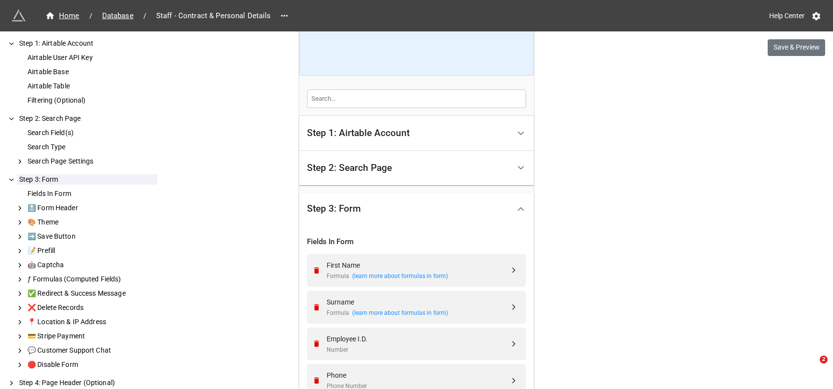
scroll to position [0, 0]
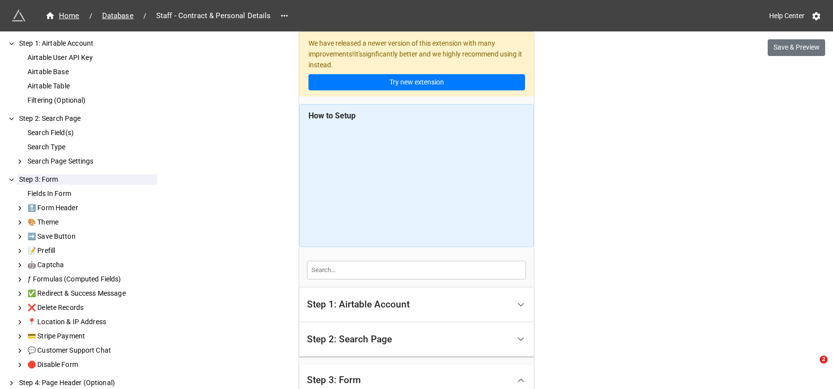
click at [369, 305] on div "Step 1: Airtable Account" at bounding box center [358, 305] width 103 height 10
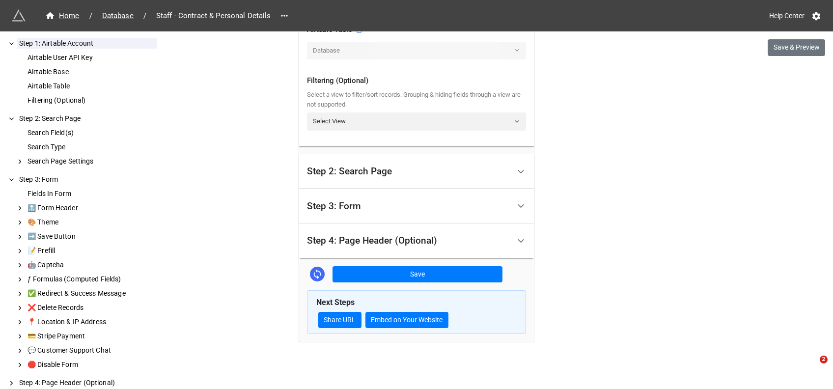
click at [376, 167] on div "Step 2: Search Page" at bounding box center [349, 172] width 85 height 10
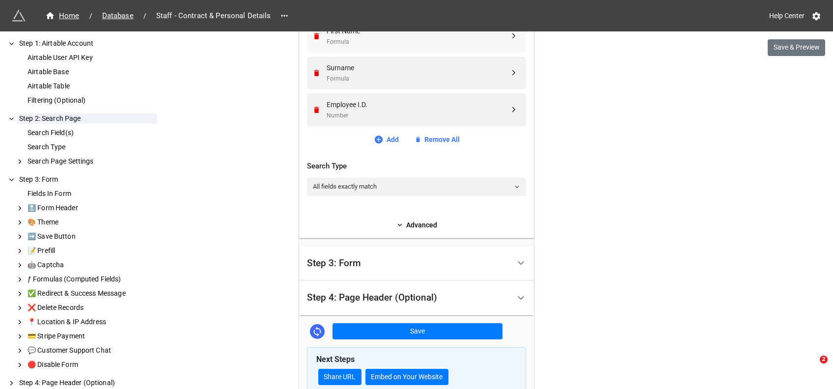
scroll to position [448, 0]
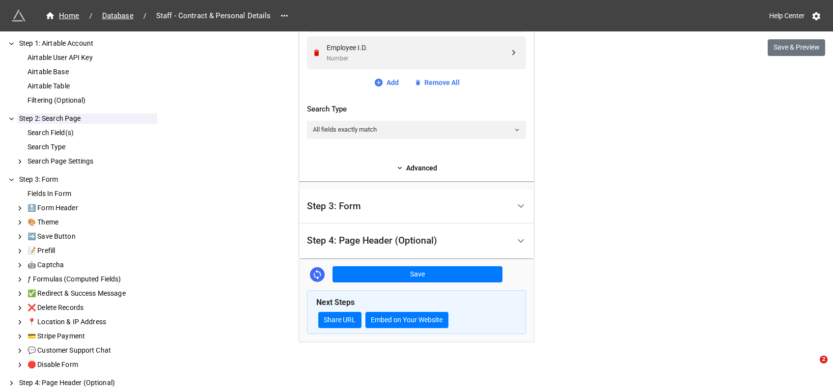
click at [352, 241] on div "Step 4: Page Header (Optional)" at bounding box center [372, 241] width 130 height 10
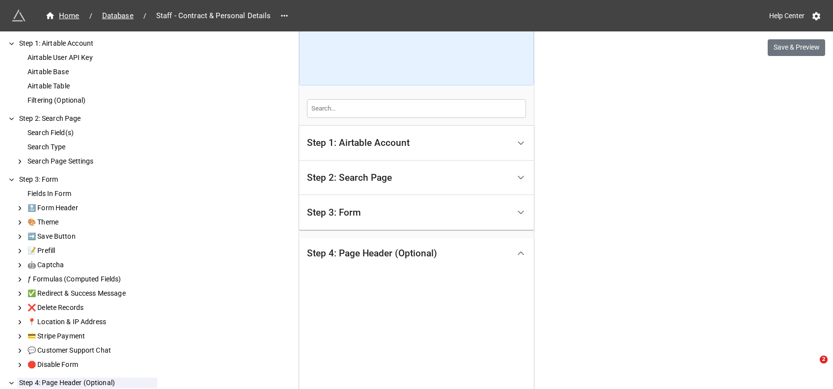
scroll to position [162, 0]
click at [348, 209] on div "Step 3: Form" at bounding box center [334, 213] width 54 height 10
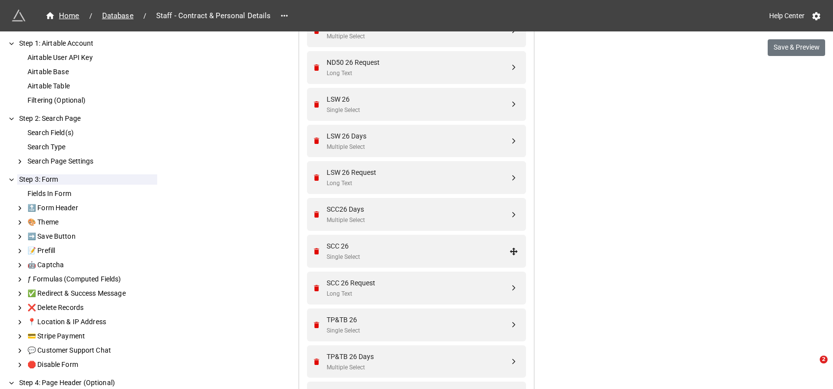
scroll to position [3539, 0]
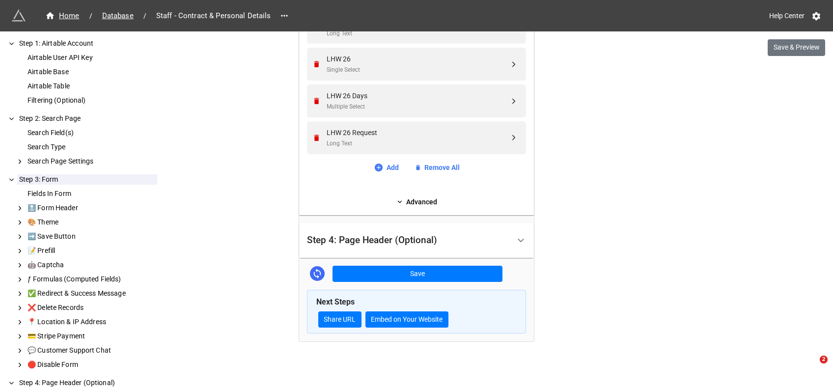
click at [400, 240] on div "Step 4: Page Header (Optional)" at bounding box center [372, 240] width 130 height 10
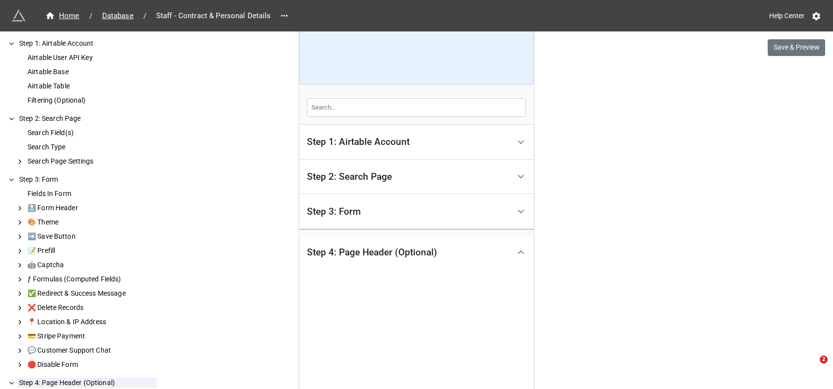
scroll to position [161, 0]
click at [350, 175] on div "Step 2: Search Page" at bounding box center [349, 179] width 85 height 10
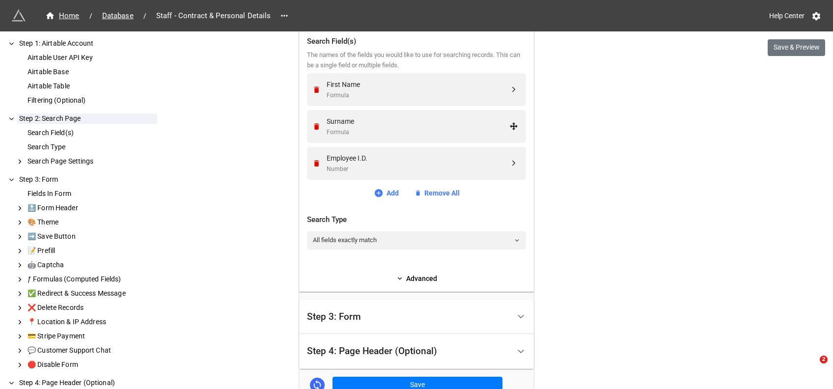
scroll to position [338, 0]
click at [416, 274] on link "Advanced" at bounding box center [416, 278] width 219 height 11
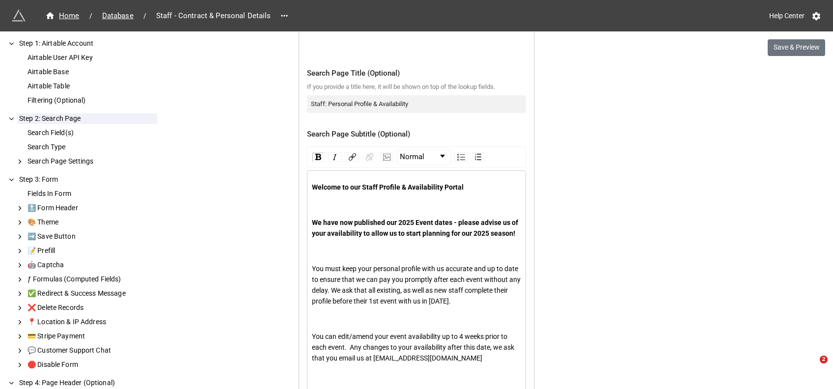
scroll to position [558, 0]
click at [416, 222] on span "We have now published our 2025 Event dates - please advise us of your availabil…" at bounding box center [416, 228] width 208 height 19
click at [503, 231] on span "We have now published our 2026 Event dates - please advise us of your availabil…" at bounding box center [416, 228] width 208 height 19
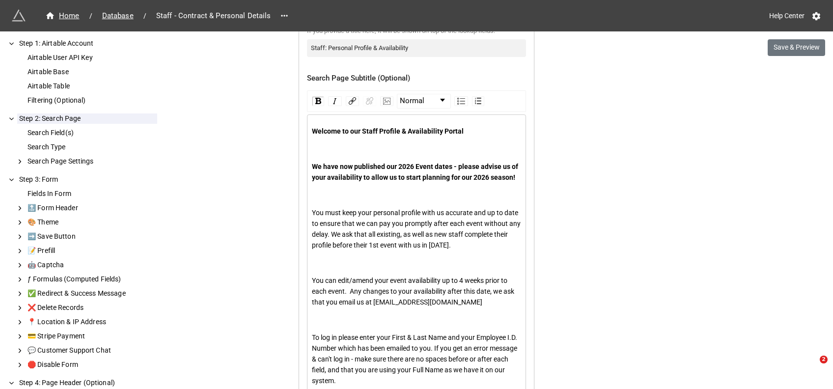
scroll to position [615, 0]
click at [440, 249] on span "You must keep your personal profile with us accurate and up to date to ensure t…" at bounding box center [417, 228] width 210 height 40
drag, startPoint x: 440, startPoint y: 251, endPoint x: 460, endPoint y: 290, distance: 43.7
click at [460, 290] on span "You can edit/amend your event availability up to 4 weeks prior to each event. A…" at bounding box center [414, 290] width 204 height 29
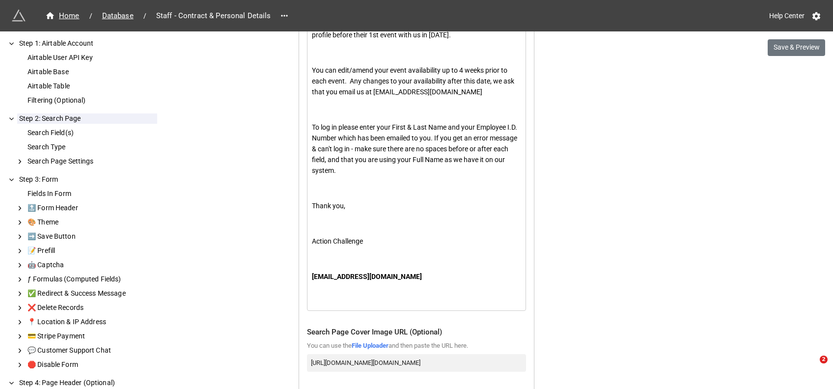
scroll to position [825, 0]
drag, startPoint x: 368, startPoint y: 249, endPoint x: 309, endPoint y: 248, distance: 58.5
click at [312, 246] on div "Action Challenge" at bounding box center [417, 240] width 210 height 11
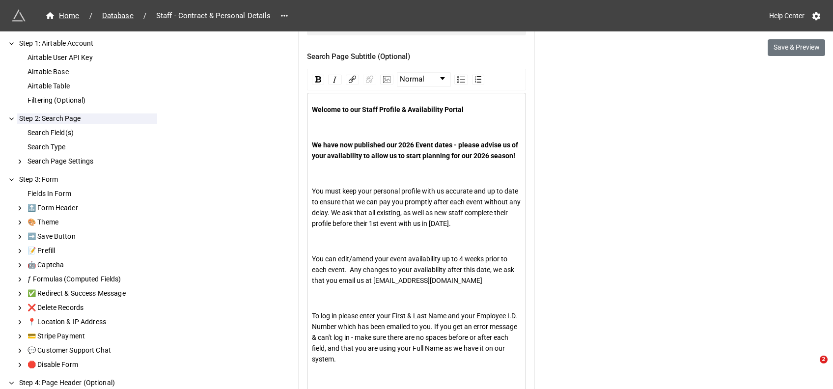
scroll to position [637, 0]
drag, startPoint x: 468, startPoint y: 278, endPoint x: 362, endPoint y: 249, distance: 110.0
click at [362, 246] on div "rdw-editor" at bounding box center [417, 240] width 210 height 11
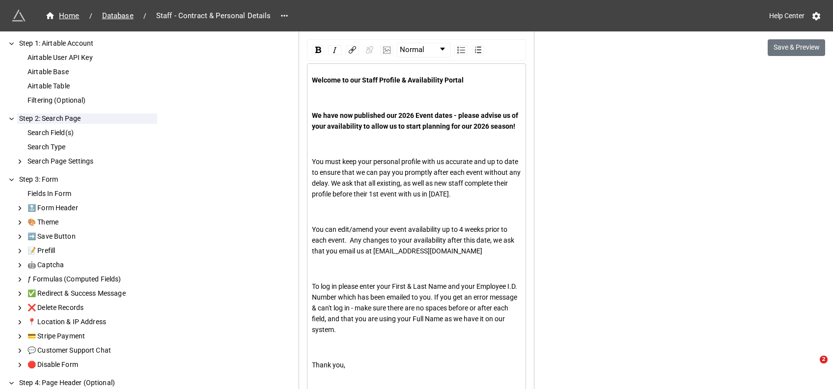
scroll to position [710, 0]
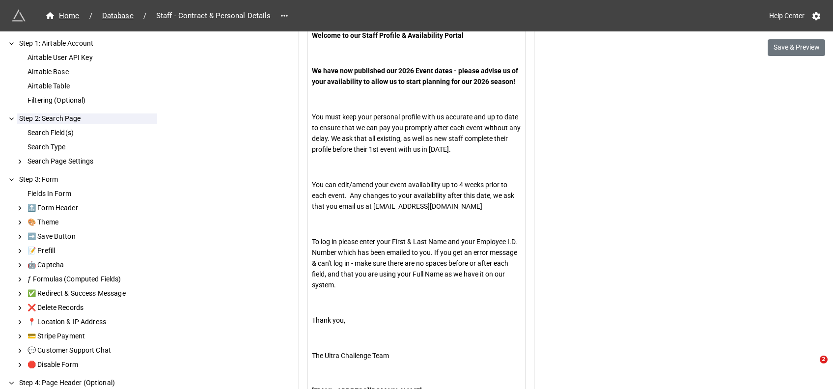
click at [348, 208] on span "You can edit/amend your event availability up to 4 weeks prior to each event. A…" at bounding box center [414, 195] width 204 height 29
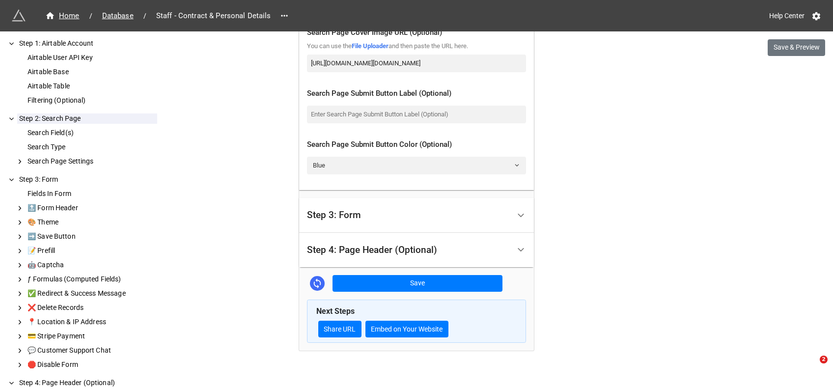
scroll to position [1131, 0]
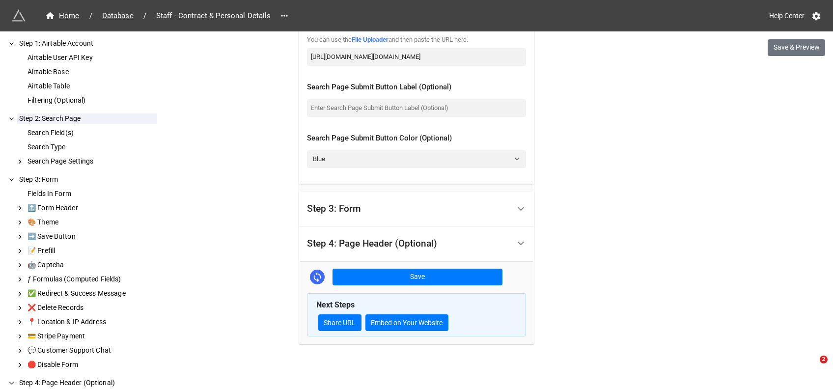
click at [379, 220] on div "Step 3: Form" at bounding box center [408, 208] width 203 height 23
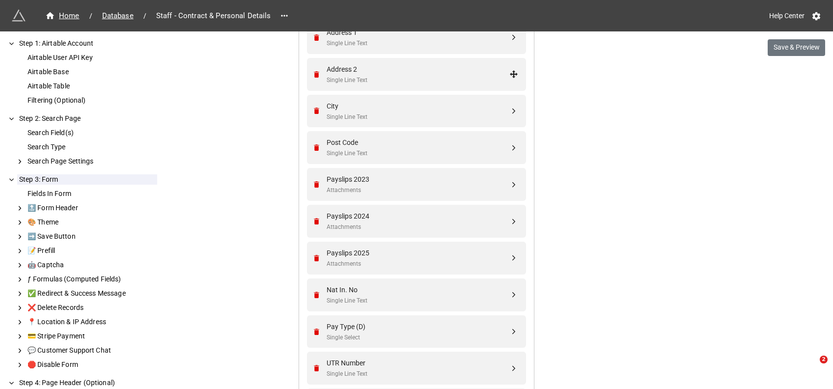
scroll to position [647, 0]
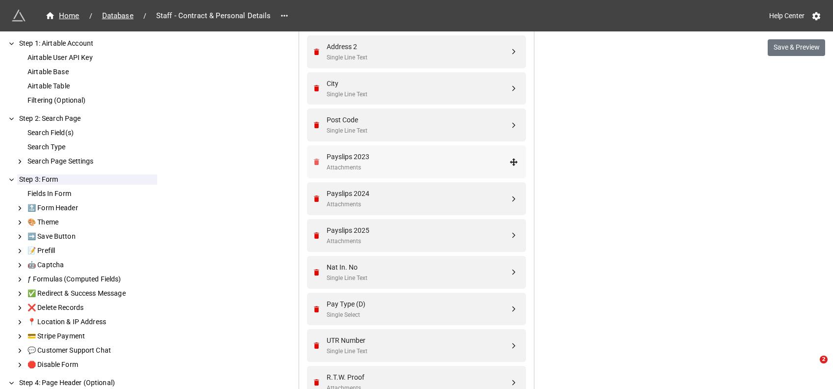
click at [314, 164] on icon "Remove" at bounding box center [316, 162] width 5 height 6
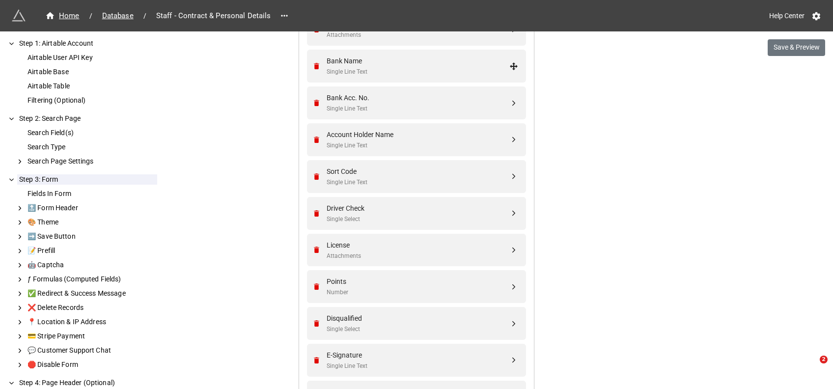
scroll to position [964, 0]
click at [790, 48] on button "Save & Preview" at bounding box center [796, 47] width 57 height 17
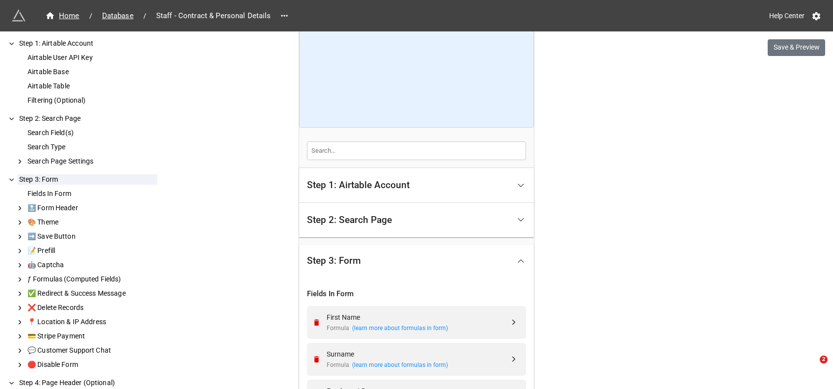
scroll to position [99, 0]
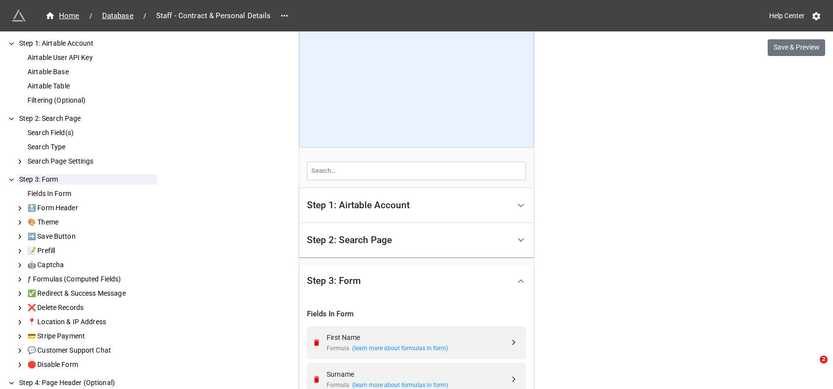
click at [395, 204] on div "Step 1: Airtable Account" at bounding box center [358, 205] width 103 height 10
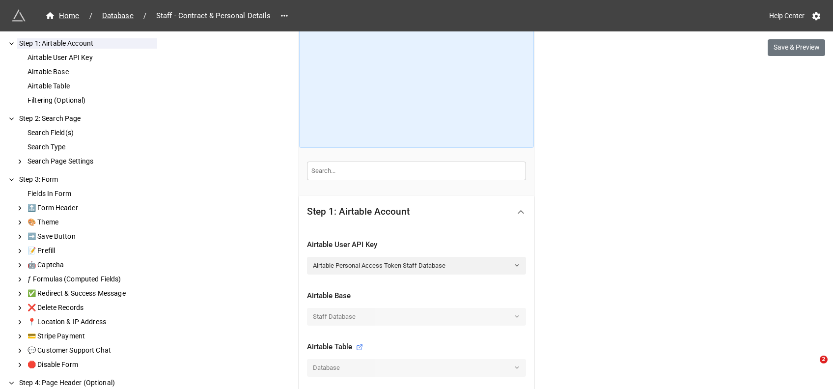
click at [395, 207] on div "Step 1: Airtable Account" at bounding box center [358, 212] width 103 height 10
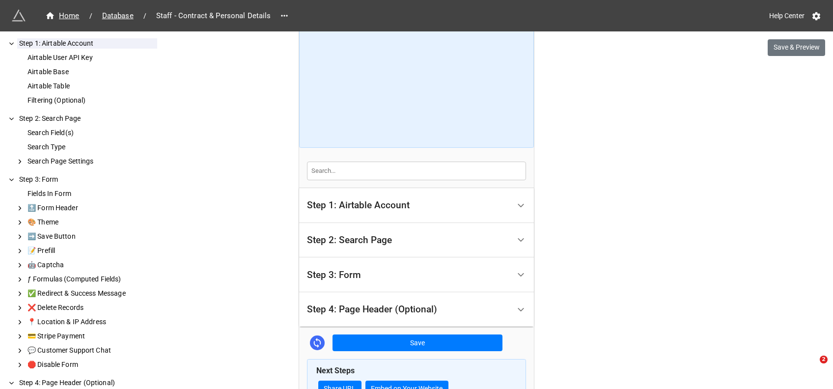
click at [361, 240] on div "Step 2: Search Page" at bounding box center [349, 240] width 85 height 10
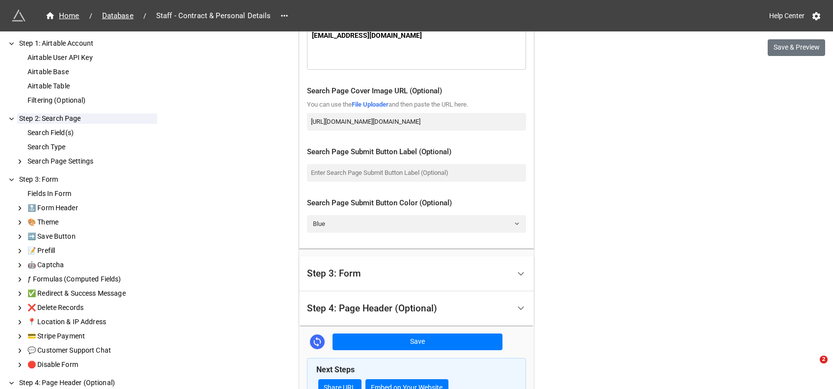
scroll to position [1066, 0]
click at [370, 285] on div "Step 3: Form" at bounding box center [408, 273] width 203 height 23
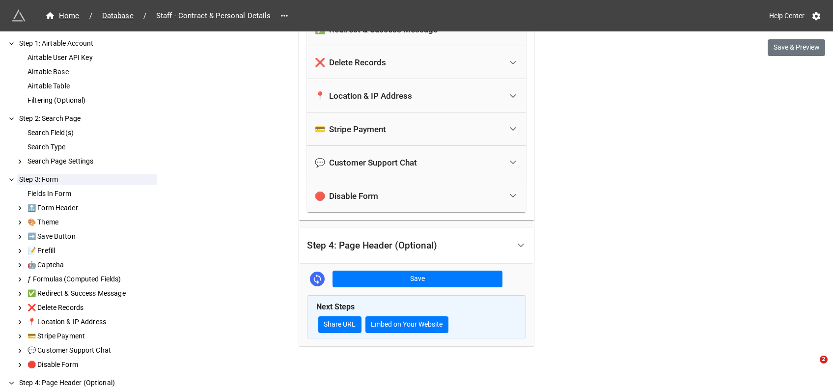
scroll to position [3898, 0]
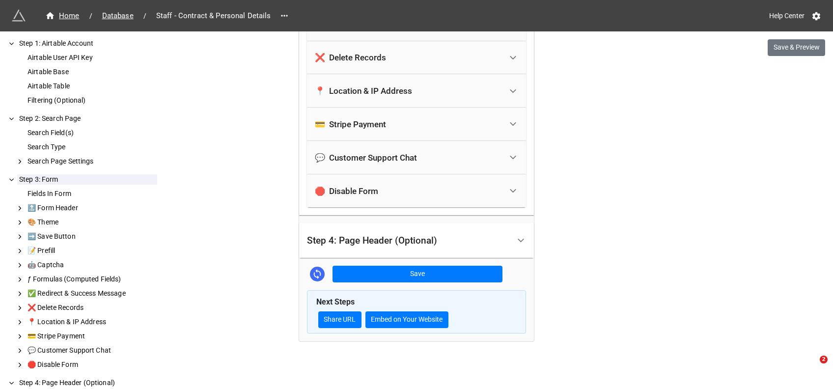
click at [390, 230] on div "Step 4: Page Header (Optional)" at bounding box center [408, 240] width 203 height 23
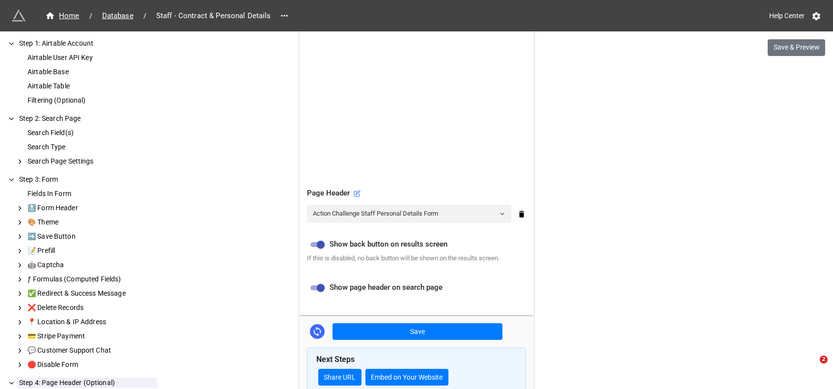
scroll to position [446, 0]
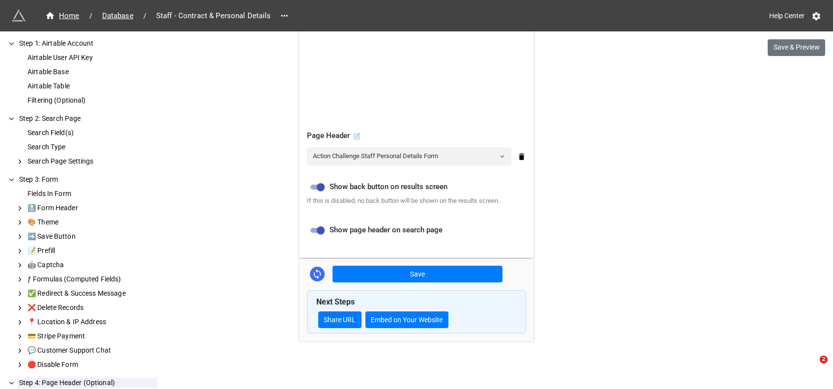
click at [356, 136] on icon at bounding box center [358, 135] width 4 height 4
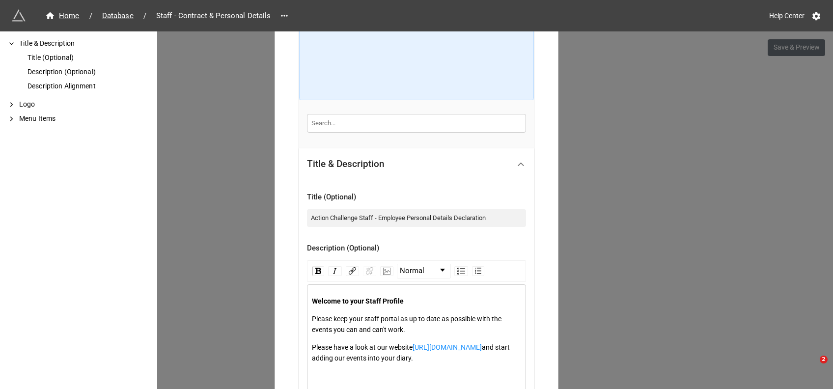
scroll to position [228, 0]
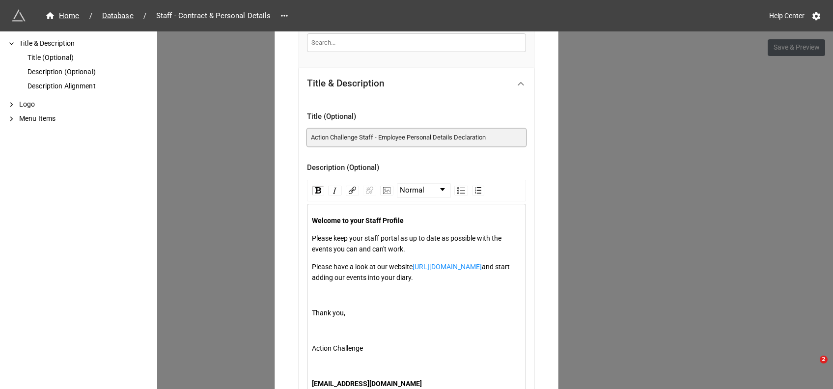
click at [320, 137] on input "Action Challenge Staff - Employee Personal Details Declaration" at bounding box center [416, 138] width 219 height 18
type input "Ultra Challenge Staff - Employee Personal Details Declaration"
click at [373, 235] on span "Please keep your staff portal as up to date as possible with the events you can…" at bounding box center [407, 243] width 191 height 19
drag, startPoint x: 337, startPoint y: 243, endPoint x: 389, endPoint y: 245, distance: 51.6
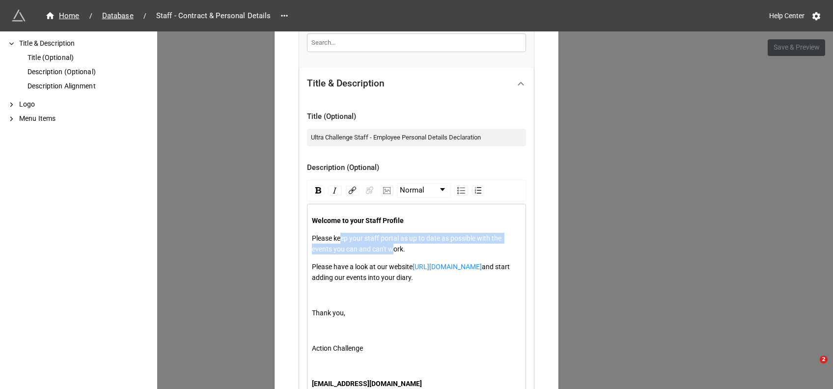
click at [389, 245] on div "Please keep your staff portal as up to date as possible with the events you can…" at bounding box center [417, 244] width 210 height 22
click at [396, 246] on span "Please keep your staff portal as up to date as possible with the events you can…" at bounding box center [407, 243] width 191 height 19
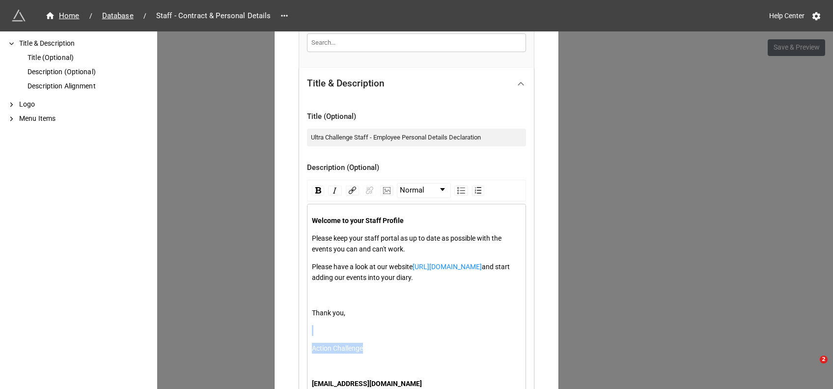
drag, startPoint x: 372, startPoint y: 361, endPoint x: 295, endPoint y: 339, distance: 80.2
click at [295, 339] on div "How to Setup Title & Description Title (Optional) Description (Optional) Descri…" at bounding box center [416, 255] width 270 height 775
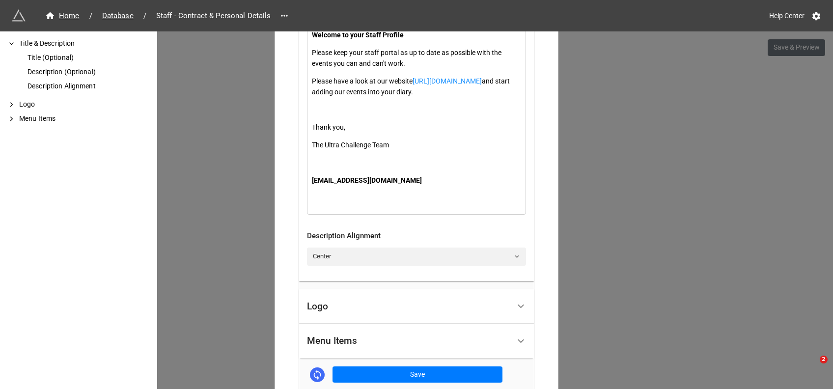
scroll to position [415, 0]
click at [424, 185] on div "[EMAIL_ADDRESS][DOMAIN_NAME]" at bounding box center [417, 179] width 210 height 11
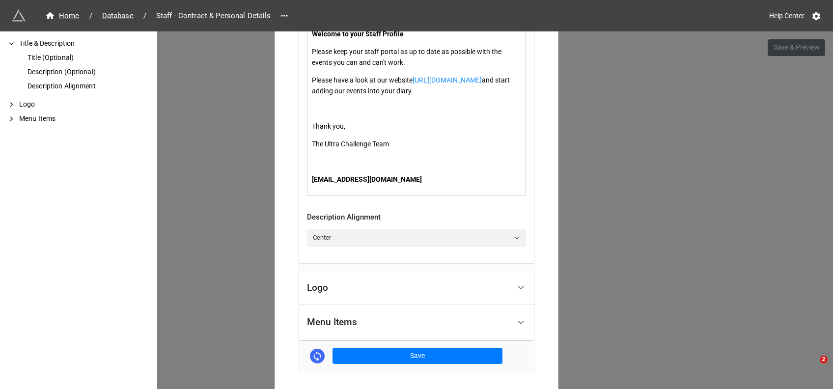
click at [419, 300] on div "Logo" at bounding box center [408, 288] width 203 height 23
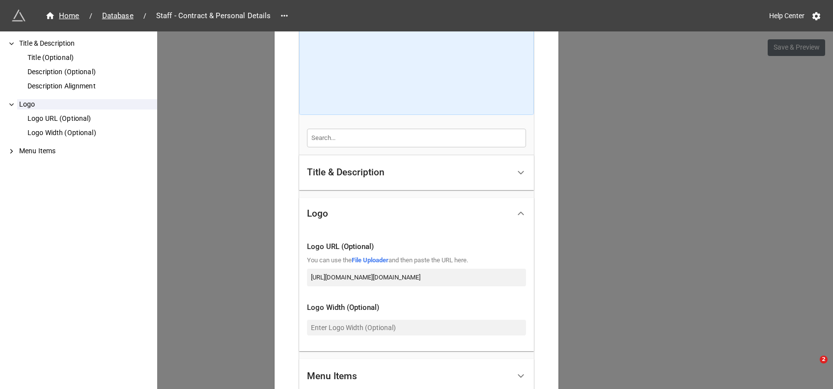
scroll to position [237, 0]
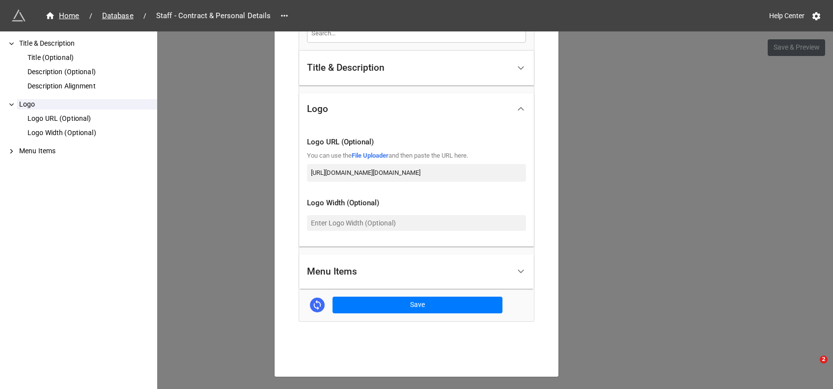
click at [420, 268] on div "Menu Items" at bounding box center [408, 271] width 203 height 23
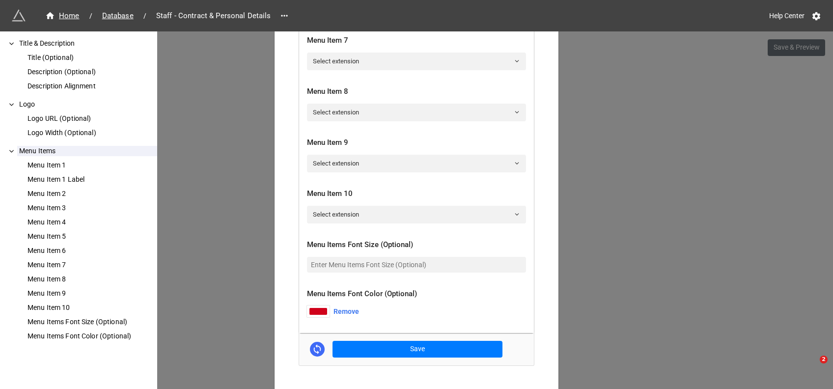
scroll to position [792, 0]
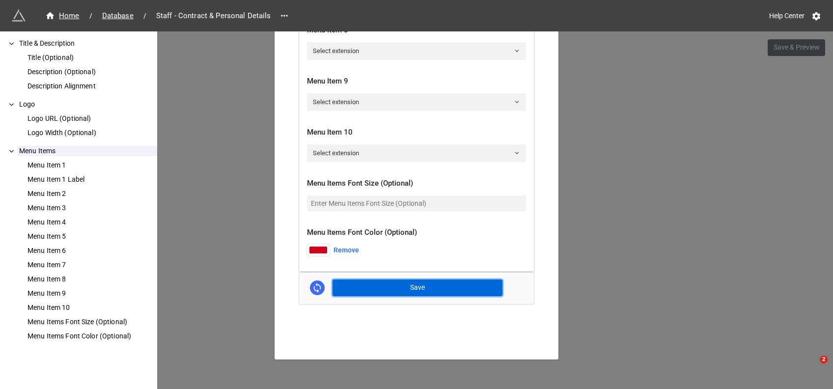
click at [411, 289] on button "Save" at bounding box center [418, 287] width 170 height 17
click at [430, 284] on button "Save" at bounding box center [418, 287] width 170 height 17
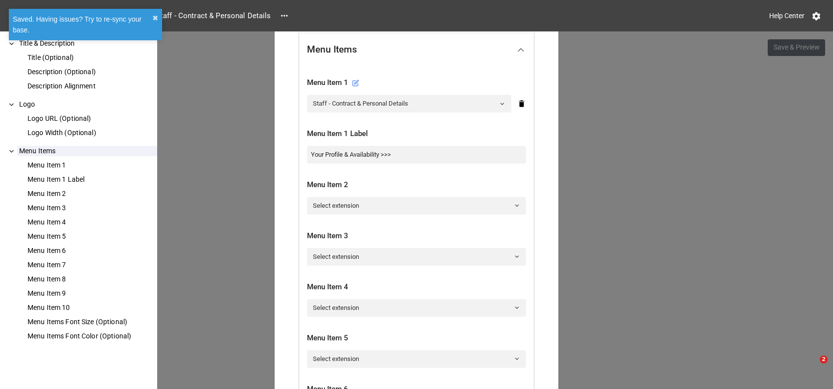
scroll to position [0, 0]
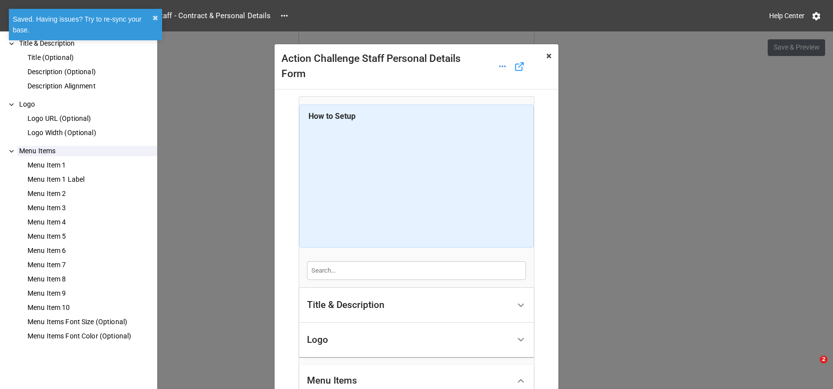
click at [546, 56] on span "×" at bounding box center [548, 56] width 5 height 12
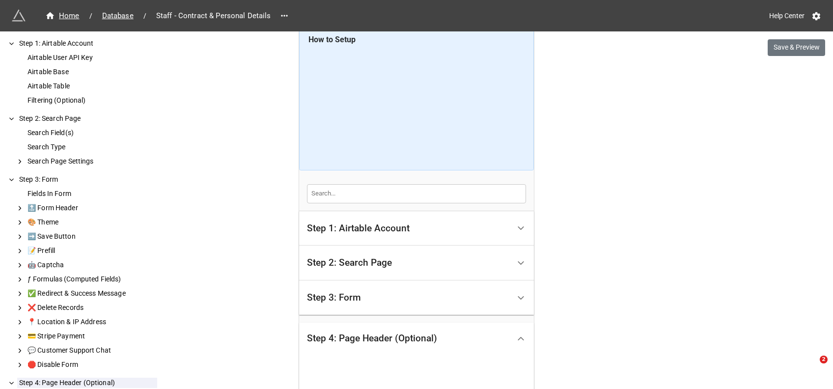
scroll to position [206, 0]
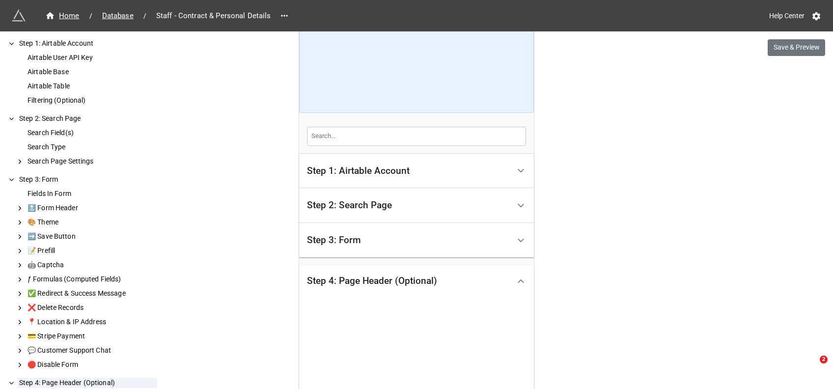
click at [359, 210] on div "Step 2: Search Page" at bounding box center [349, 205] width 85 height 10
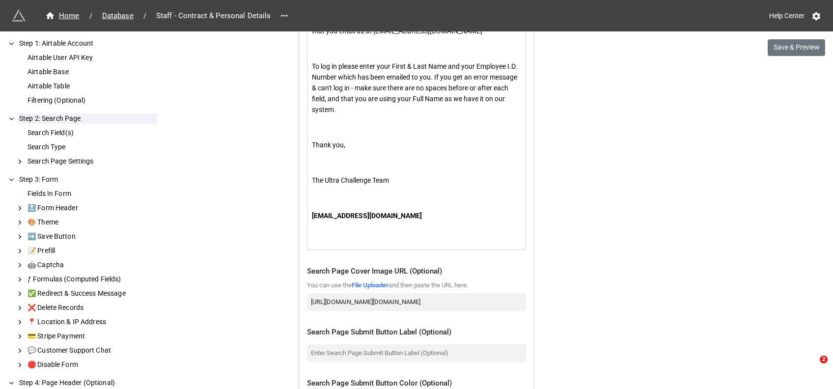
scroll to position [1216, 0]
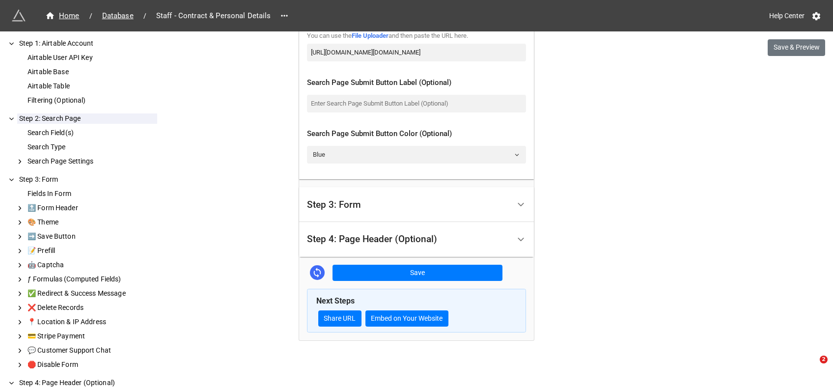
click at [355, 209] on div "Step 3: Form" at bounding box center [334, 205] width 54 height 10
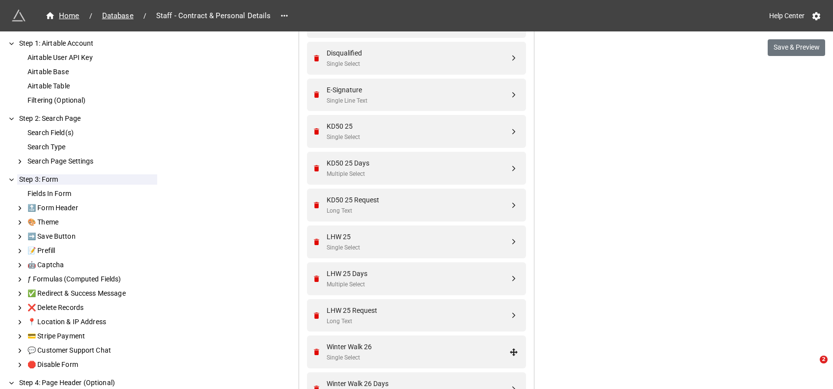
scroll to position [1315, 0]
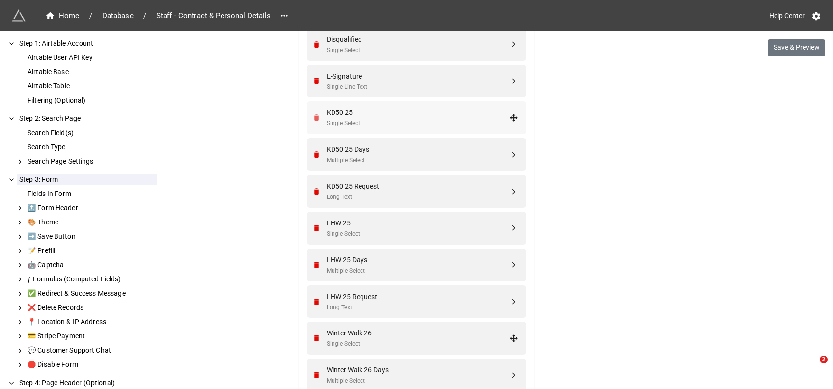
click at [316, 118] on icon "Remove" at bounding box center [316, 117] width 8 height 8
click at [316, 118] on icon "Remove" at bounding box center [316, 118] width 8 height 8
click at [312, 121] on icon "Remove" at bounding box center [316, 118] width 8 height 8
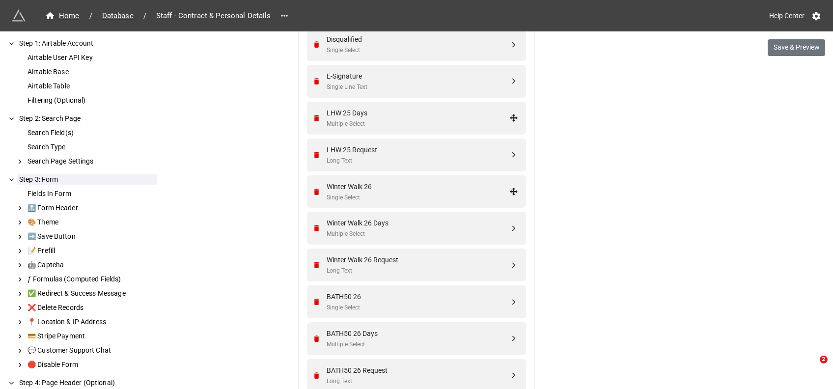
click at [312, 121] on icon "Remove" at bounding box center [316, 118] width 8 height 8
click at [803, 46] on button "Save & Preview" at bounding box center [796, 47] width 57 height 17
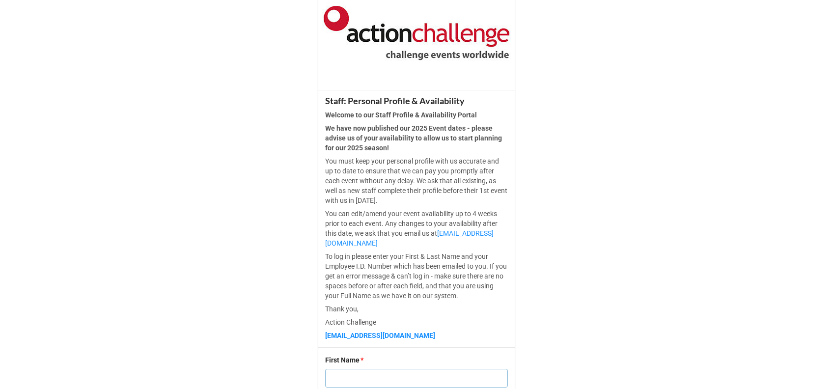
scroll to position [175, 0]
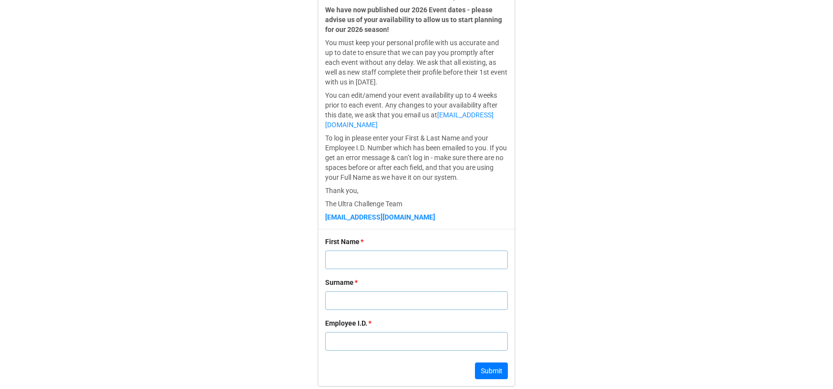
scroll to position [297, 0]
click at [353, 256] on input "text" at bounding box center [416, 258] width 183 height 19
type input "[PERSON_NAME]"
type input "Hawser"
type input "1"
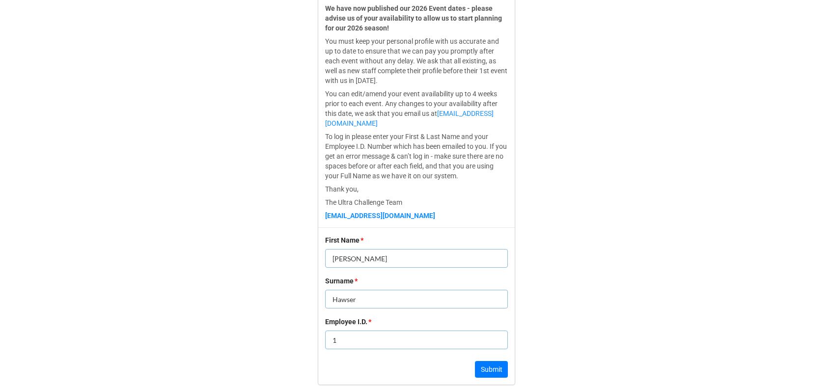
click button "Submit" at bounding box center [491, 369] width 33 height 17
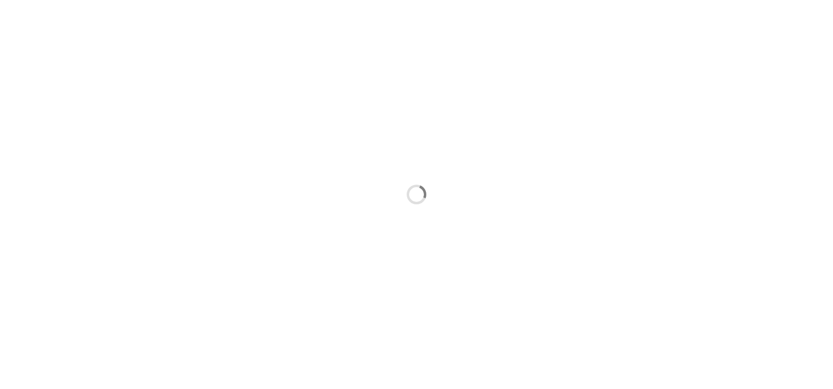
scroll to position [0, 0]
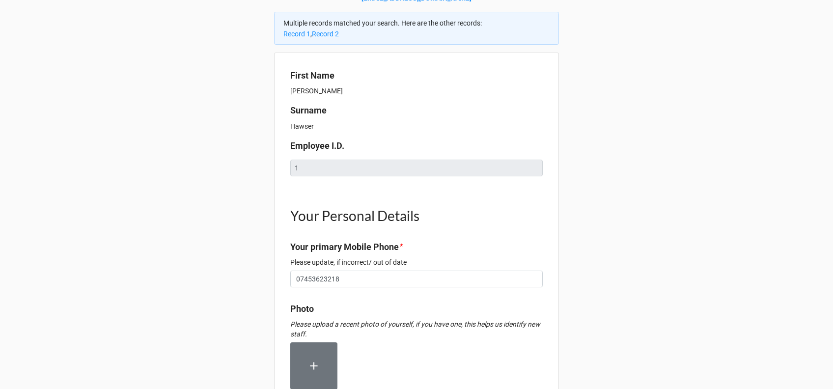
type textarea "x"
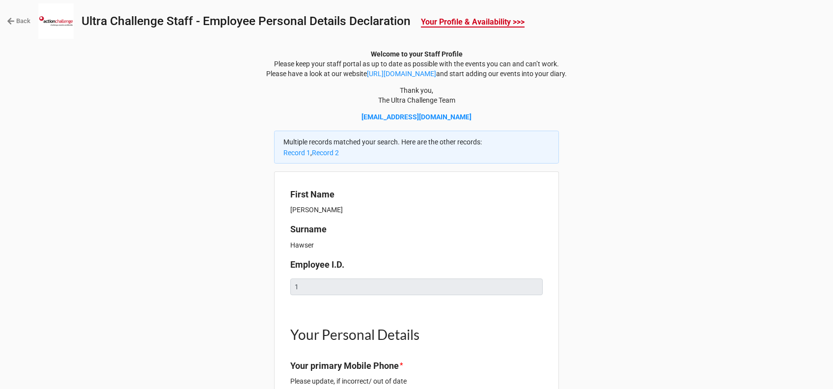
type textarea "x"
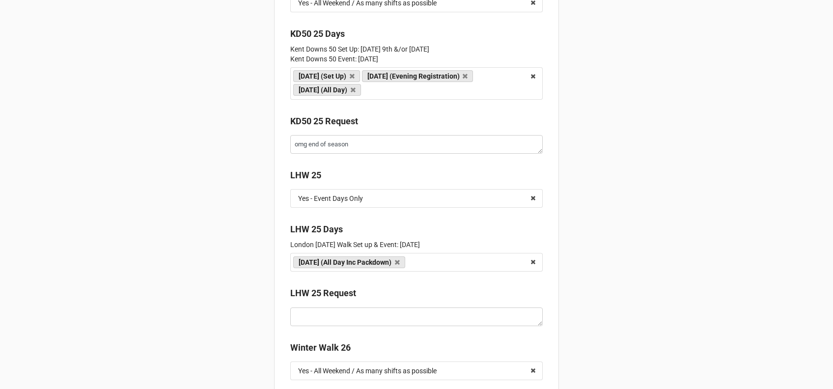
scroll to position [1953, 0]
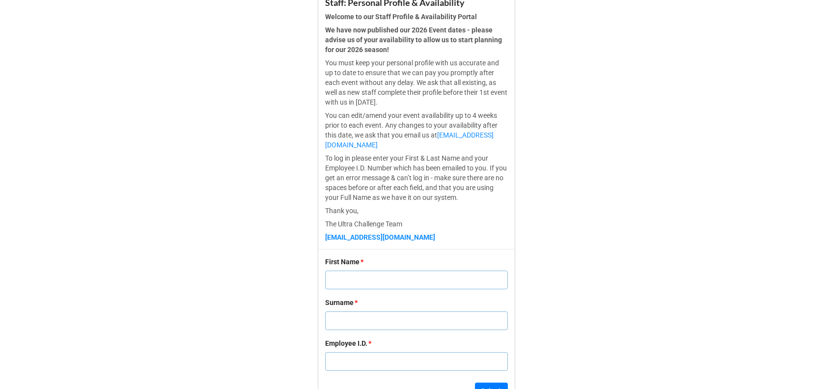
scroll to position [292, 0]
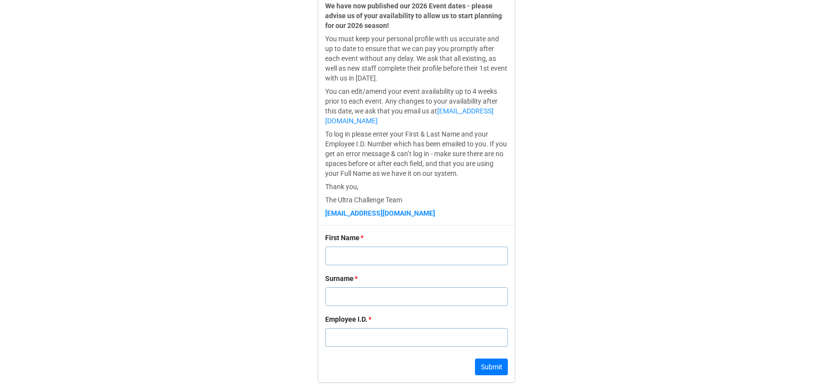
click at [341, 252] on input "text" at bounding box center [416, 256] width 183 height 19
type input "[PERSON_NAME]"
type input "Hawser"
type input "1"
click button "Submit" at bounding box center [491, 367] width 33 height 17
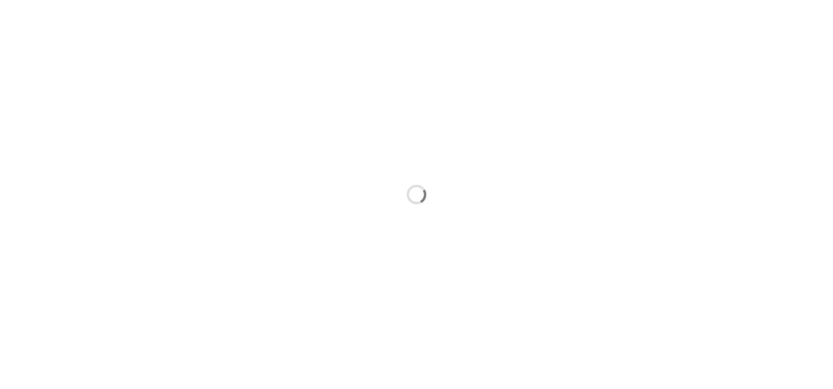
scroll to position [0, 0]
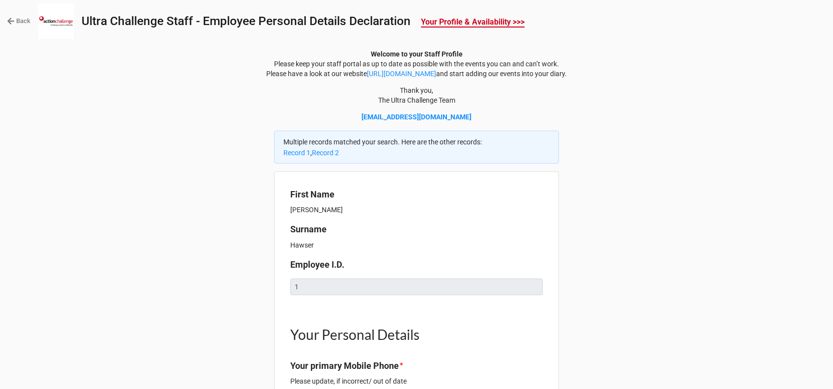
type textarea "x"
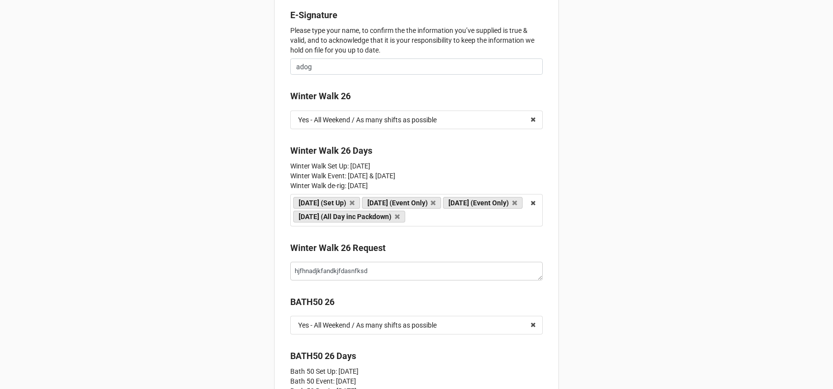
scroll to position [1835, 0]
